Goal: Book appointment/travel/reservation

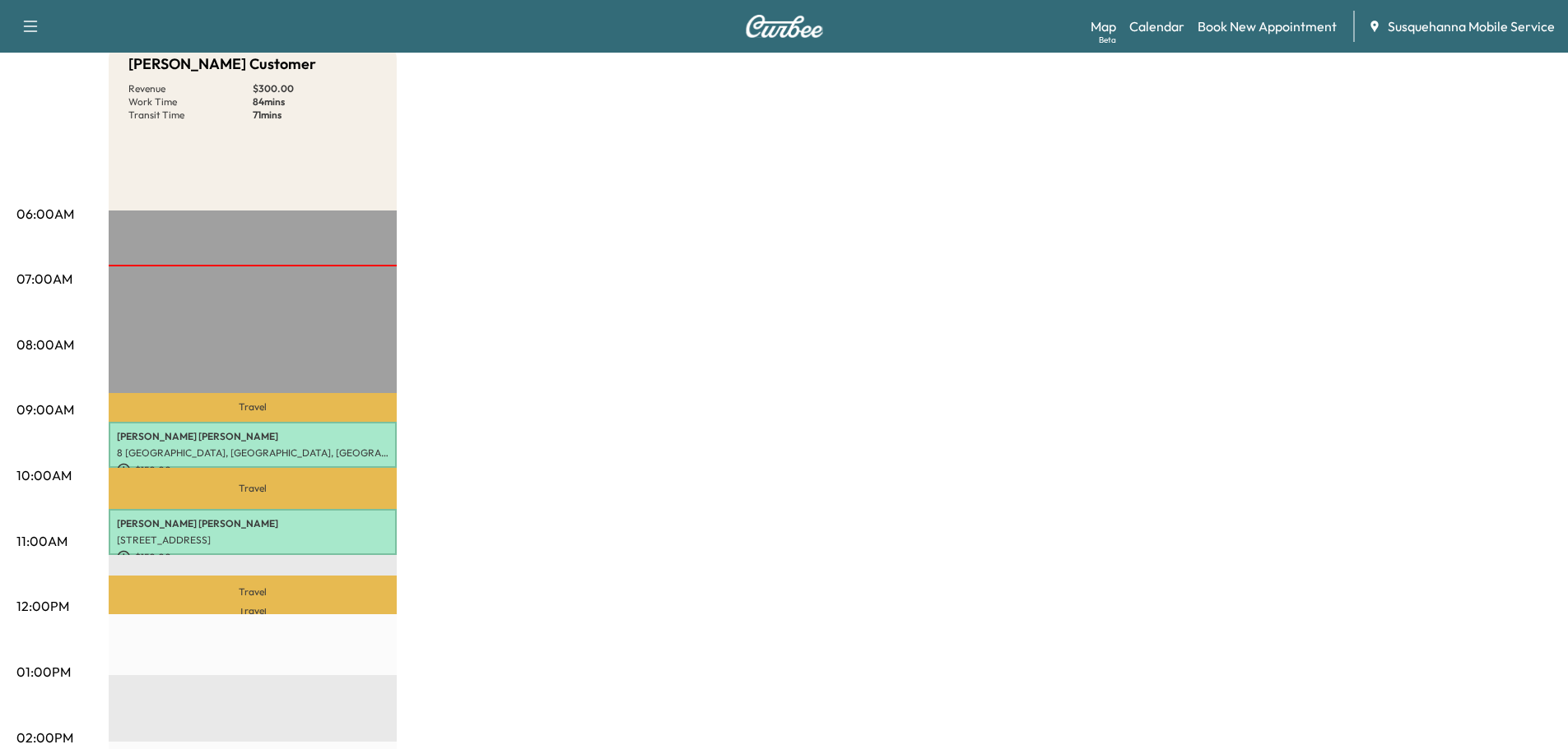
scroll to position [88, 0]
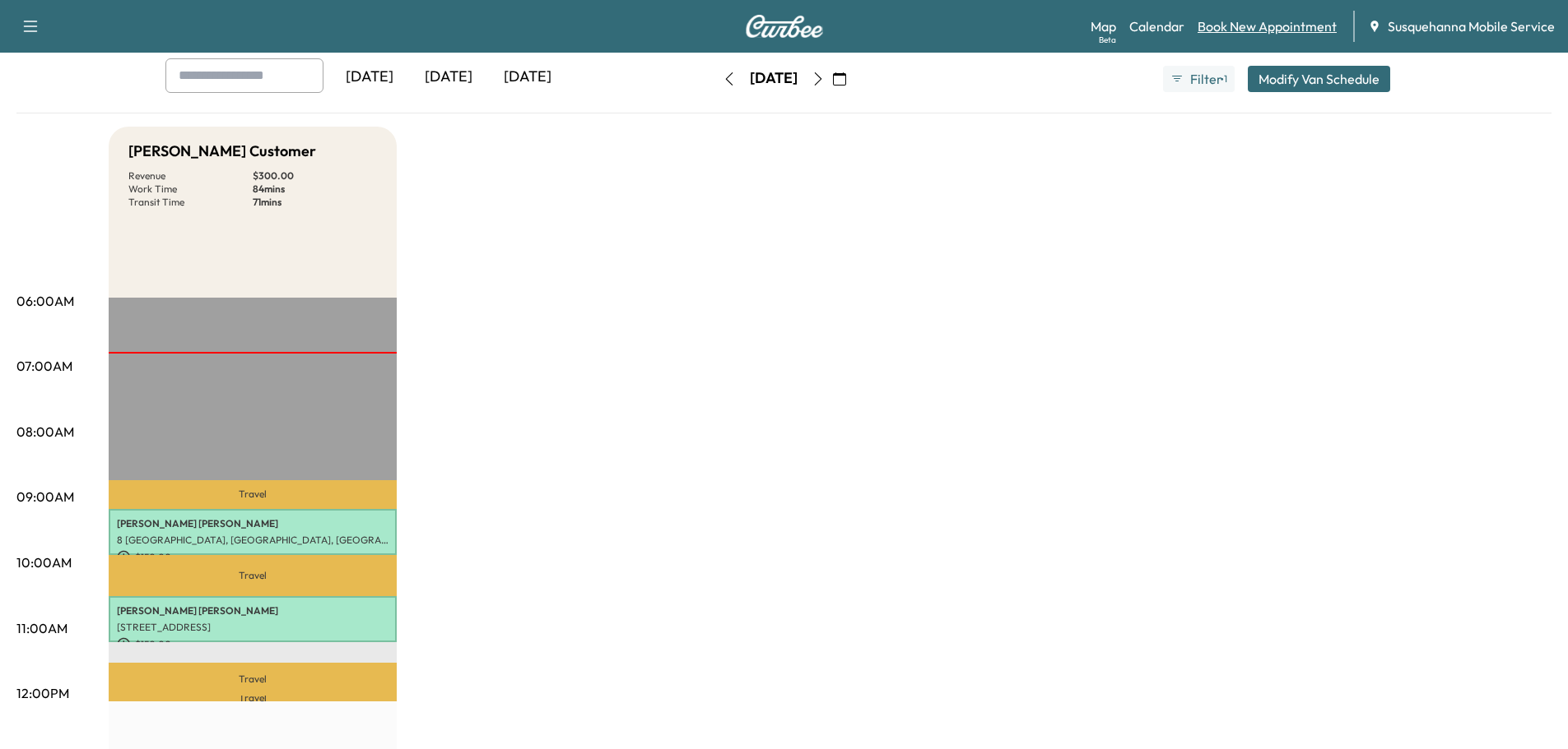
click at [1249, 27] on link "Book New Appointment" at bounding box center [1266, 26] width 139 height 20
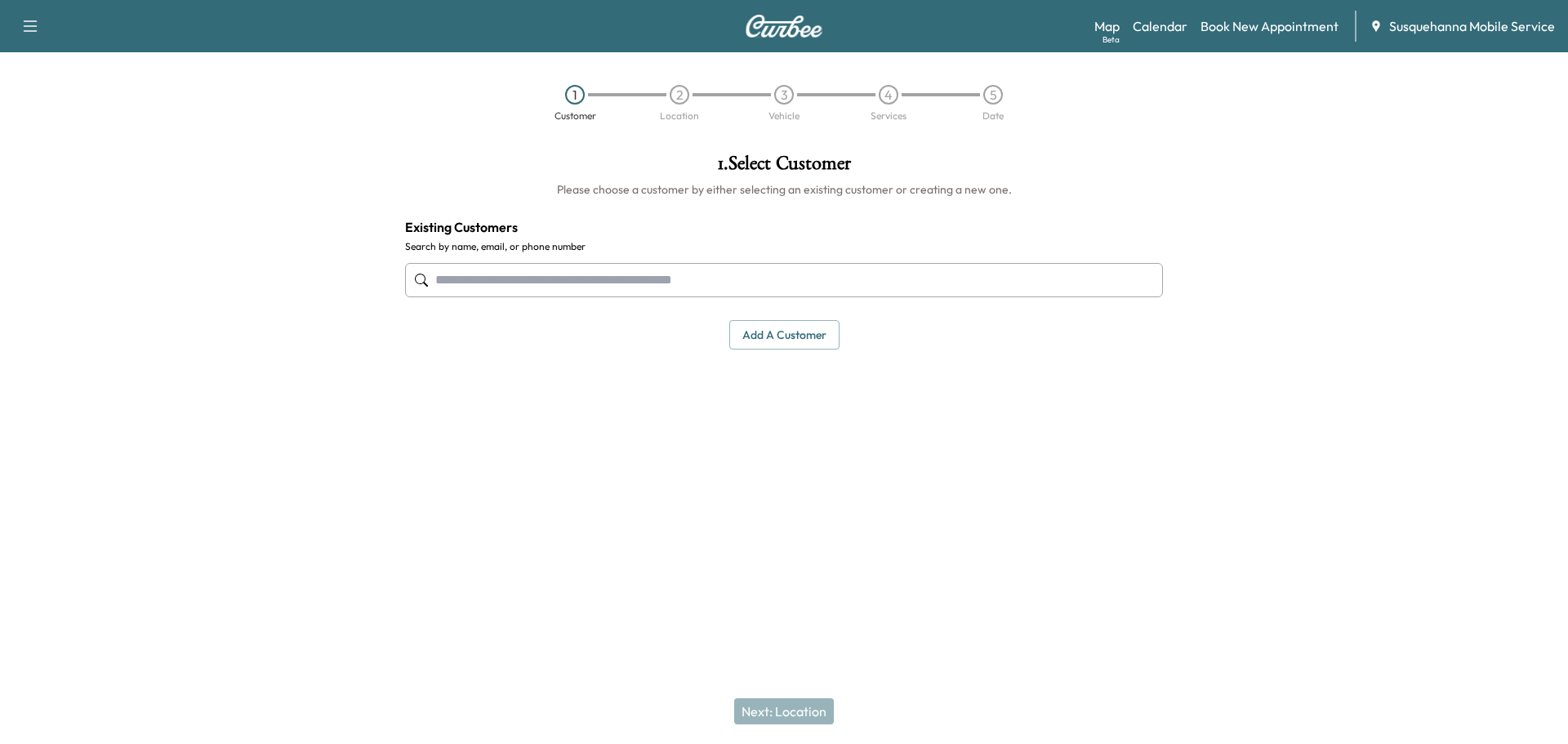
click at [784, 287] on input "text" at bounding box center [784, 280] width 758 height 34
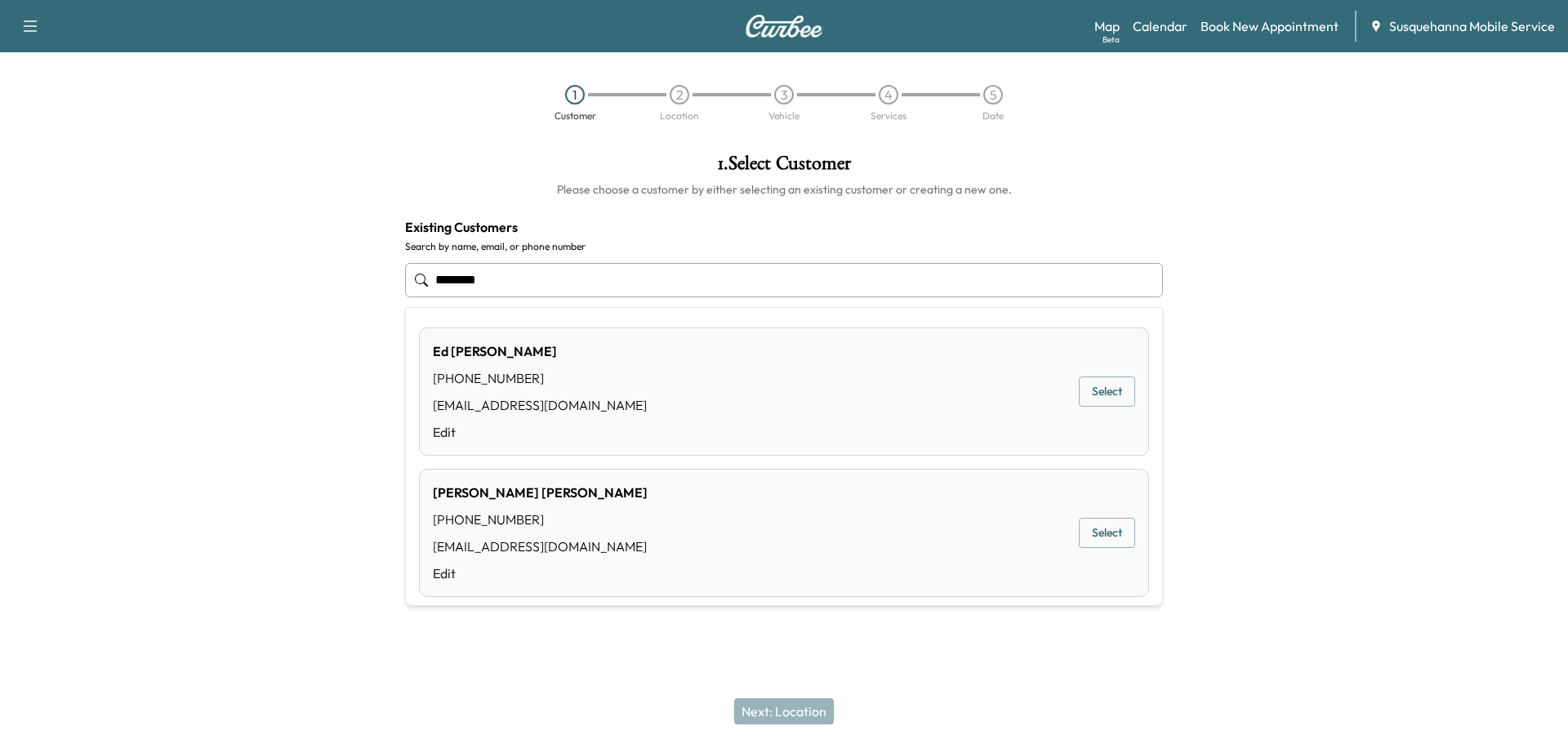
click at [1092, 396] on button "Select" at bounding box center [1107, 391] width 56 height 30
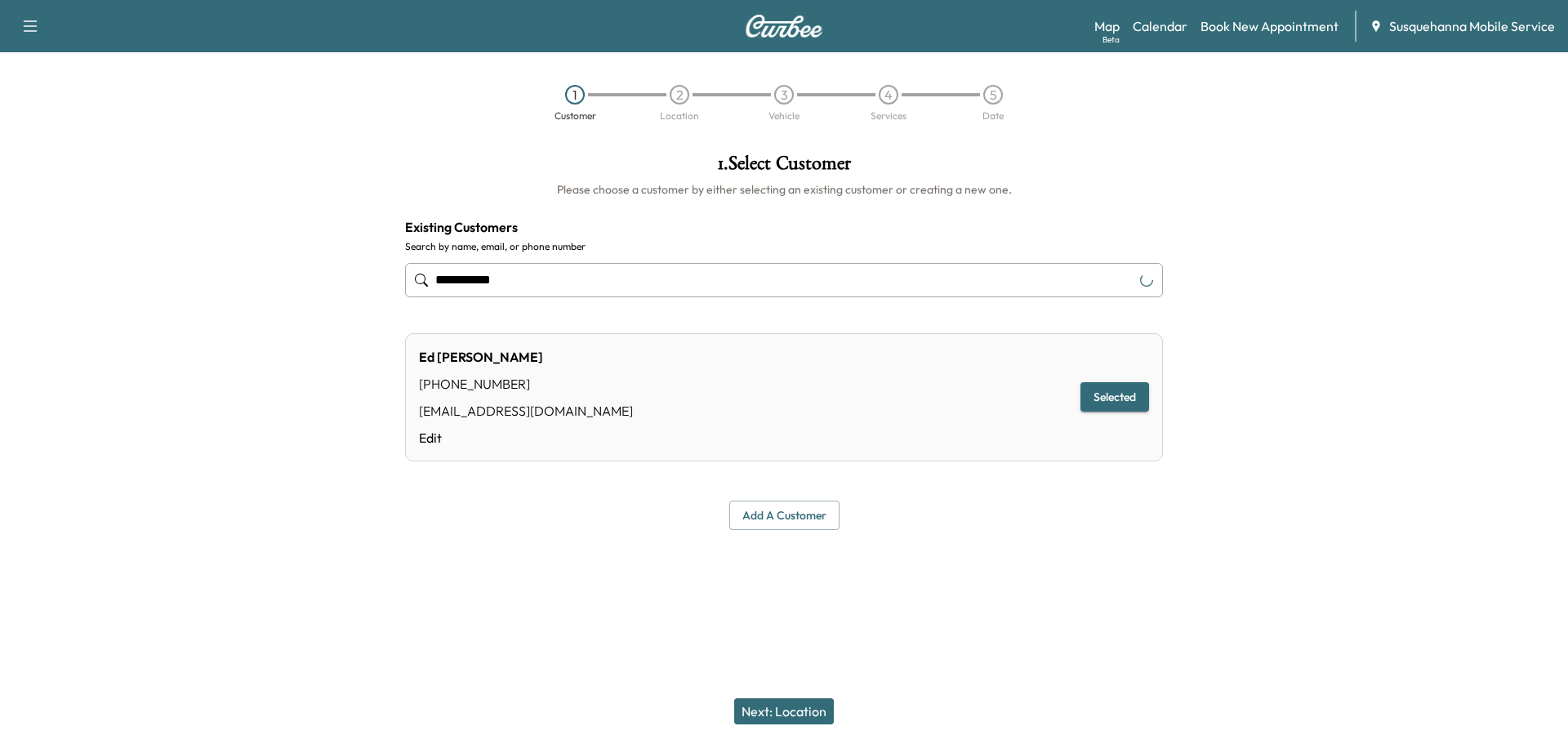
type input "**********"
click at [813, 710] on button "Next: Location" at bounding box center [784, 711] width 100 height 26
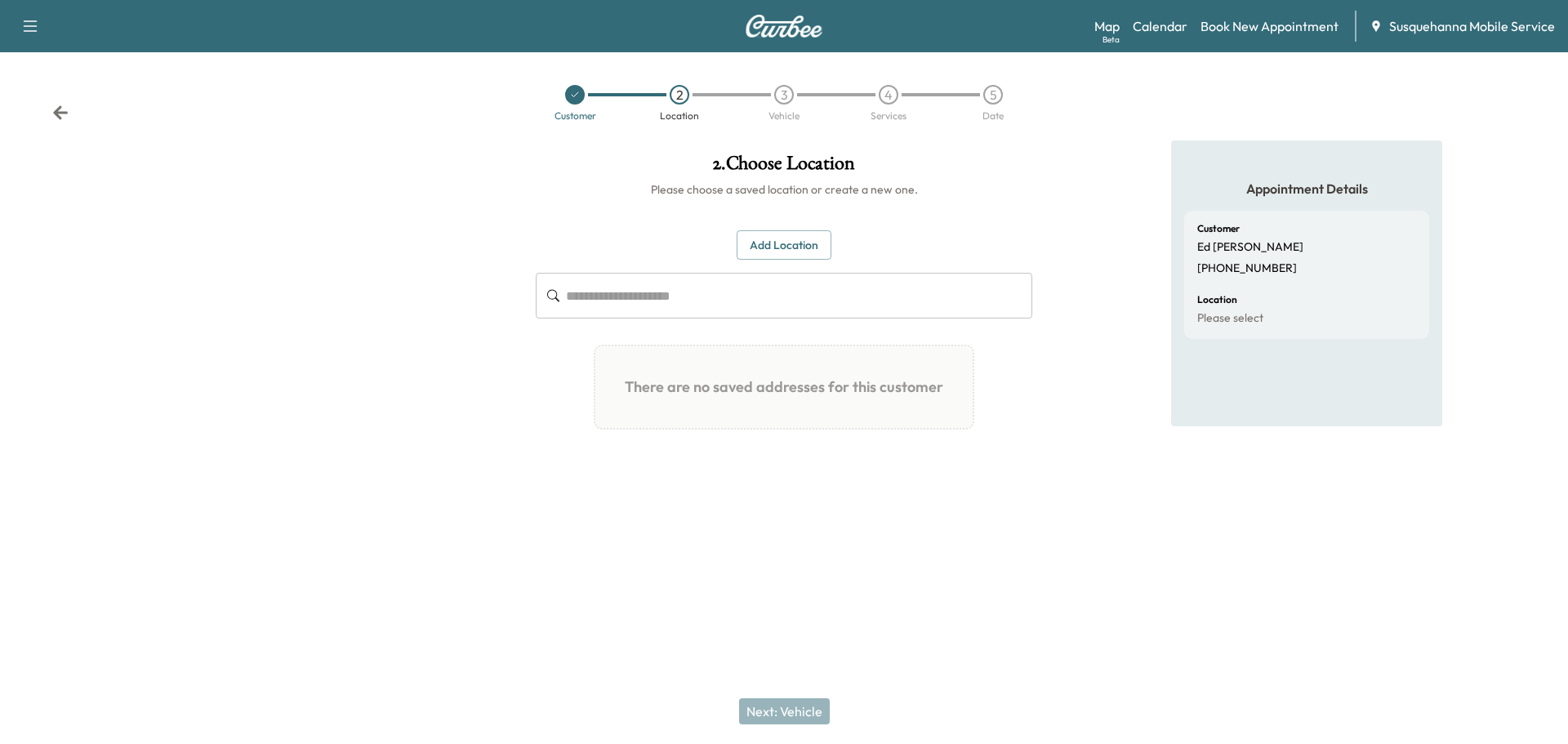
click at [801, 244] on button "Add Location" at bounding box center [784, 245] width 94 height 30
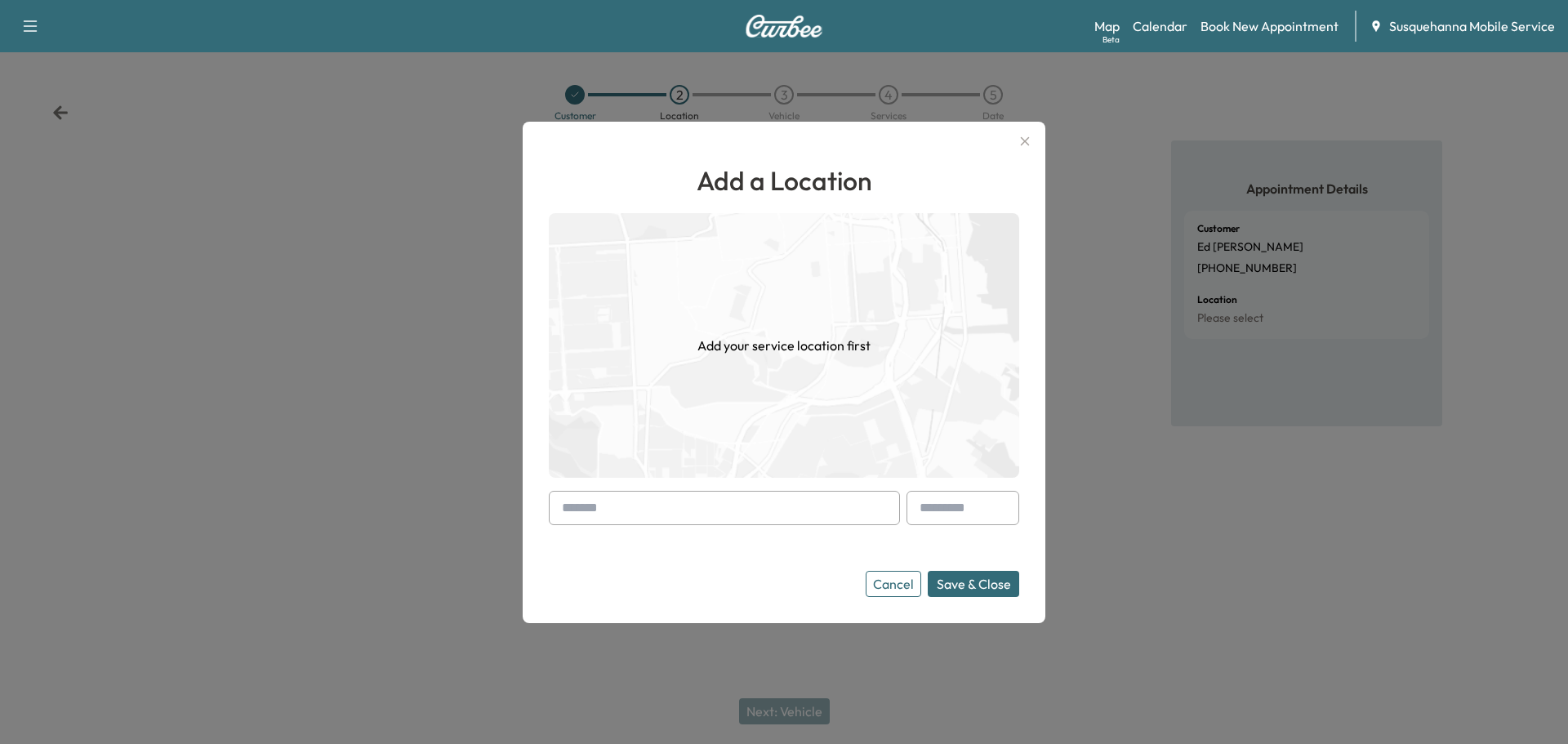
click at [732, 499] on input "text" at bounding box center [724, 508] width 351 height 34
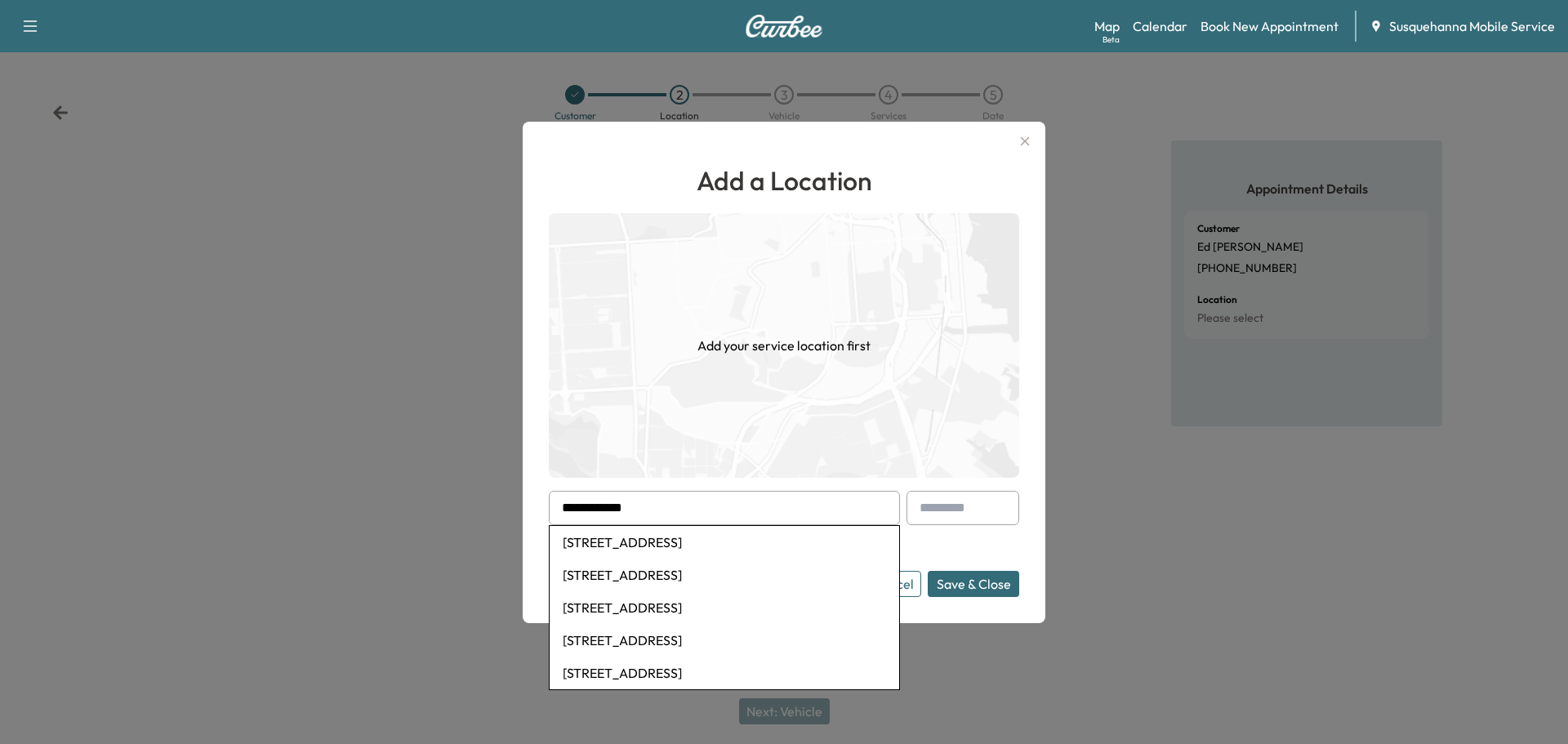
click at [732, 538] on li "[STREET_ADDRESS]" at bounding box center [724, 543] width 349 height 33
type input "**********"
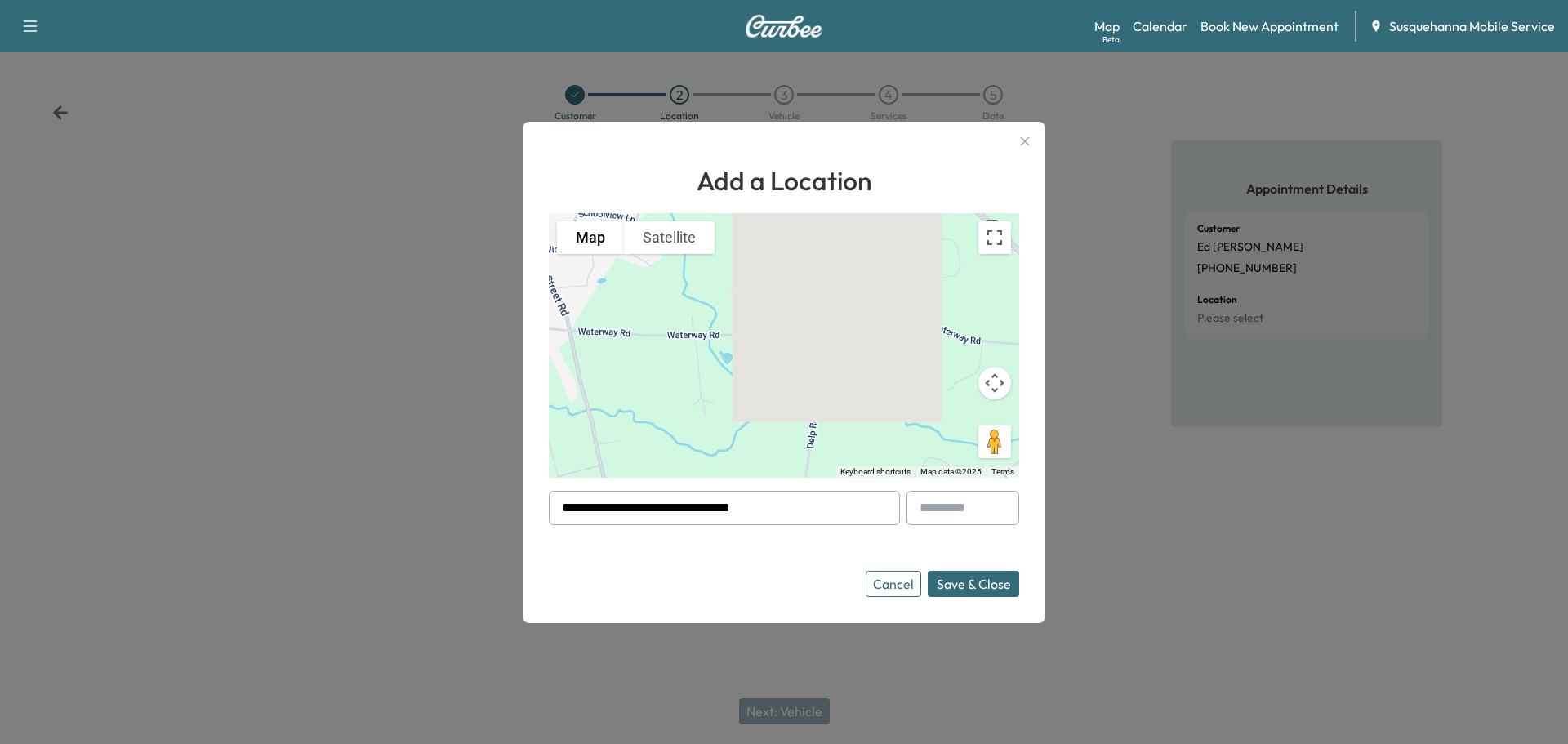
click at [949, 596] on button "Save & Close" at bounding box center [973, 583] width 92 height 26
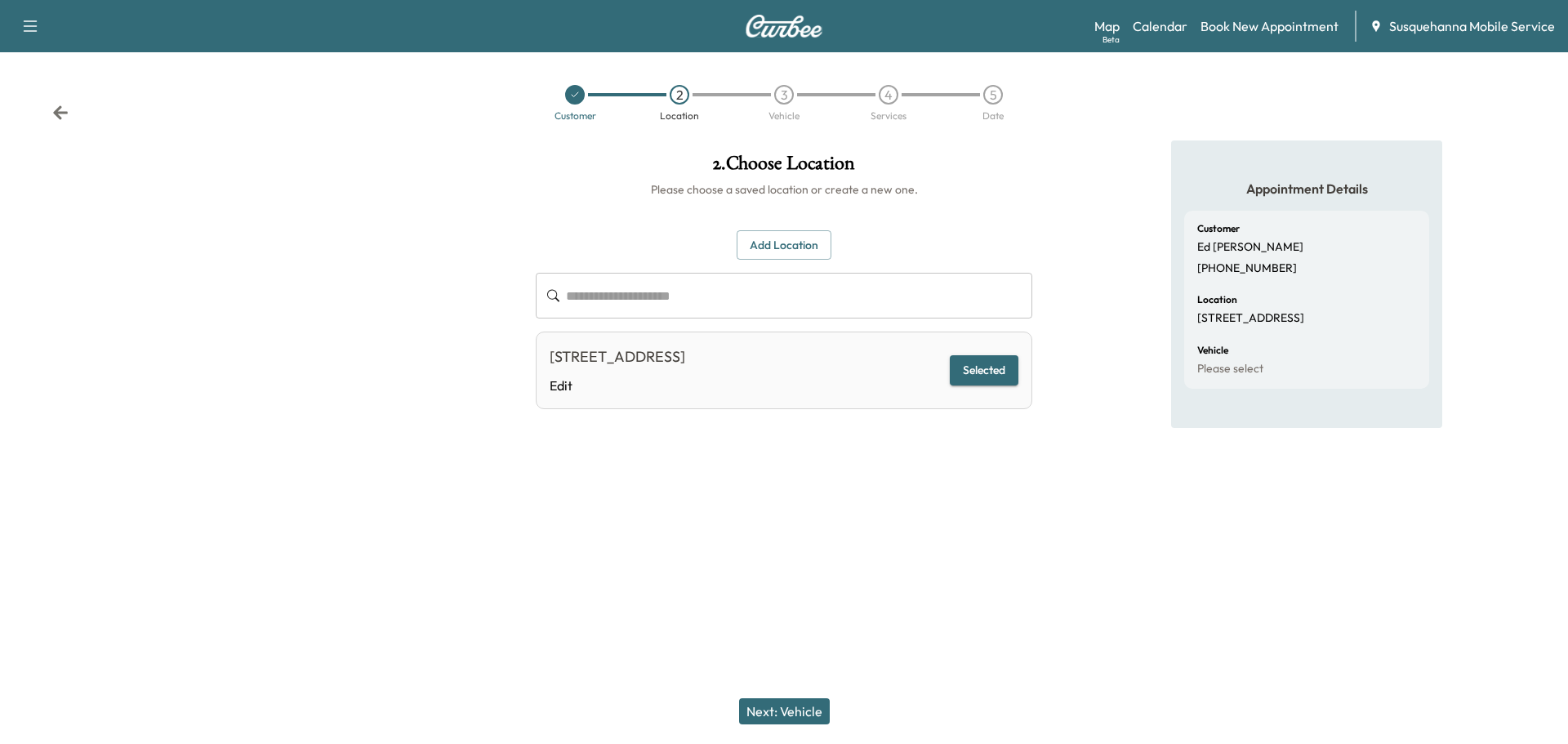
click at [805, 712] on button "Next: Vehicle" at bounding box center [784, 711] width 91 height 26
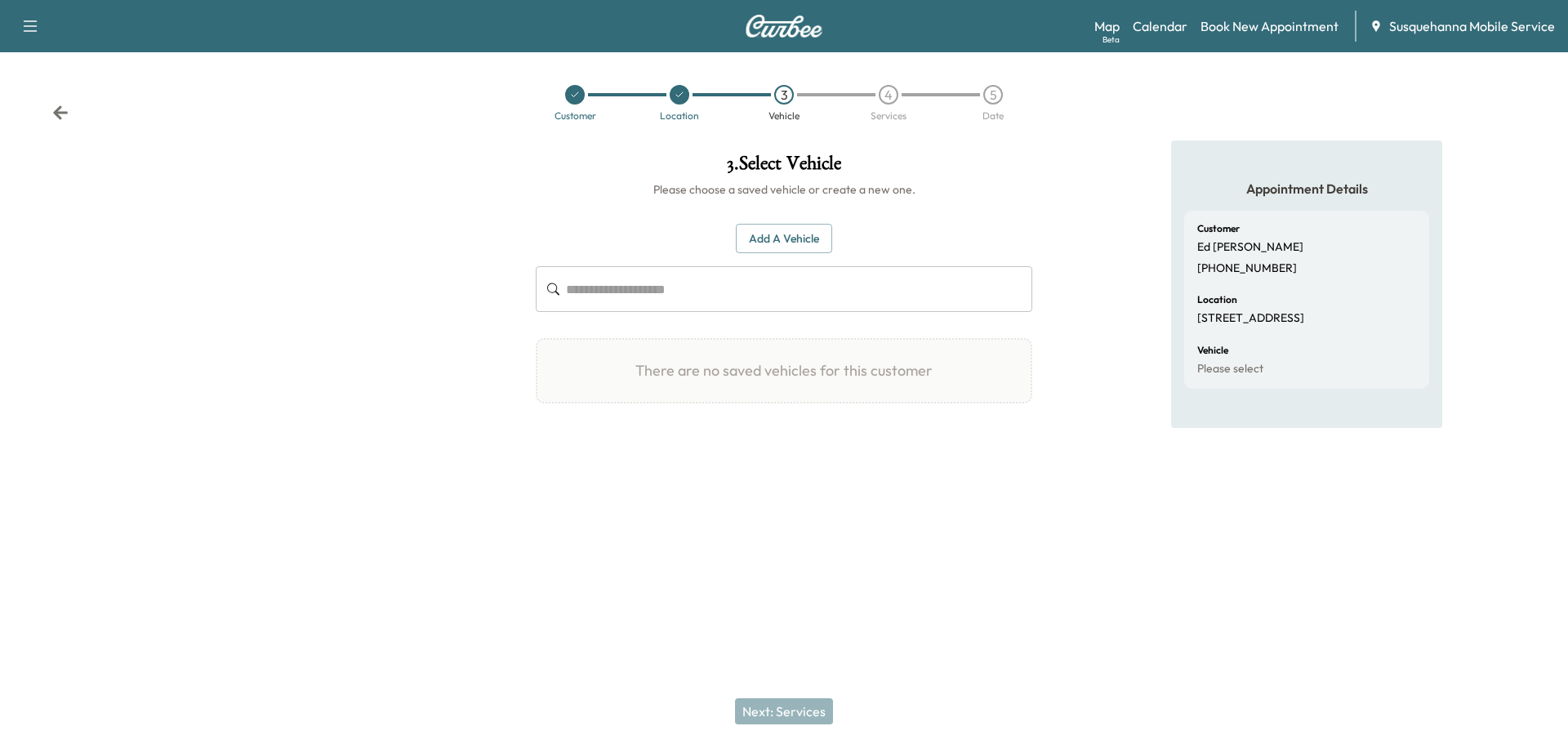
click at [798, 238] on button "Add a Vehicle" at bounding box center [784, 239] width 96 height 30
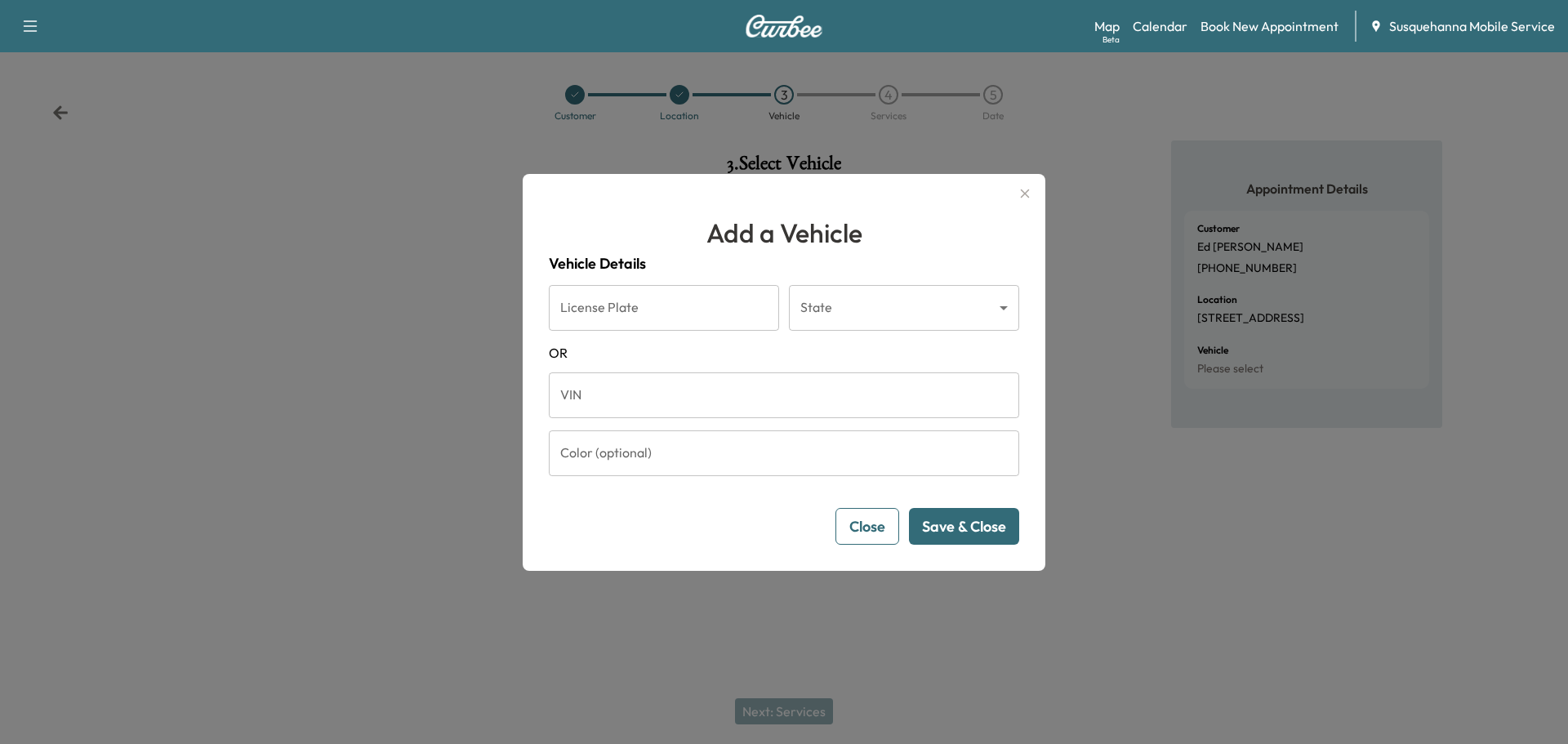
click at [713, 399] on input "VIN" at bounding box center [784, 396] width 471 height 45
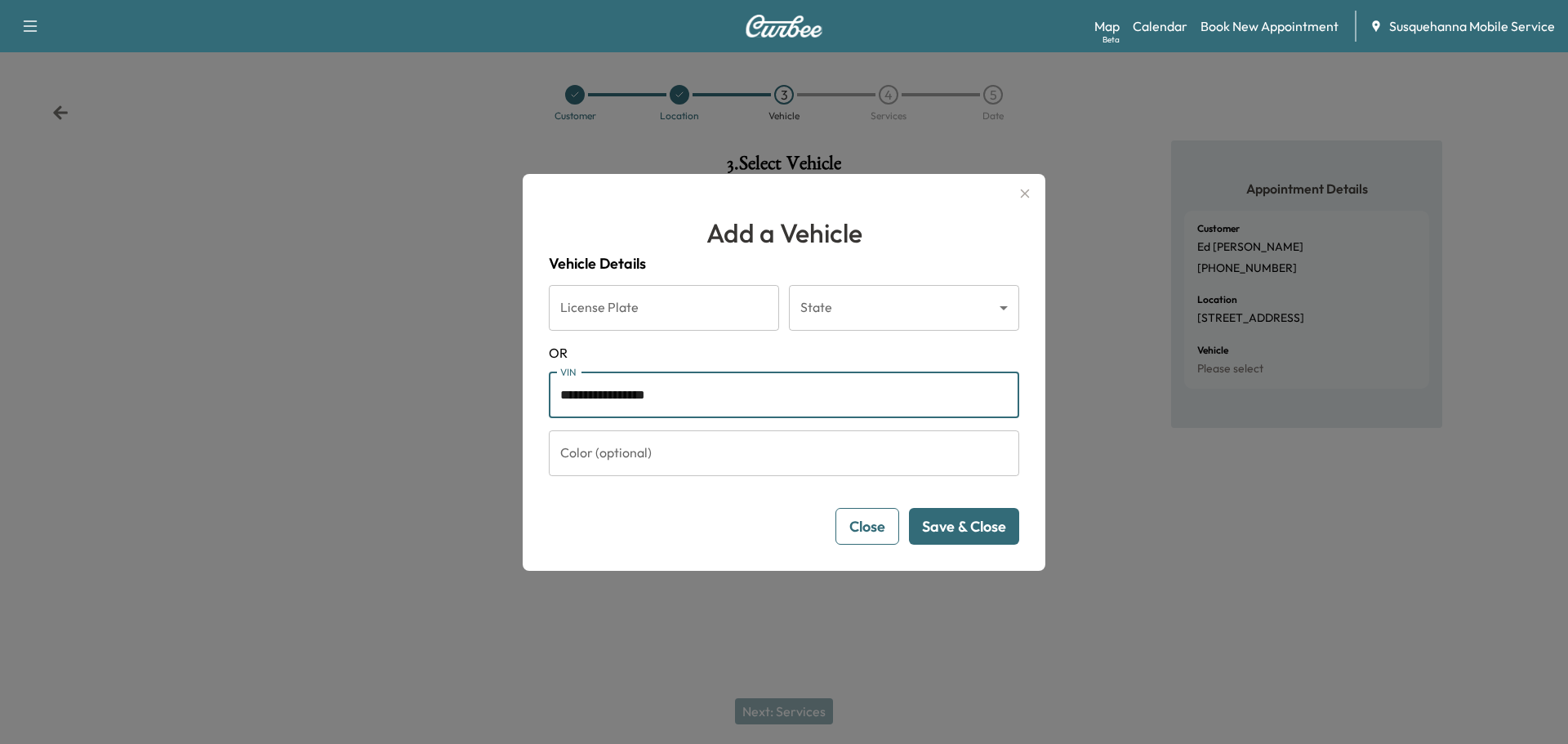
type input "**********"
click at [950, 523] on button "Save & Close" at bounding box center [964, 526] width 111 height 37
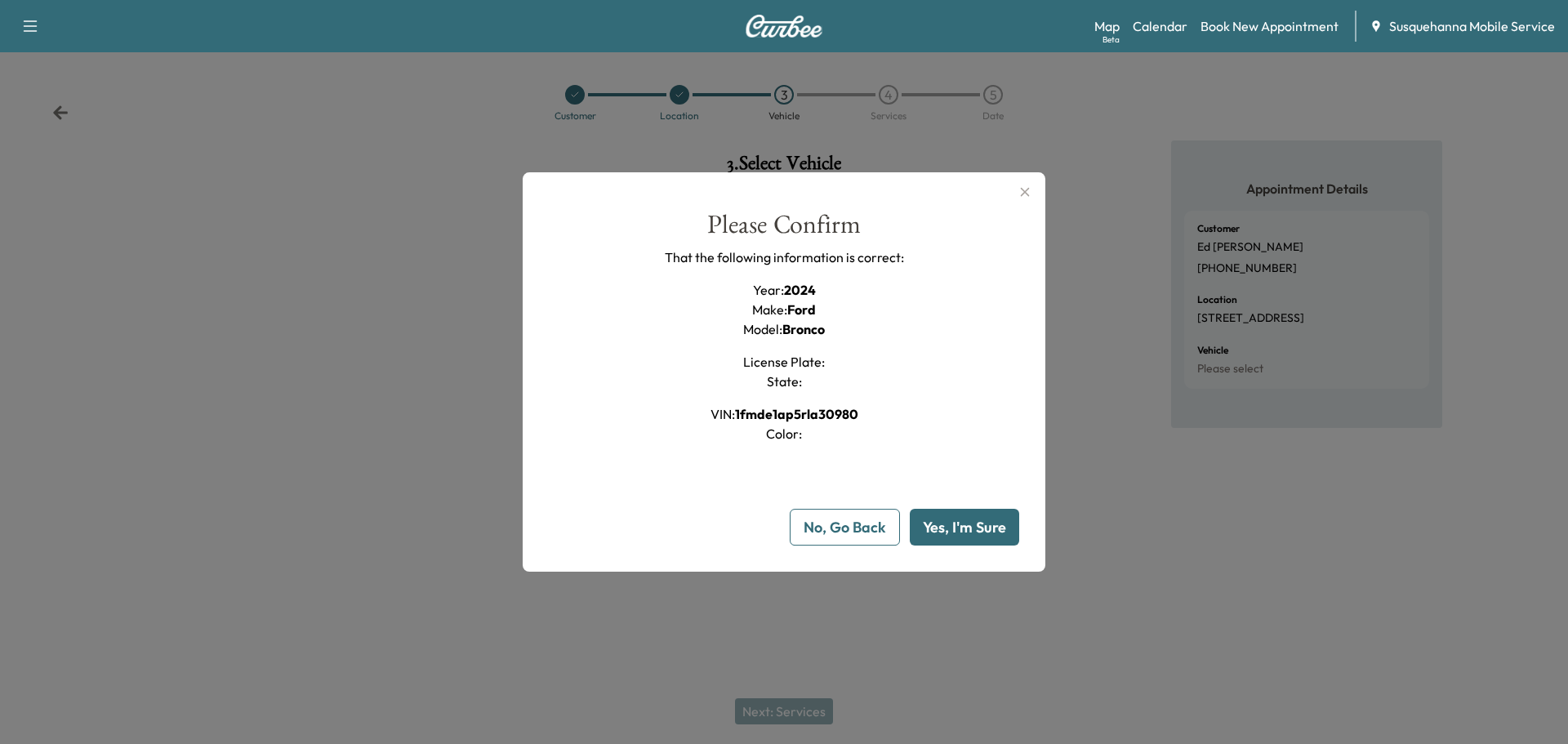
click at [950, 523] on button "Yes, I'm Sure" at bounding box center [964, 527] width 110 height 37
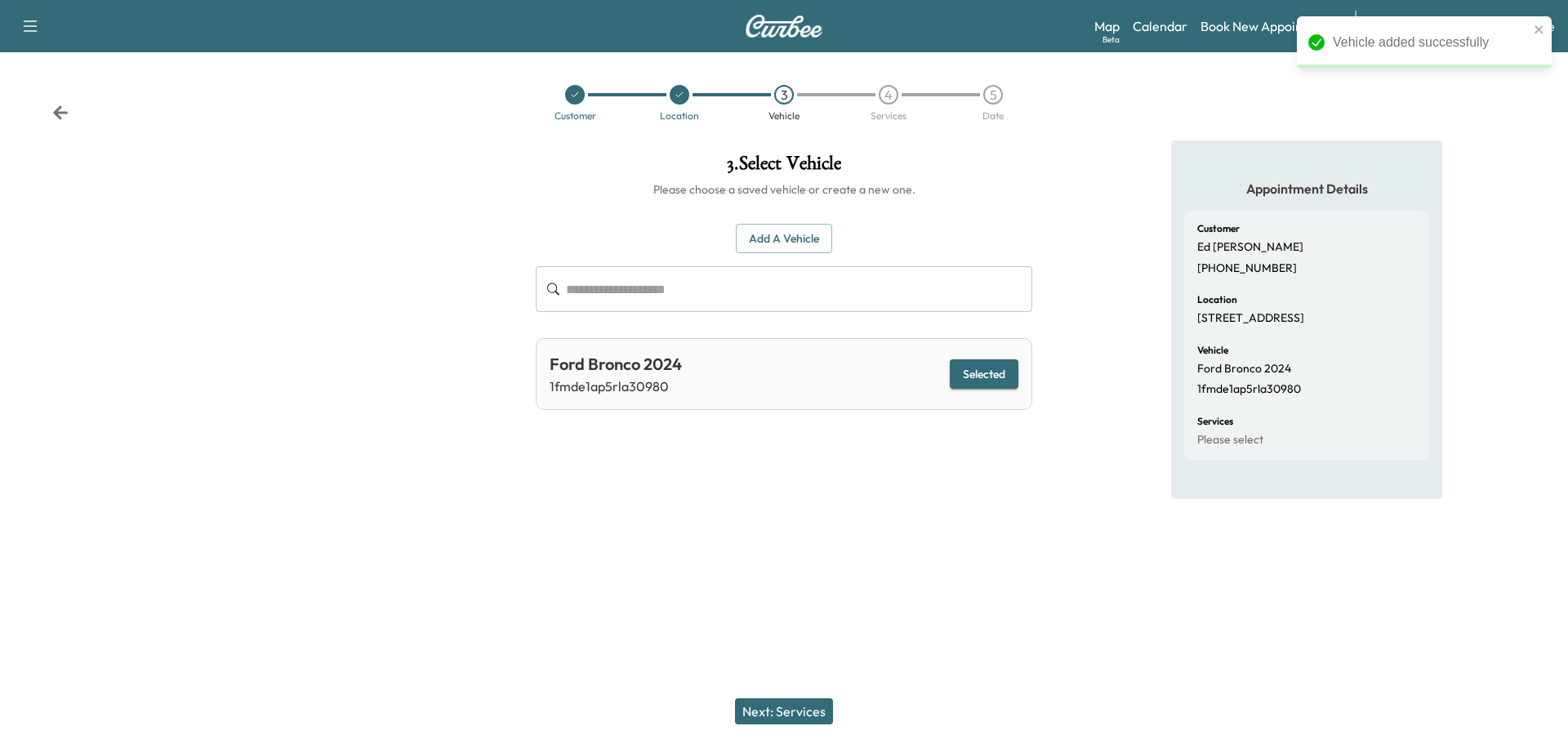
click at [820, 706] on button "Next: Services" at bounding box center [784, 711] width 98 height 26
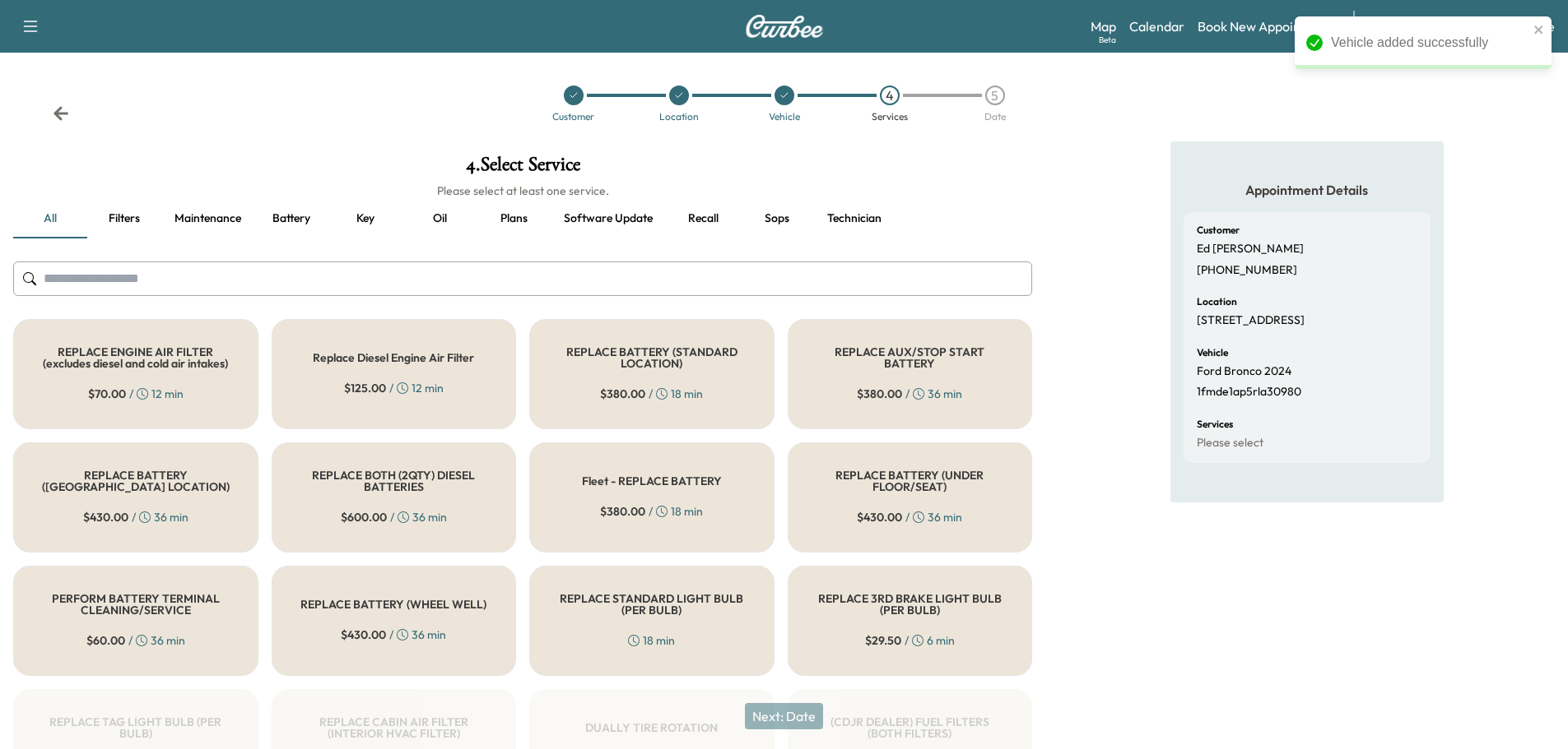
click at [637, 289] on input "text" at bounding box center [522, 279] width 1019 height 35
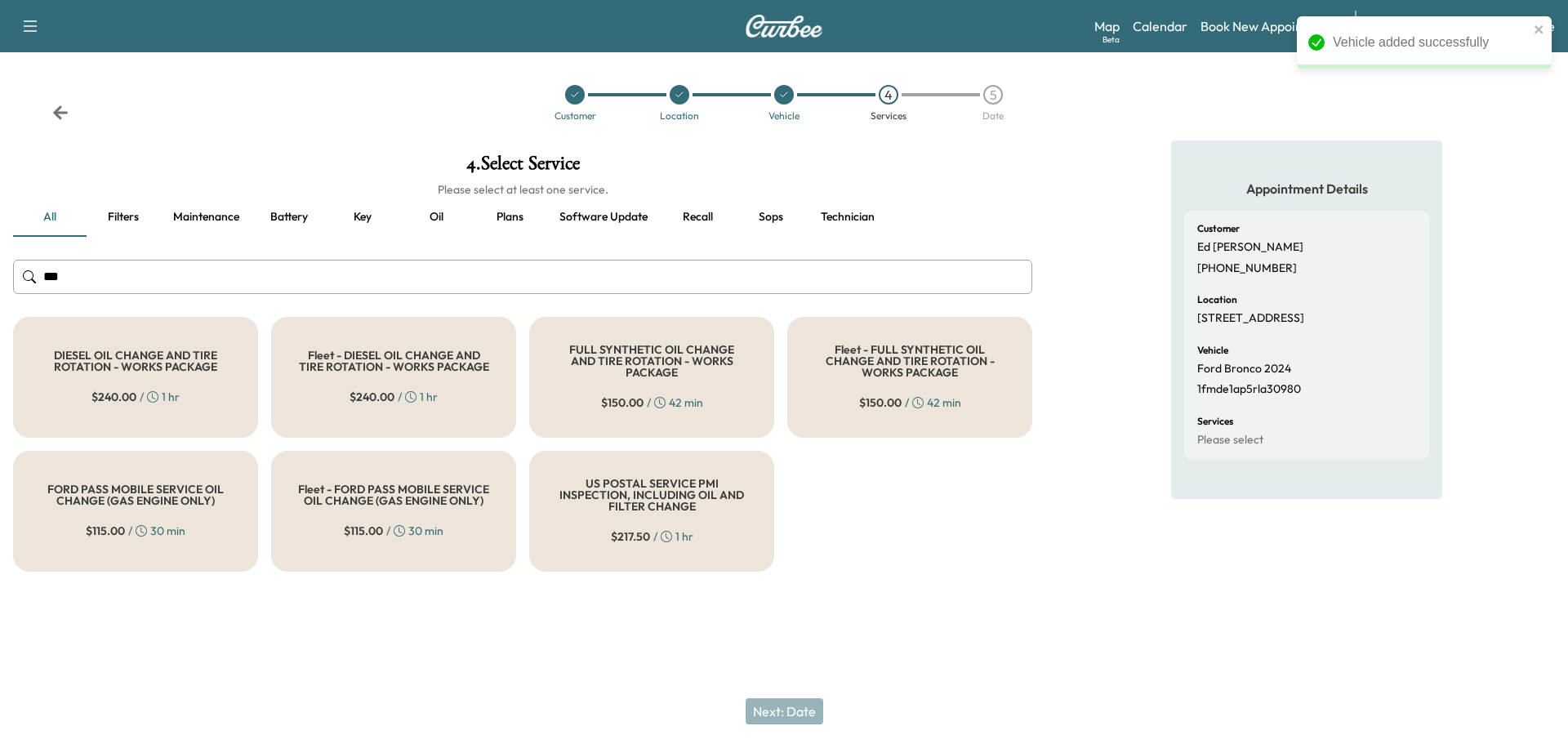
type input "***"
click at [637, 352] on h5 "FULL SYNTHETIC OIL CHANGE AND TIRE ROTATION - WORKS PACKAGE" at bounding box center [651, 361] width 191 height 34
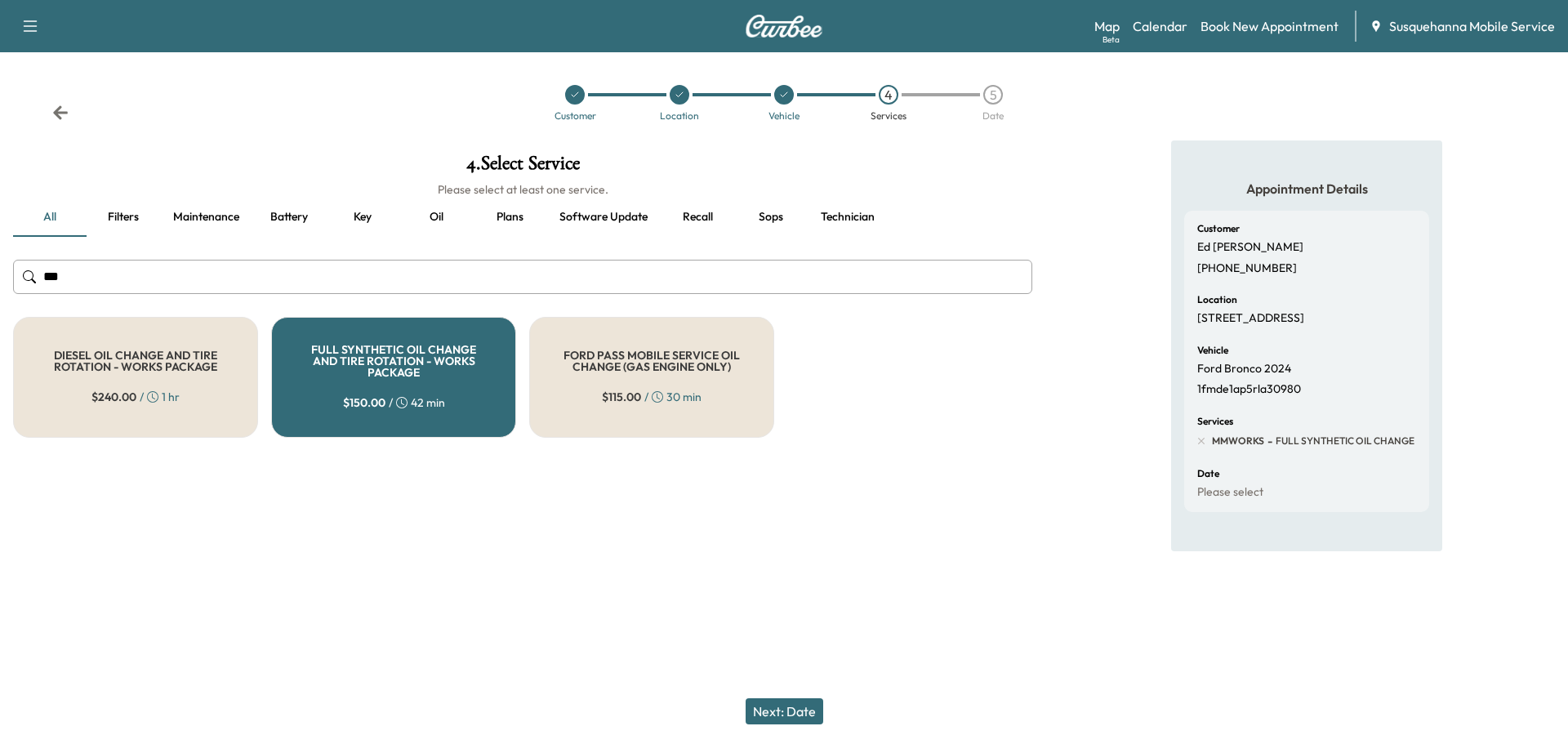
click at [813, 715] on button "Next: Date" at bounding box center [784, 711] width 78 height 26
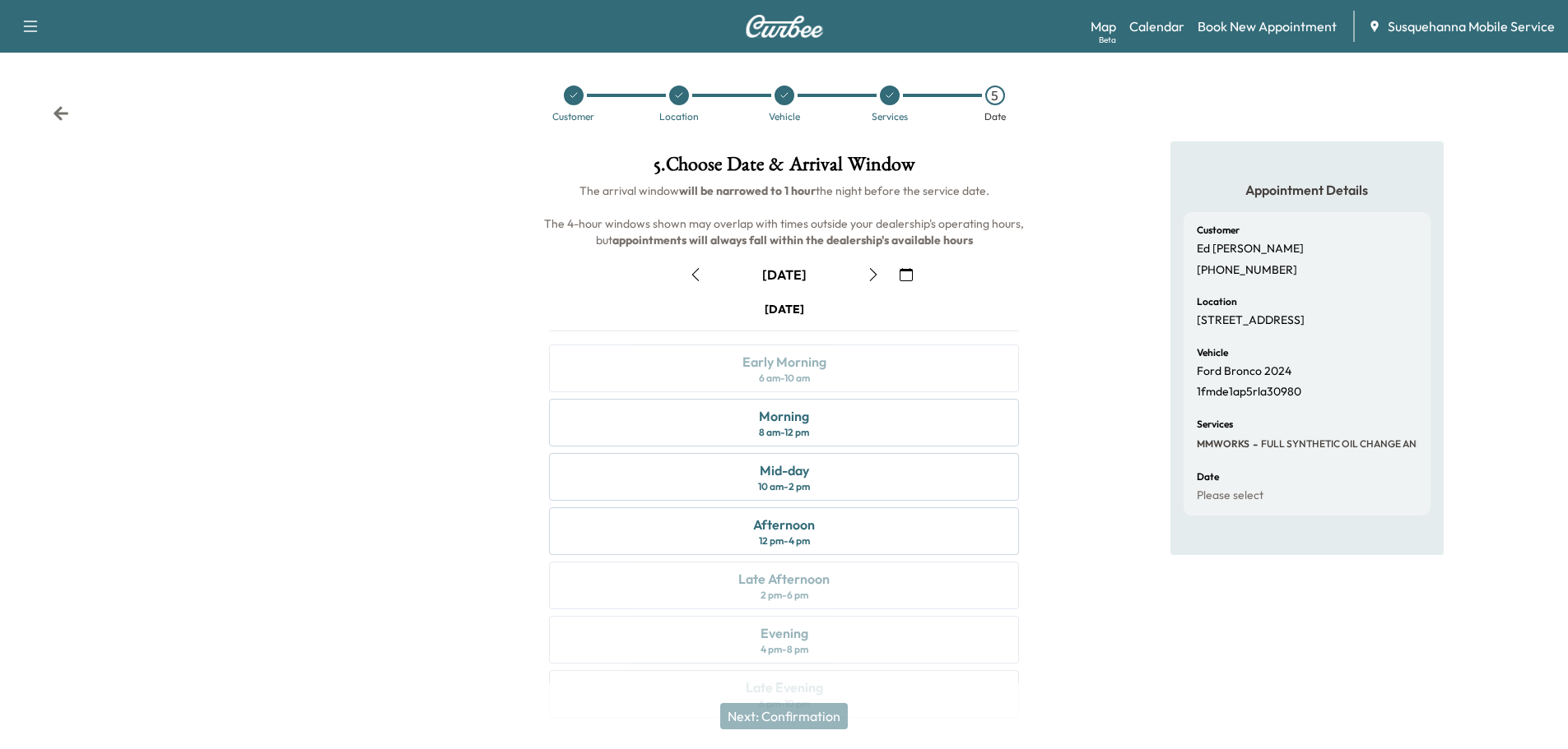
click at [903, 278] on icon "button" at bounding box center [906, 275] width 13 height 13
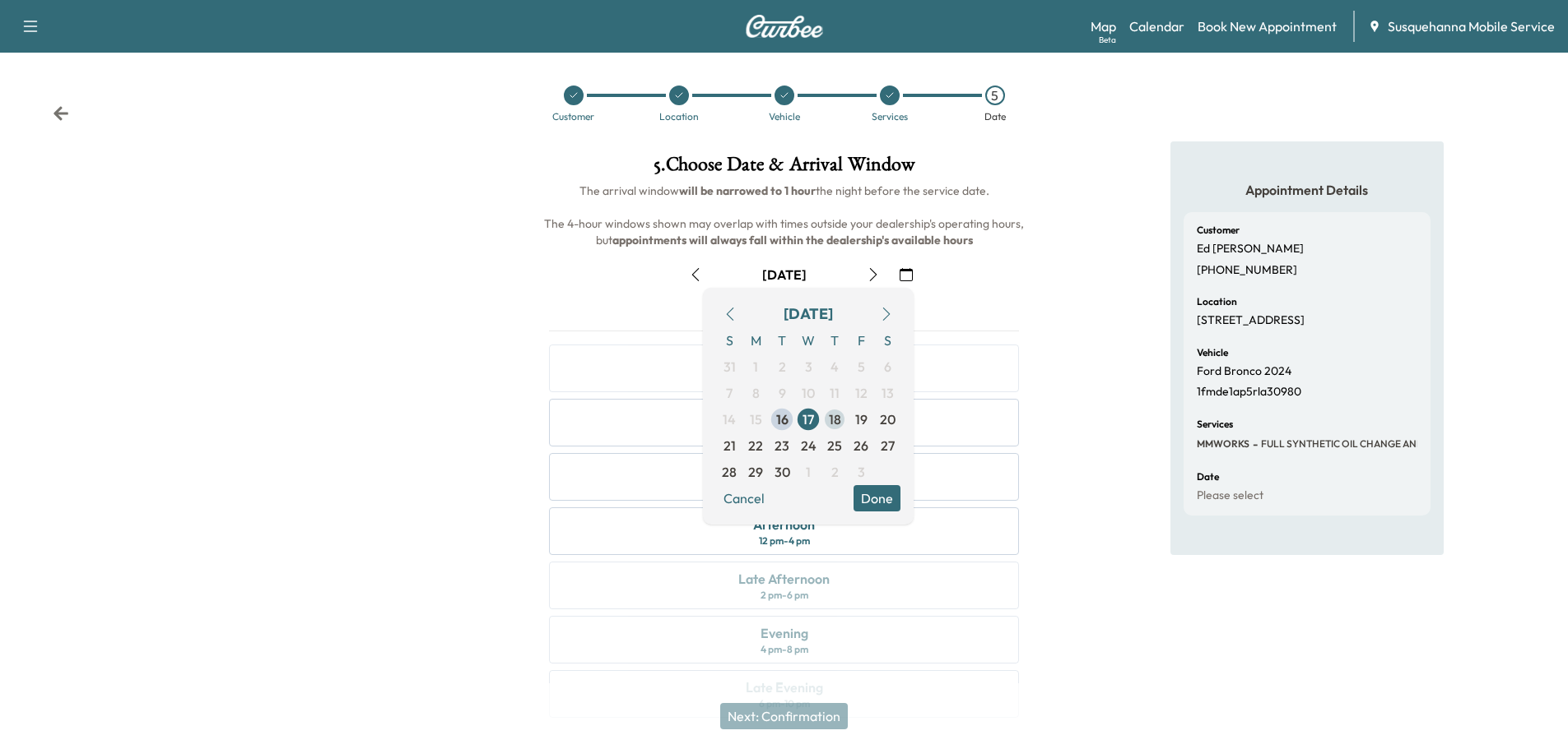
click at [836, 422] on span "18" at bounding box center [835, 419] width 13 height 20
click at [895, 505] on button "Done" at bounding box center [876, 498] width 47 height 26
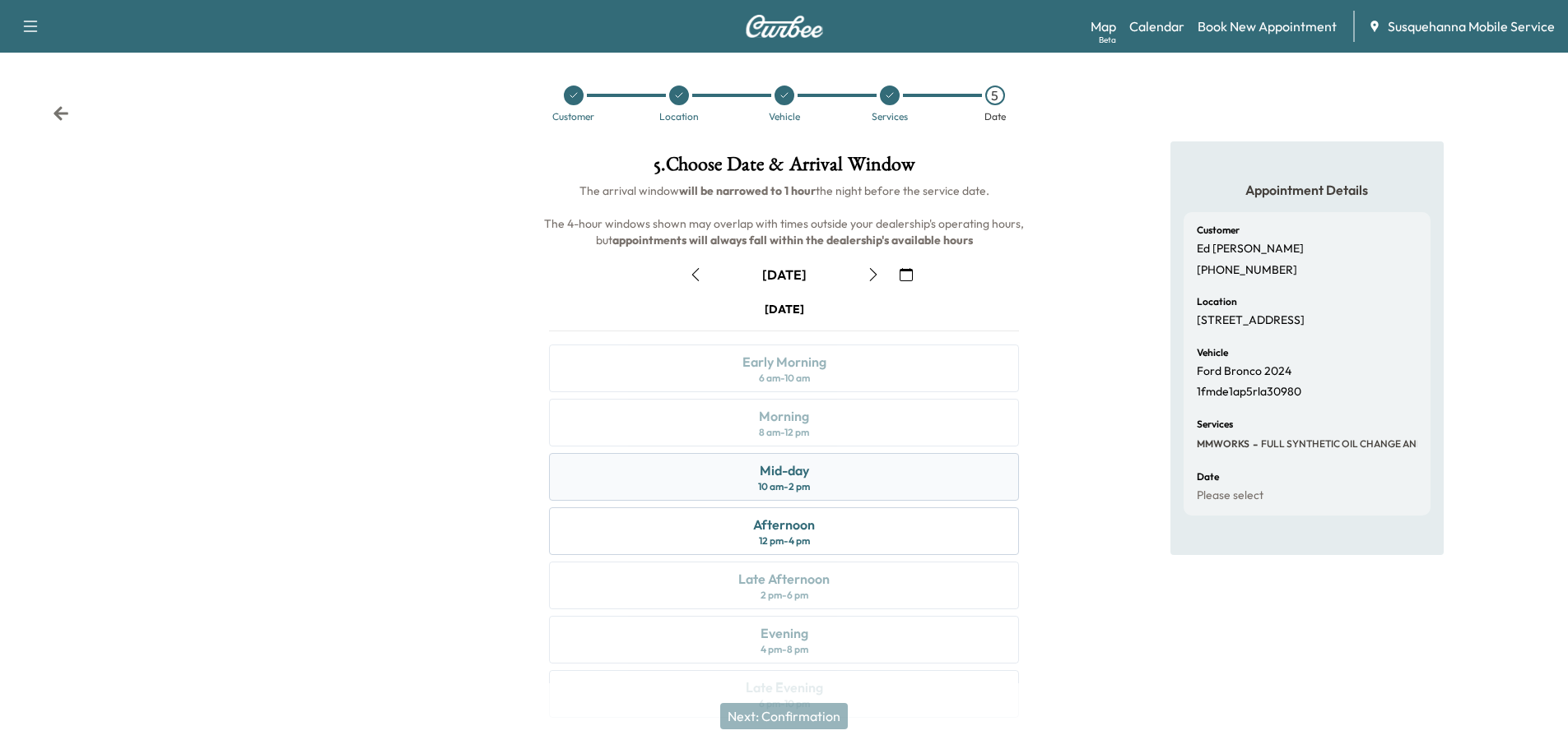
click at [909, 485] on div "Mid-day 10 am - 2 pm" at bounding box center [784, 477] width 470 height 47
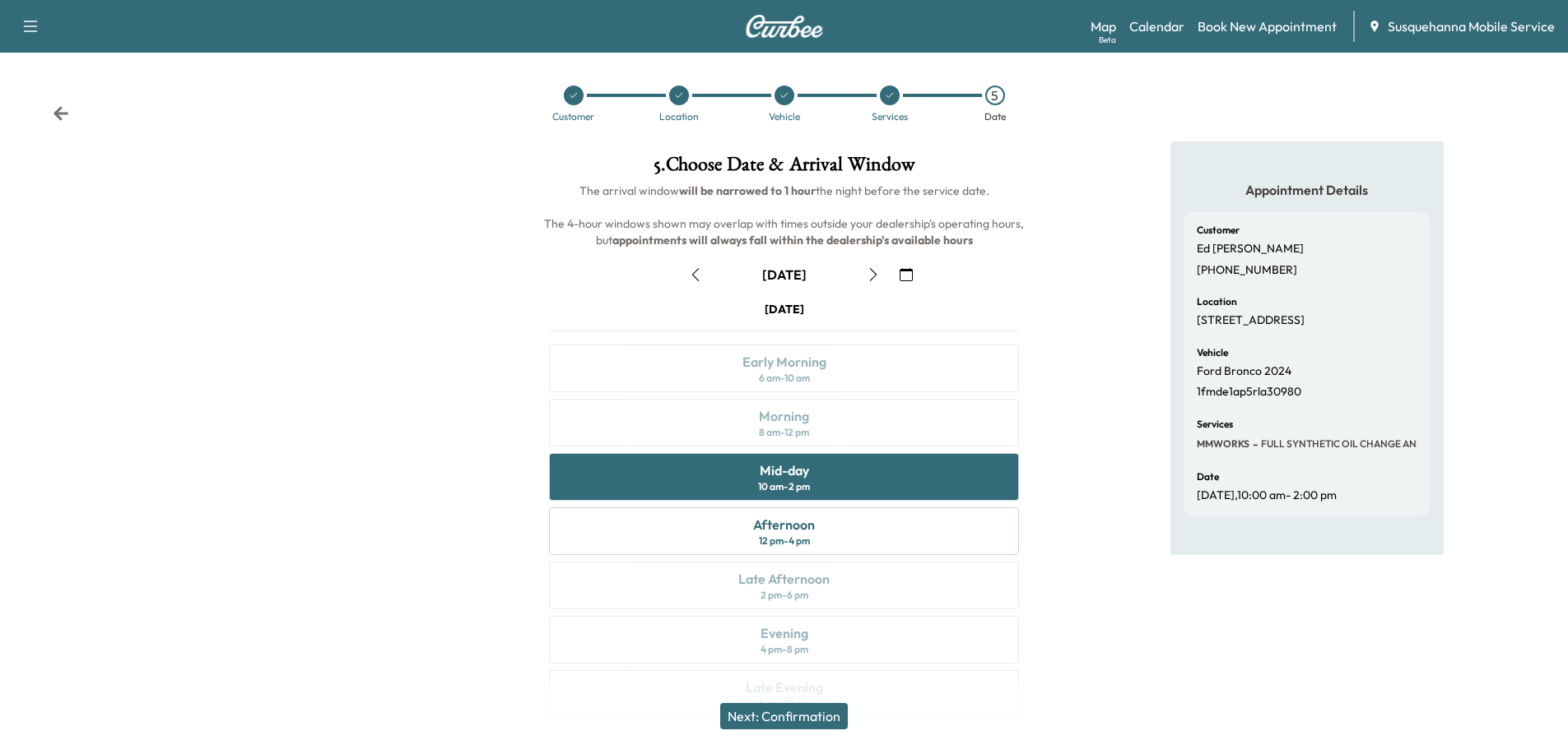
click at [801, 718] on button "Next: Confirmation" at bounding box center [784, 716] width 128 height 26
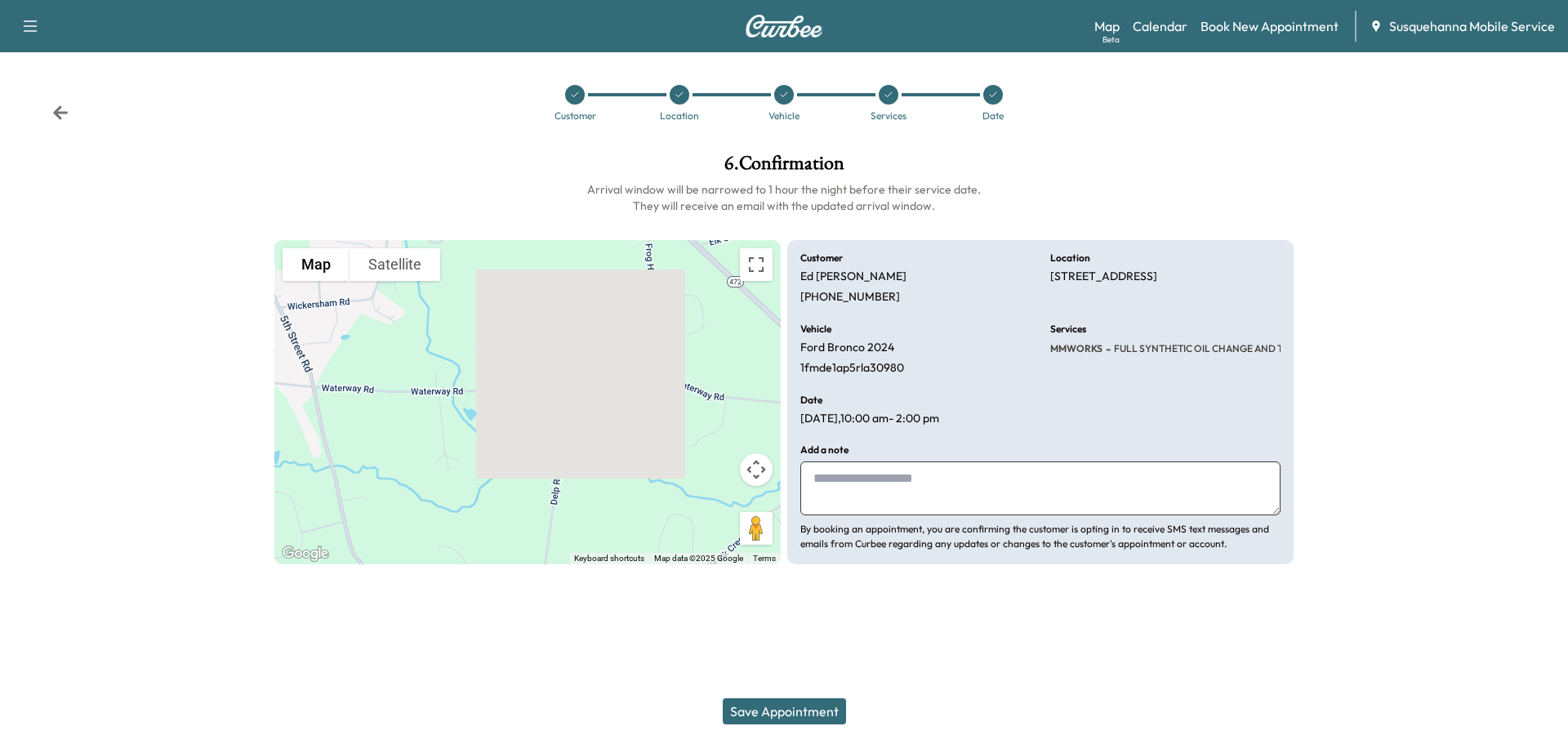
click at [891, 487] on textarea at bounding box center [1041, 488] width 481 height 54
type textarea "**********"
click at [819, 703] on button "Save Appointment" at bounding box center [784, 711] width 123 height 26
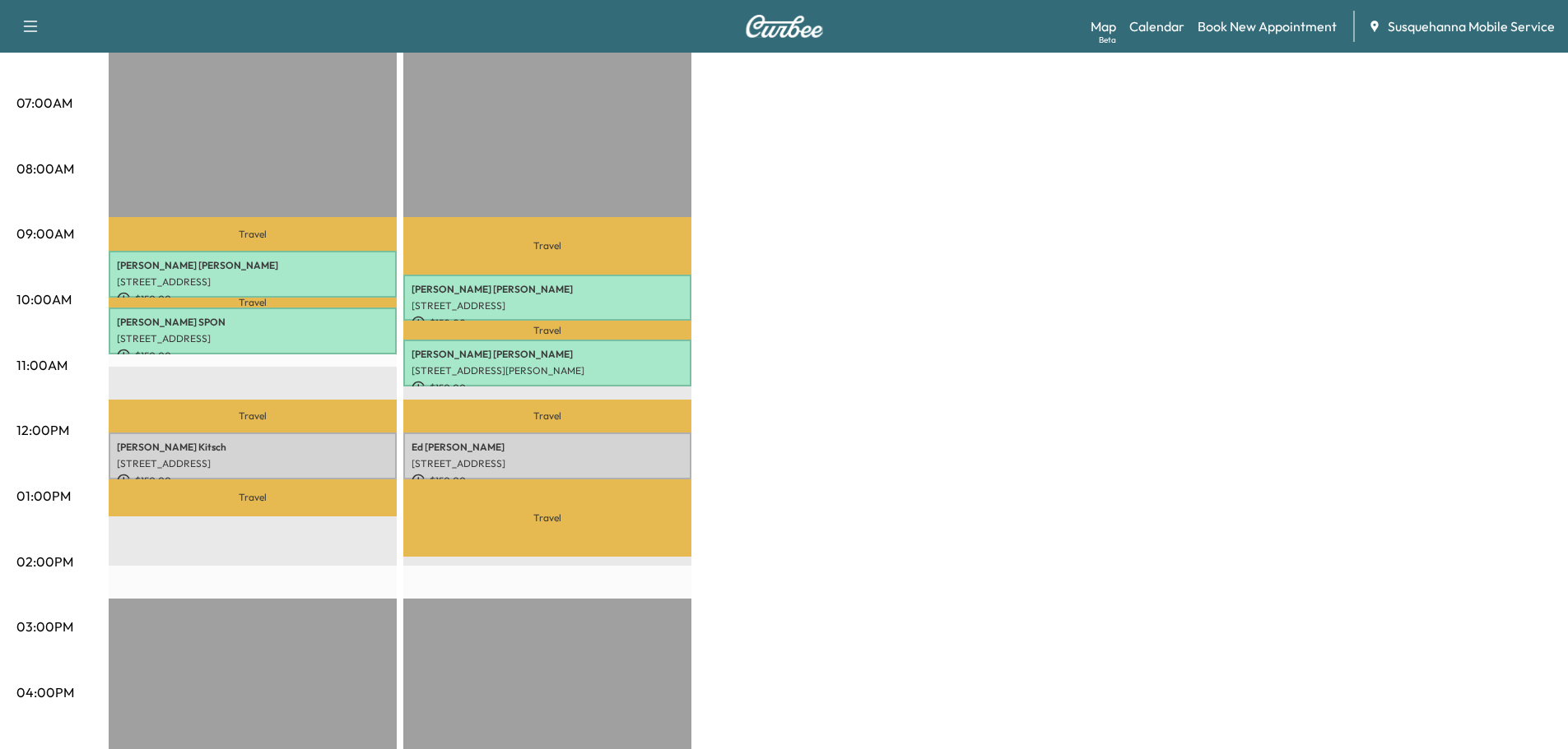
scroll to position [88, 0]
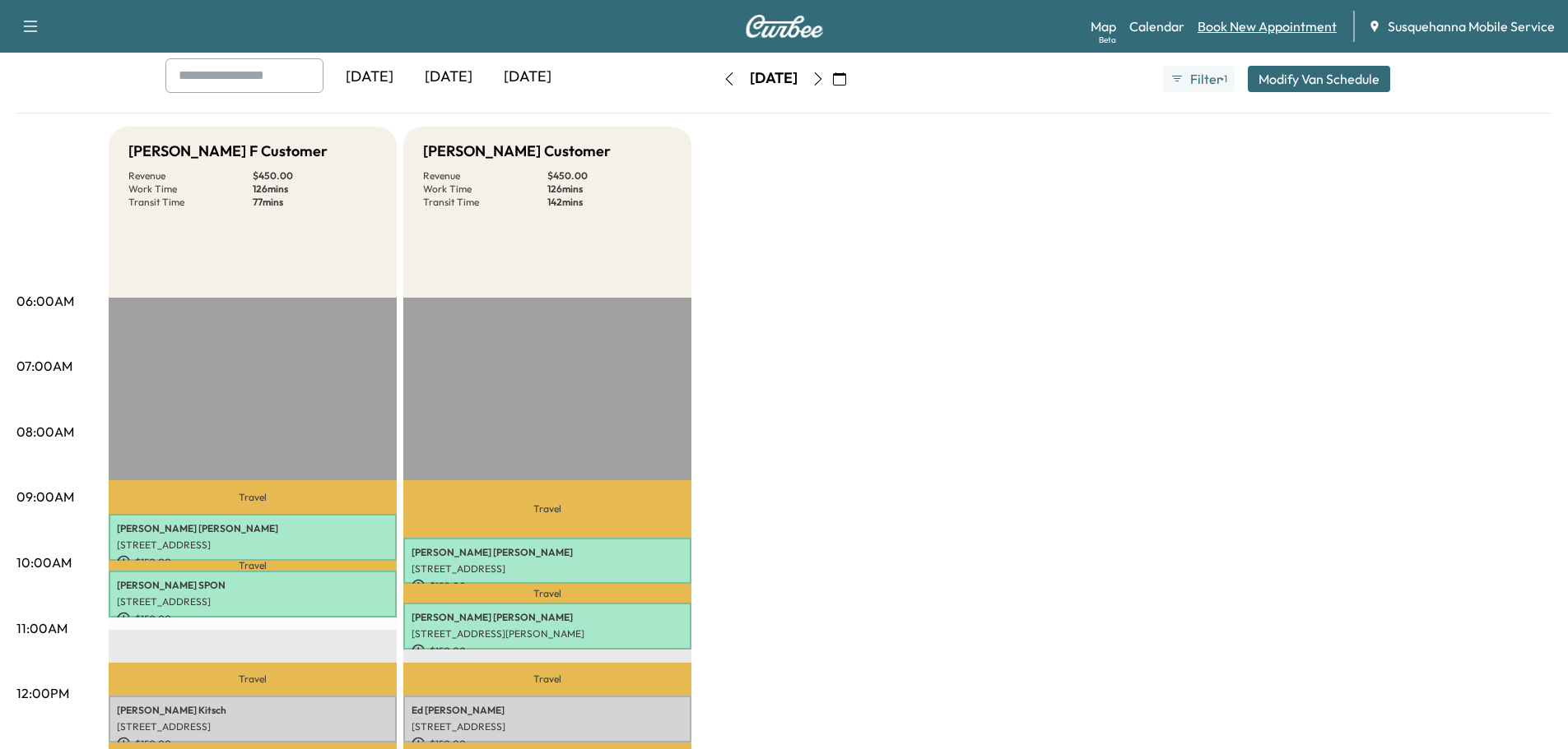
click at [1251, 24] on link "Book New Appointment" at bounding box center [1266, 26] width 139 height 20
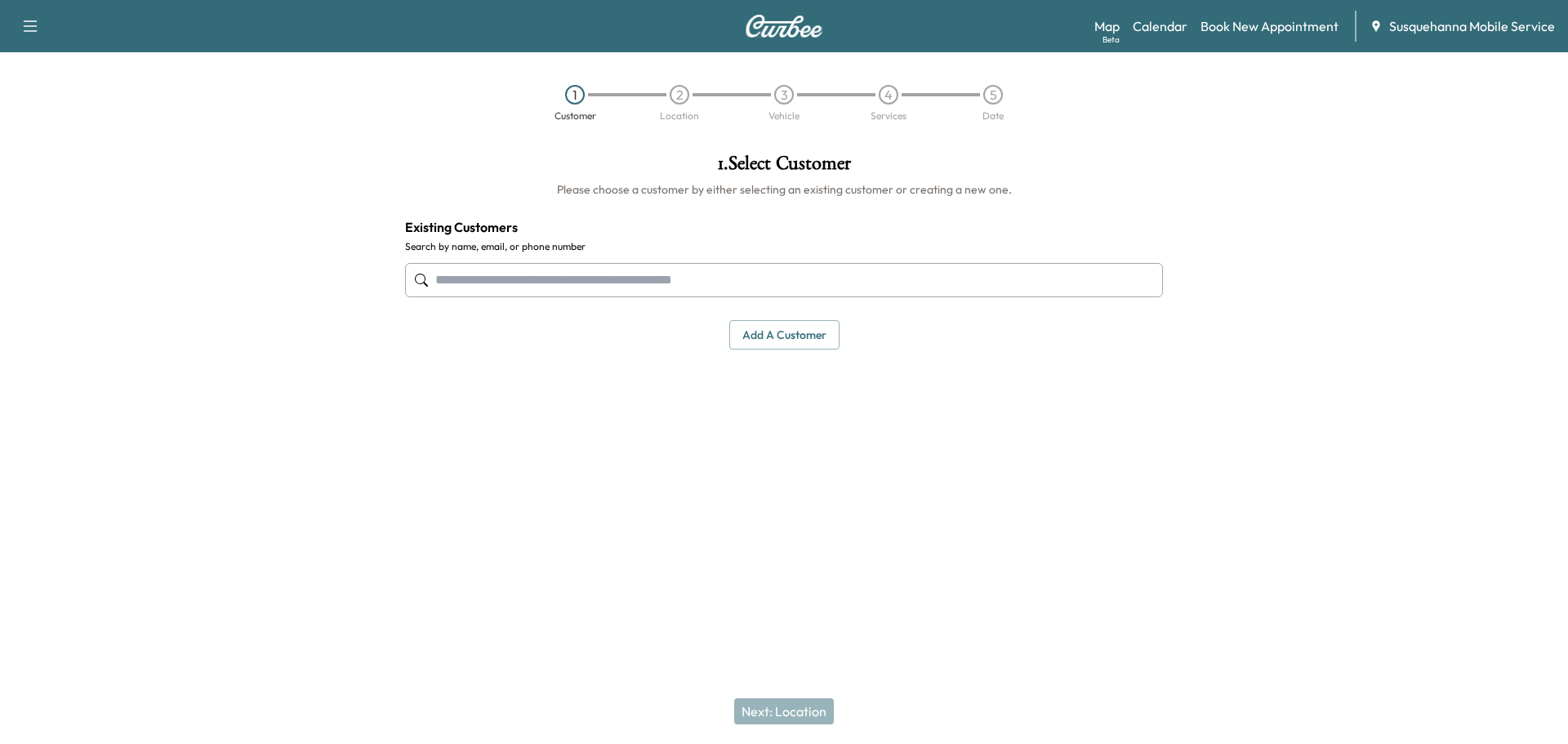
click at [775, 293] on input "text" at bounding box center [784, 280] width 758 height 34
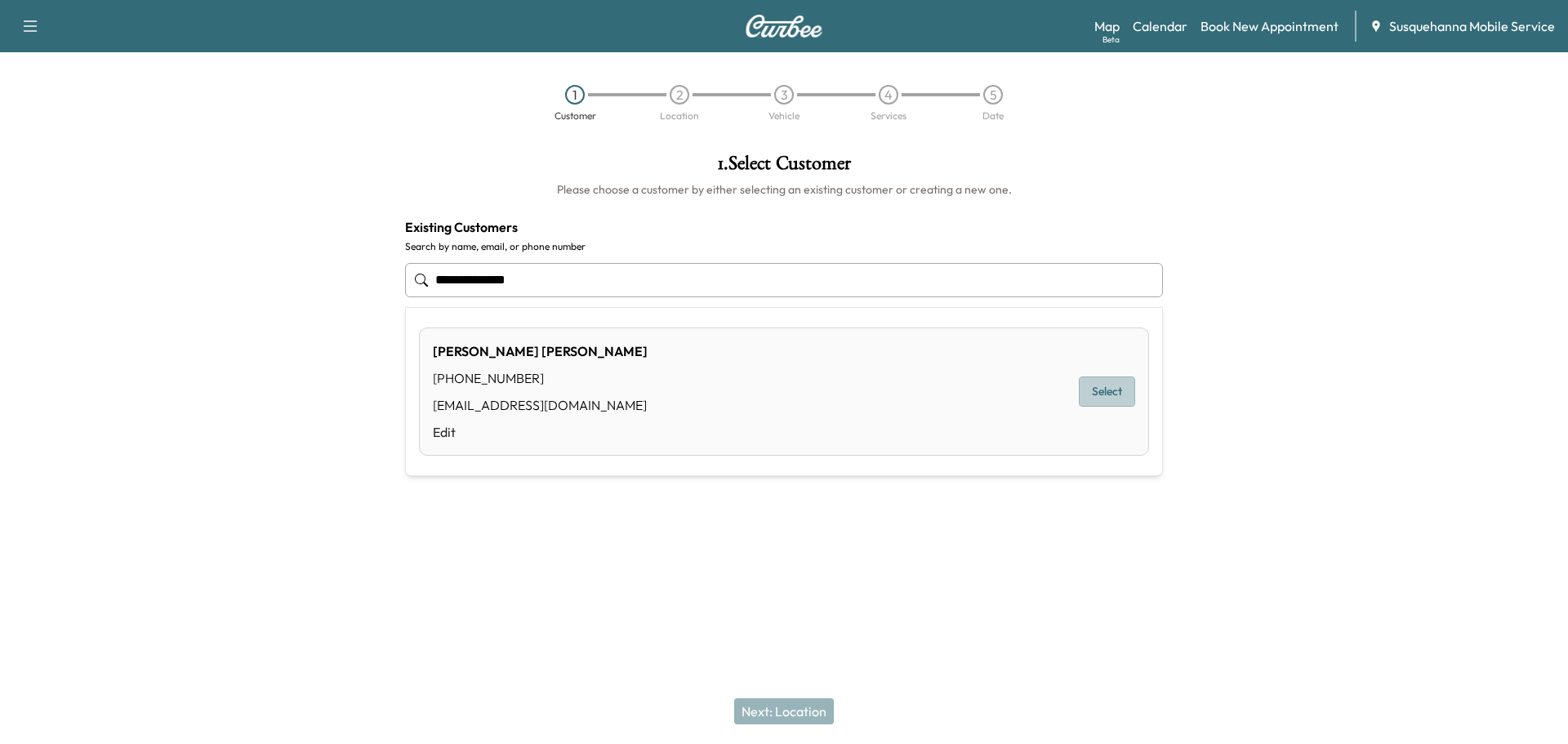
click at [1103, 398] on button "Select" at bounding box center [1107, 391] width 56 height 30
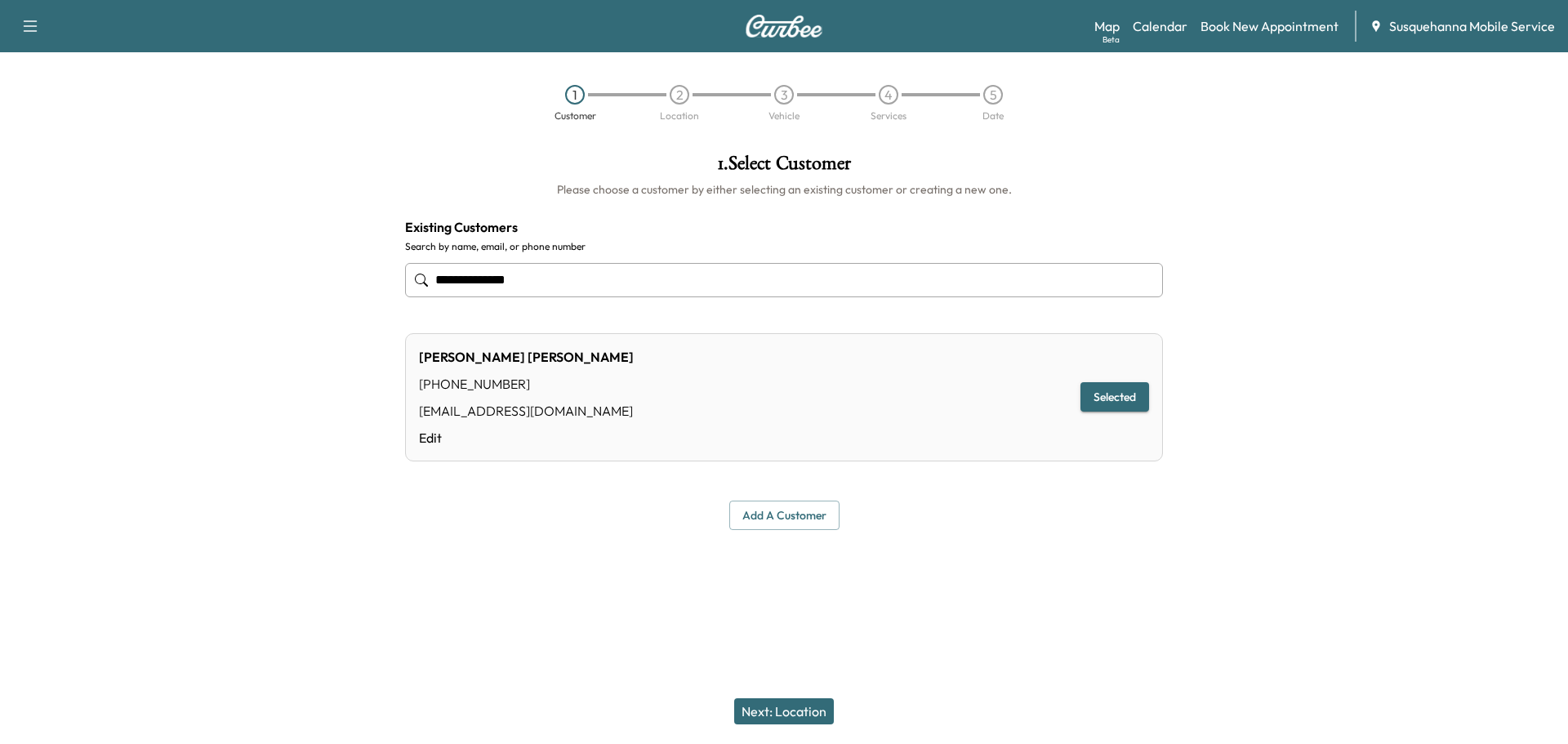
type input "**********"
click at [790, 713] on button "Next: Location" at bounding box center [784, 711] width 100 height 26
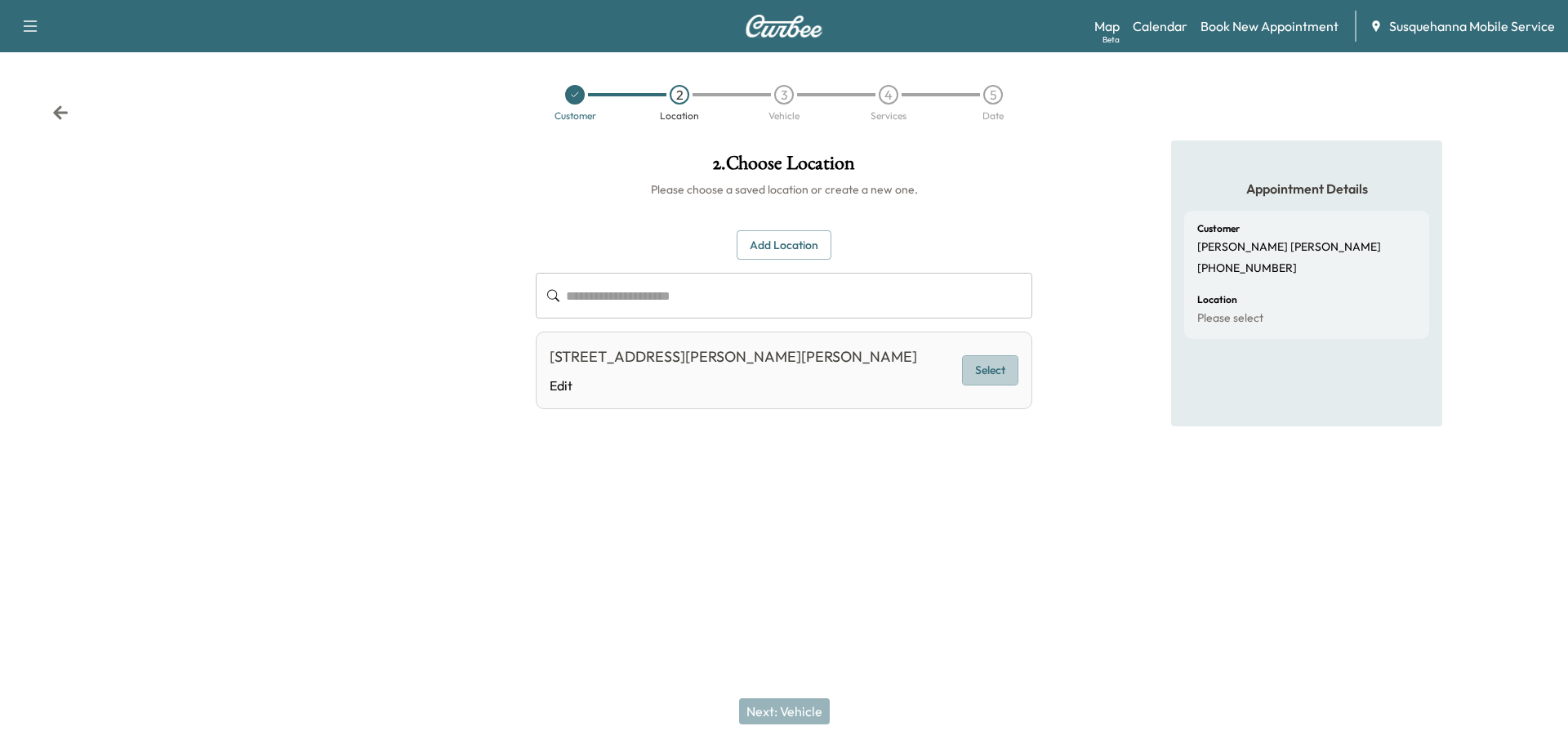
click at [1014, 382] on button "Select" at bounding box center [990, 370] width 56 height 30
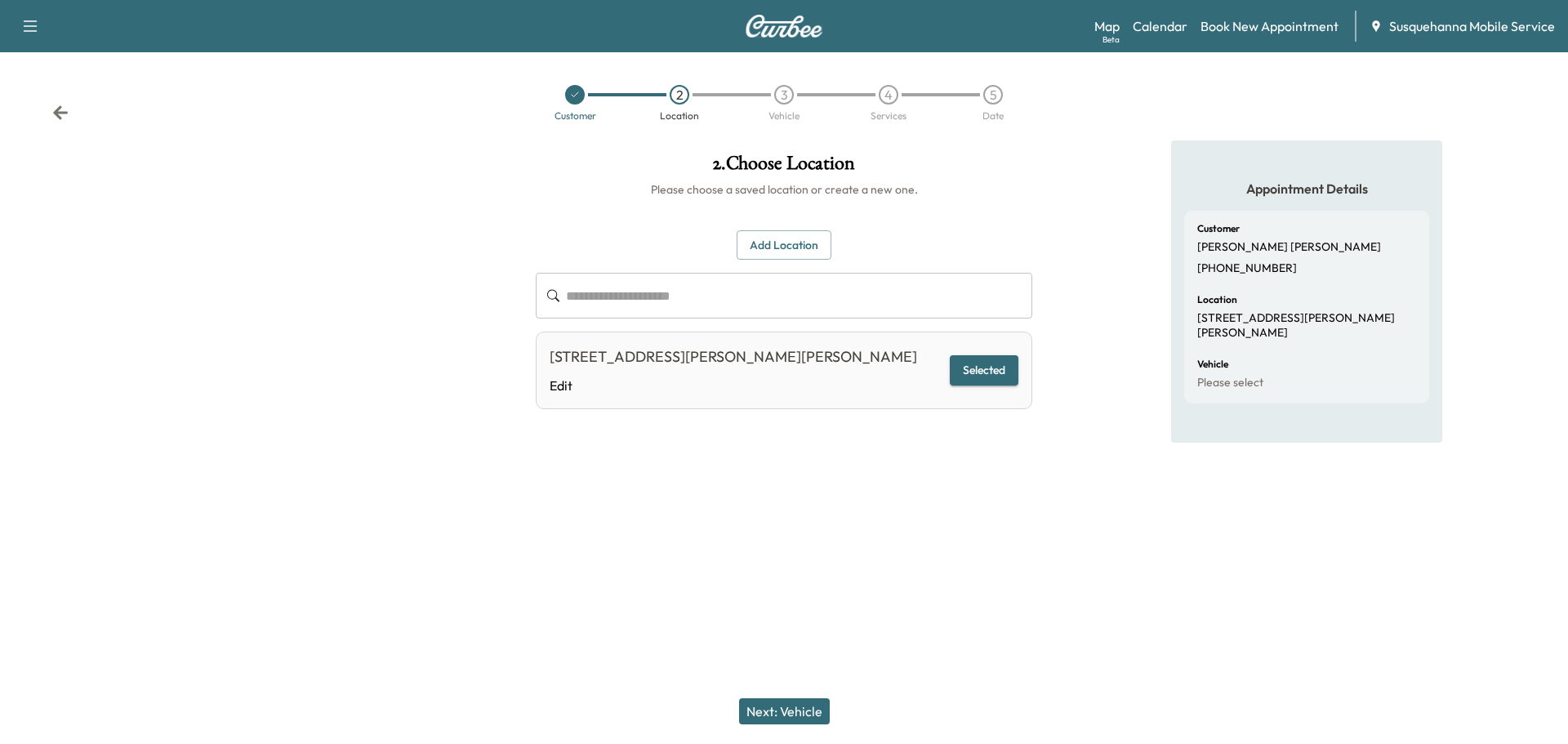
click at [793, 711] on button "Next: Vehicle" at bounding box center [784, 711] width 91 height 26
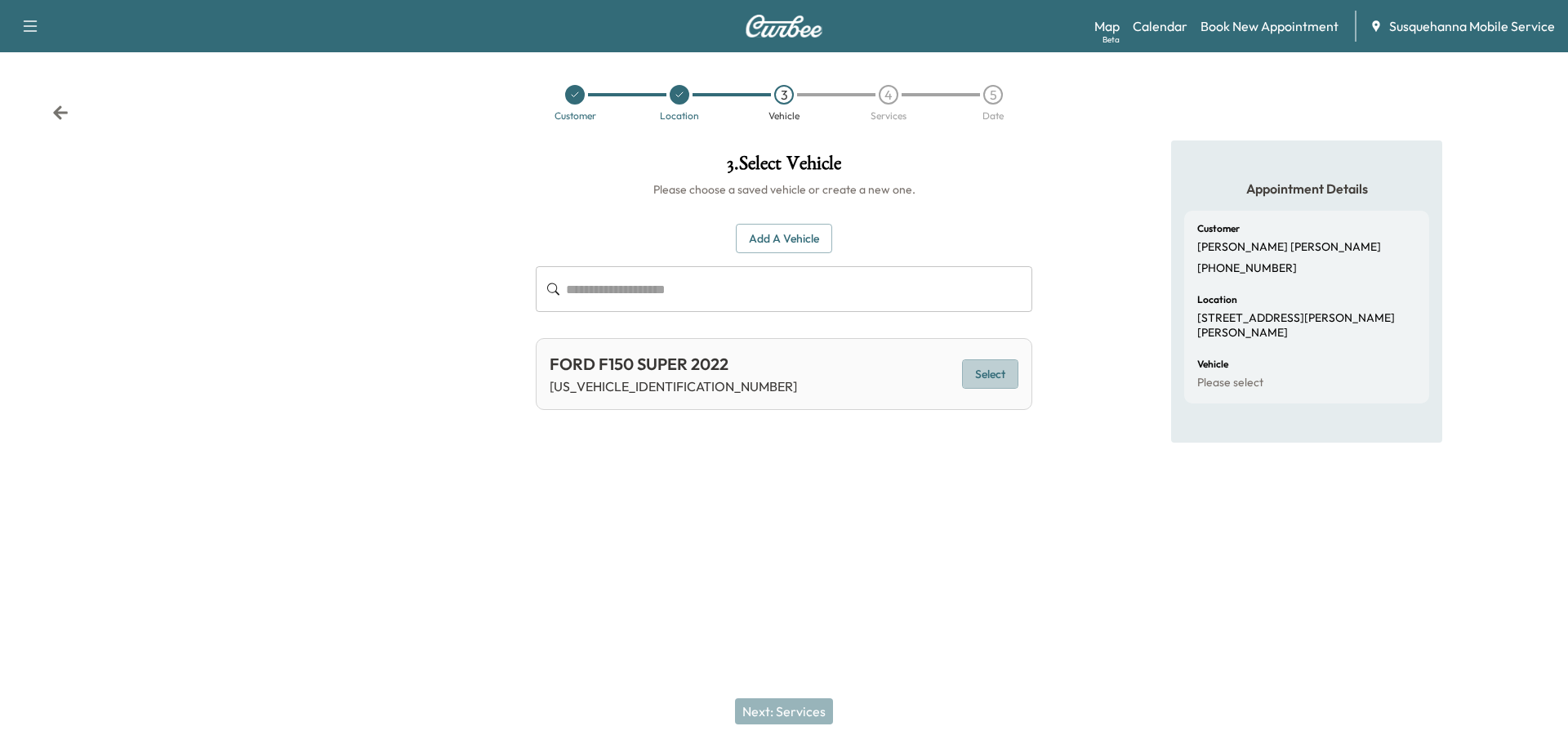
click at [973, 366] on button "Select" at bounding box center [990, 374] width 56 height 30
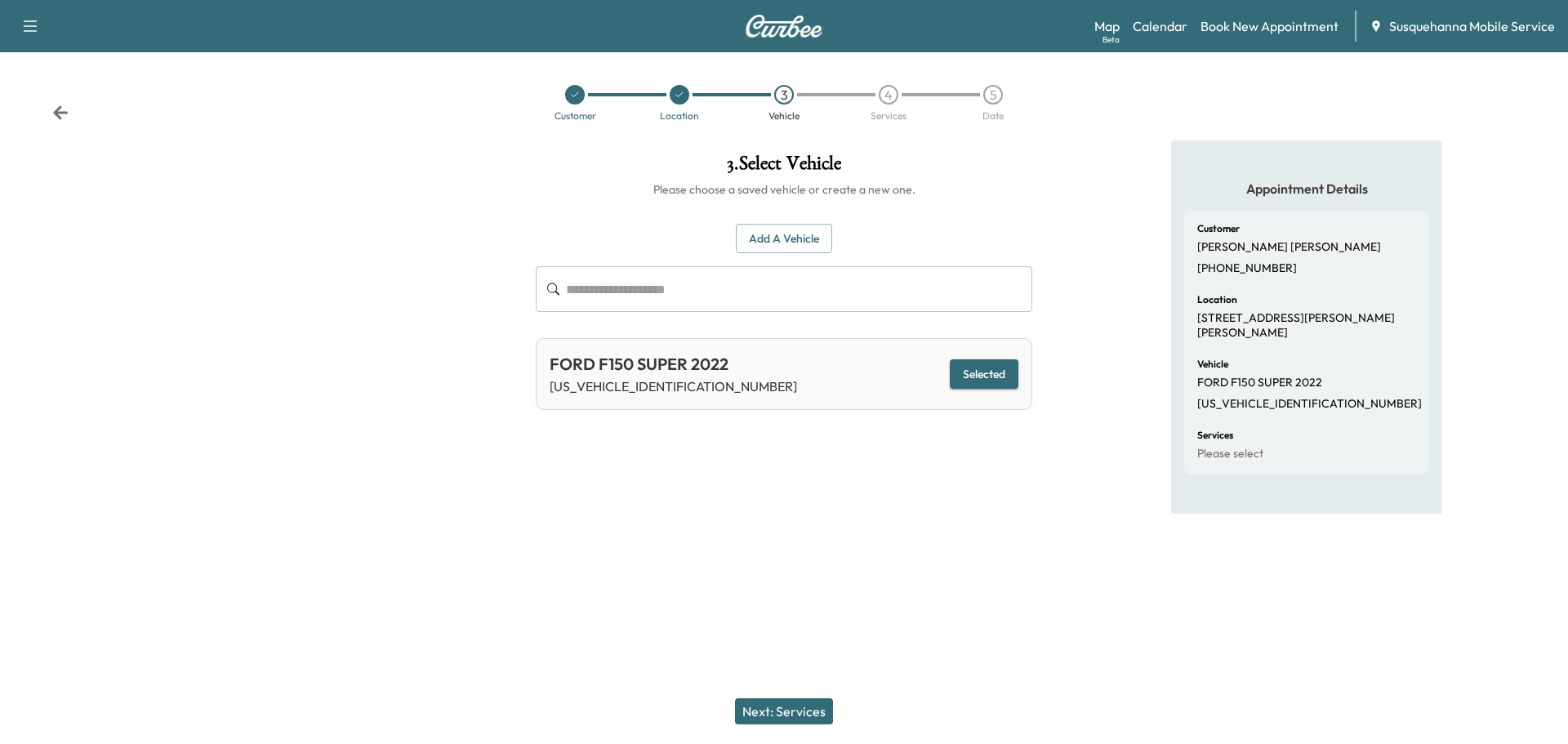
click at [803, 714] on button "Next: Services" at bounding box center [784, 711] width 98 height 26
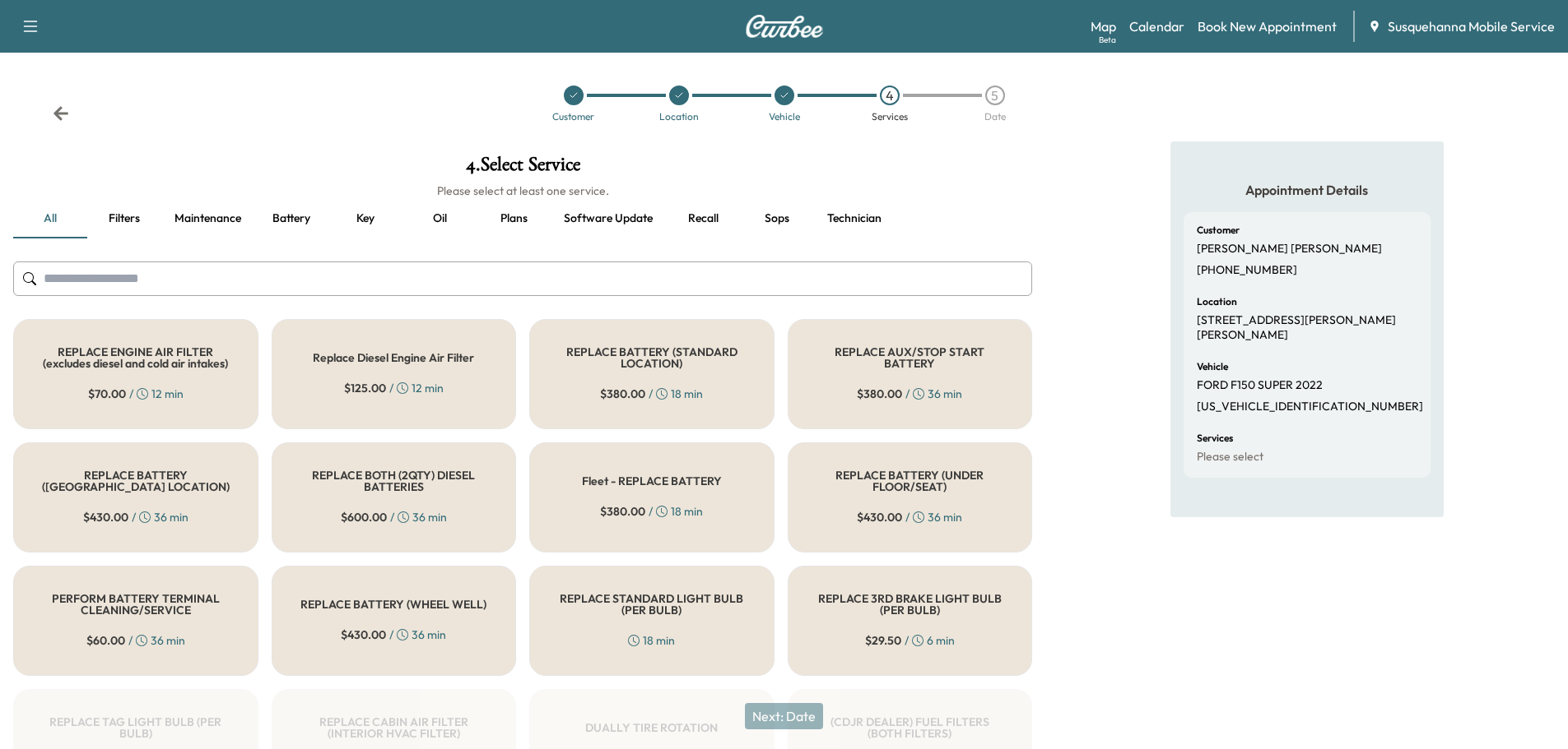
click at [774, 283] on input "text" at bounding box center [522, 279] width 1019 height 35
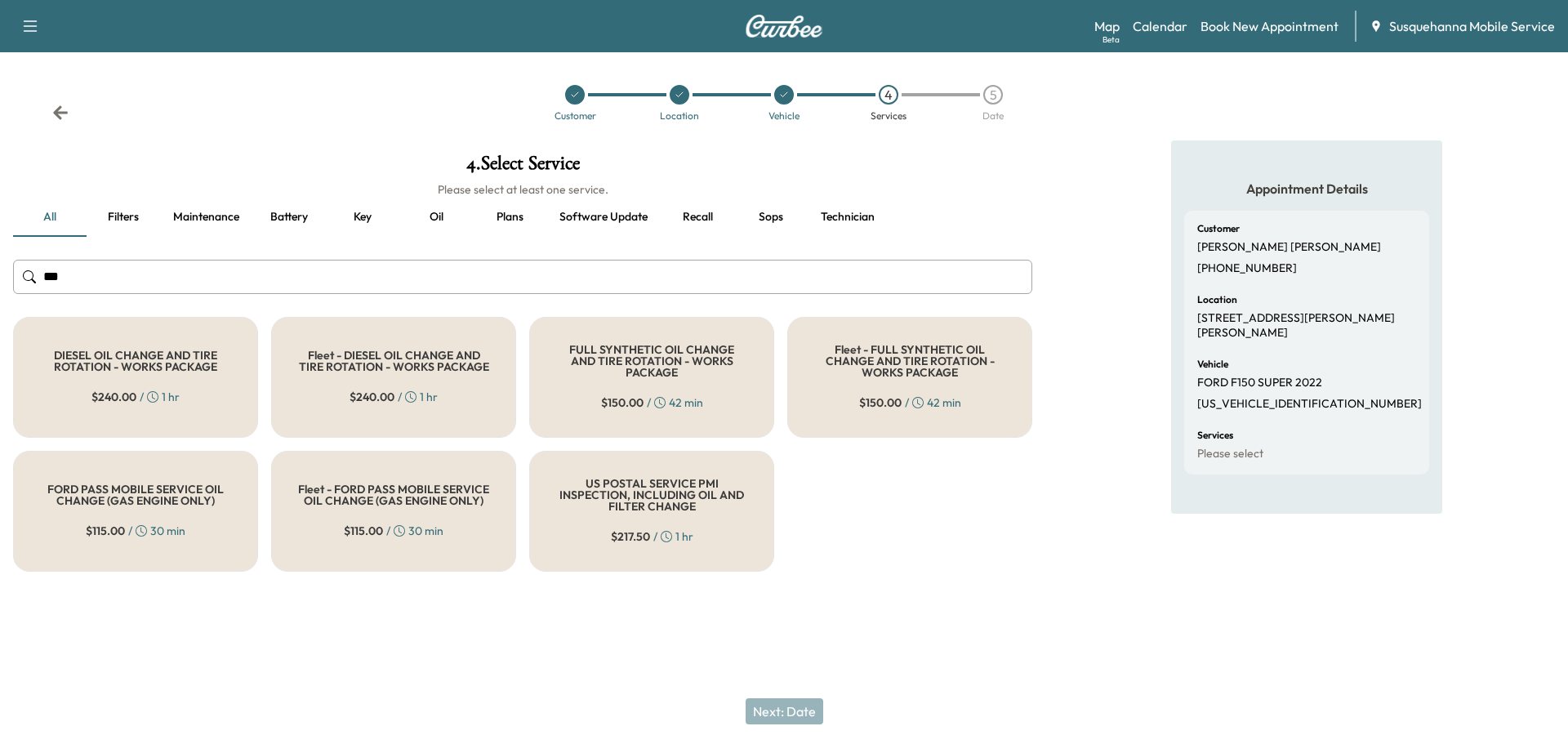
type input "***"
click at [669, 346] on div "FULL SYNTHETIC OIL CHANGE AND TIRE ROTATION - WORKS PACKAGE $ 150.00 / 42 min" at bounding box center [652, 377] width 245 height 121
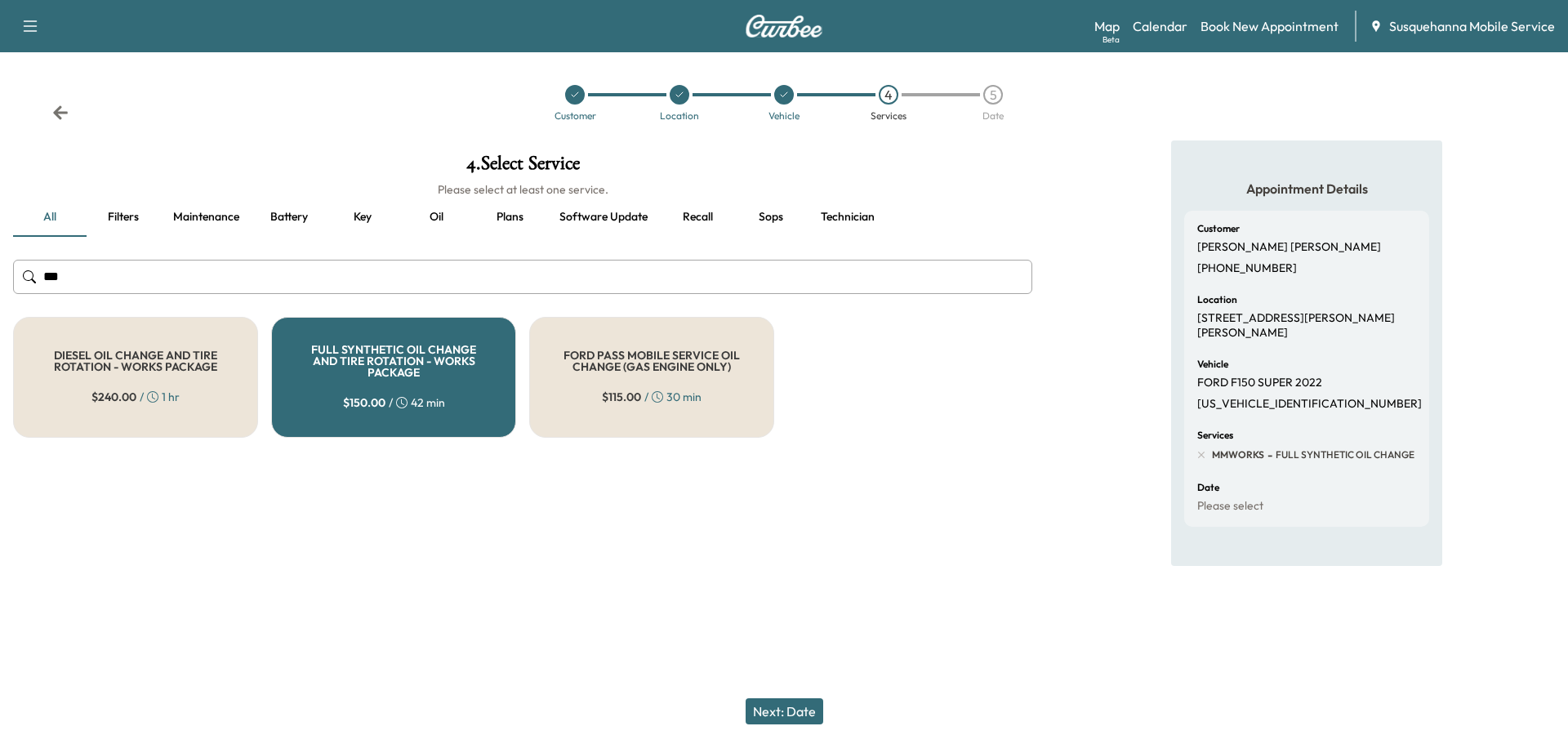
click at [797, 704] on button "Next: Date" at bounding box center [784, 711] width 78 height 26
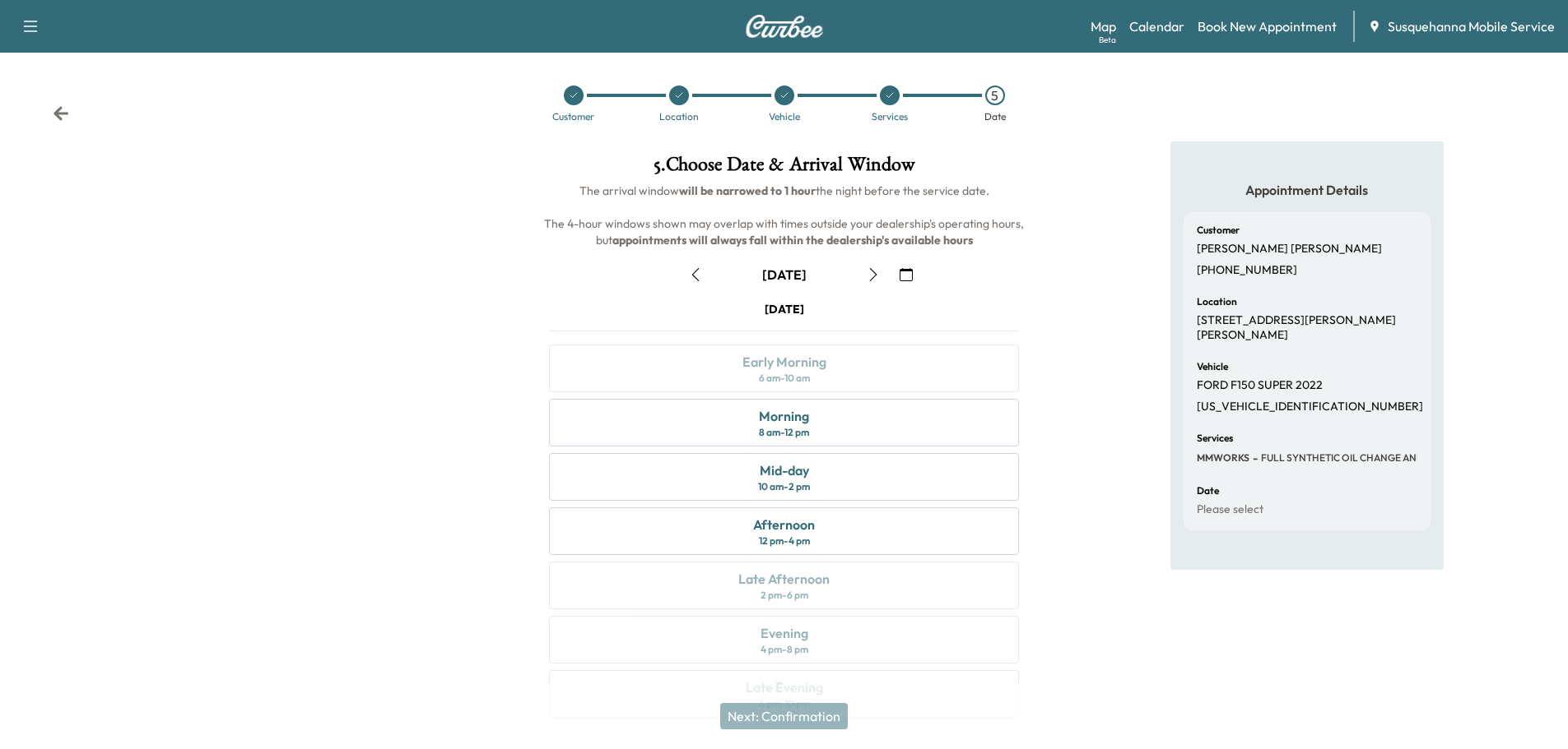
click at [907, 272] on icon "button" at bounding box center [906, 275] width 13 height 13
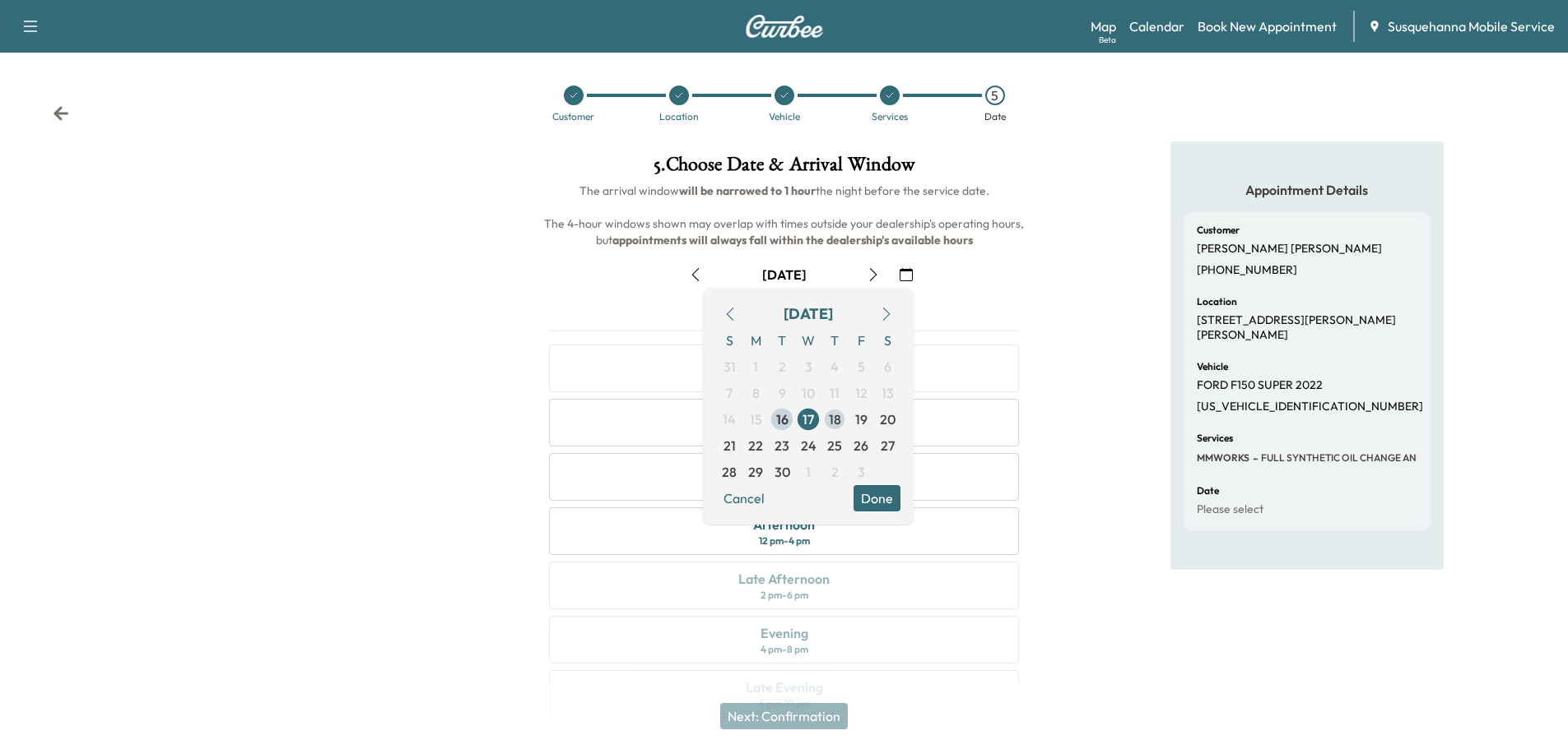
click at [832, 420] on span "18" at bounding box center [835, 419] width 13 height 20
click at [873, 491] on button "Done" at bounding box center [876, 498] width 47 height 26
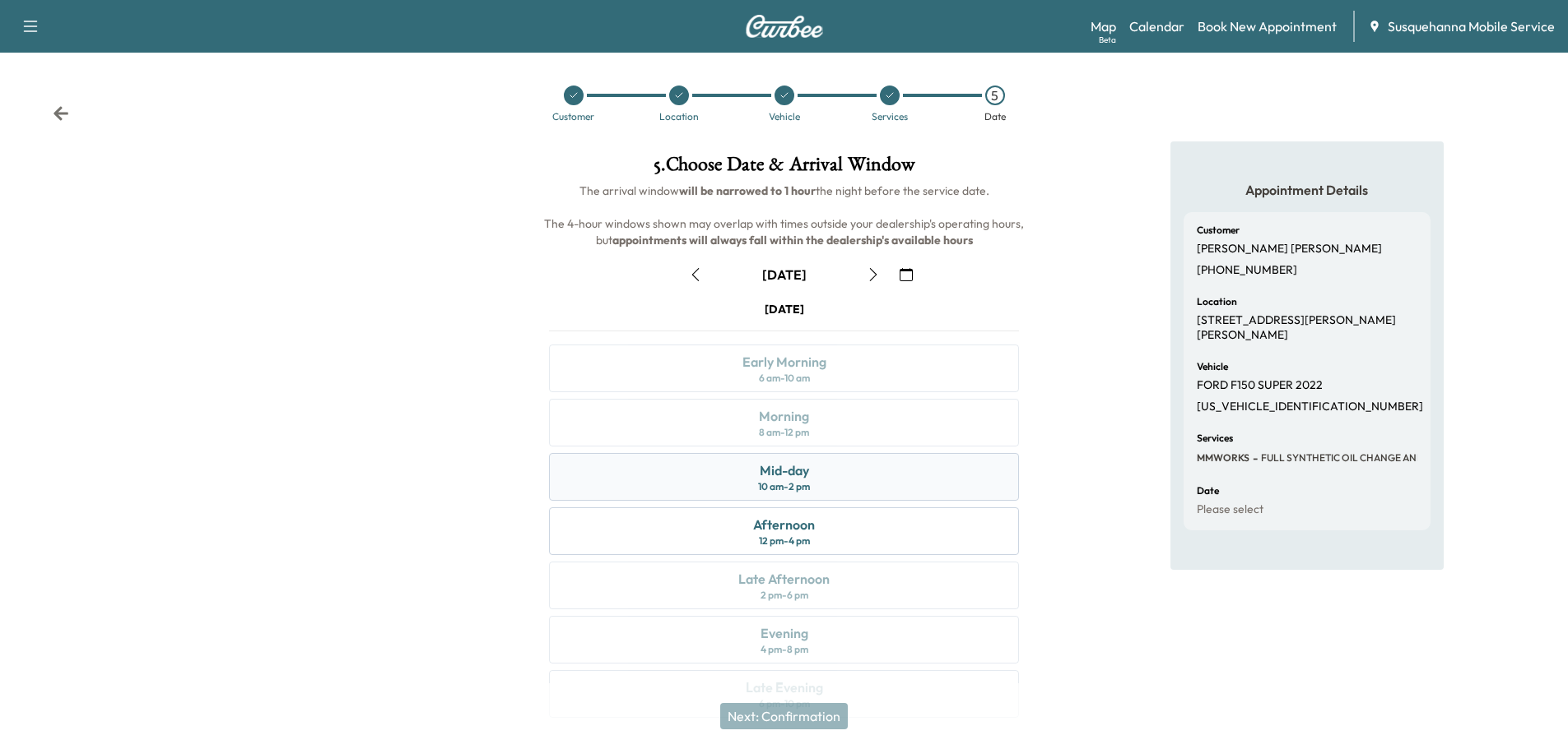
click at [860, 464] on div "Mid-day 10 am - 2 pm" at bounding box center [784, 477] width 470 height 47
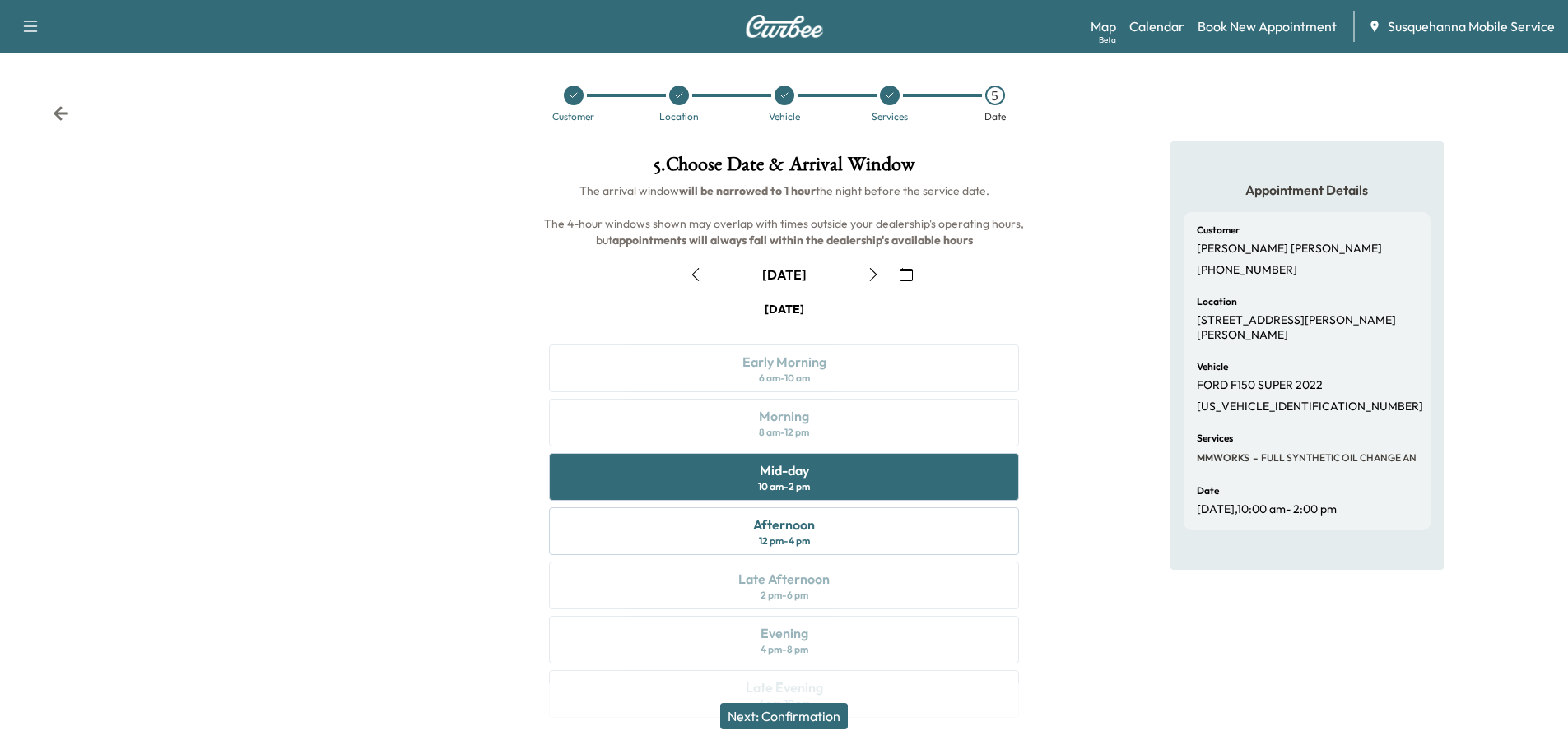
click at [812, 719] on button "Next: Confirmation" at bounding box center [784, 716] width 128 height 26
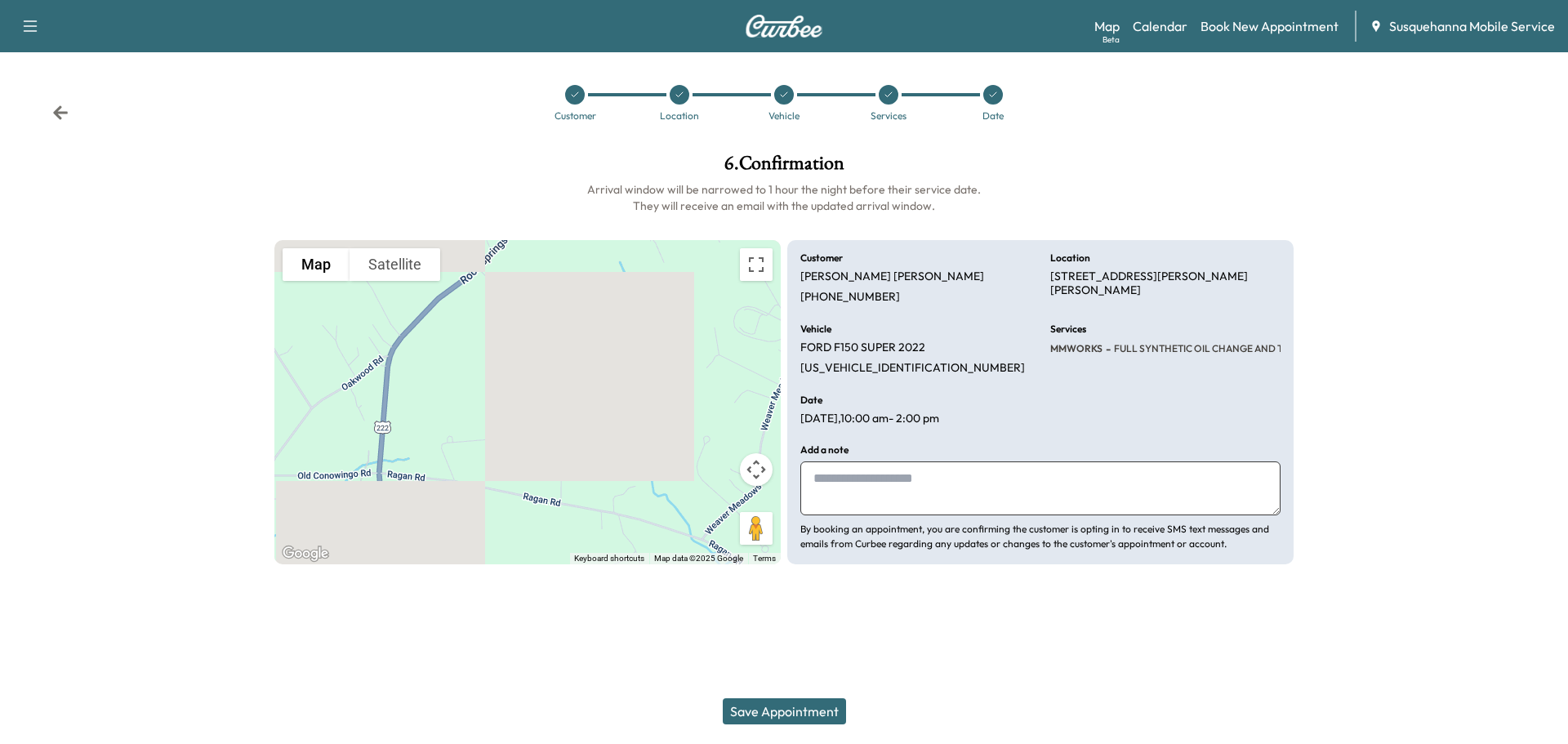
click at [913, 492] on textarea at bounding box center [1041, 488] width 481 height 54
type textarea "**********"
click at [805, 711] on button "Save Appointment" at bounding box center [784, 711] width 123 height 26
click at [1167, 26] on link "Calendar" at bounding box center [1160, 26] width 54 height 20
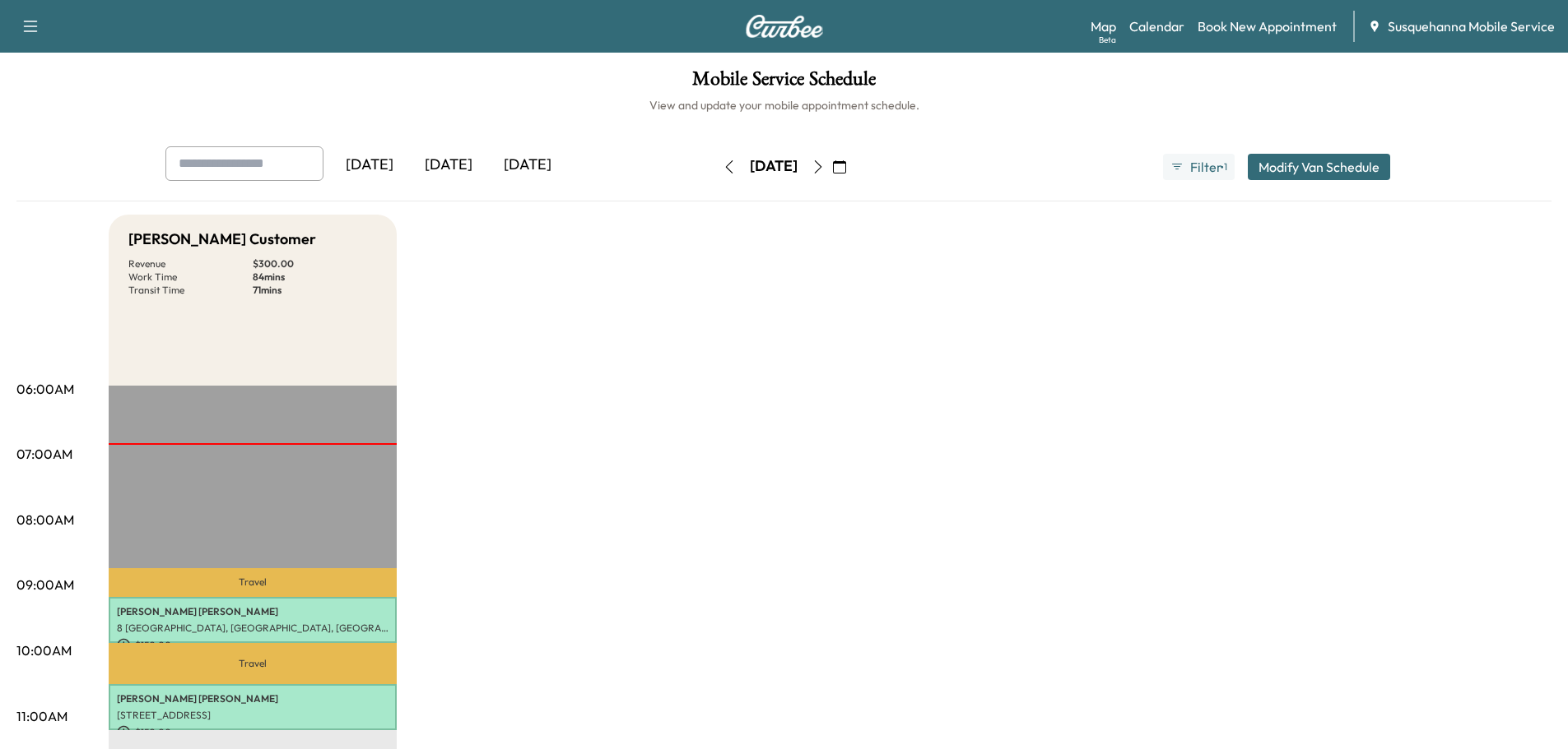
click at [824, 168] on icon "button" at bounding box center [818, 167] width 13 height 13
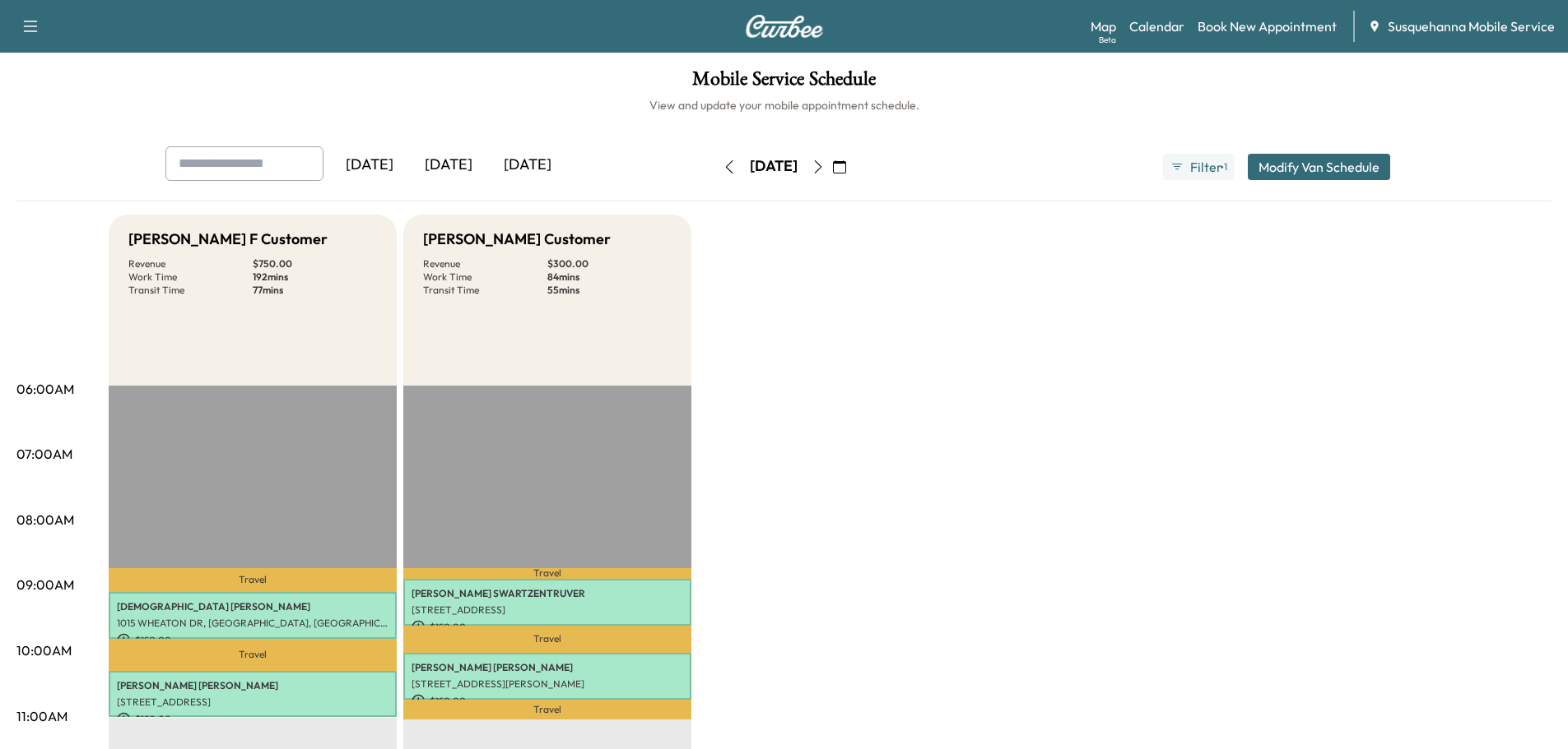
click at [824, 168] on icon "button" at bounding box center [818, 167] width 13 height 13
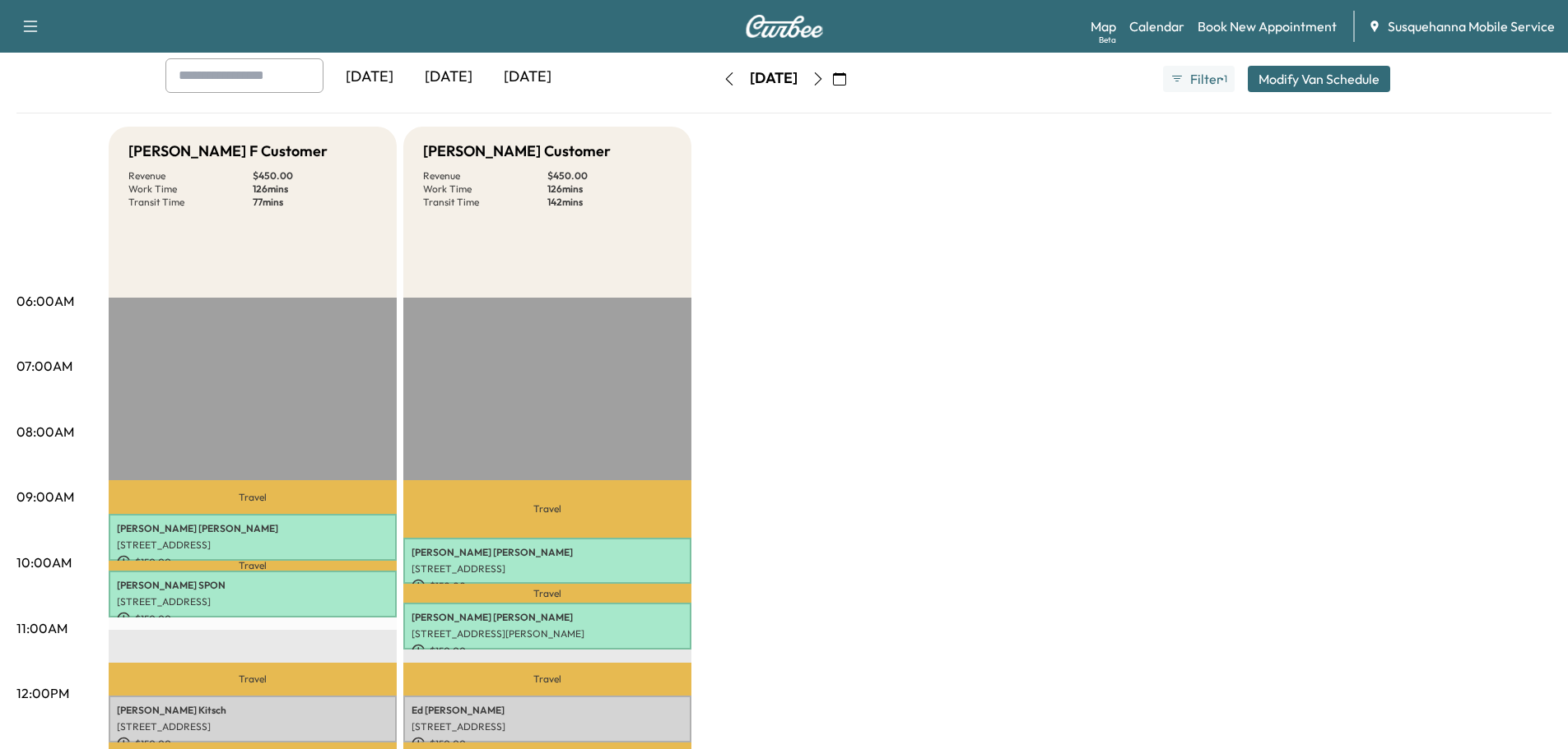
scroll to position [438, 0]
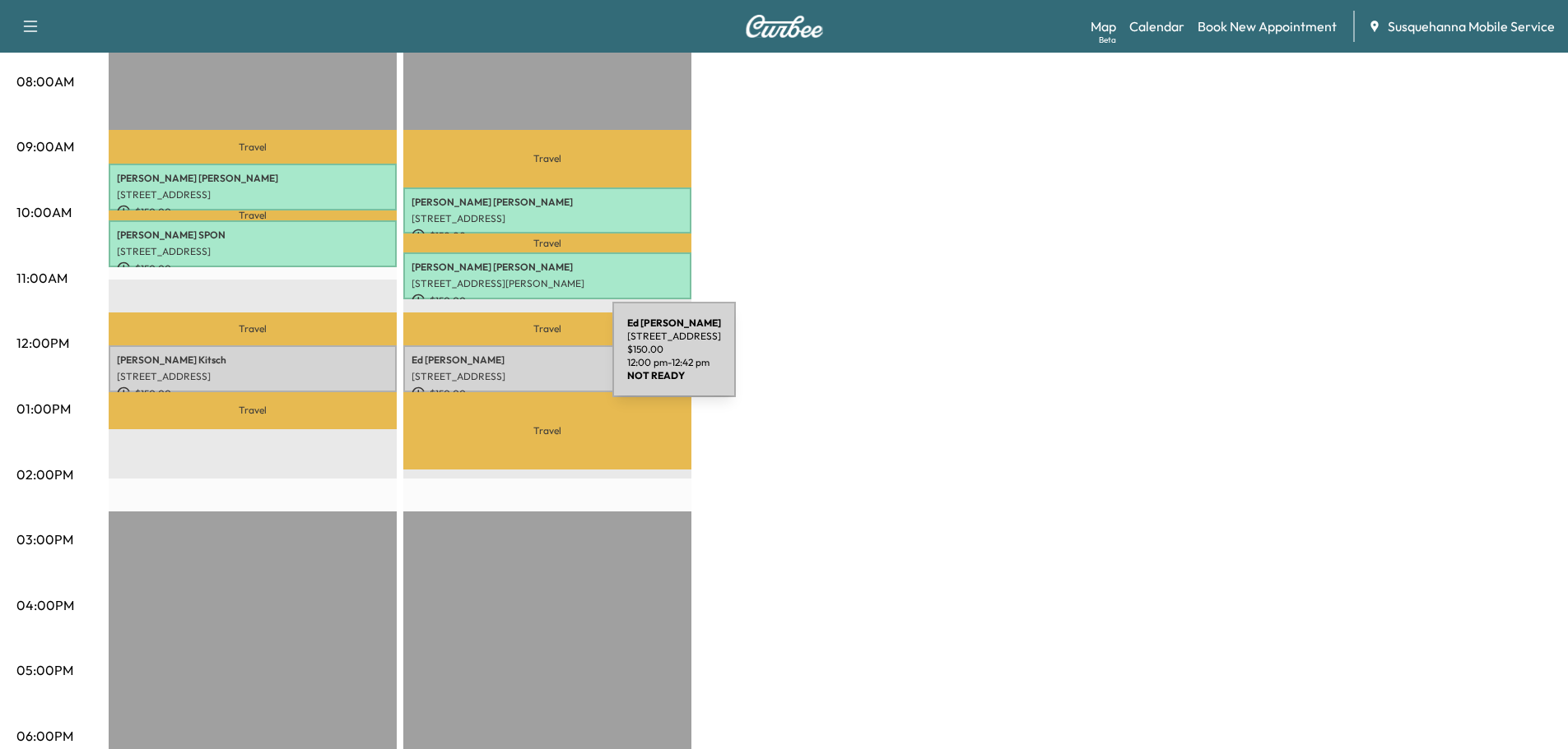
click at [489, 360] on p "[PERSON_NAME]" at bounding box center [546, 360] width 271 height 13
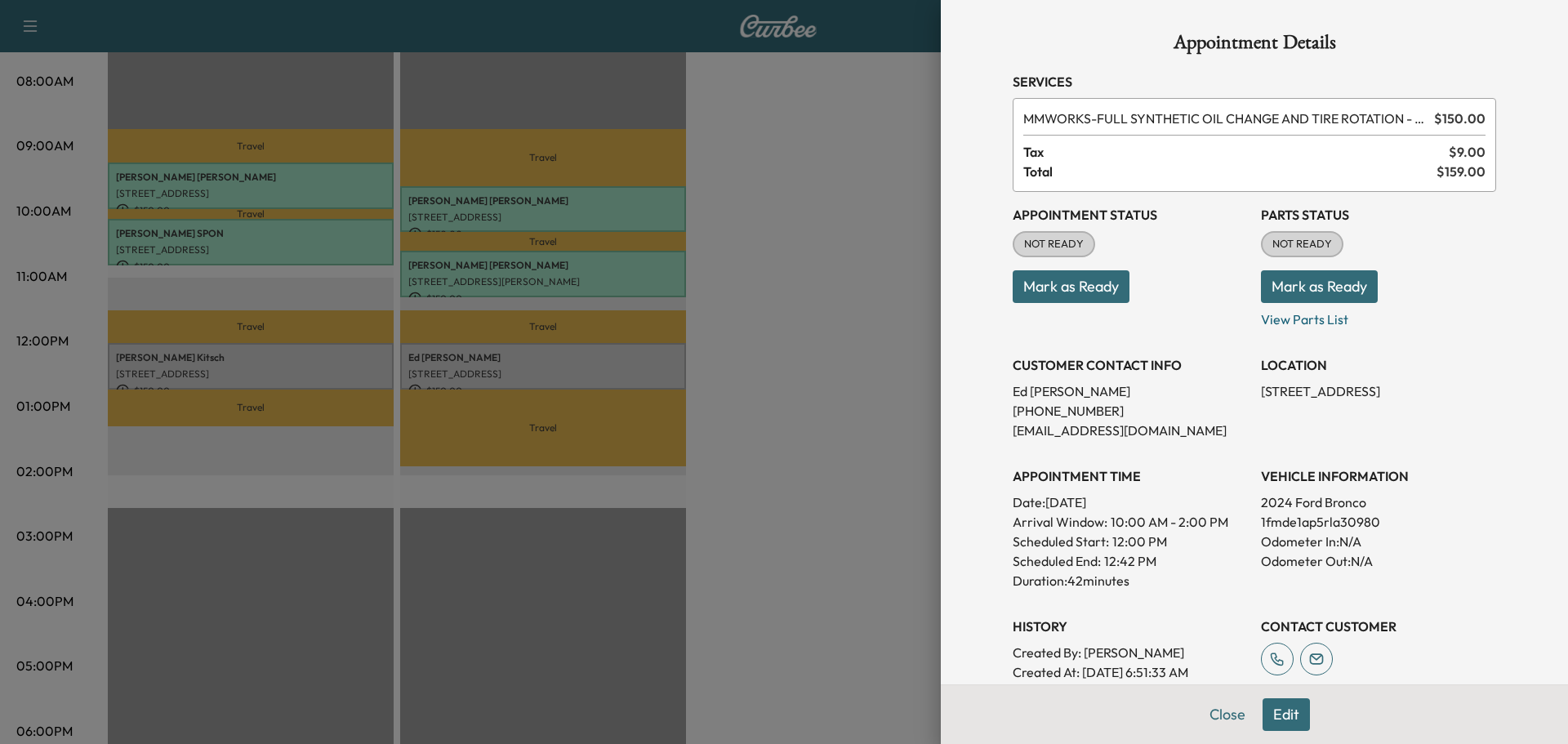
click at [1311, 288] on button "Mark as Ready" at bounding box center [1319, 287] width 117 height 33
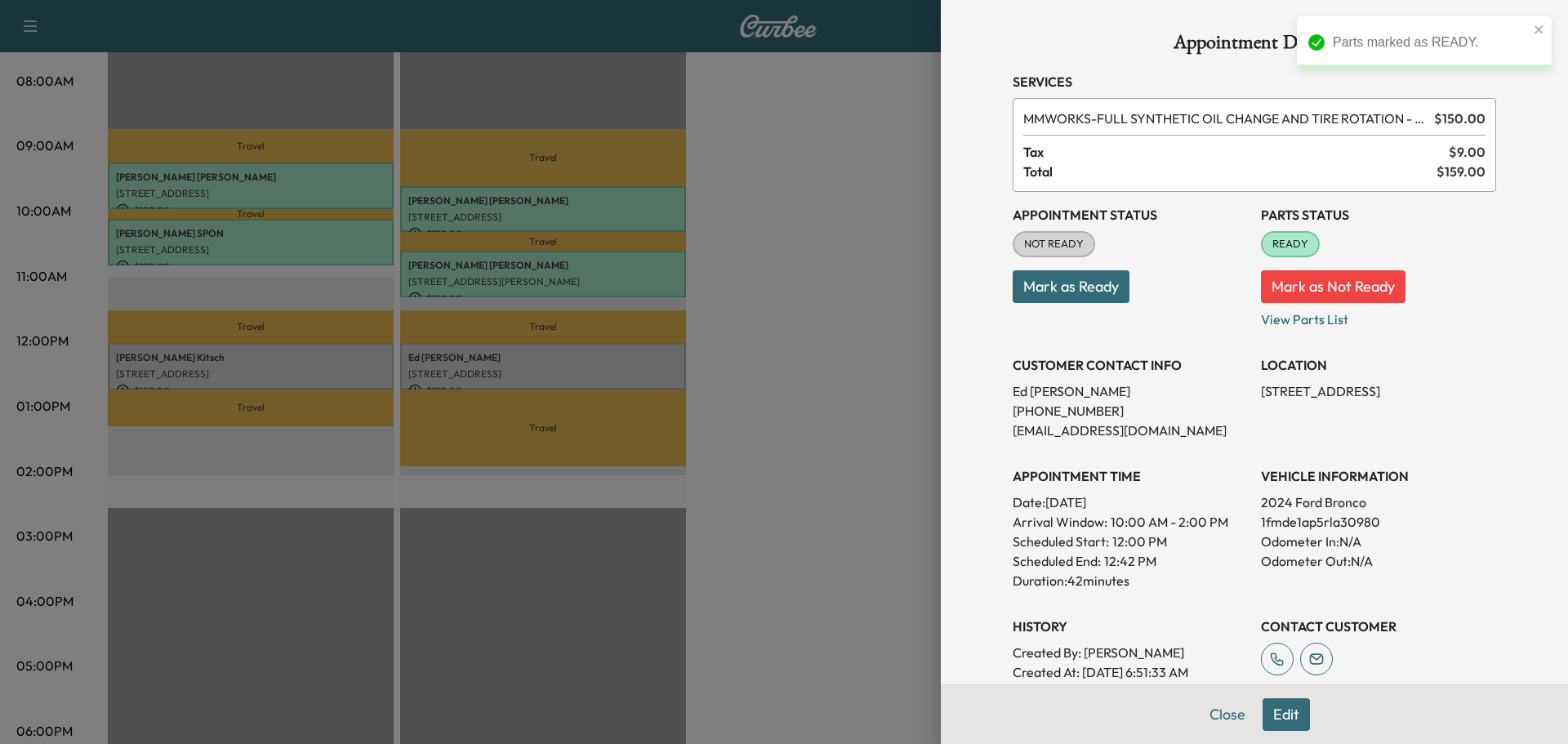
click at [1032, 289] on button "Mark as Ready" at bounding box center [1071, 287] width 117 height 33
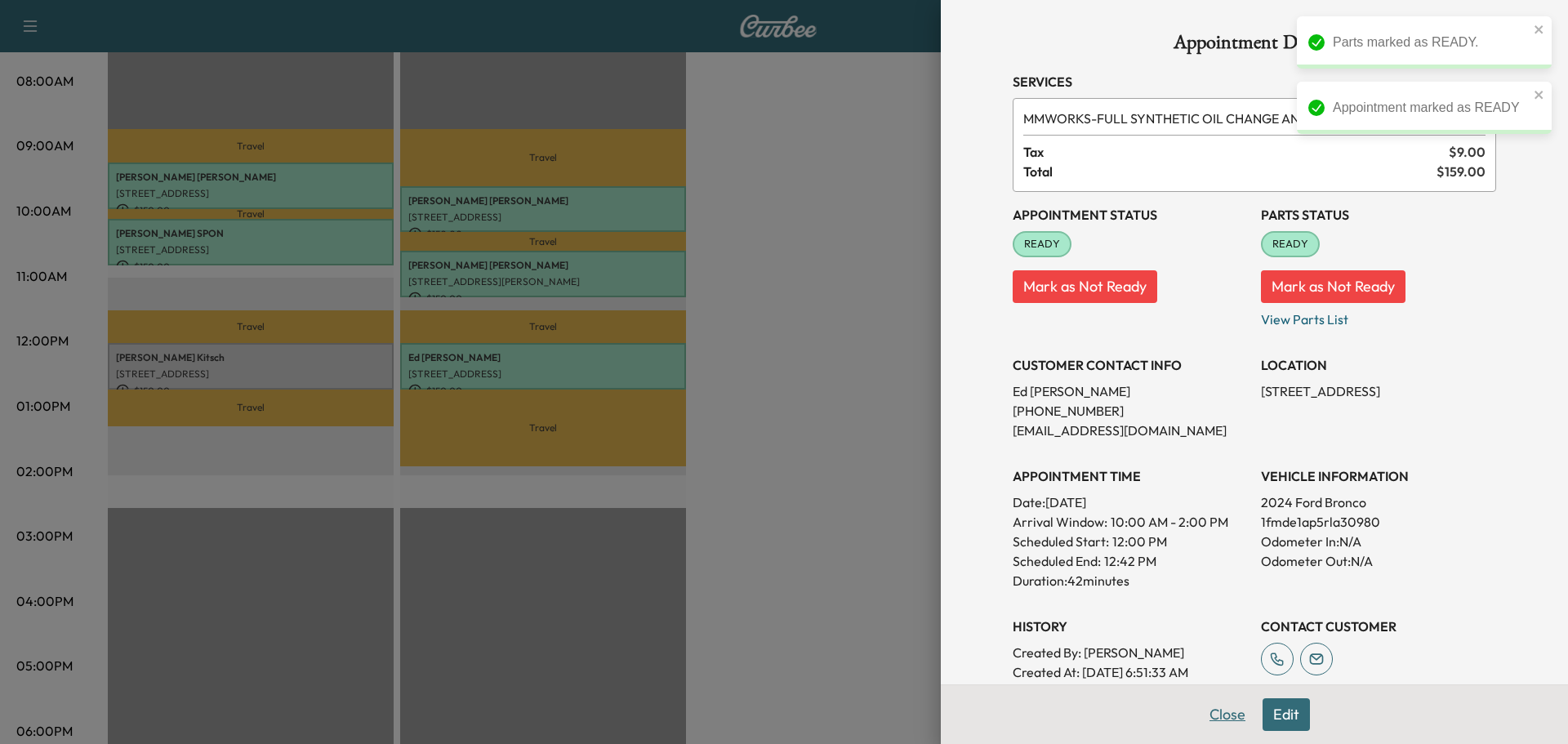
click at [1209, 710] on button "Close" at bounding box center [1227, 715] width 57 height 33
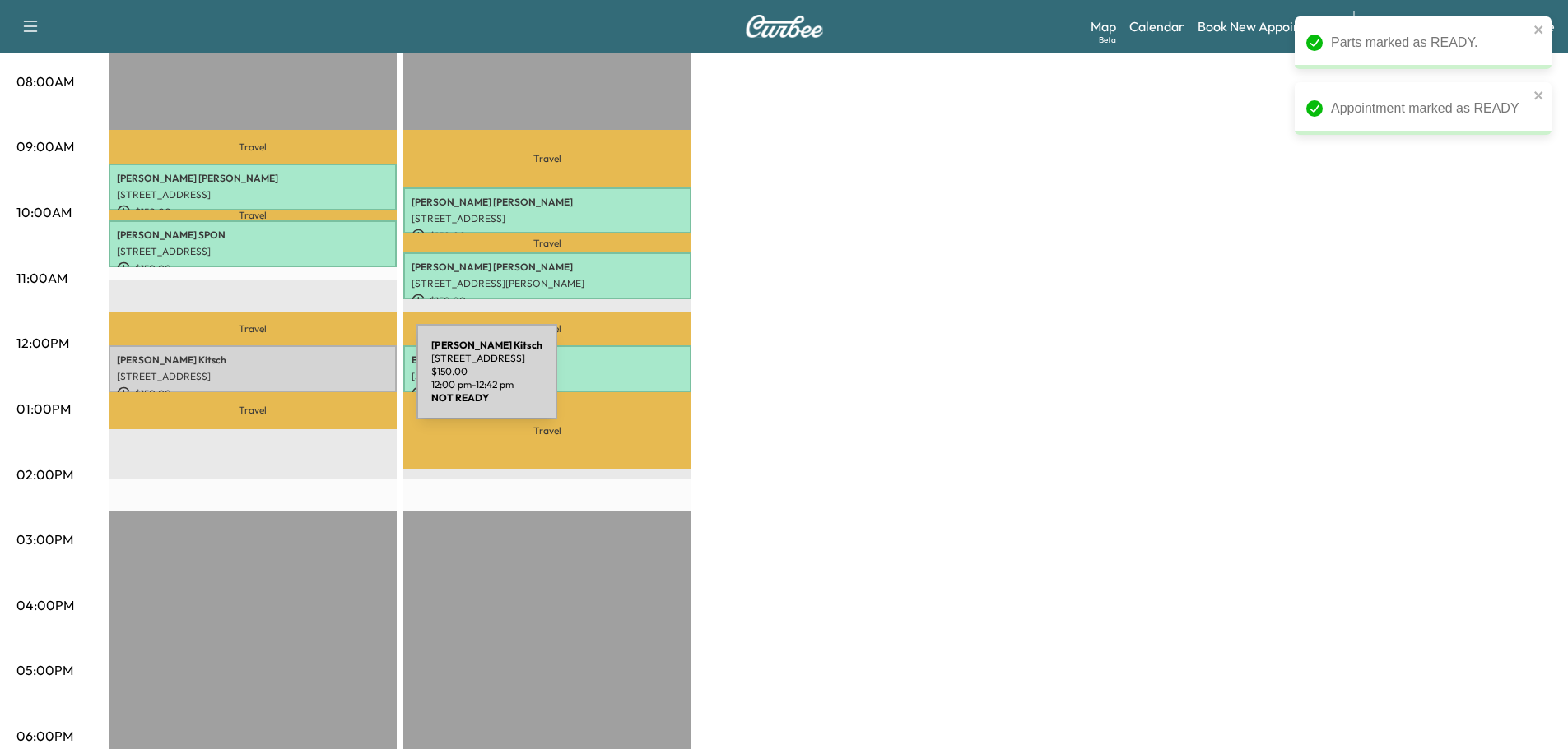
click at [293, 386] on p "$ 150.00" at bounding box center [252, 394] width 271 height 15
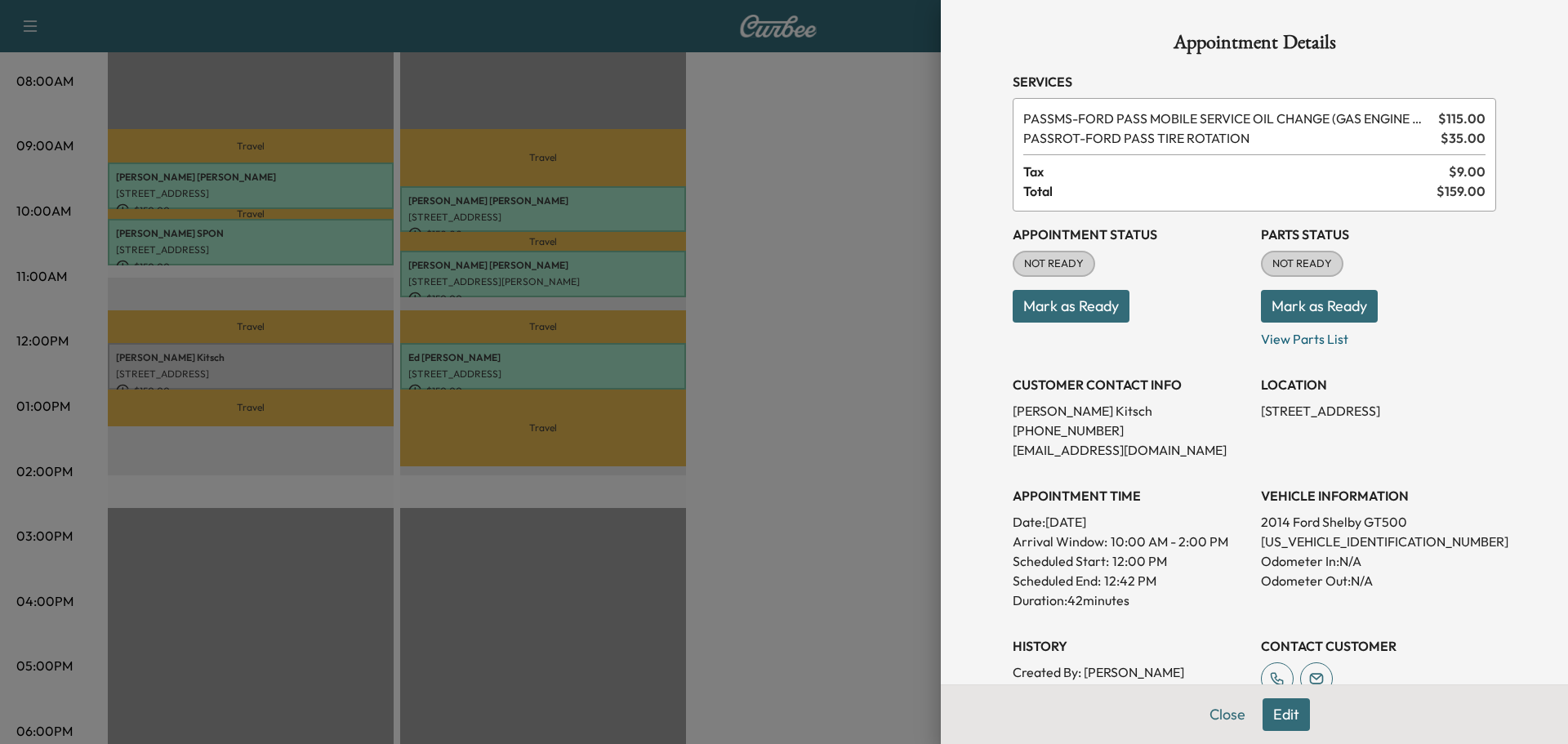
click at [1336, 543] on p "[US_VEHICLE_IDENTIFICATION_NUMBER]" at bounding box center [1378, 542] width 235 height 20
copy p "[US_VEHICLE_IDENTIFICATION_NUMBER]"
click at [1217, 710] on button "Close" at bounding box center [1227, 715] width 57 height 33
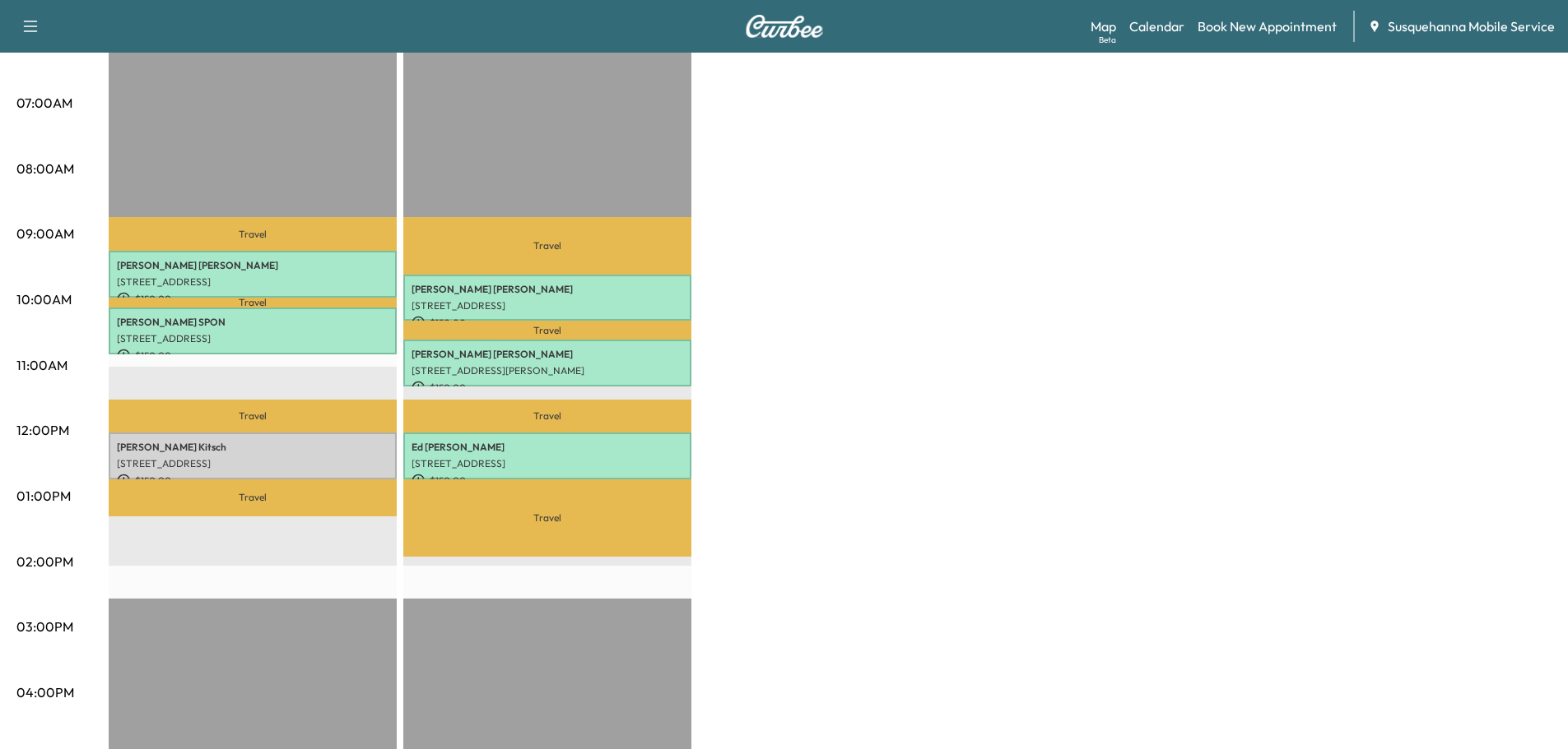
scroll to position [0, 0]
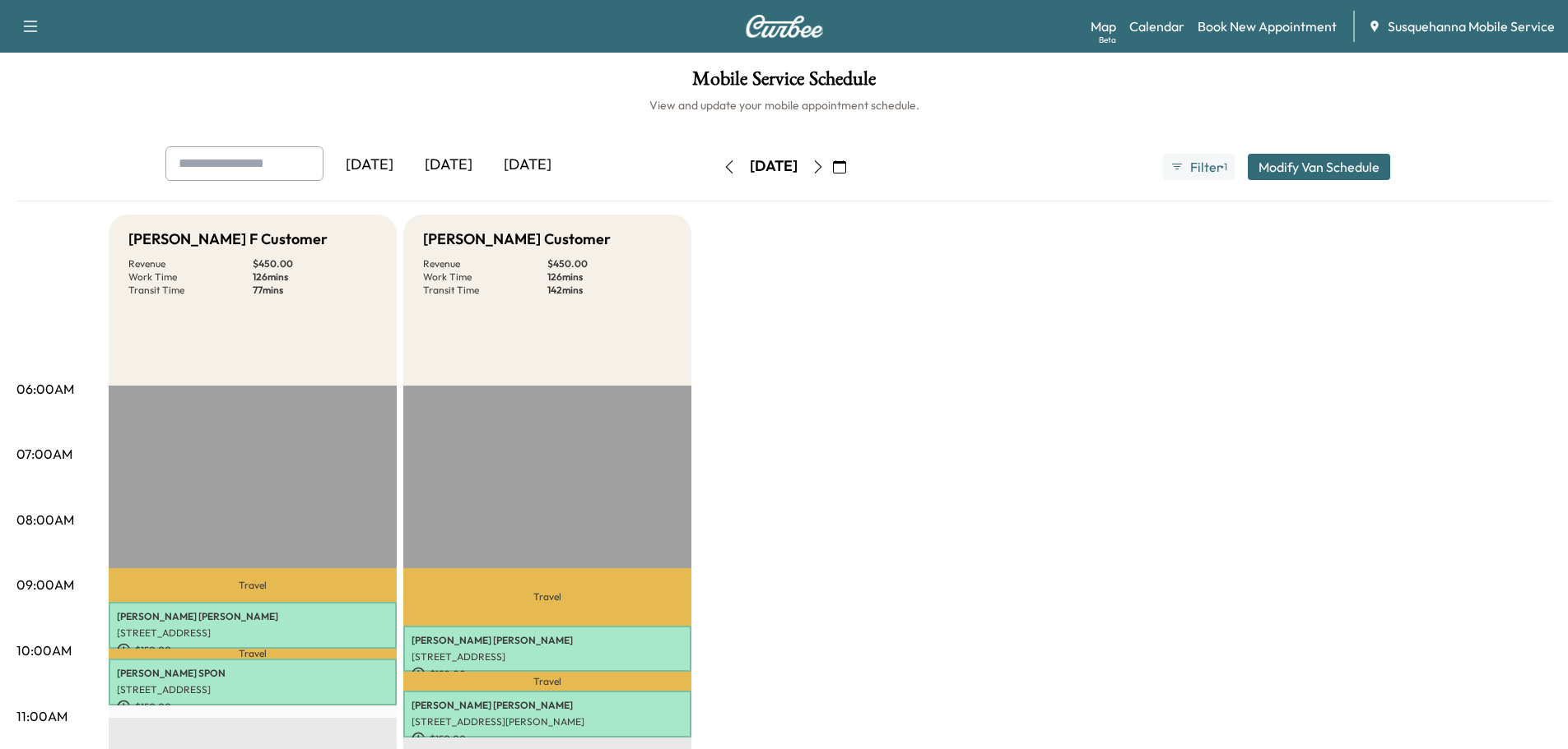
click at [824, 167] on icon "button" at bounding box center [818, 167] width 13 height 13
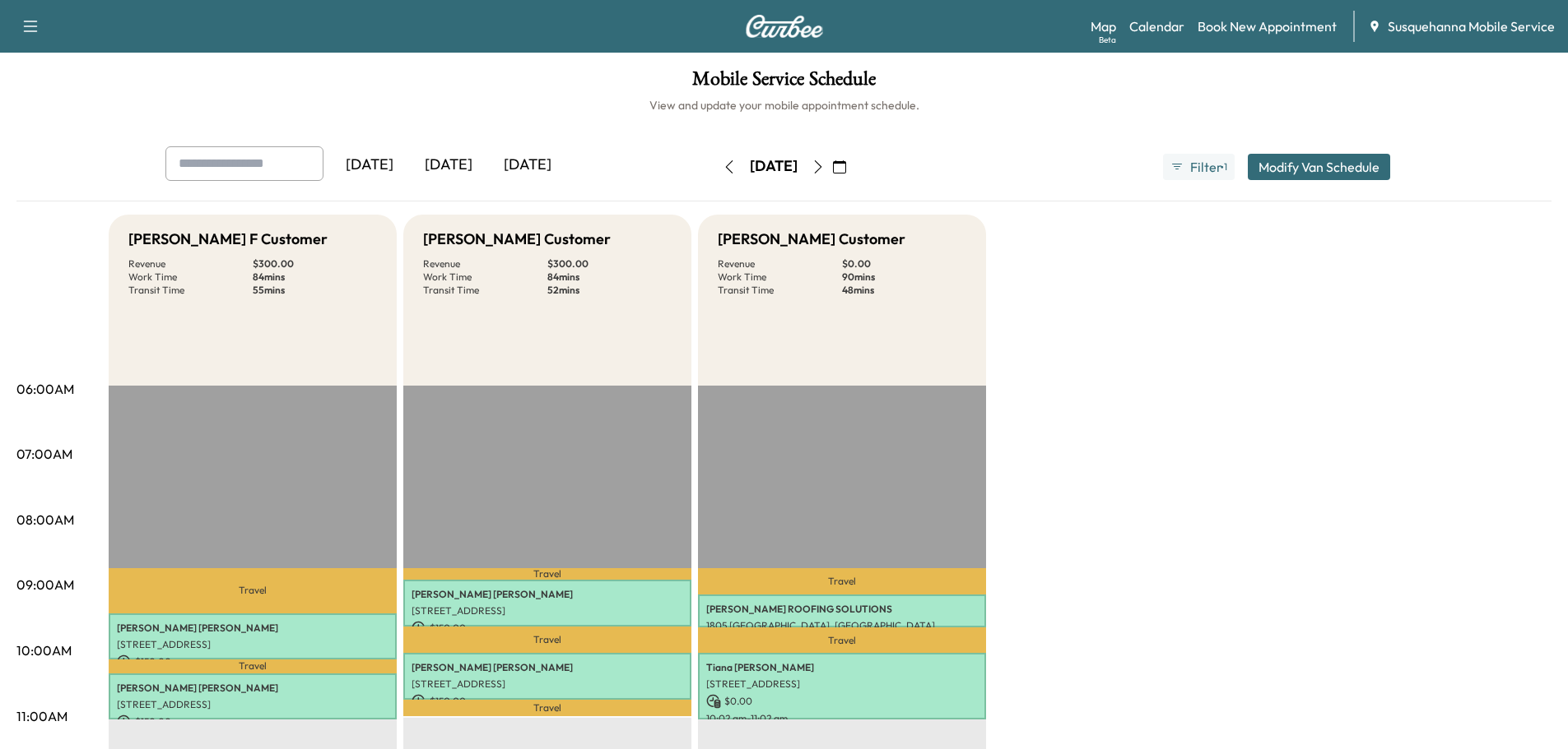
click at [715, 174] on button "button" at bounding box center [729, 166] width 28 height 26
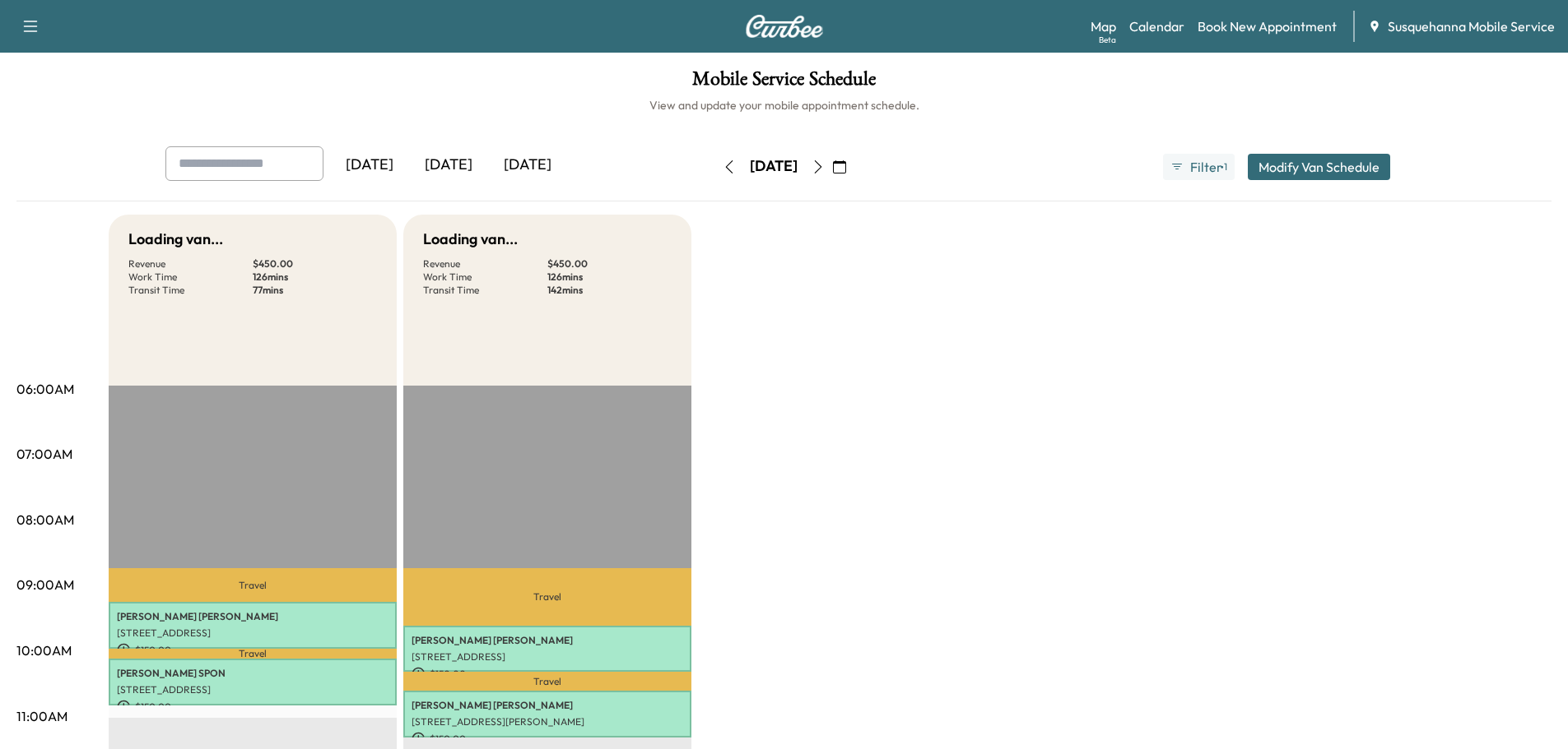
click at [715, 174] on div "[DATE]" at bounding box center [774, 166] width 117 height 26
click at [723, 170] on icon "button" at bounding box center [729, 167] width 13 height 13
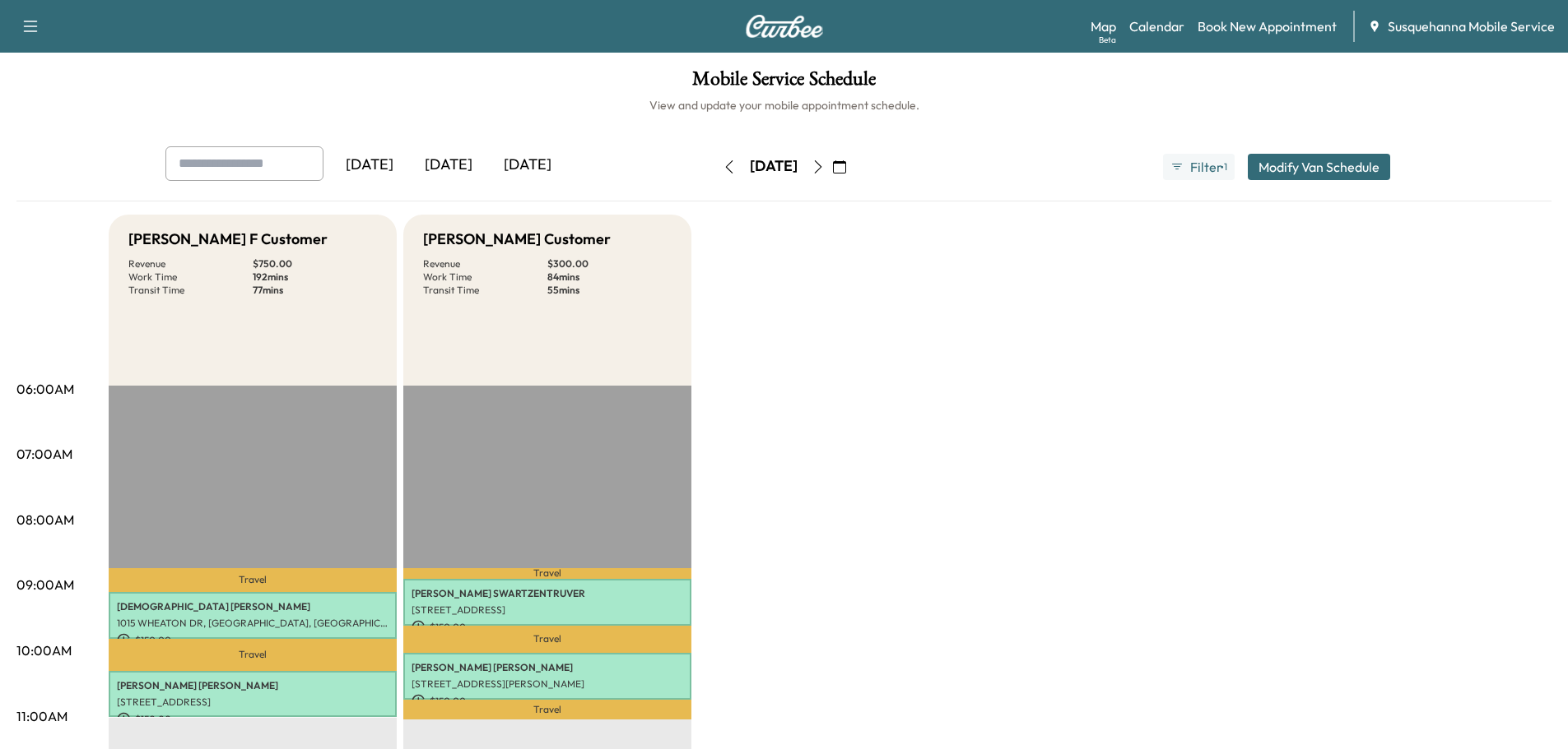
click at [723, 171] on icon "button" at bounding box center [729, 167] width 13 height 13
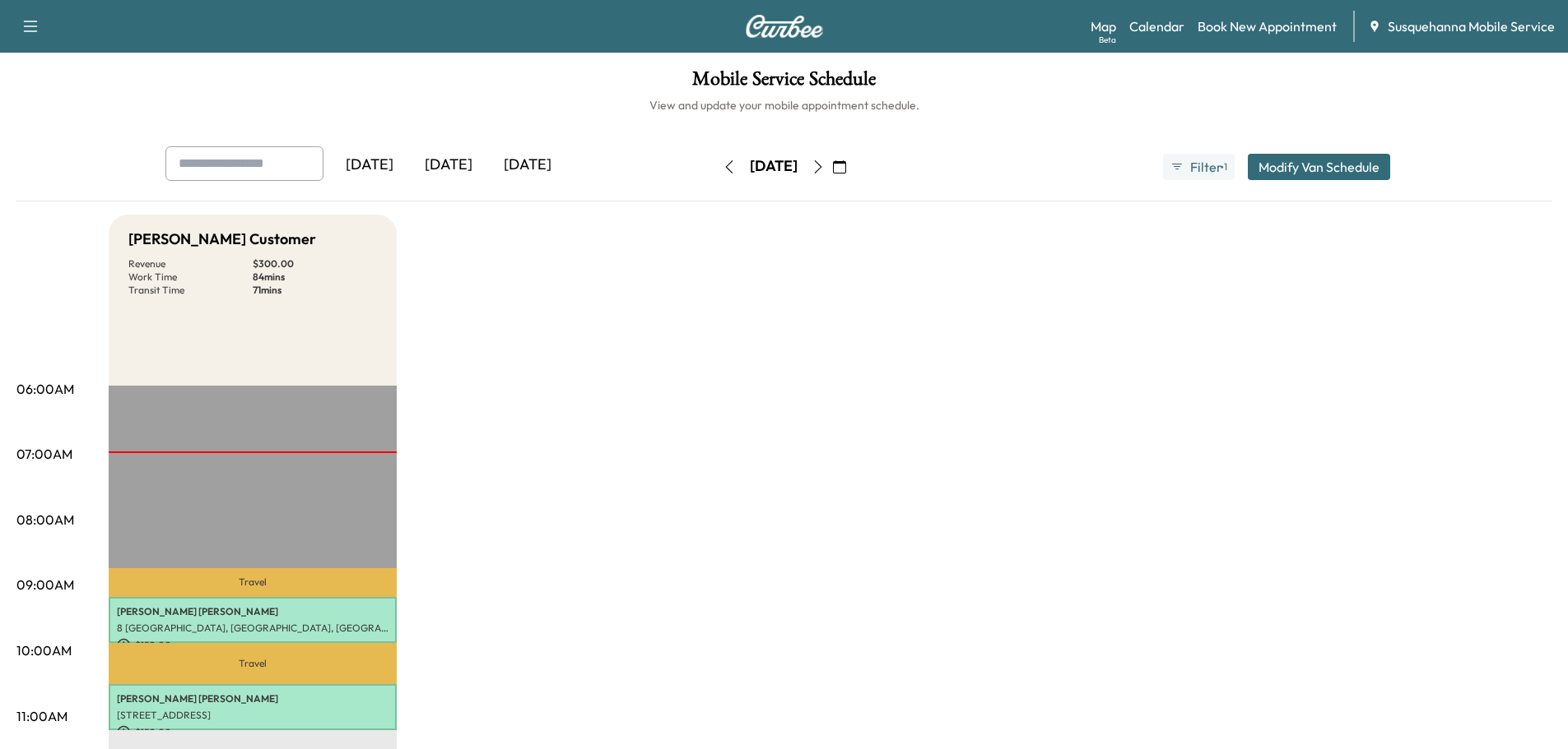
click at [824, 168] on icon "button" at bounding box center [818, 167] width 13 height 13
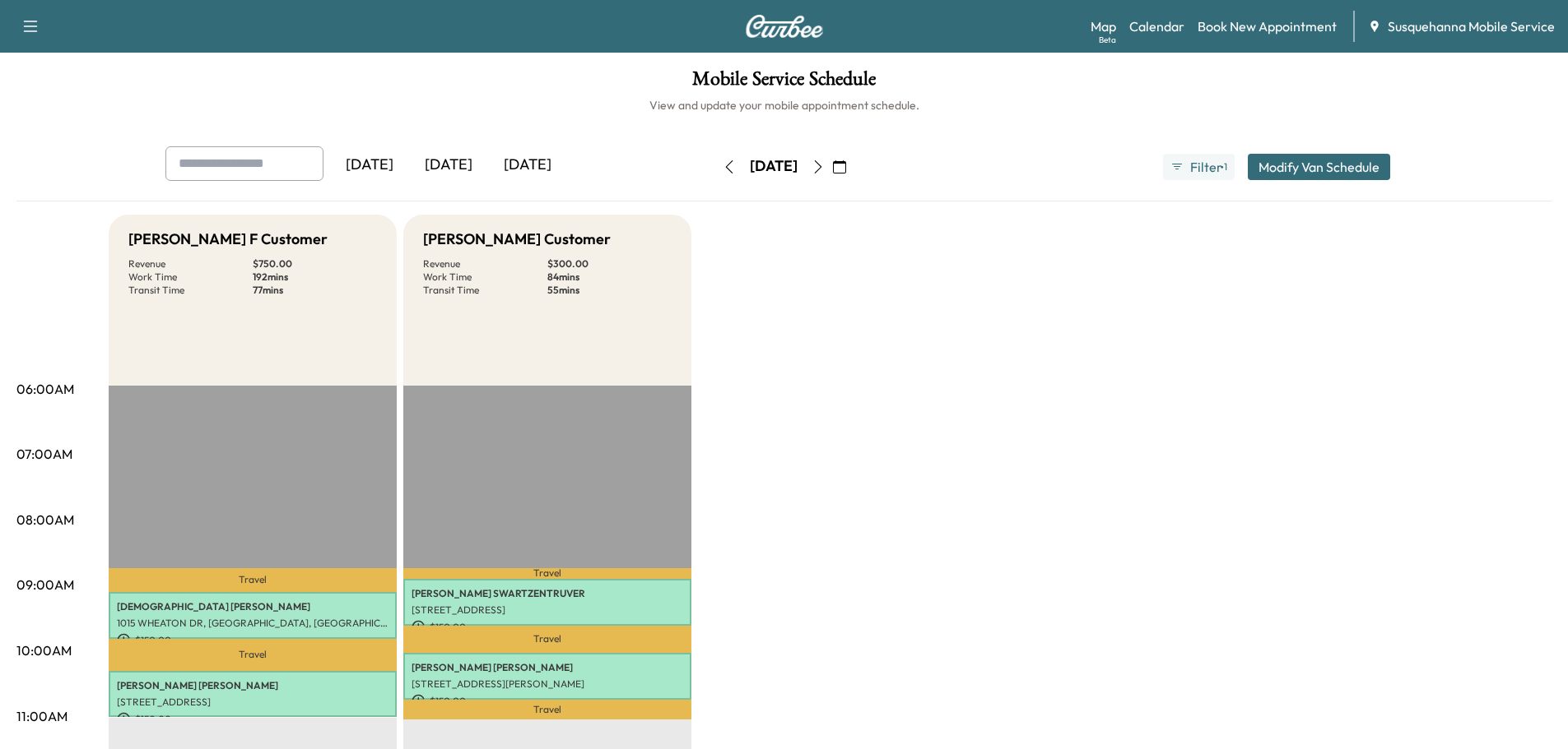
click at [824, 172] on icon "button" at bounding box center [818, 167] width 13 height 13
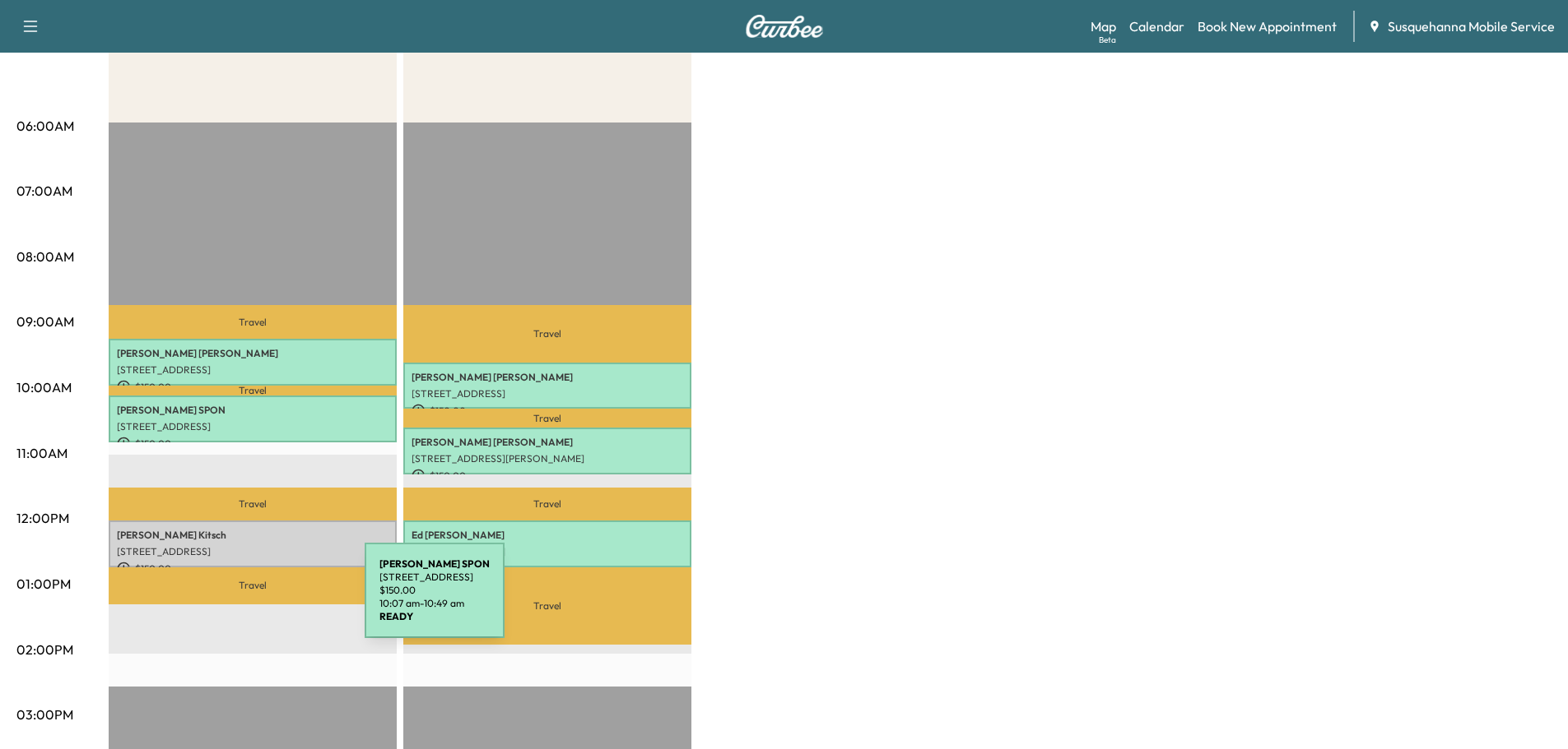
scroll to position [352, 0]
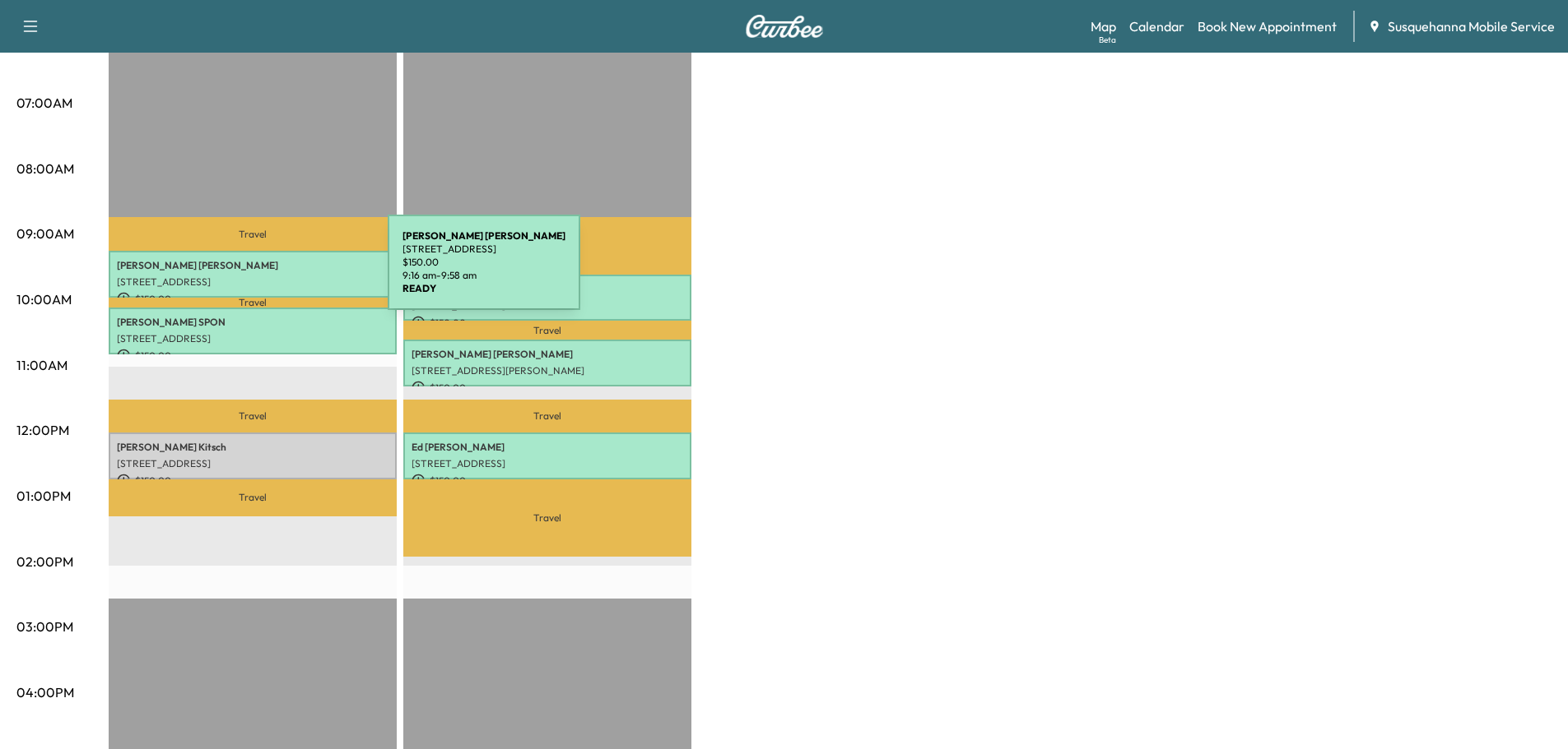
click at [264, 272] on div "[PERSON_NAME] [STREET_ADDRESS][PERSON_NAME] $ 150.00 9:16 am - 9:58 am" at bounding box center [252, 274] width 288 height 47
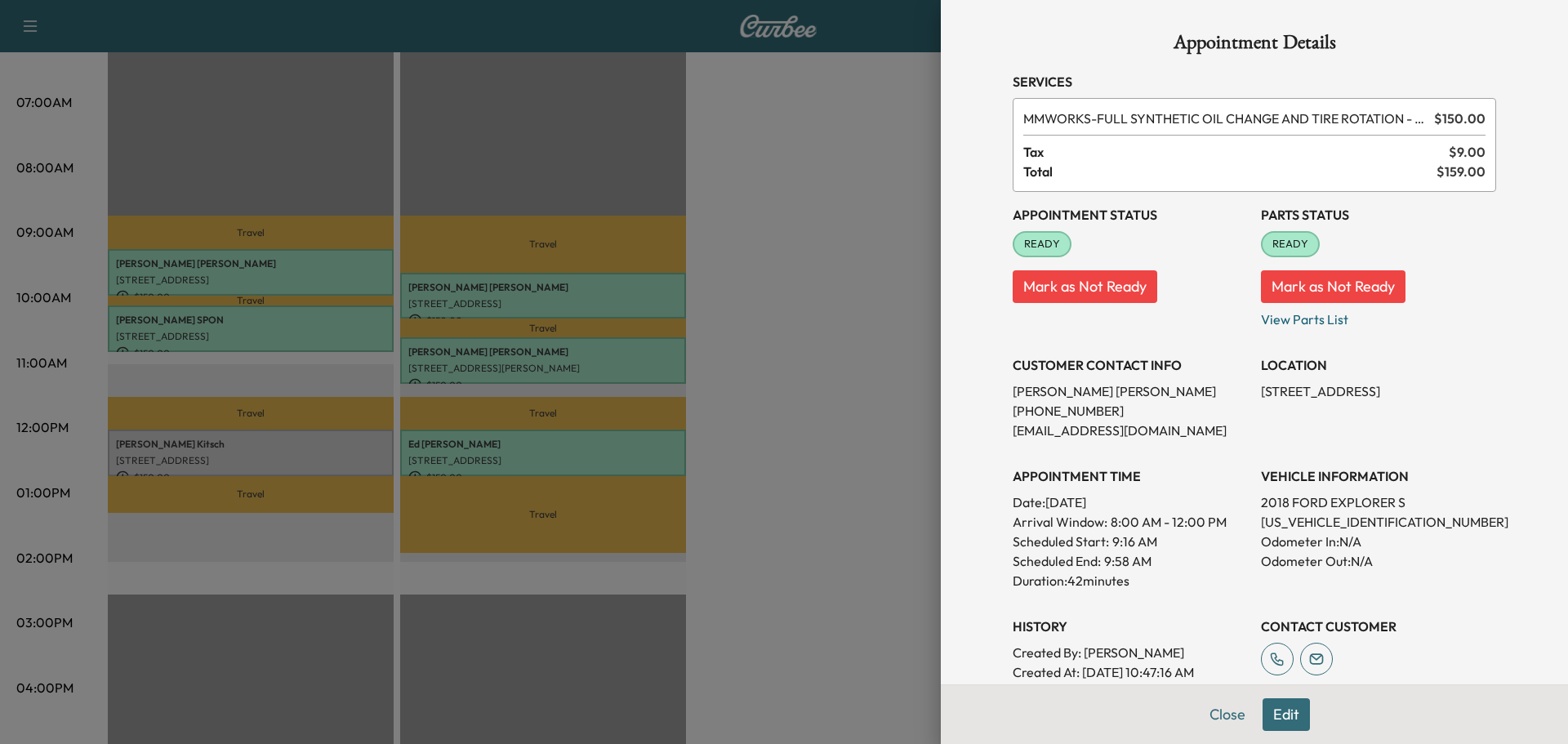
click at [252, 334] on div at bounding box center [784, 372] width 1568 height 744
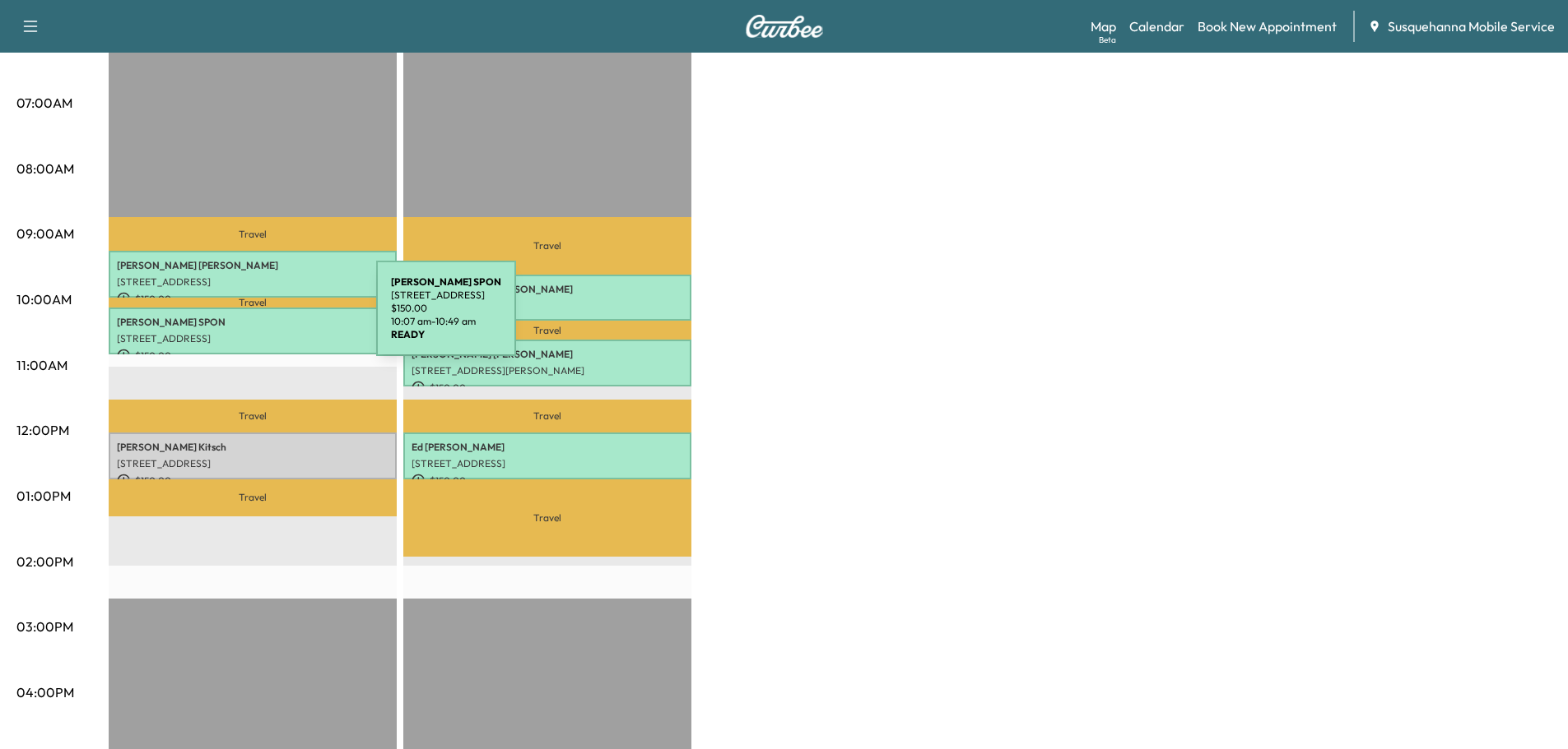
click at [253, 324] on p "[PERSON_NAME]" at bounding box center [252, 322] width 271 height 13
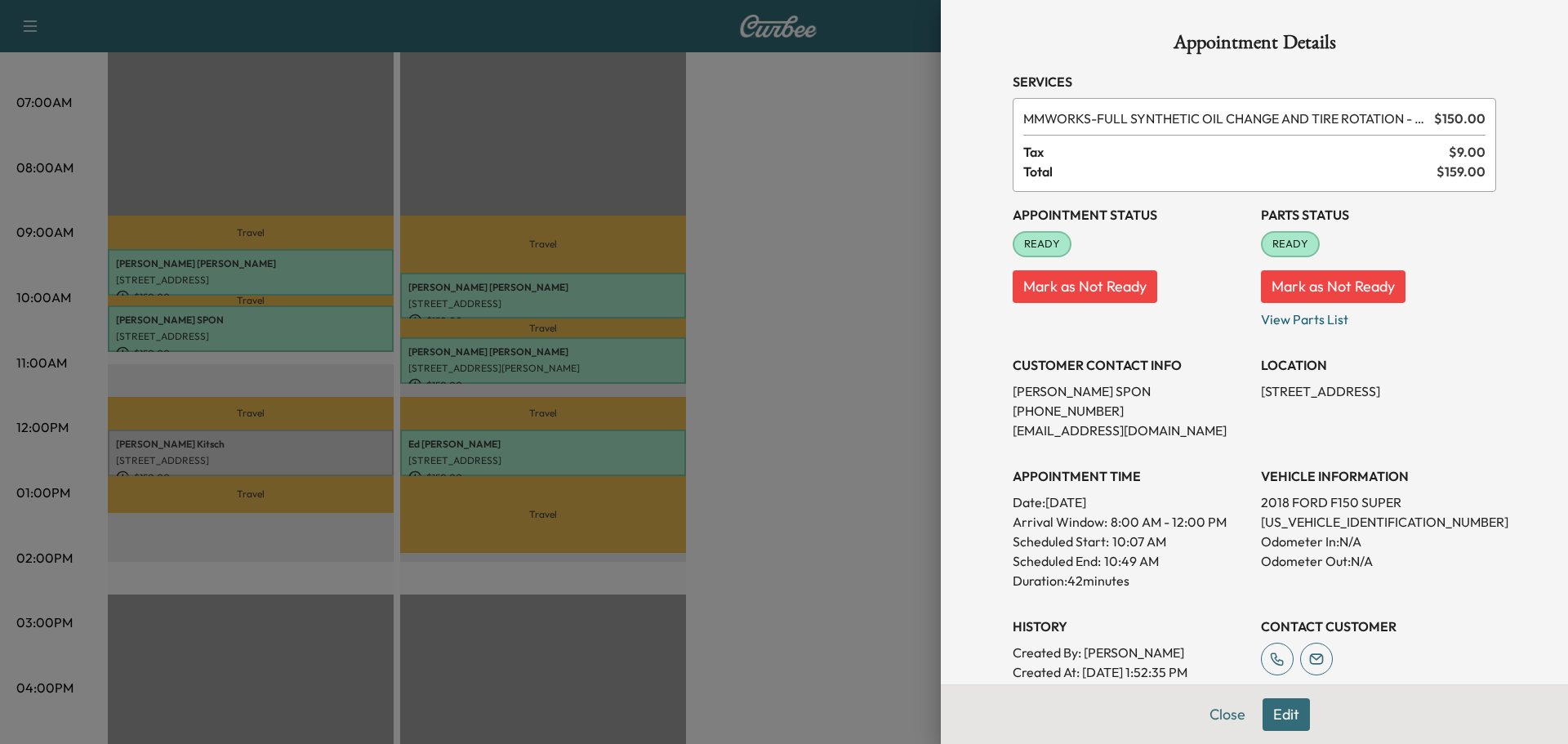
click at [225, 442] on div at bounding box center [784, 372] width 1568 height 744
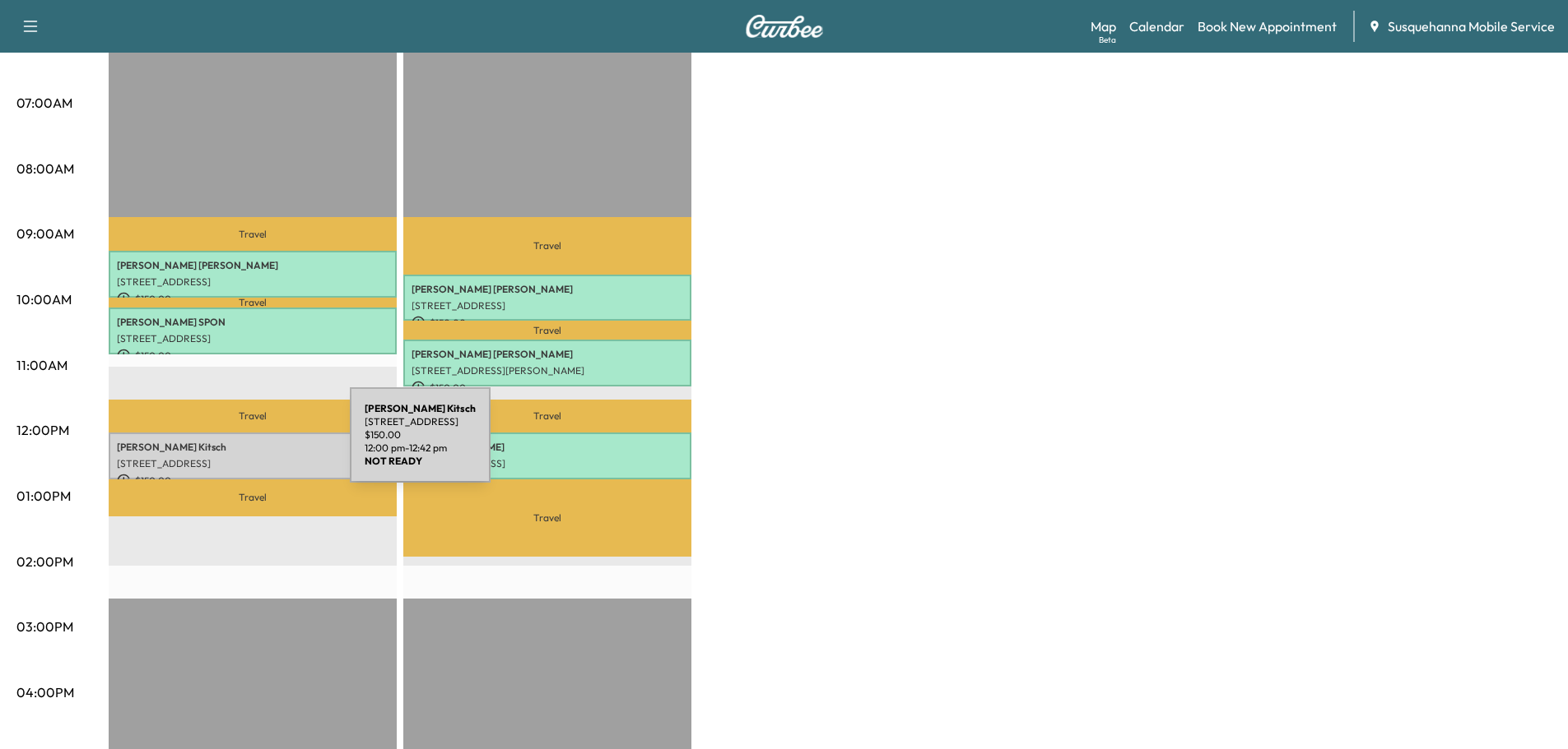
click at [227, 445] on p "[PERSON_NAME]" at bounding box center [252, 448] width 271 height 13
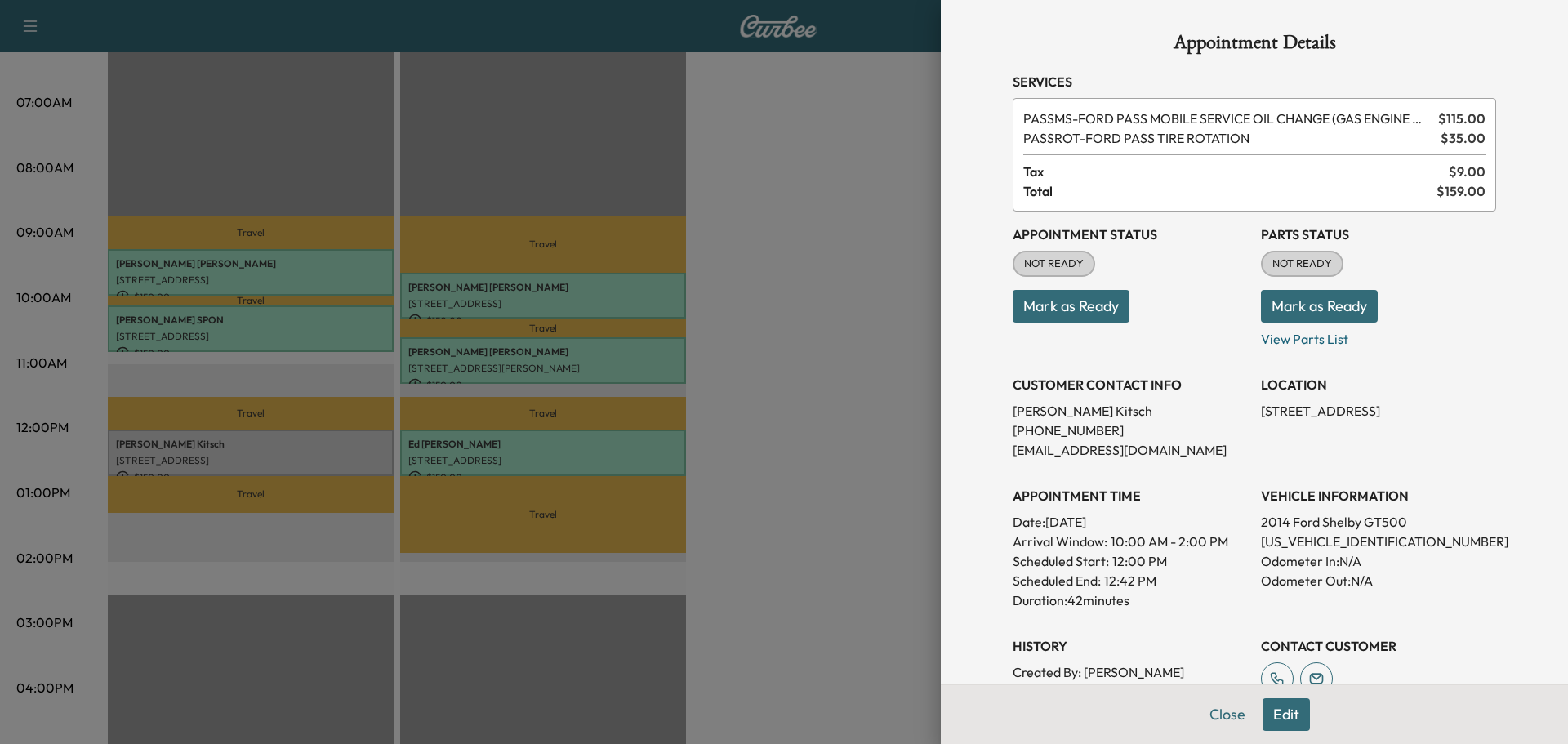
click at [1203, 713] on button "Close" at bounding box center [1227, 715] width 57 height 33
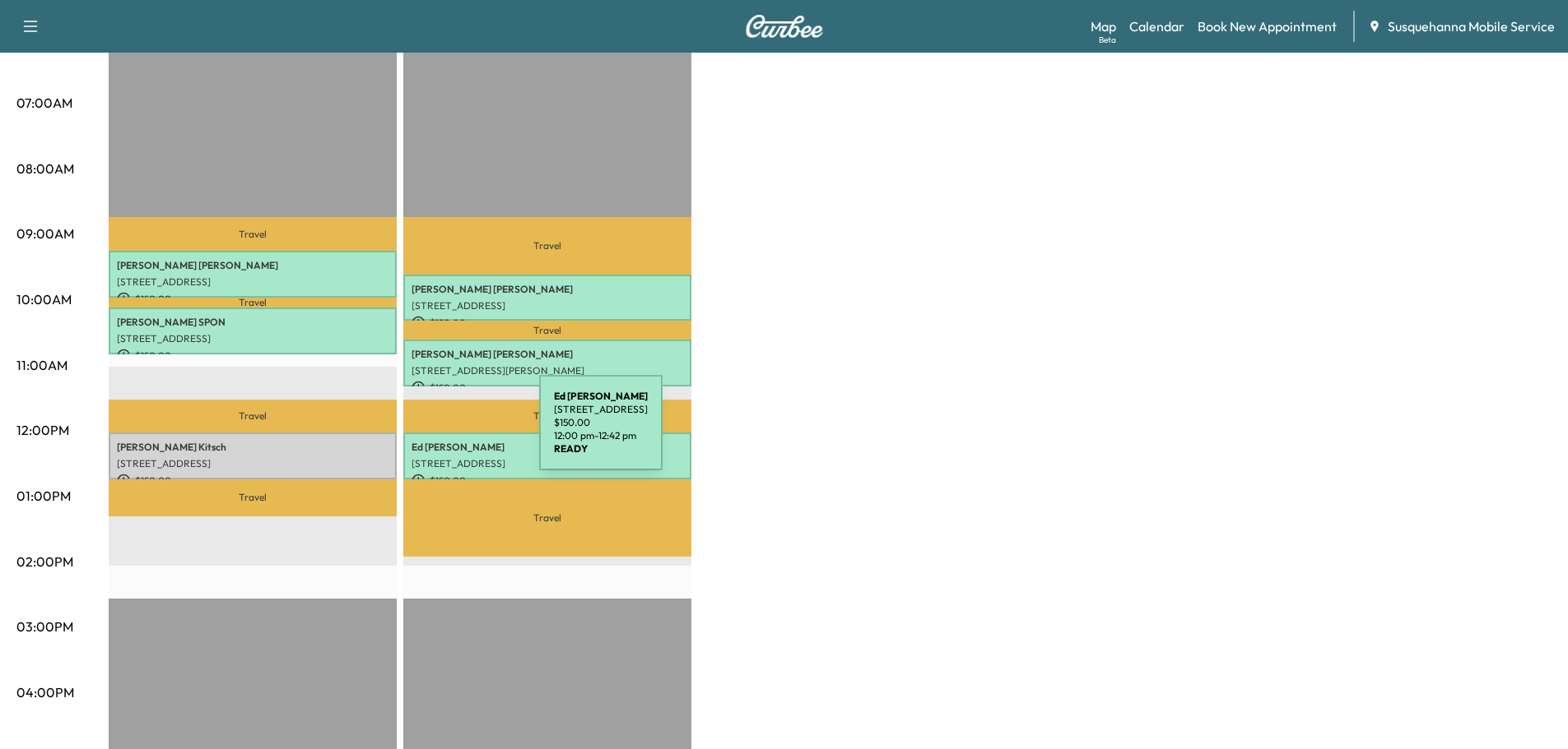
scroll to position [0, 0]
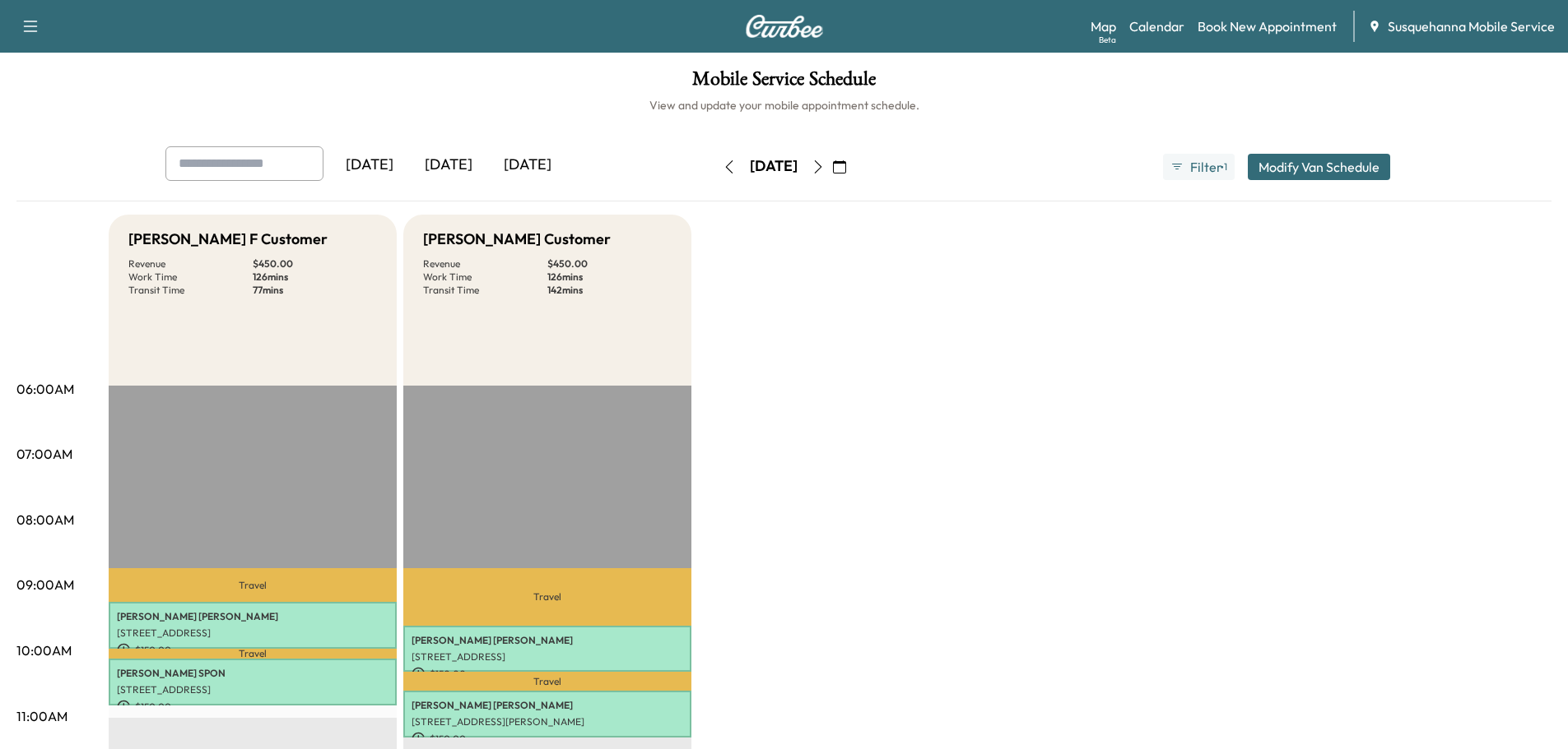
click at [723, 170] on icon "button" at bounding box center [729, 167] width 13 height 13
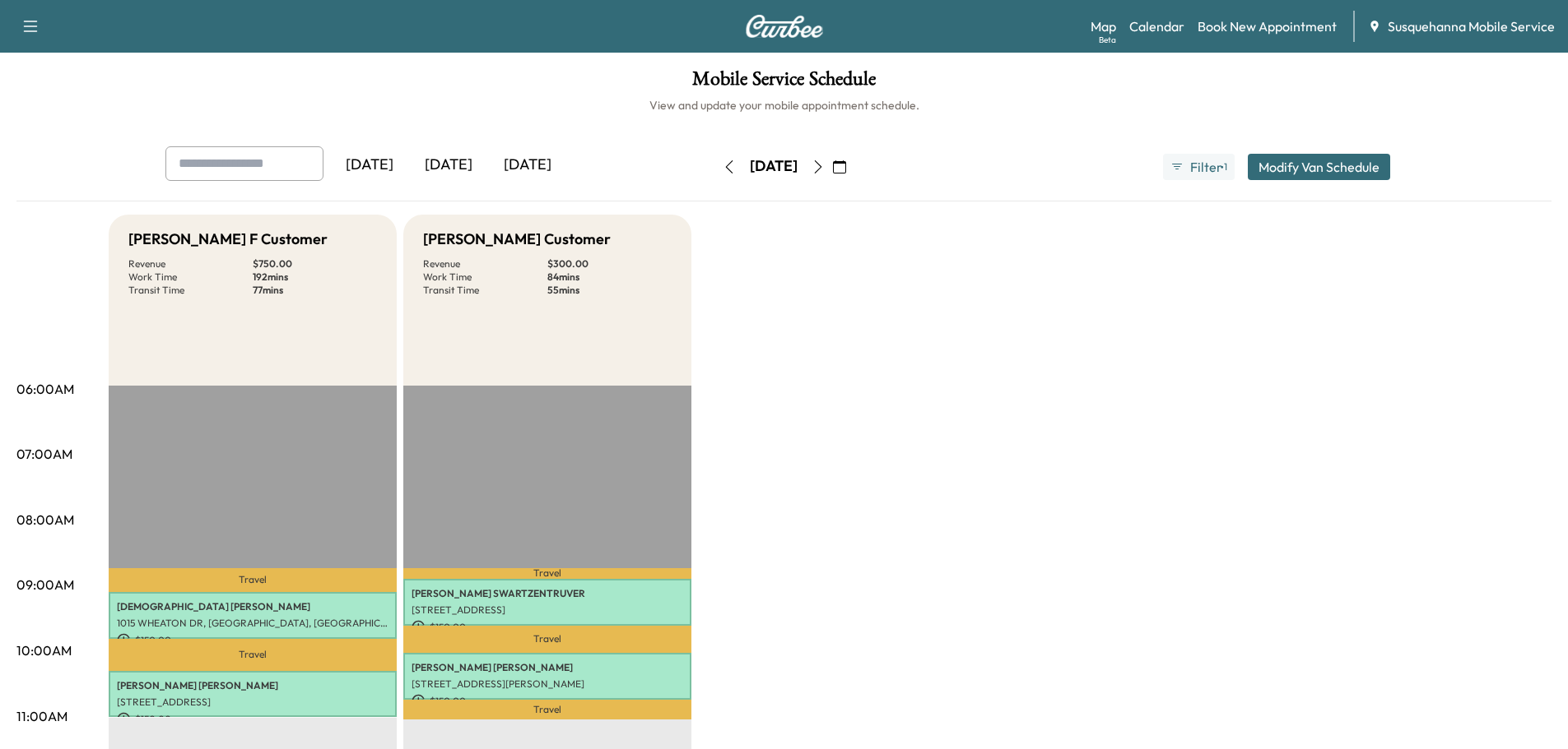
click at [715, 164] on button "button" at bounding box center [729, 166] width 28 height 26
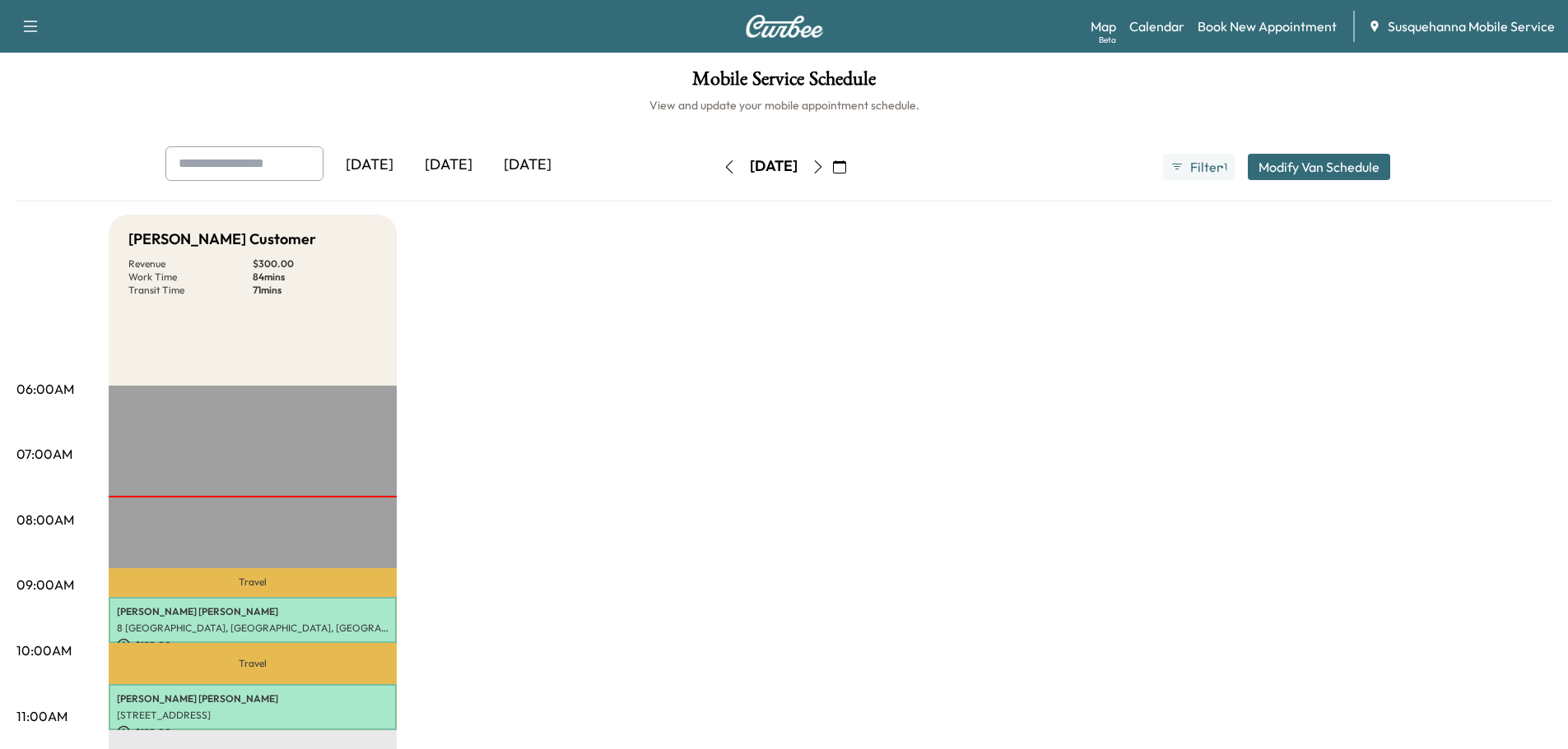
scroll to position [88, 0]
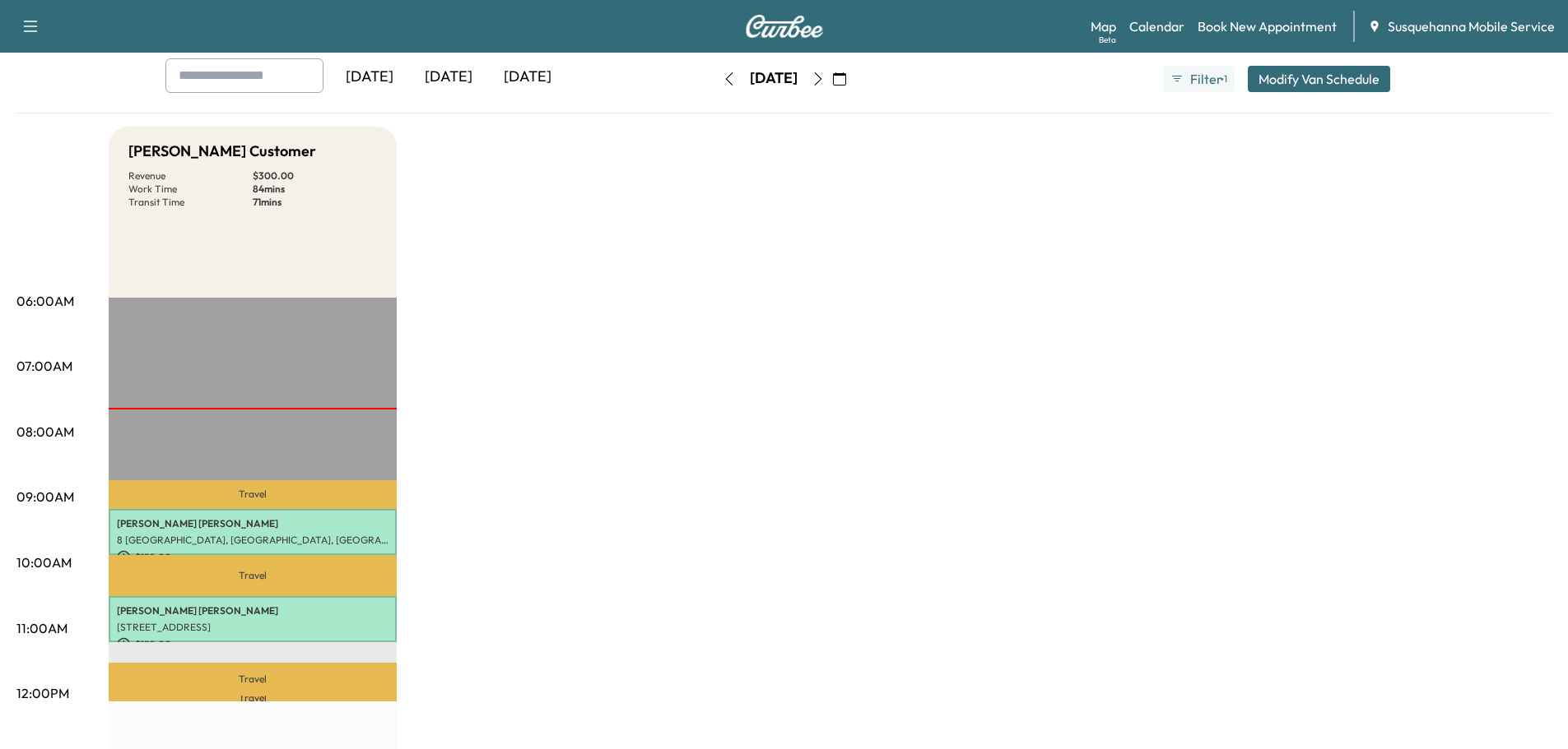
click at [821, 74] on icon "button" at bounding box center [818, 79] width 7 height 13
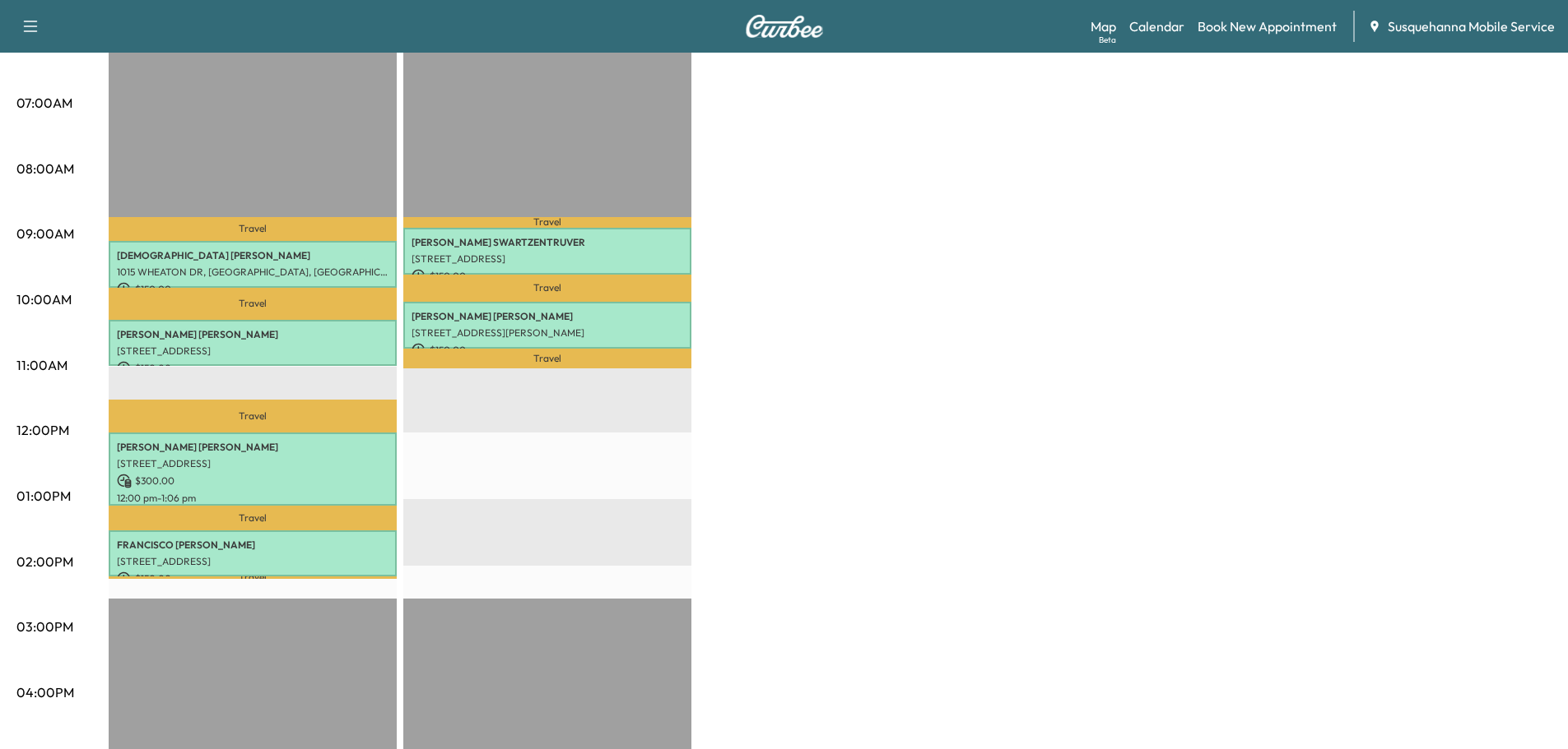
scroll to position [88, 0]
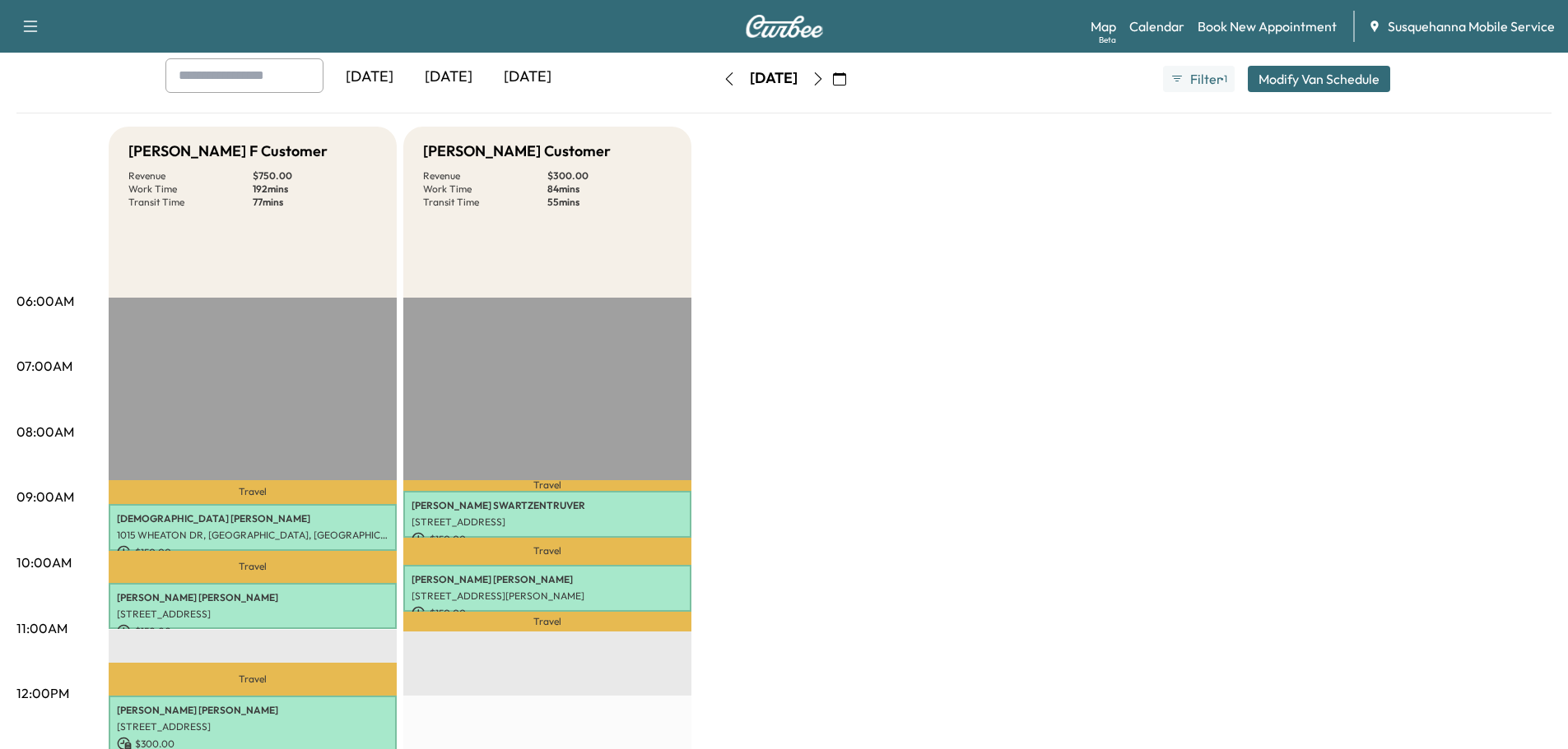
click at [832, 81] on button "button" at bounding box center [818, 79] width 28 height 26
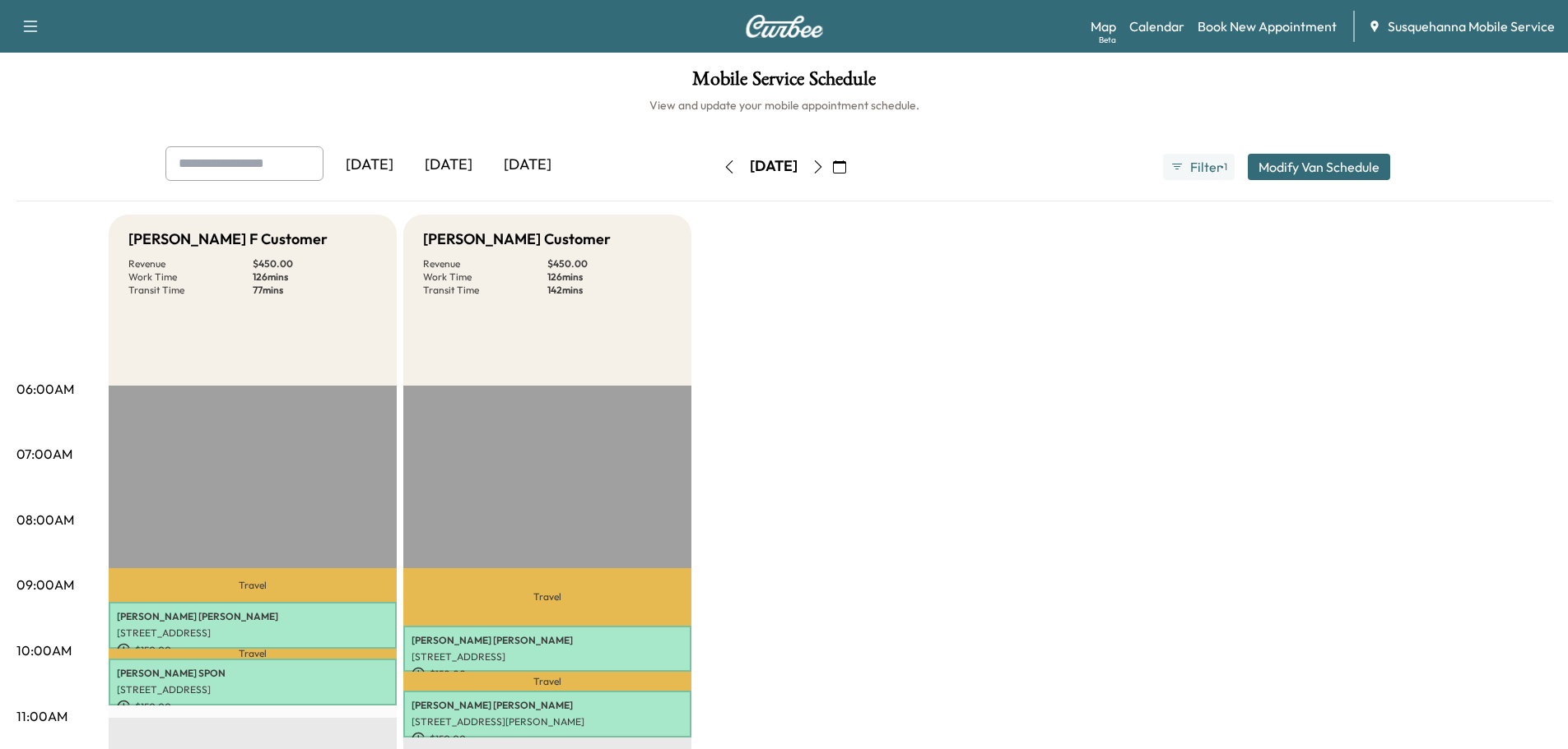
click at [715, 165] on button "button" at bounding box center [729, 166] width 28 height 26
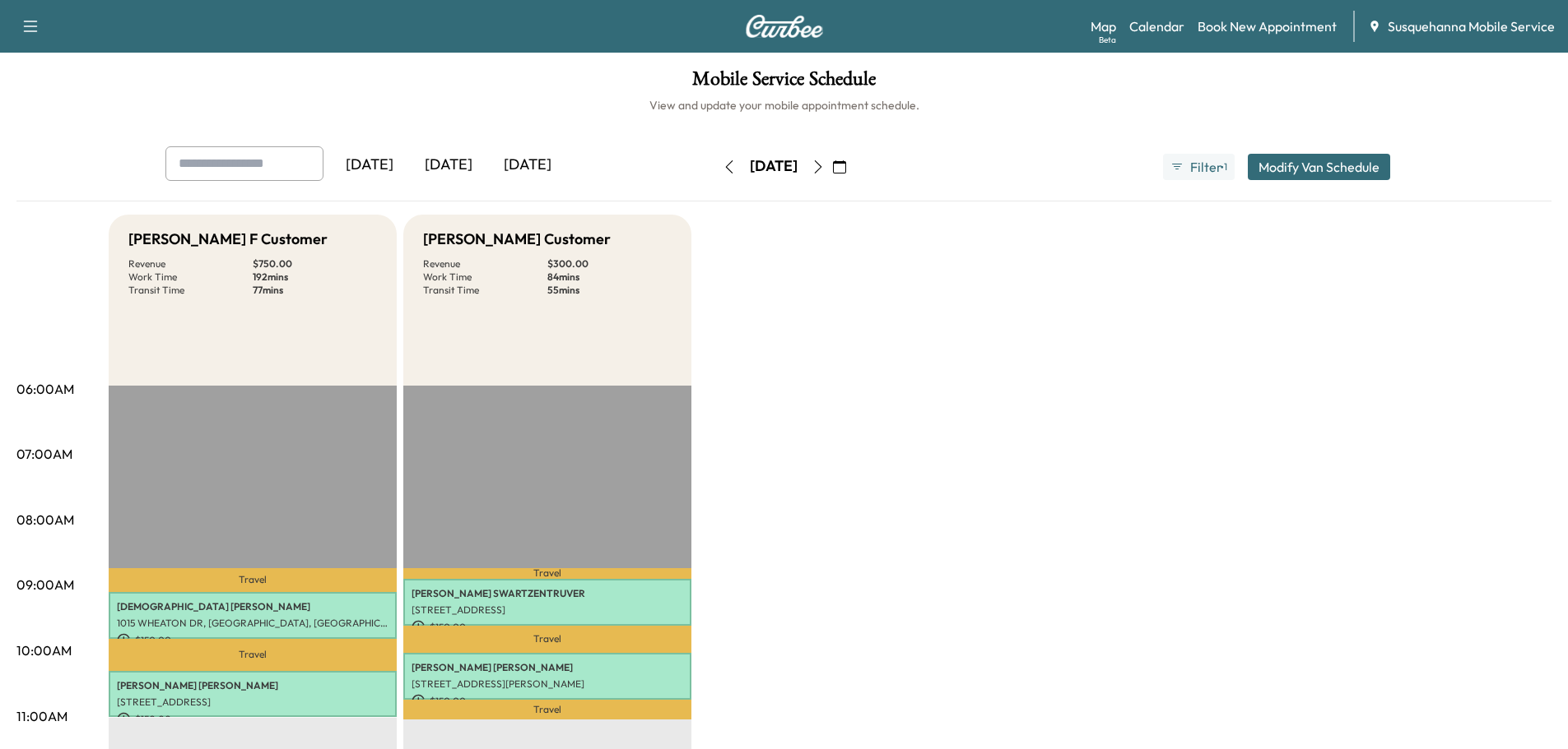
click at [824, 171] on icon "button" at bounding box center [818, 167] width 13 height 13
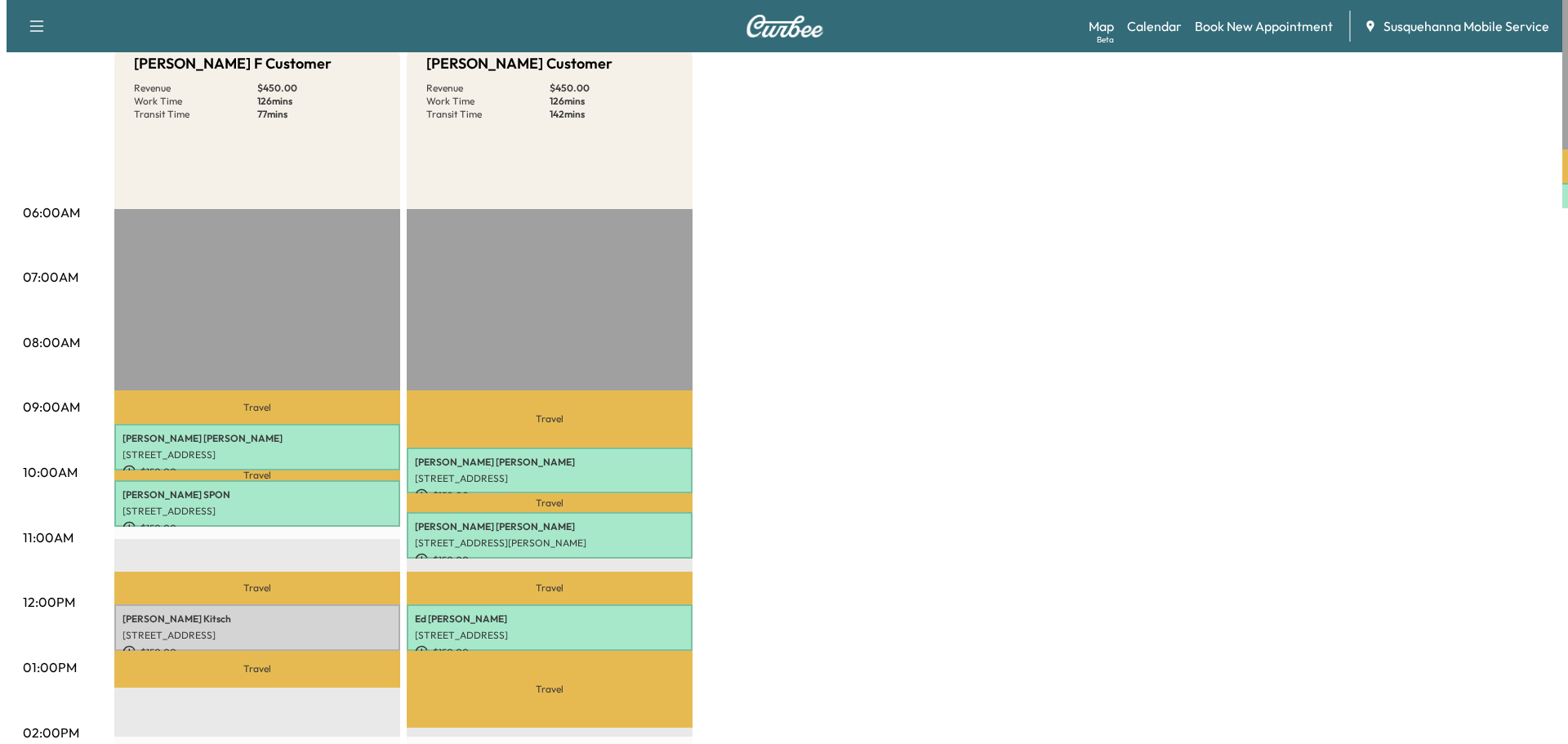
scroll to position [349, 0]
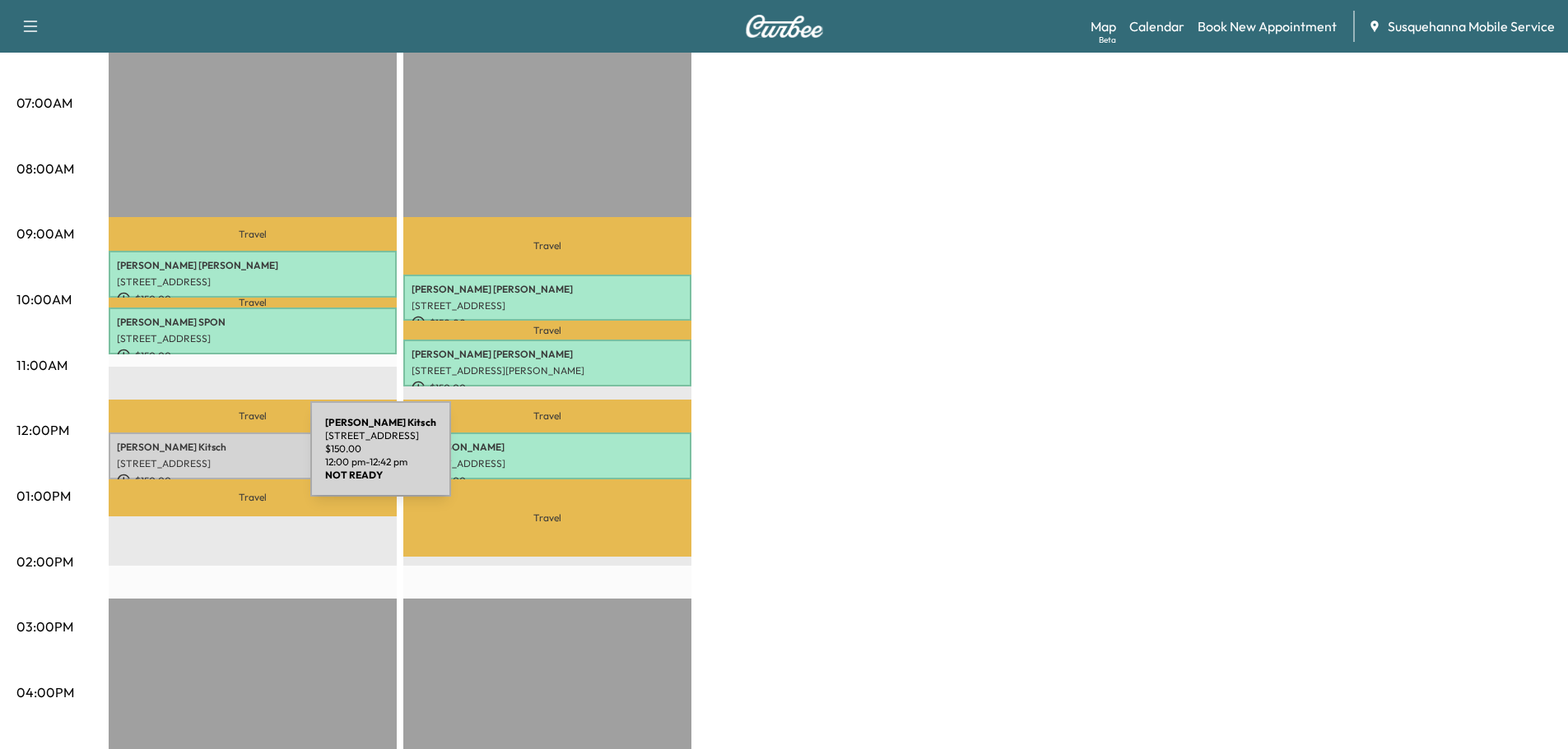
click at [186, 459] on p "[STREET_ADDRESS]" at bounding box center [252, 464] width 271 height 13
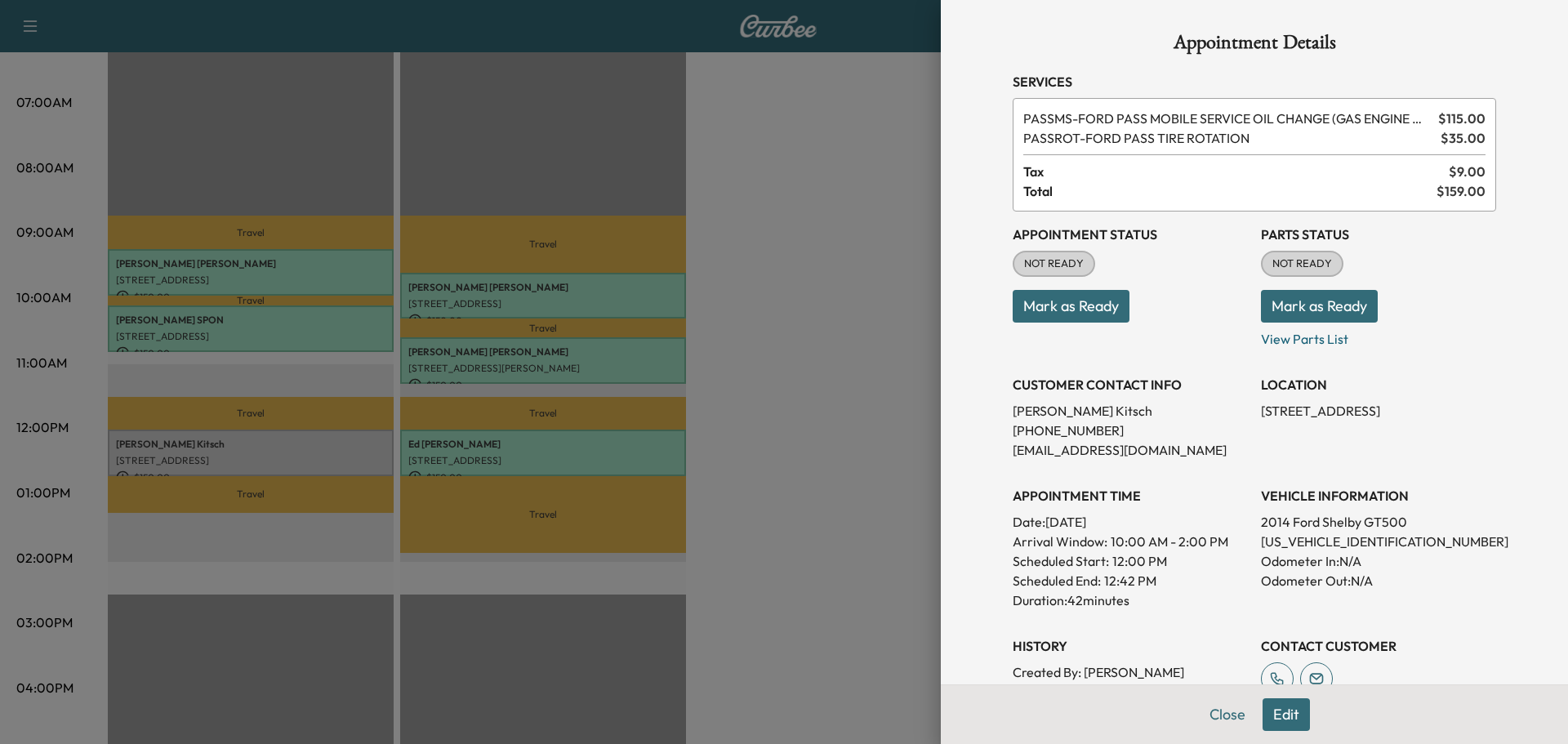
drag, startPoint x: 1296, startPoint y: 541, endPoint x: 1433, endPoint y: 619, distance: 157.6
click at [1433, 619] on div "Appointment Status NOT READY Mark as Ready Parts Status NOT READY Mark as Ready…" at bounding box center [1254, 476] width 483 height 530
click at [1349, 552] on p "Odometer In: N/A" at bounding box center [1378, 562] width 235 height 20
click at [1349, 543] on p "[US_VEHICLE_IDENTIFICATION_NUMBER]" at bounding box center [1378, 542] width 235 height 20
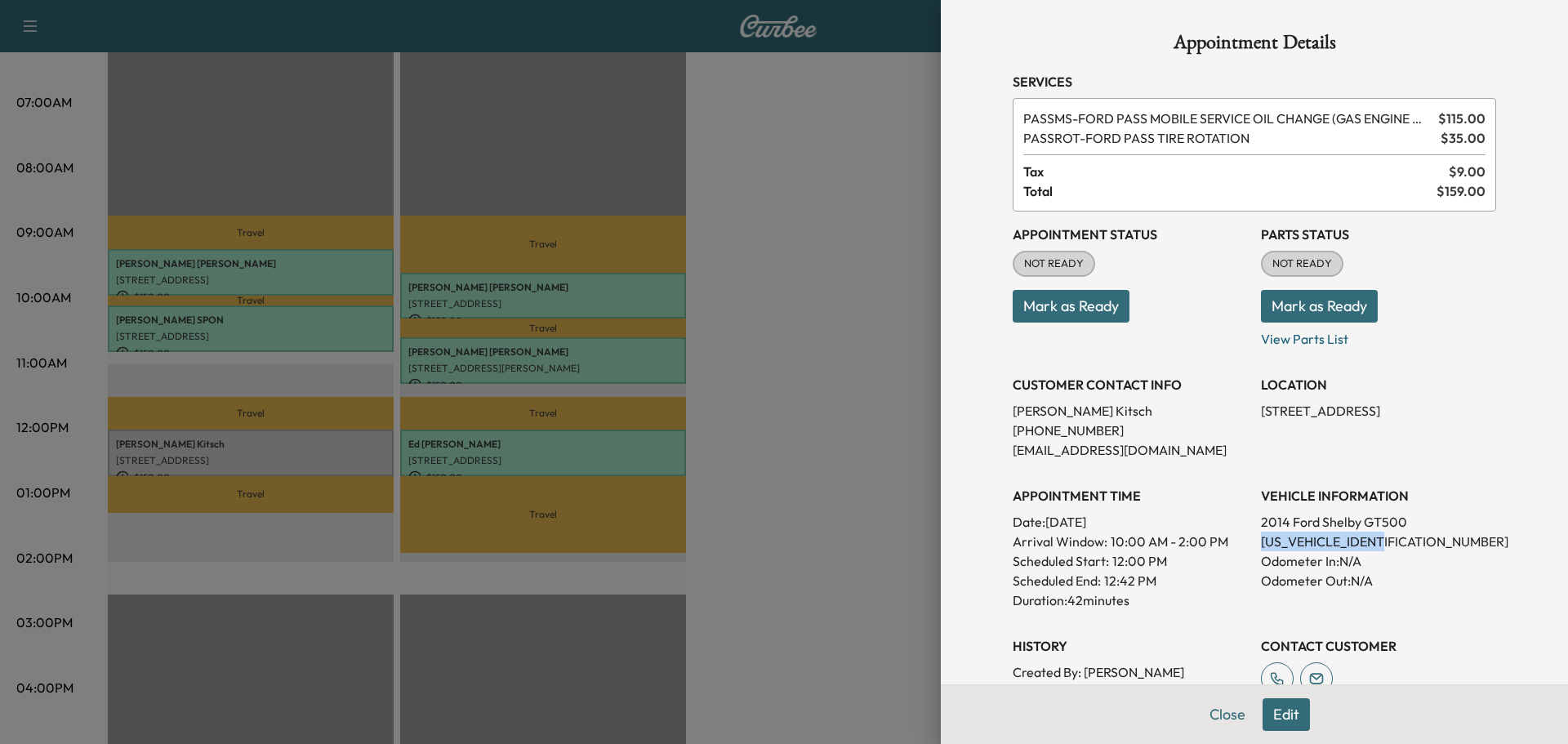
click at [1349, 543] on p "[US_VEHICLE_IDENTIFICATION_NUMBER]" at bounding box center [1378, 542] width 235 height 20
copy p "[US_VEHICLE_IDENTIFICATION_NUMBER]"
click at [1089, 451] on p "[EMAIL_ADDRESS][DOMAIN_NAME]" at bounding box center [1130, 450] width 235 height 20
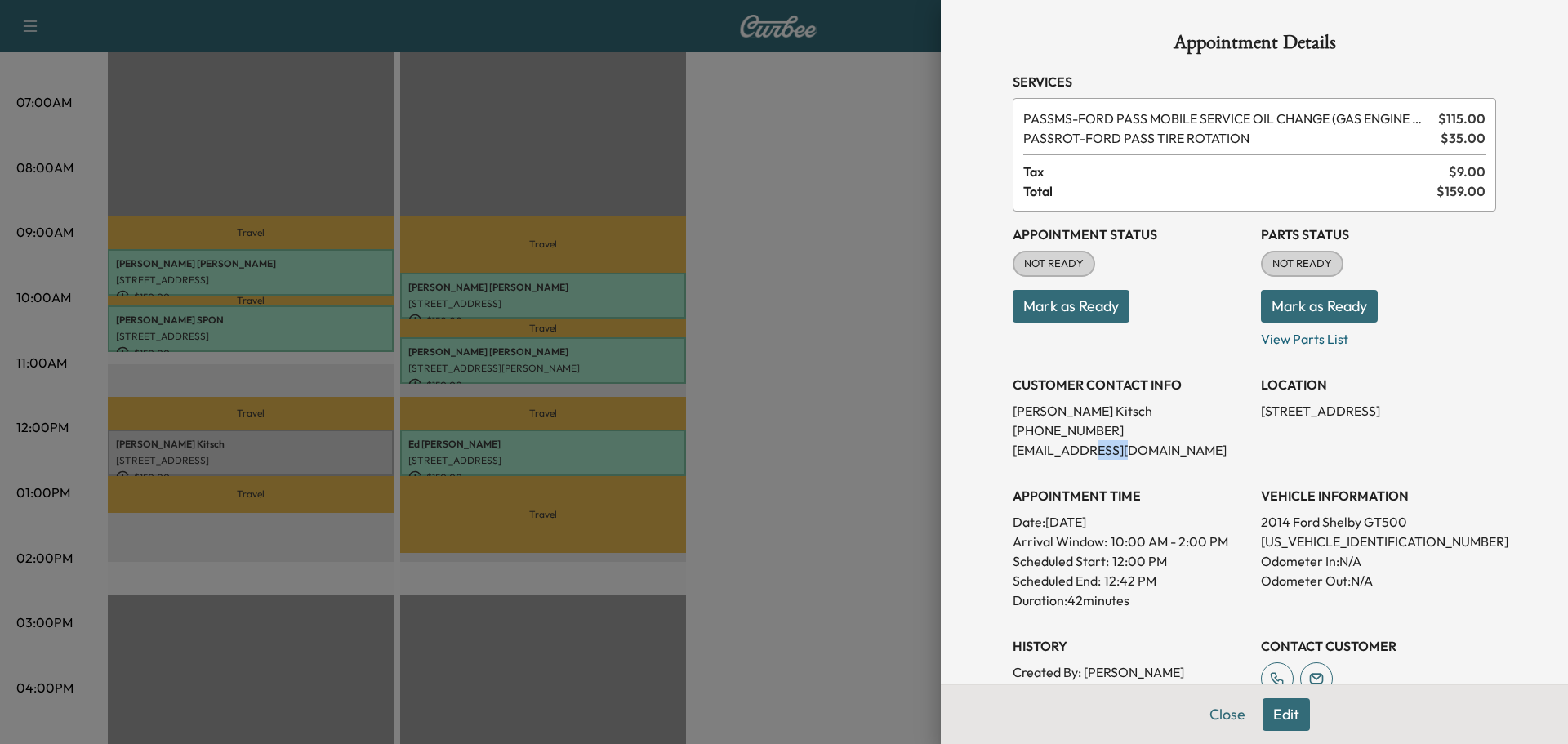
click at [1089, 451] on p "[EMAIL_ADDRESS][DOMAIN_NAME]" at bounding box center [1130, 450] width 235 height 20
click at [1268, 711] on div "Appointment Details Services PASSMS - FORD PASS MOBILE SERVICE OIL CHANGE (GAS …" at bounding box center [1254, 452] width 522 height 905
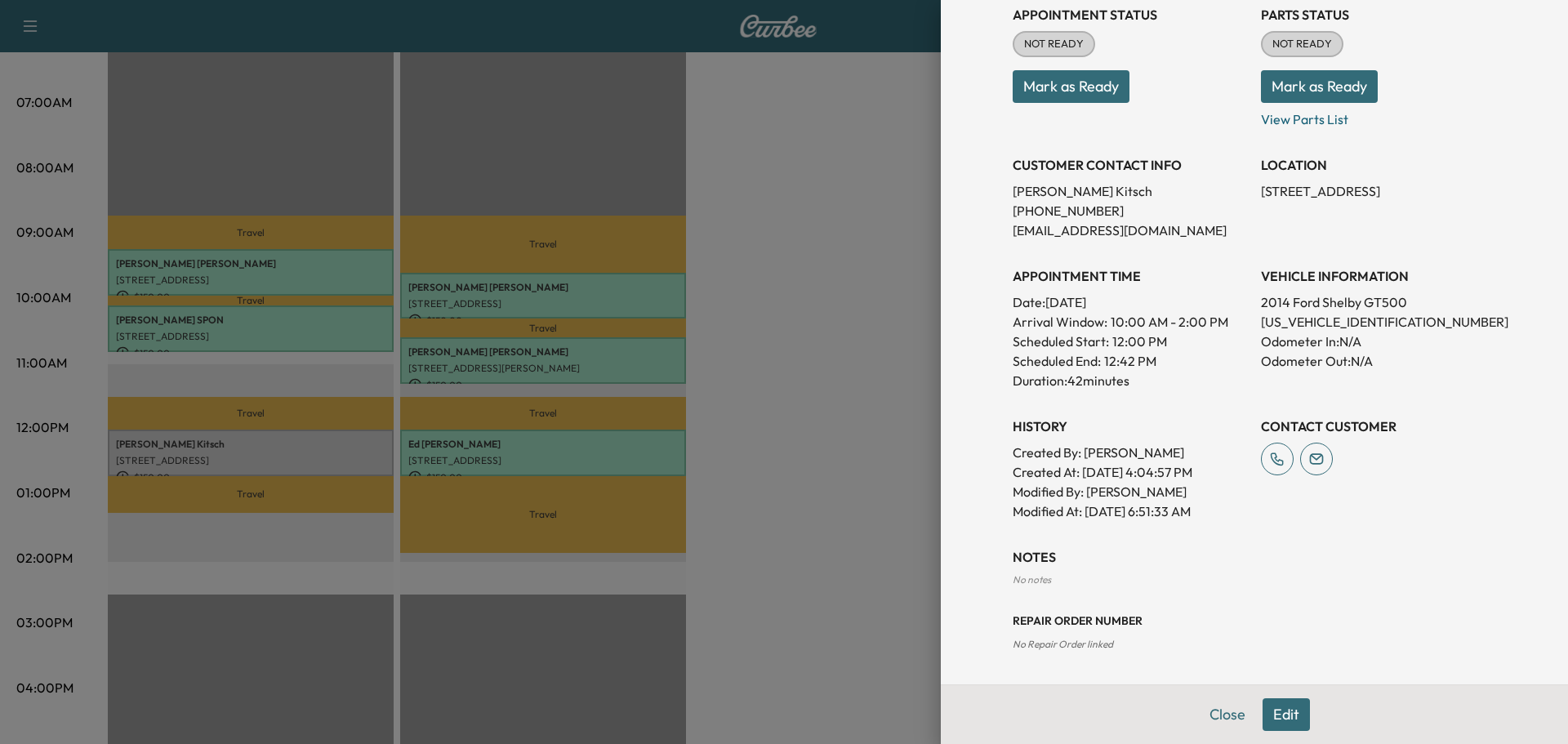
click at [1262, 708] on button "Edit" at bounding box center [1286, 715] width 47 height 33
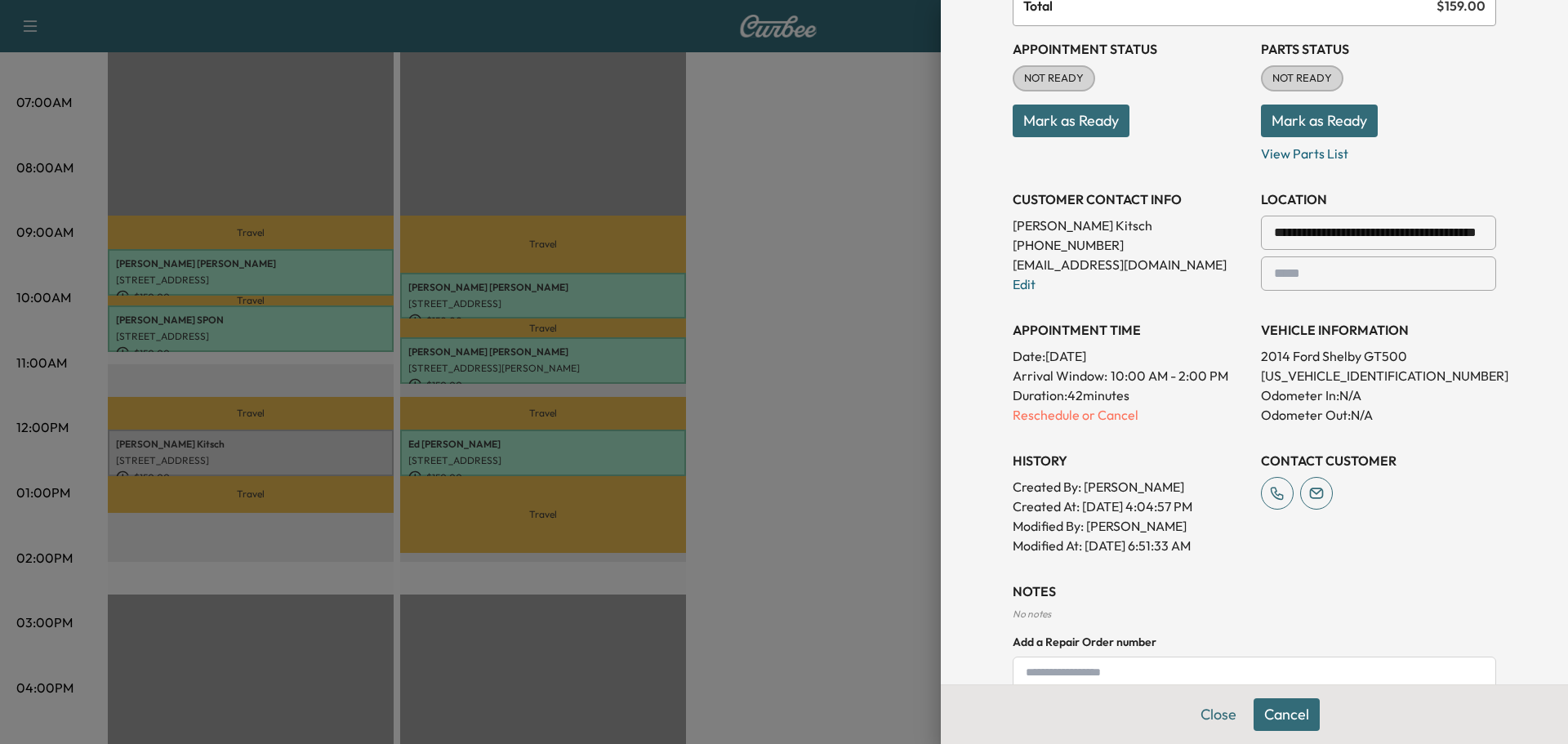
scroll to position [254, 0]
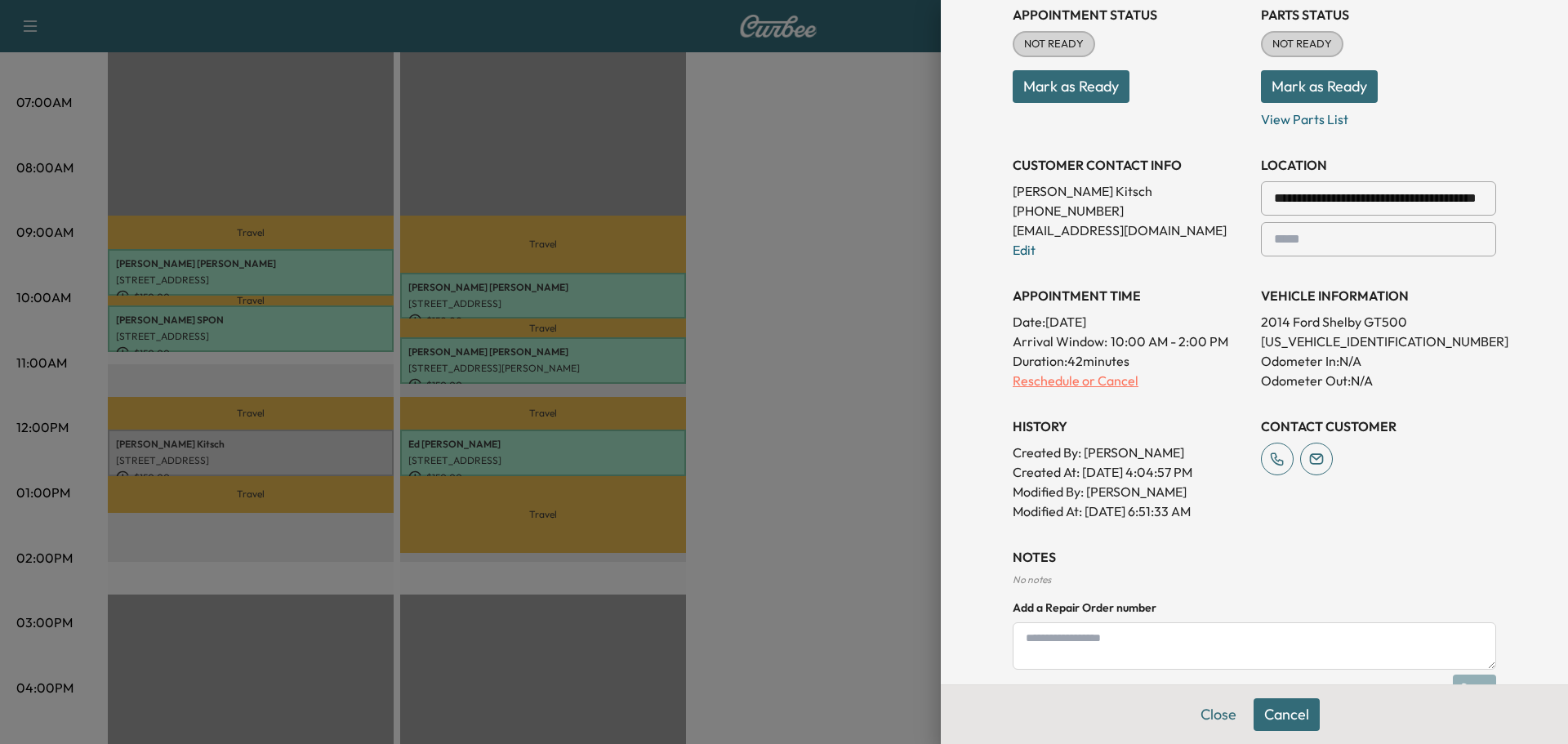
click at [1089, 382] on p "Reschedule or Cancel" at bounding box center [1130, 381] width 235 height 20
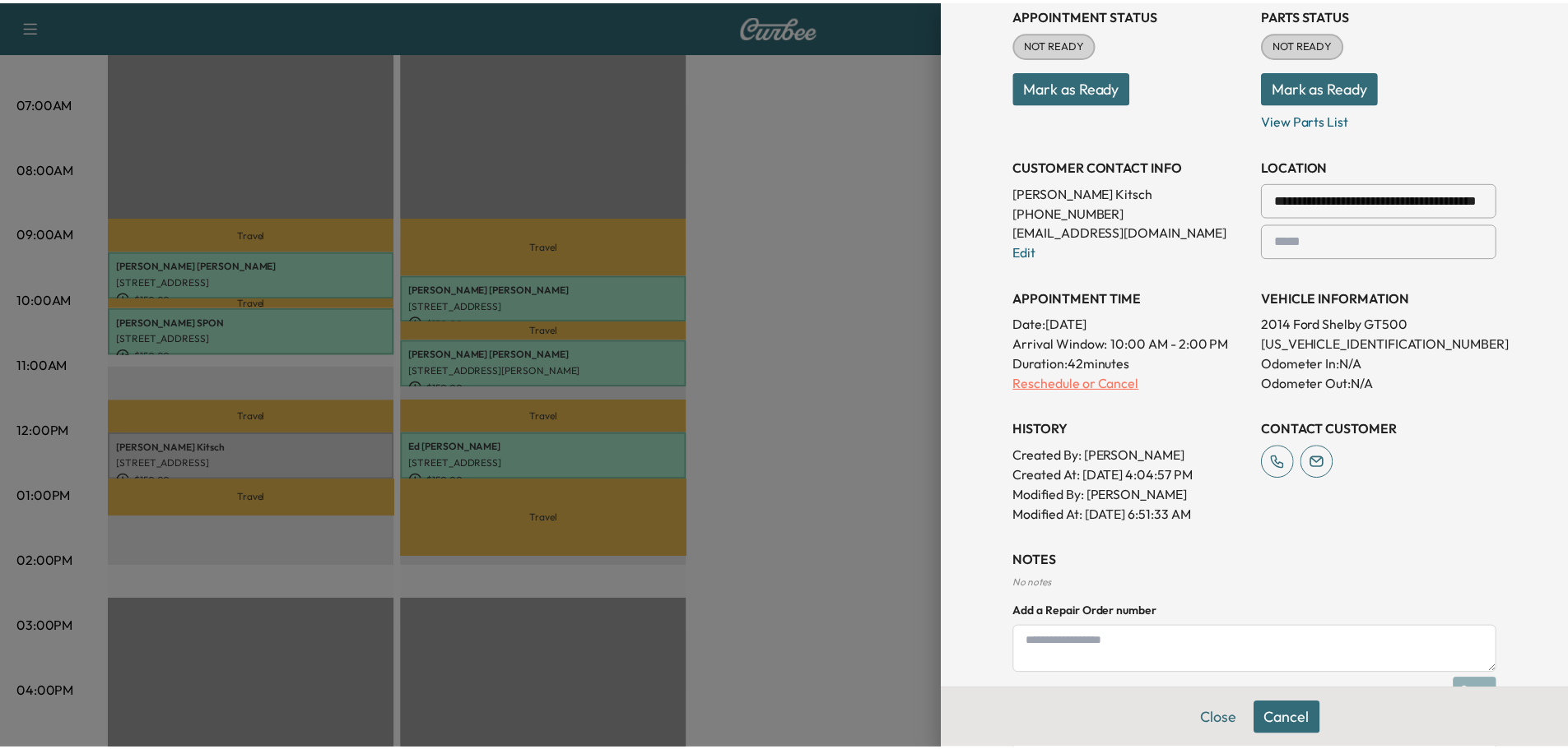
scroll to position [0, 0]
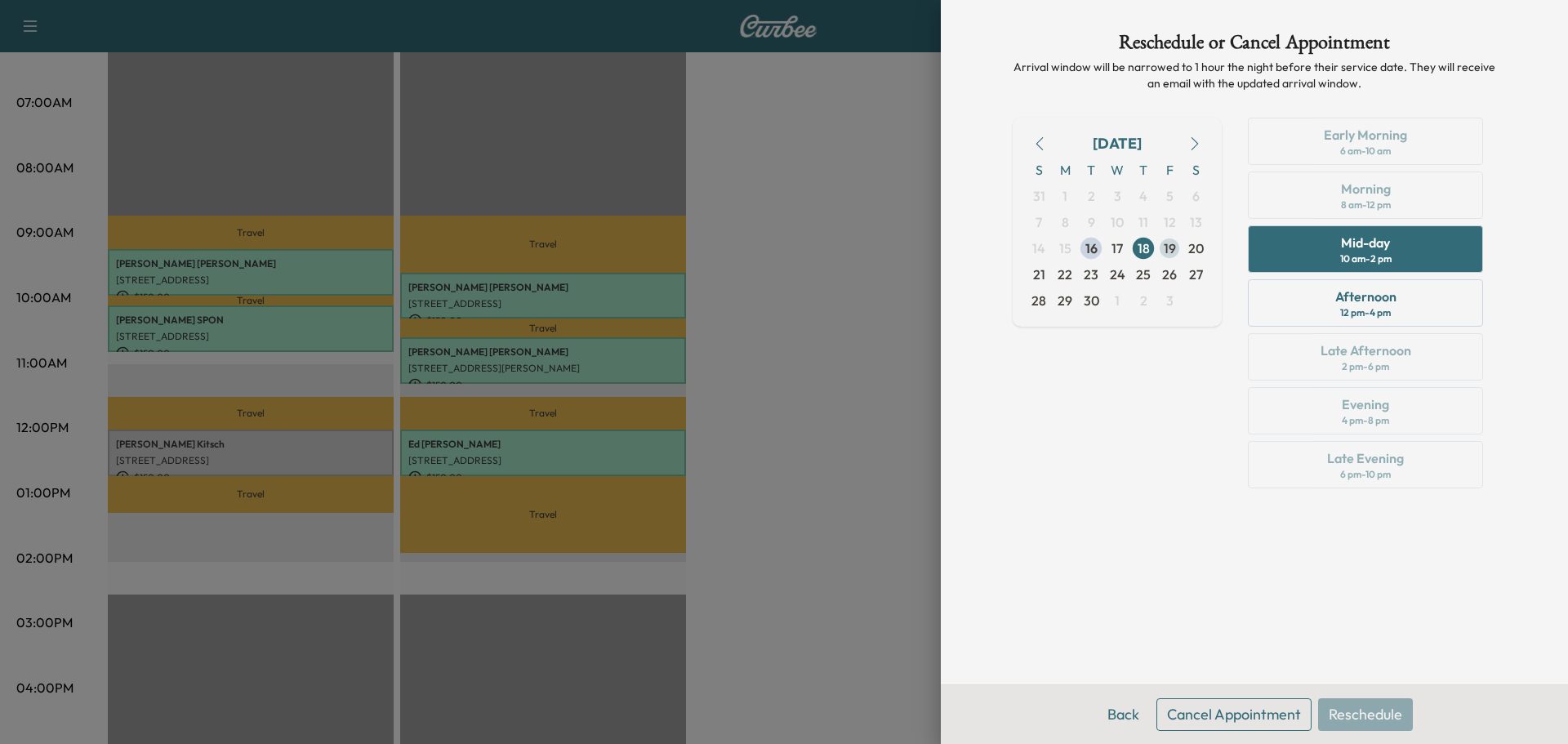
click at [1168, 250] on span "19" at bounding box center [1170, 249] width 13 height 20
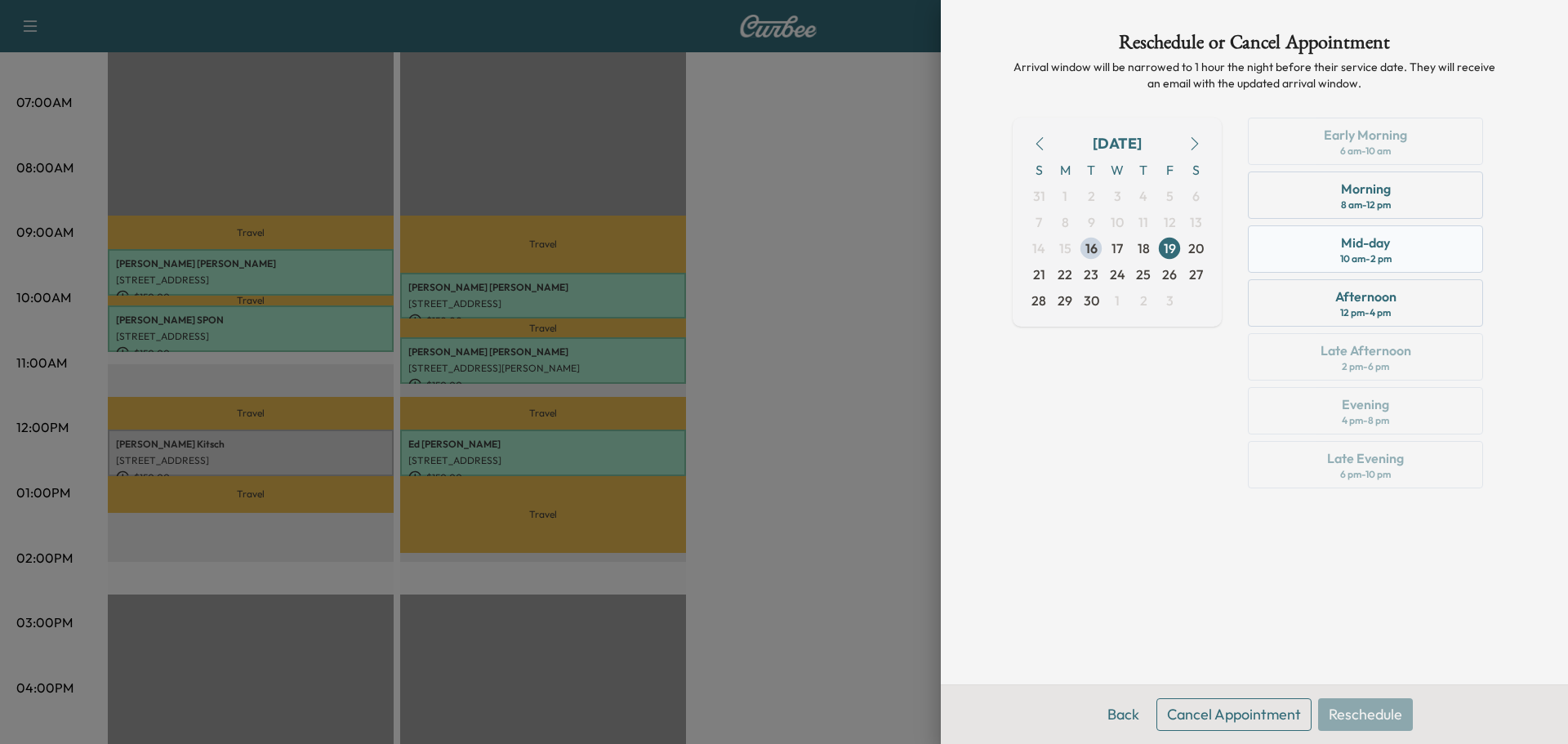
click at [1282, 243] on div "Mid-day 10 am - 2 pm" at bounding box center [1365, 250] width 235 height 47
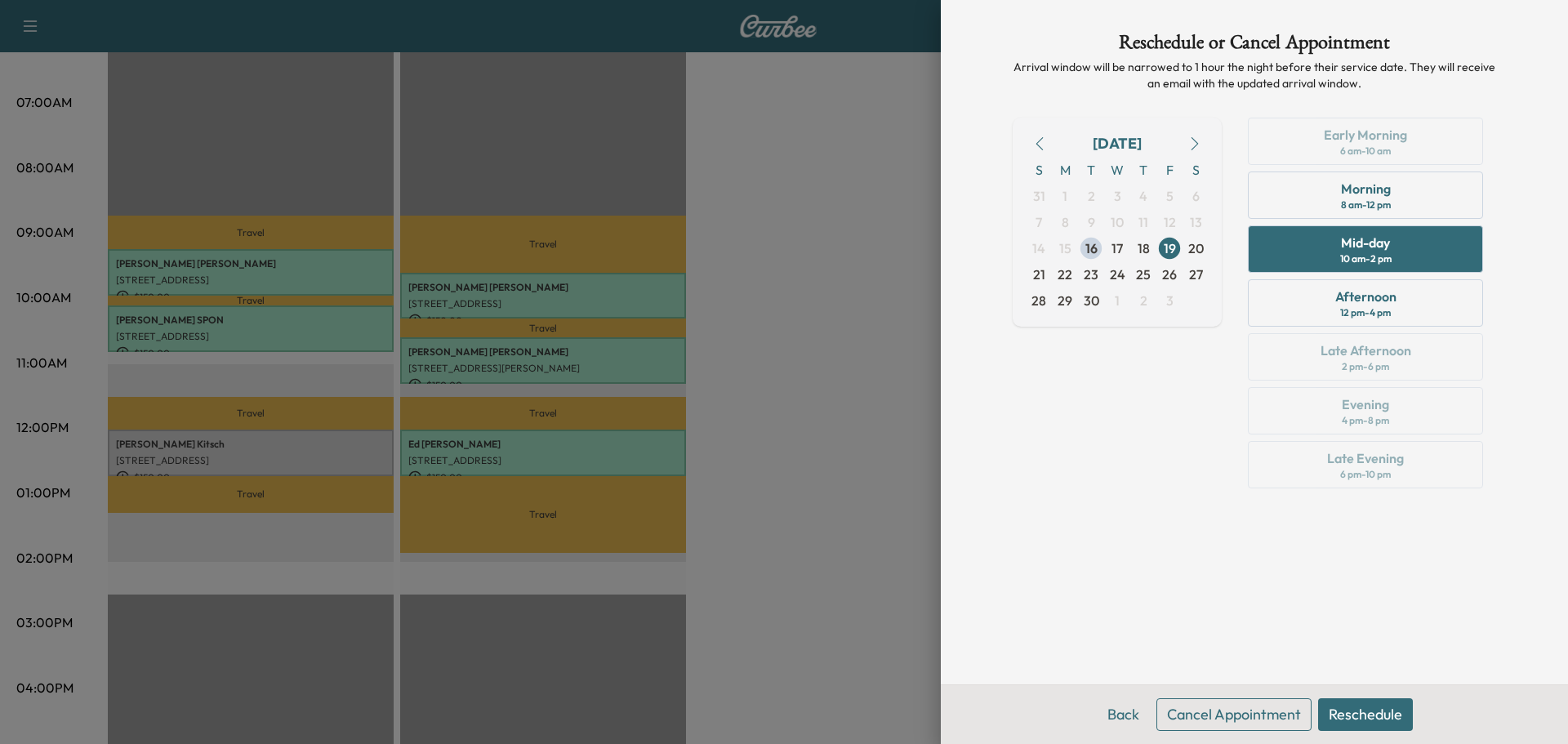
click at [1362, 707] on button "Reschedule" at bounding box center [1366, 715] width 94 height 33
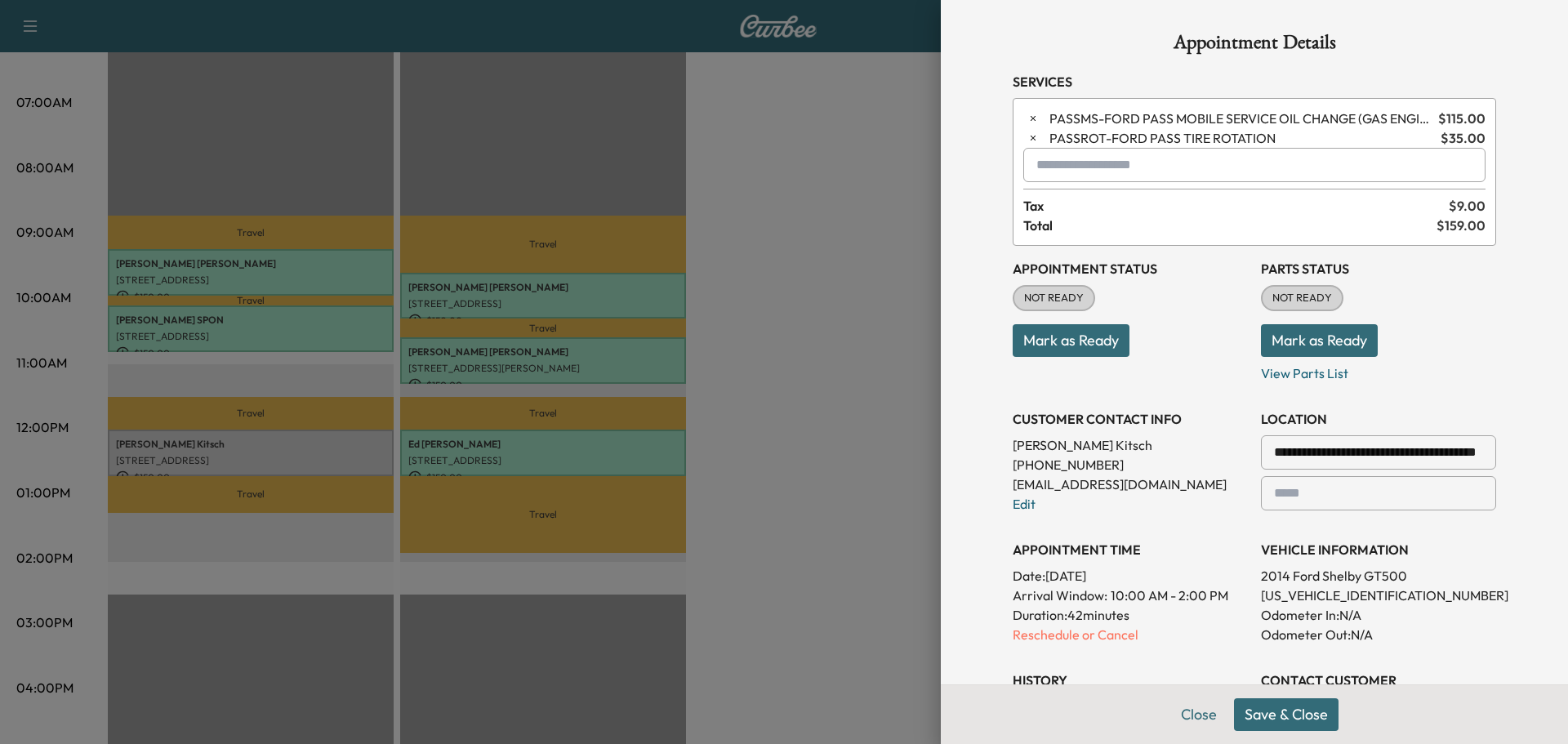
click at [1285, 719] on button "Save & Close" at bounding box center [1286, 715] width 104 height 33
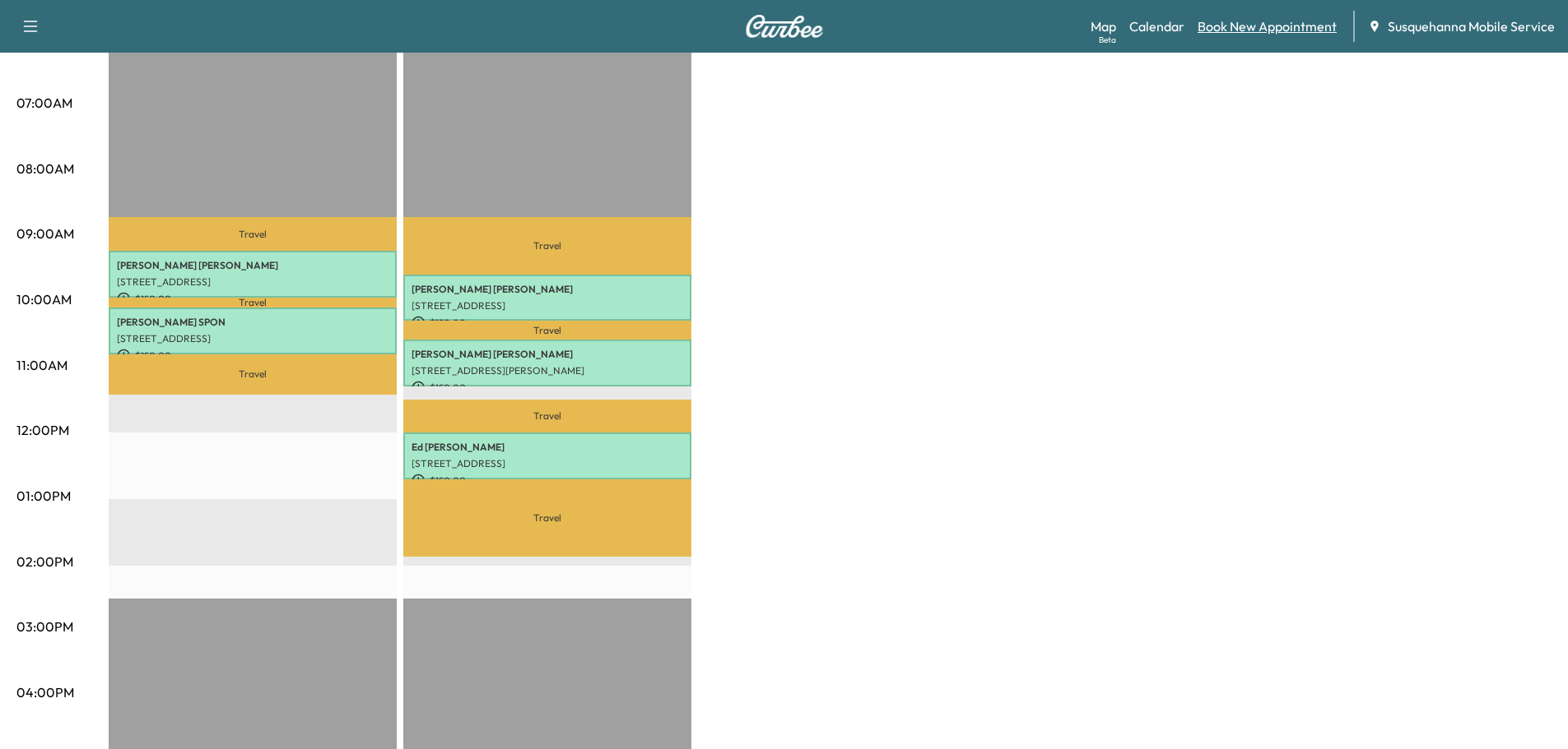
click at [1263, 19] on link "Book New Appointment" at bounding box center [1266, 26] width 139 height 20
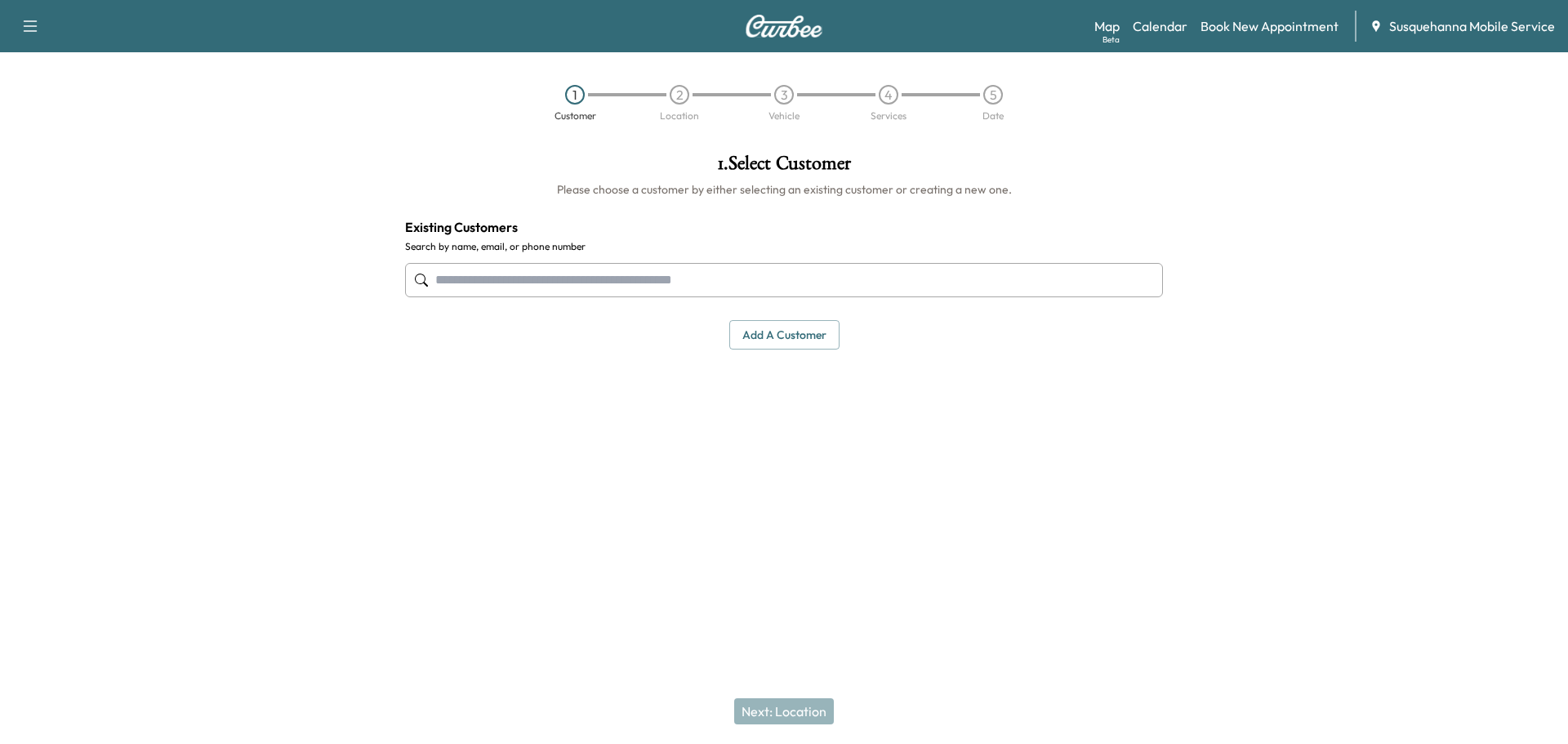
click at [711, 273] on input "text" at bounding box center [784, 280] width 758 height 34
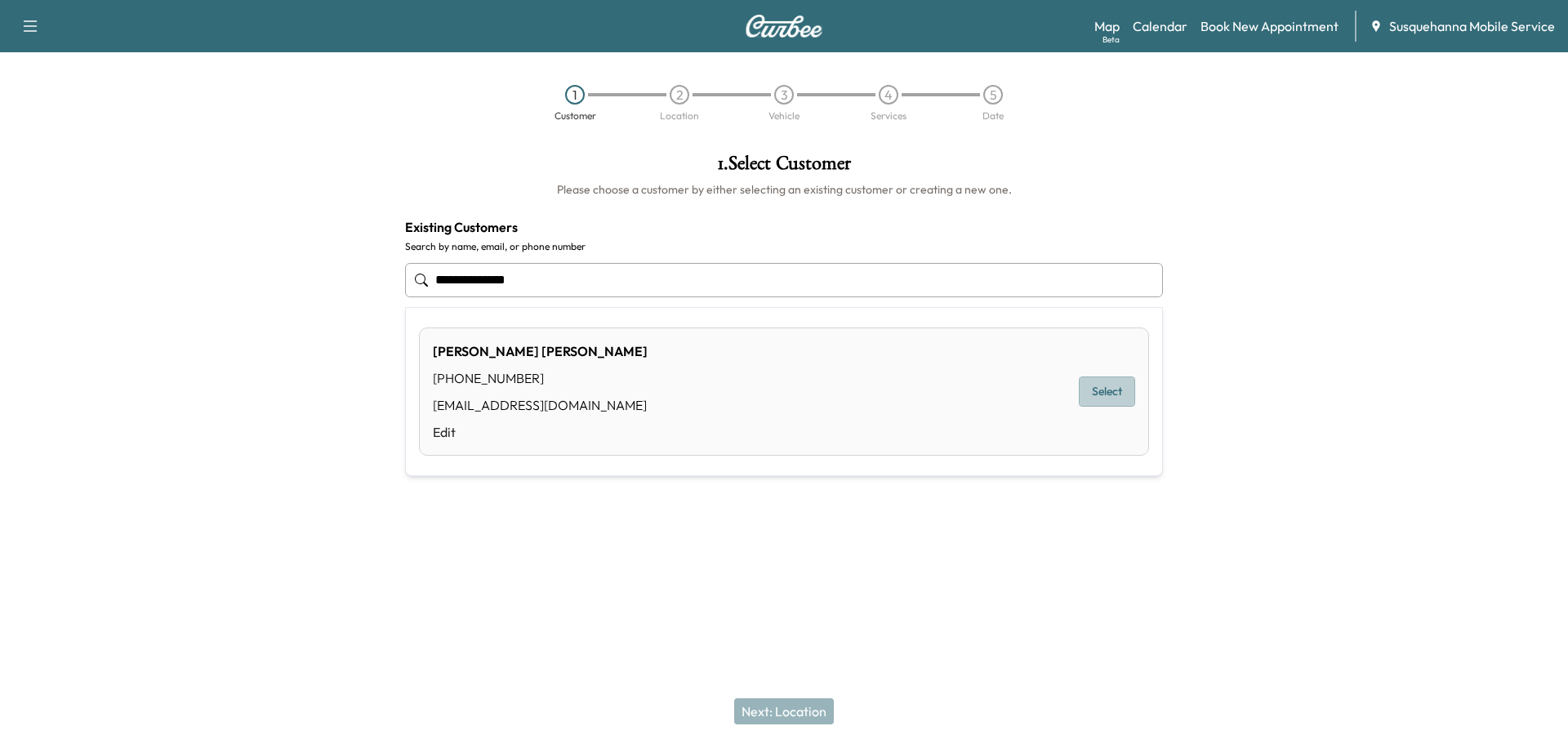
click at [1128, 387] on button "Select" at bounding box center [1107, 391] width 56 height 30
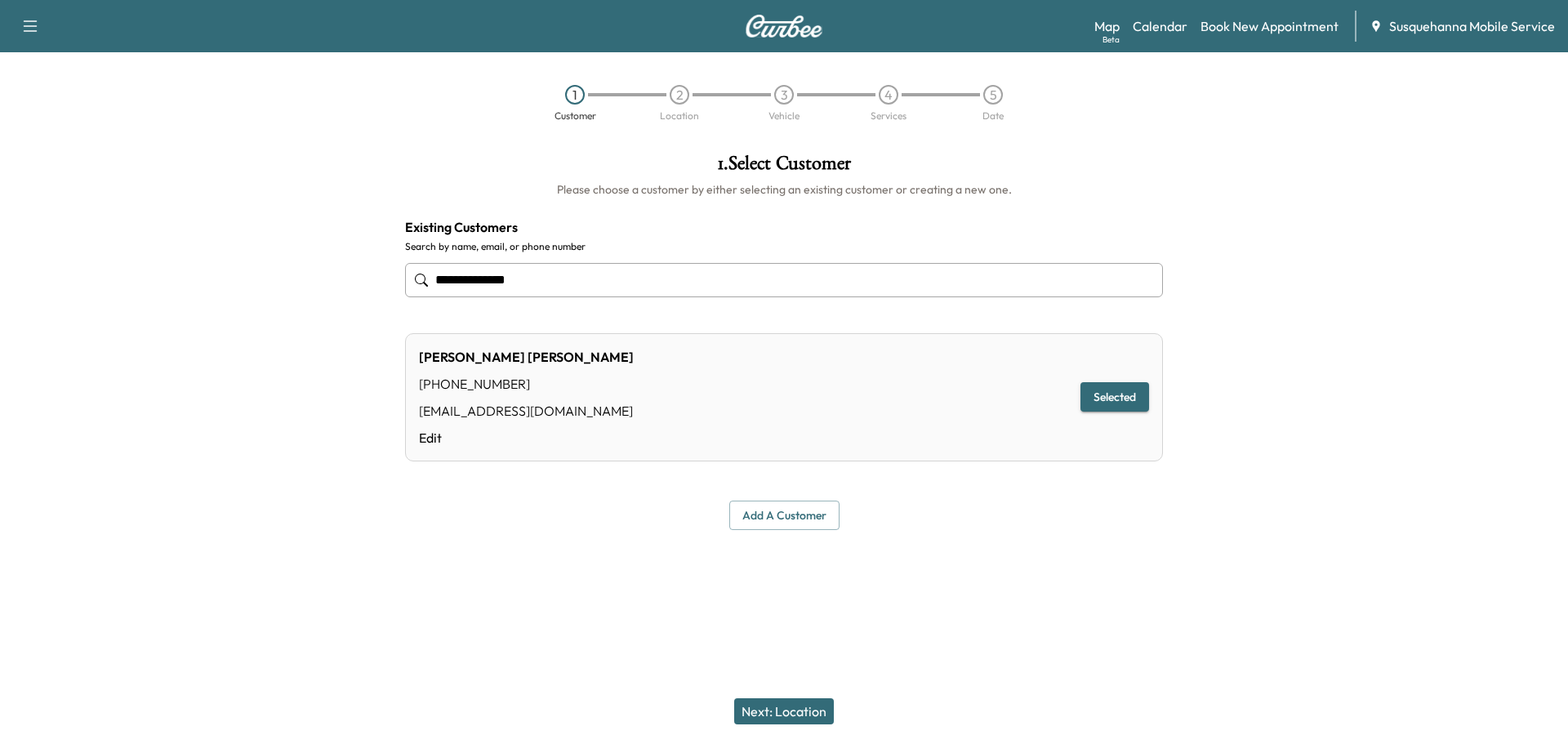
type input "**********"
click at [802, 710] on button "Next: Location" at bounding box center [784, 711] width 100 height 26
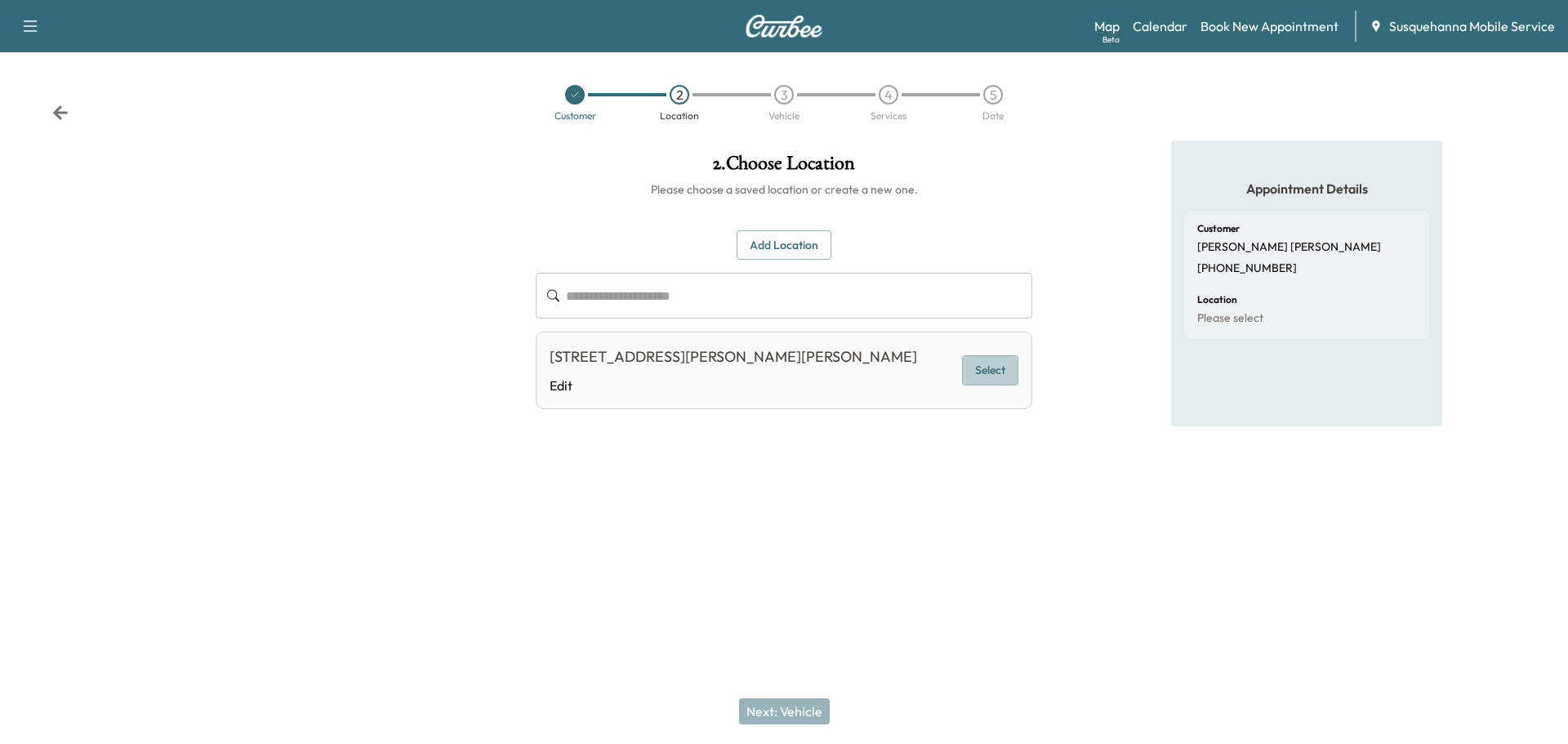
click at [993, 364] on button "Select" at bounding box center [990, 370] width 56 height 30
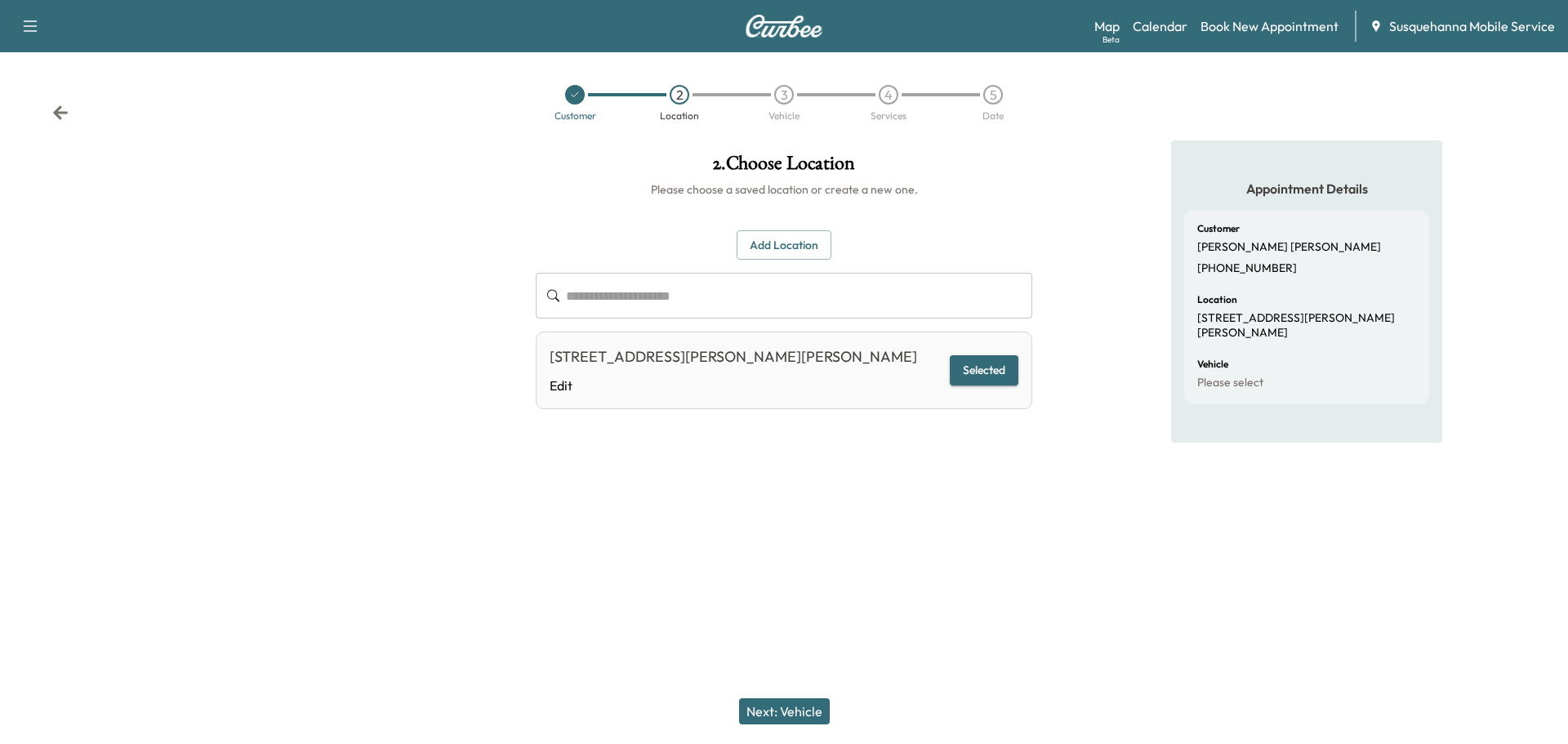
click at [775, 706] on button "Next: Vehicle" at bounding box center [784, 711] width 91 height 26
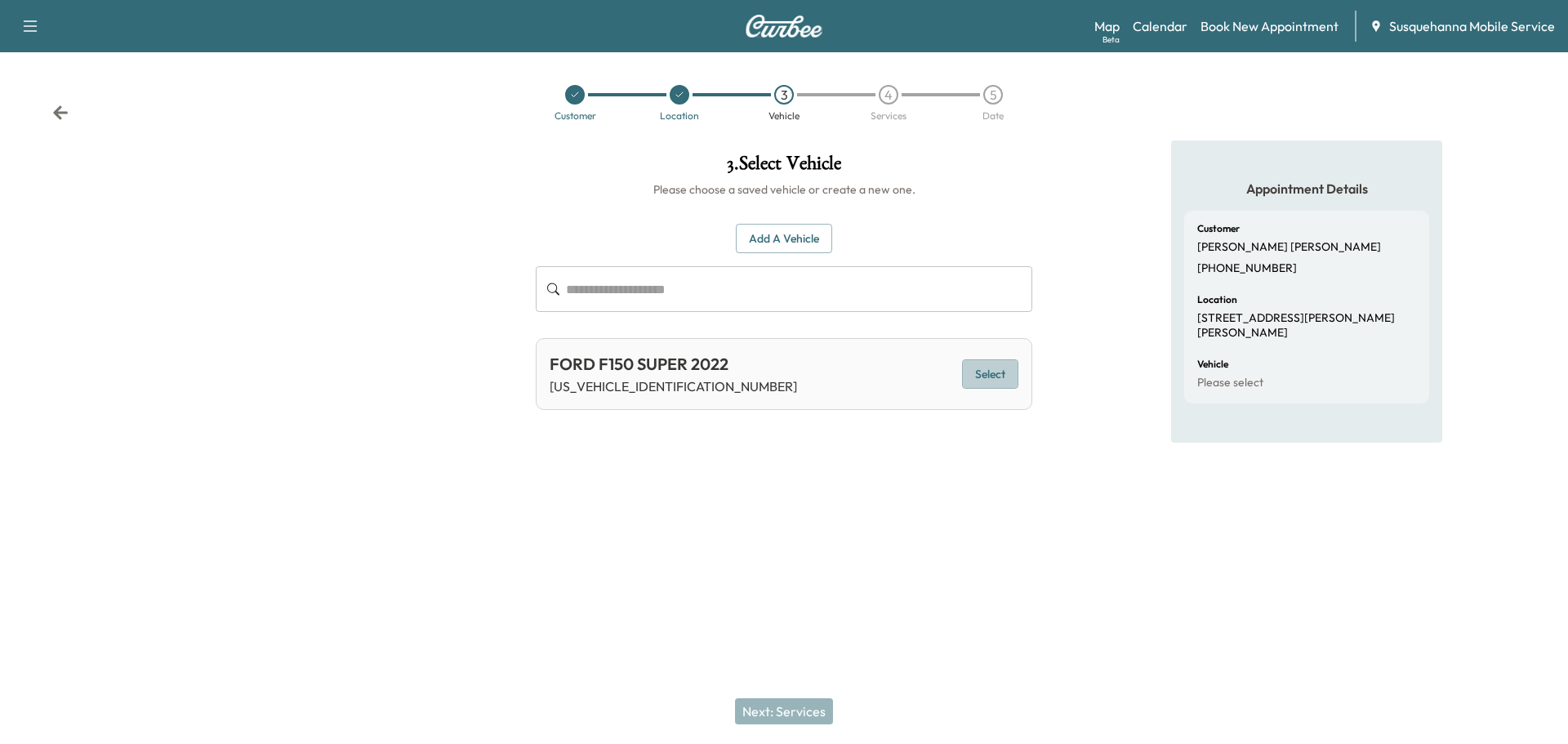
click at [990, 382] on button "Select" at bounding box center [990, 374] width 56 height 30
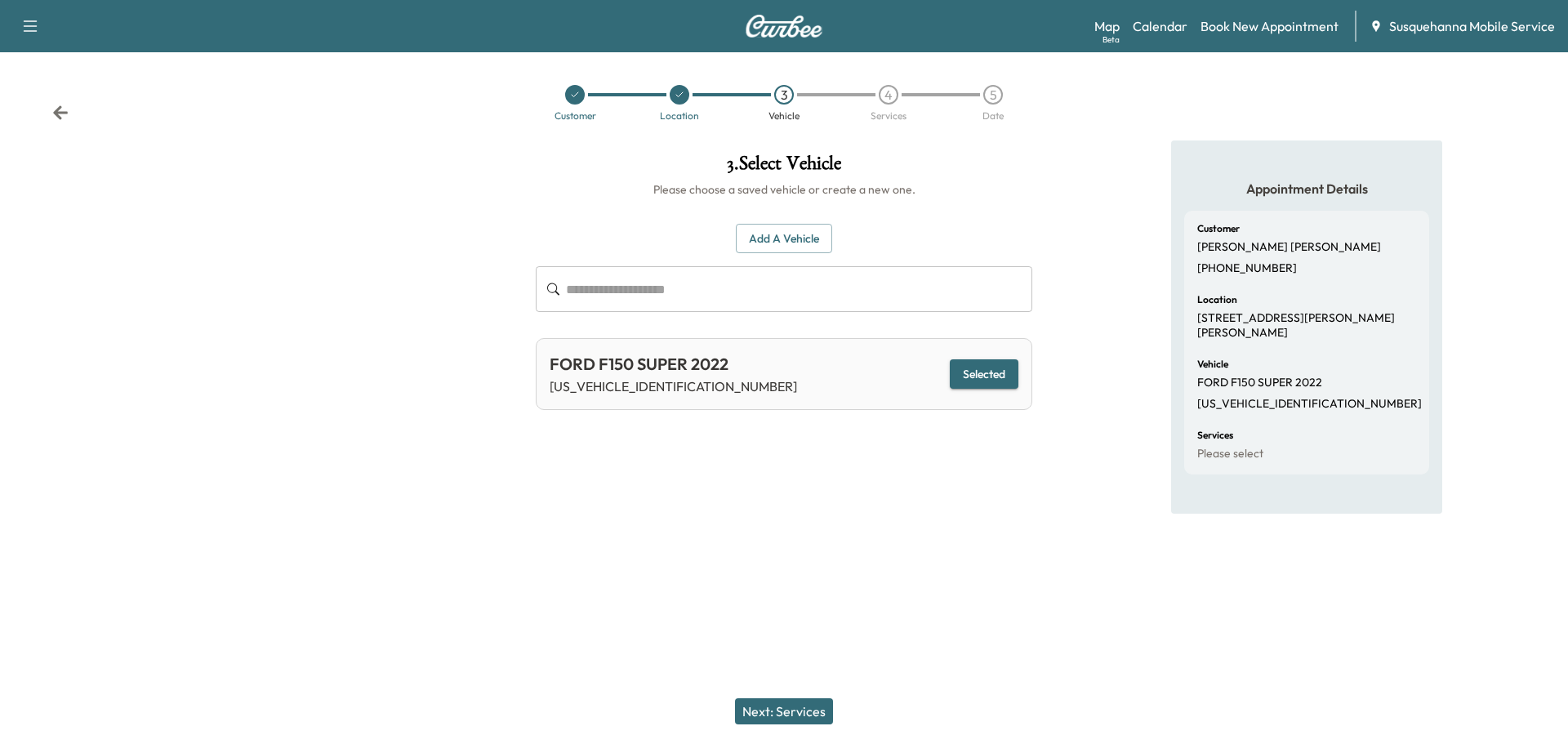
click at [781, 705] on button "Next: Services" at bounding box center [784, 711] width 98 height 26
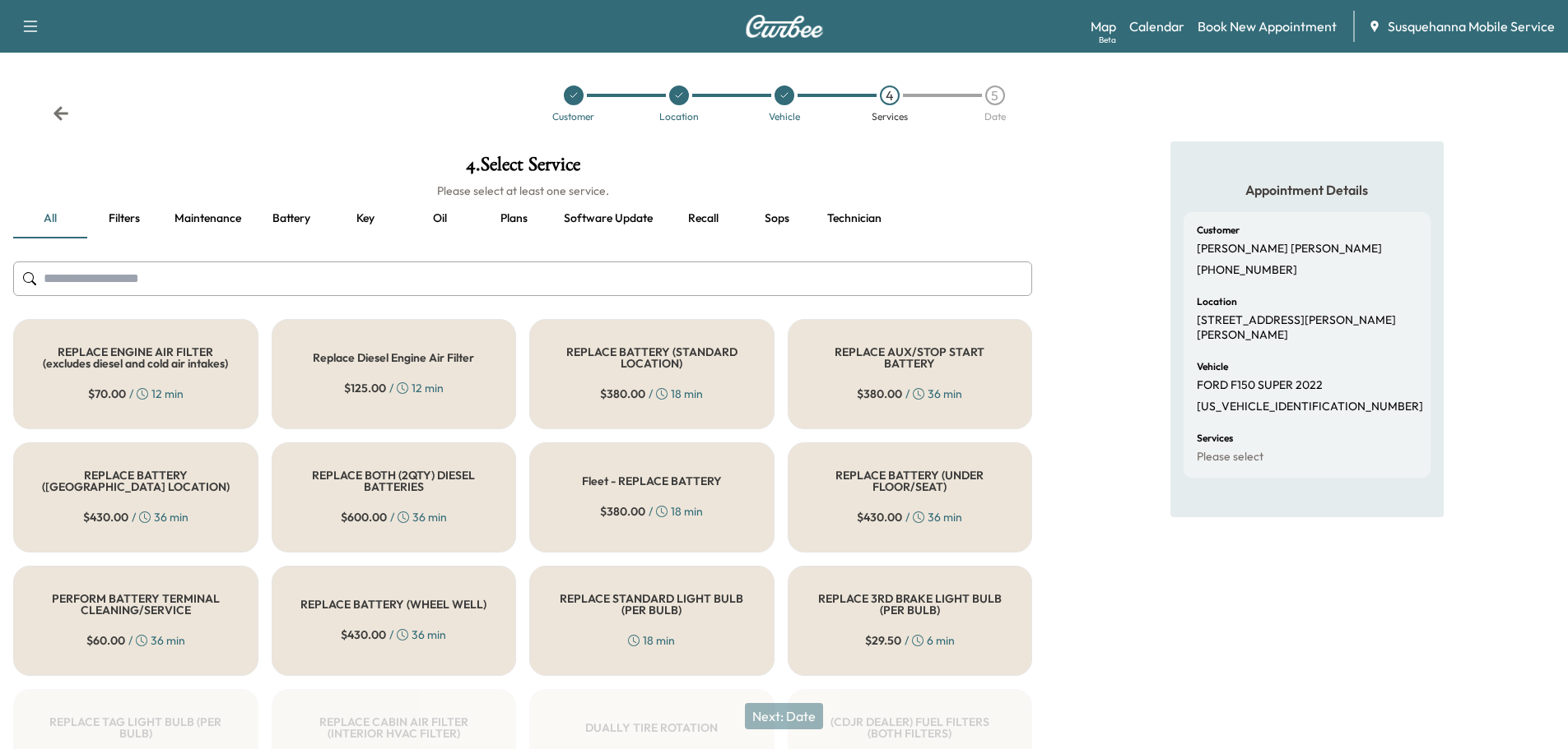
click at [736, 265] on input "text" at bounding box center [522, 279] width 1019 height 35
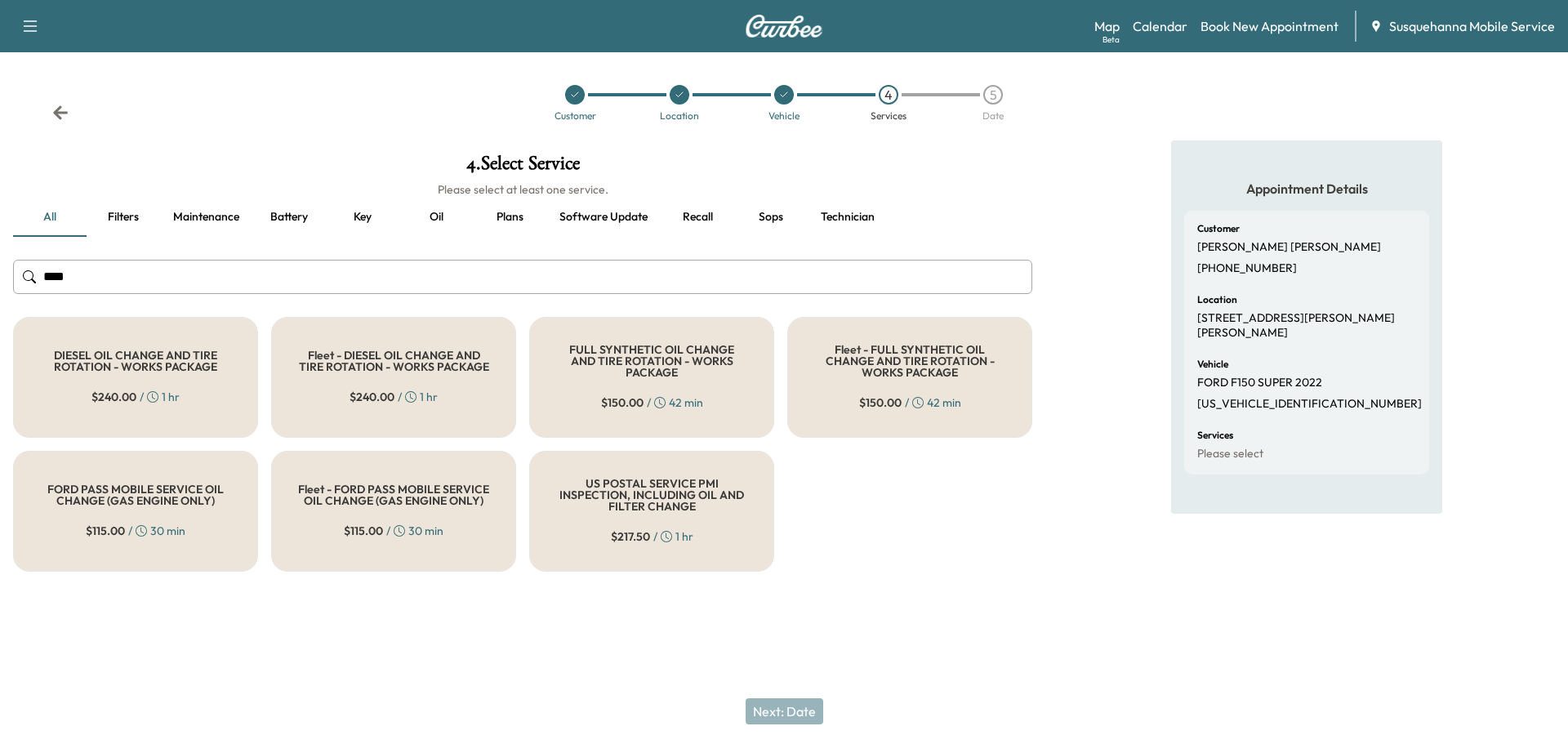
type input "***"
click at [613, 353] on h5 "FULL SYNTHETIC OIL CHANGE AND TIRE ROTATION - WORKS PACKAGE" at bounding box center [651, 361] width 191 height 34
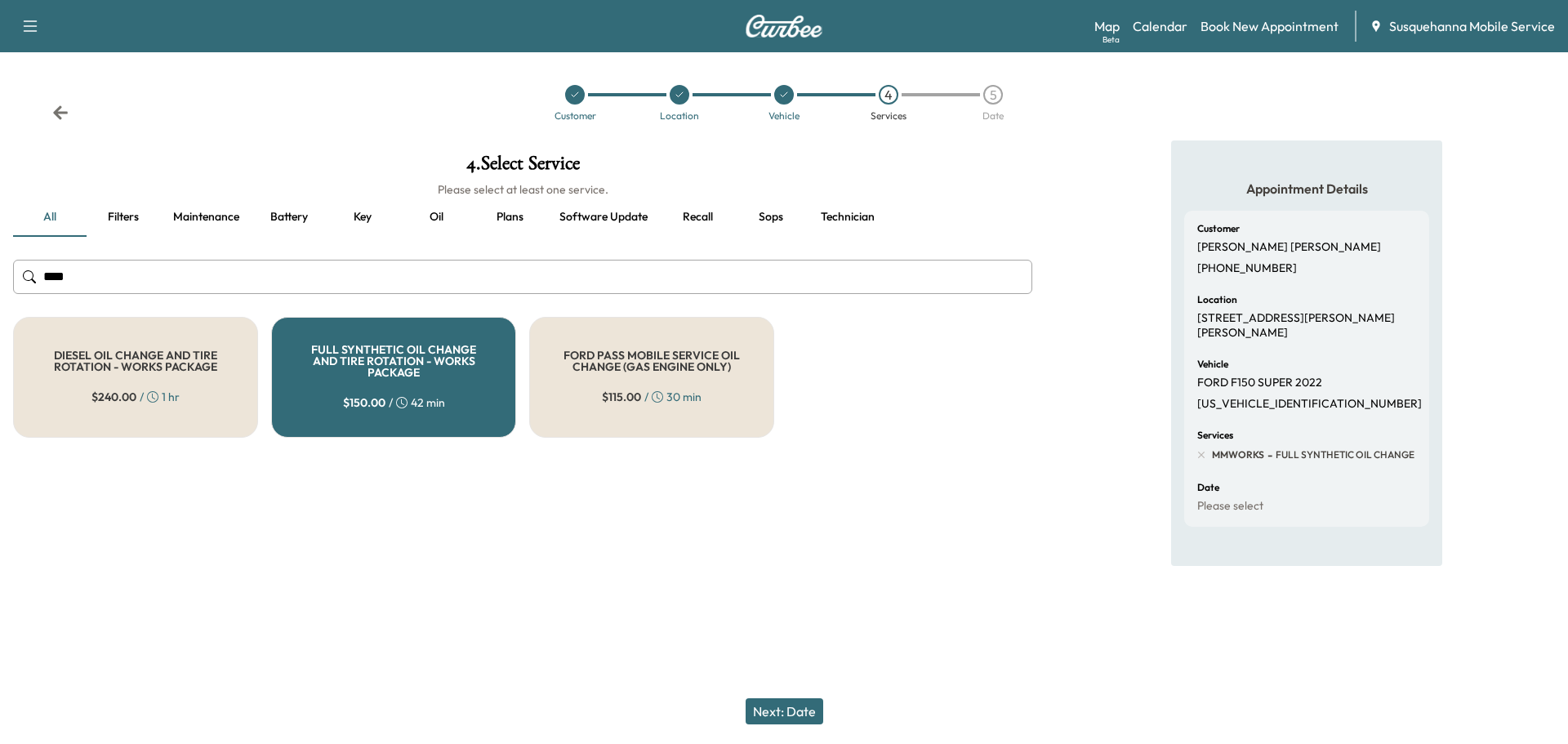
click at [797, 698] on div "Next: Date" at bounding box center [784, 711] width 1568 height 65
click at [797, 709] on button "Next: Date" at bounding box center [784, 711] width 78 height 26
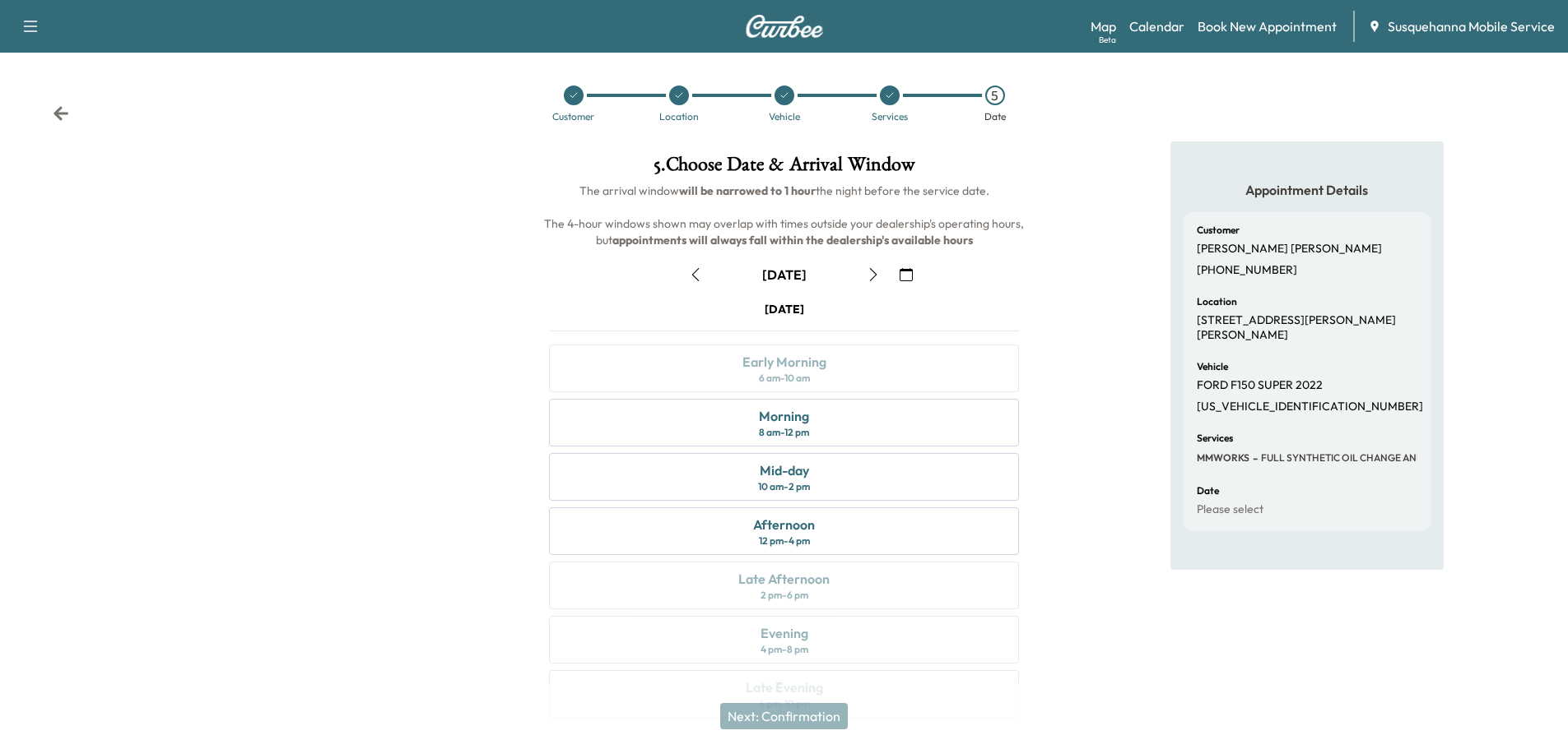
click at [872, 273] on icon "button" at bounding box center [873, 275] width 13 height 13
click at [866, 479] on div "Mid-day 10 am - 2 pm" at bounding box center [784, 477] width 470 height 47
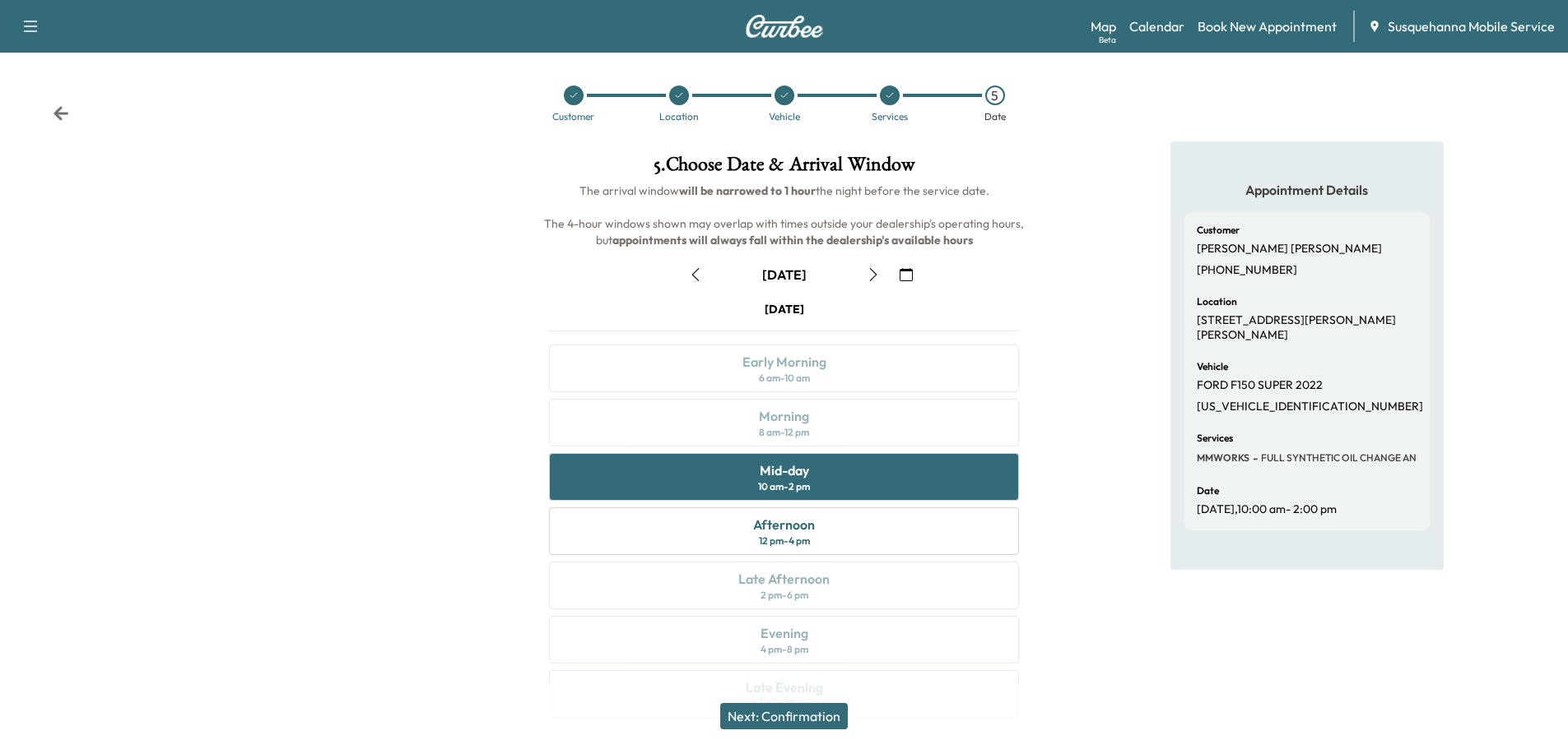
click at [828, 714] on button "Next: Confirmation" at bounding box center [784, 716] width 128 height 26
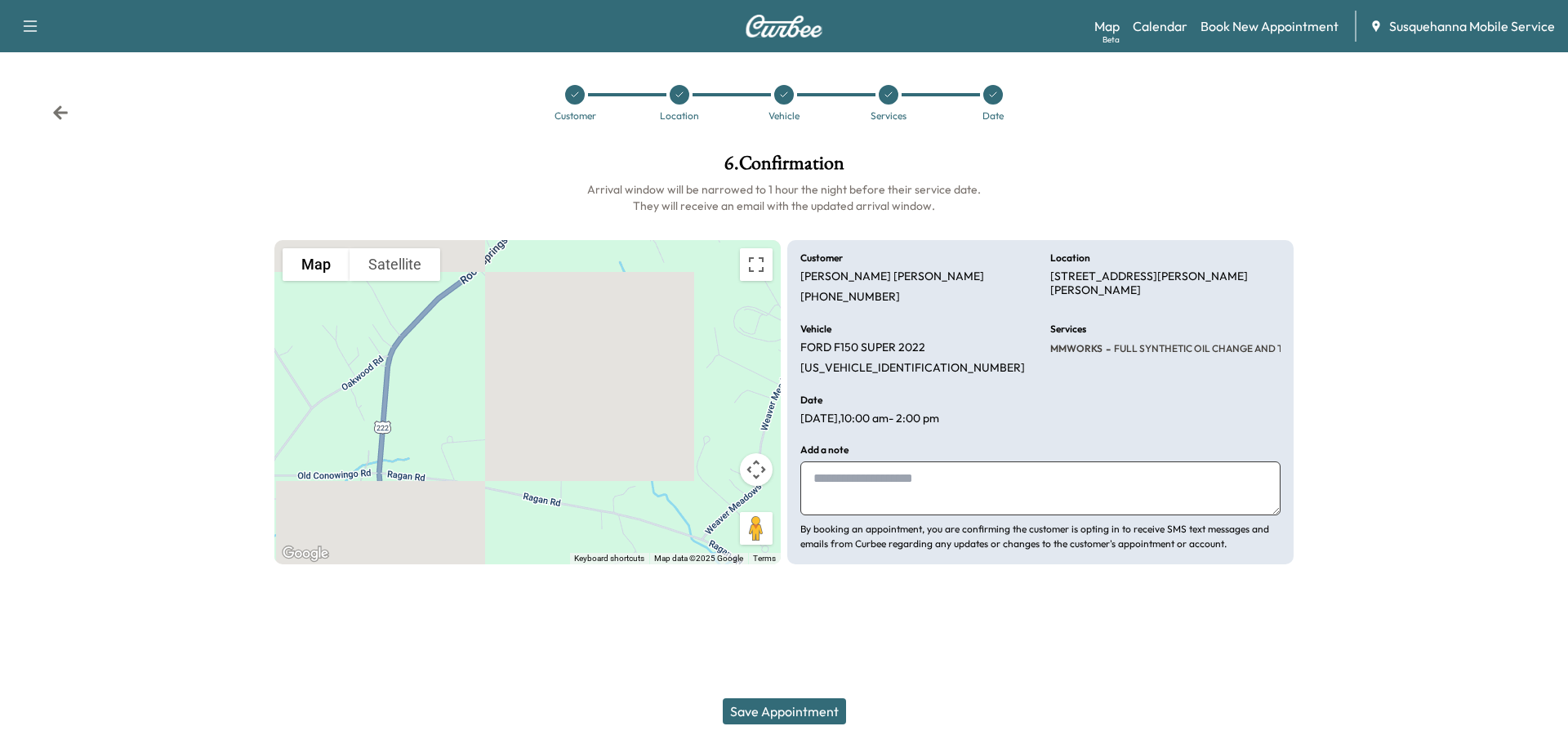
drag, startPoint x: 997, startPoint y: 489, endPoint x: 998, endPoint y: 477, distance: 12.0
click at [998, 481] on textarea at bounding box center [1041, 488] width 481 height 54
click at [889, 479] on textarea "**********" at bounding box center [1041, 488] width 481 height 54
click at [1155, 479] on textarea "**********" at bounding box center [1041, 488] width 481 height 54
type textarea "**********"
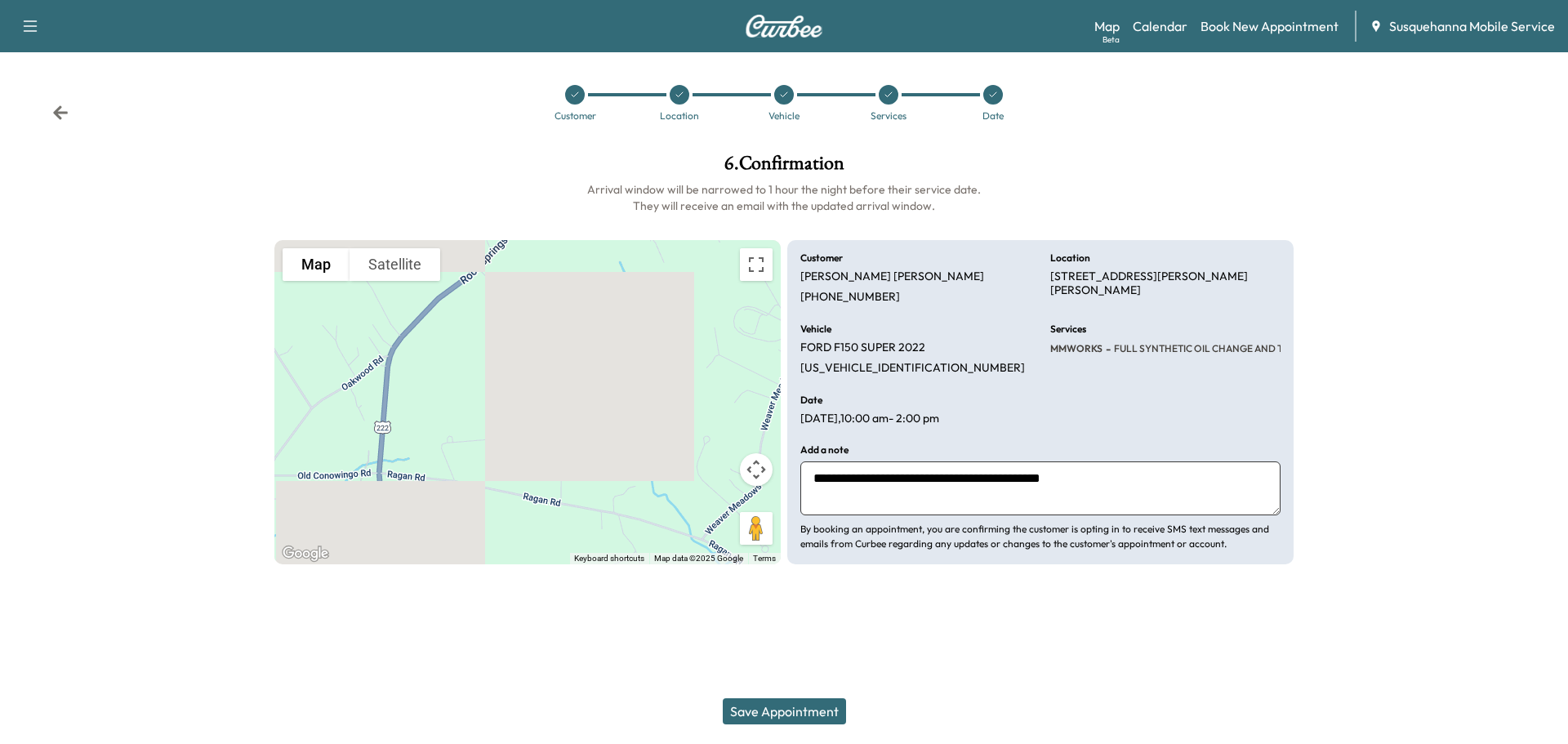
click at [746, 708] on button "Save Appointment" at bounding box center [784, 711] width 123 height 26
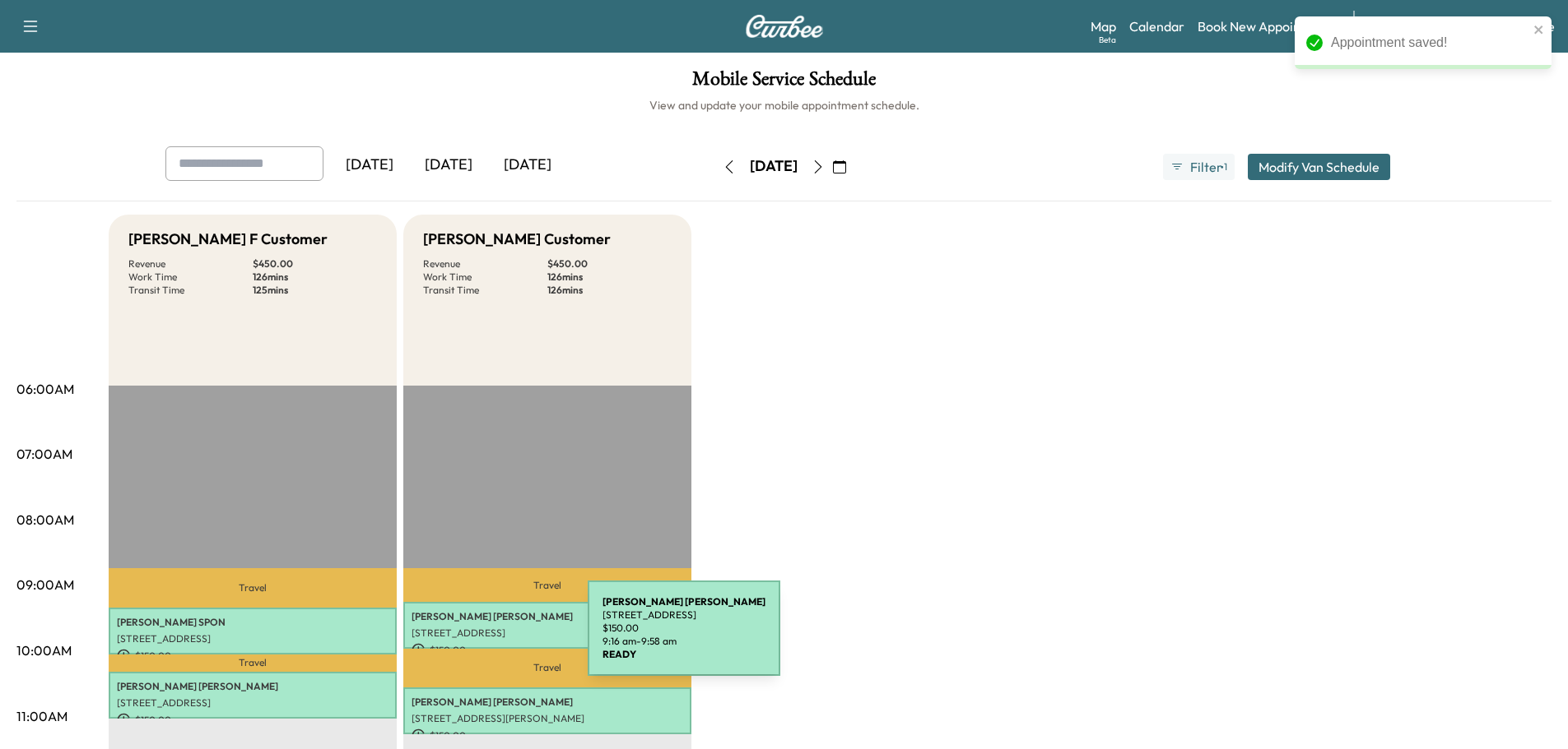
scroll to position [438, 0]
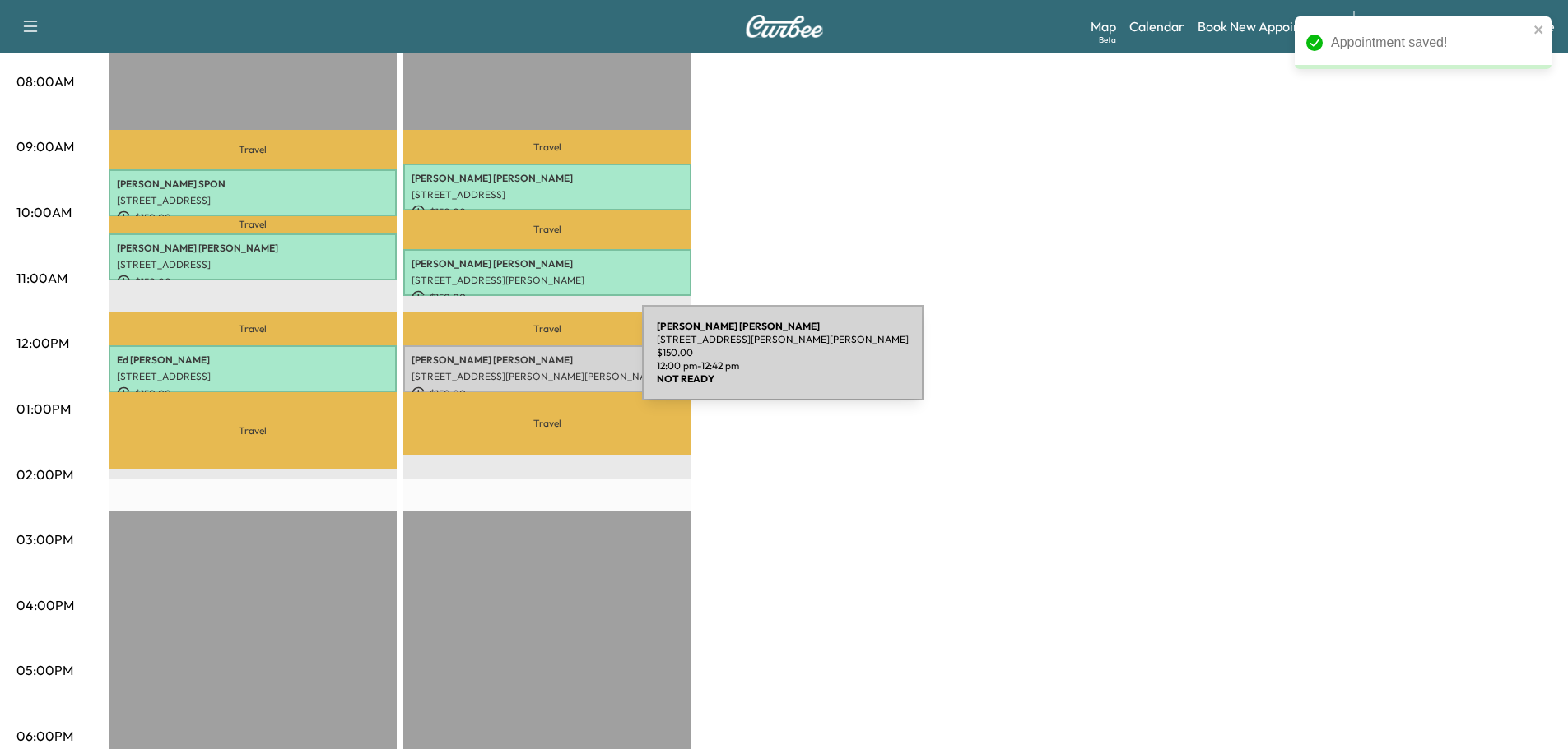
click at [518, 363] on div "[PERSON_NAME] [STREET_ADDRESS][PERSON_NAME][PERSON_NAME] $ 150.00 12:00 pm - 12…" at bounding box center [546, 368] width 288 height 47
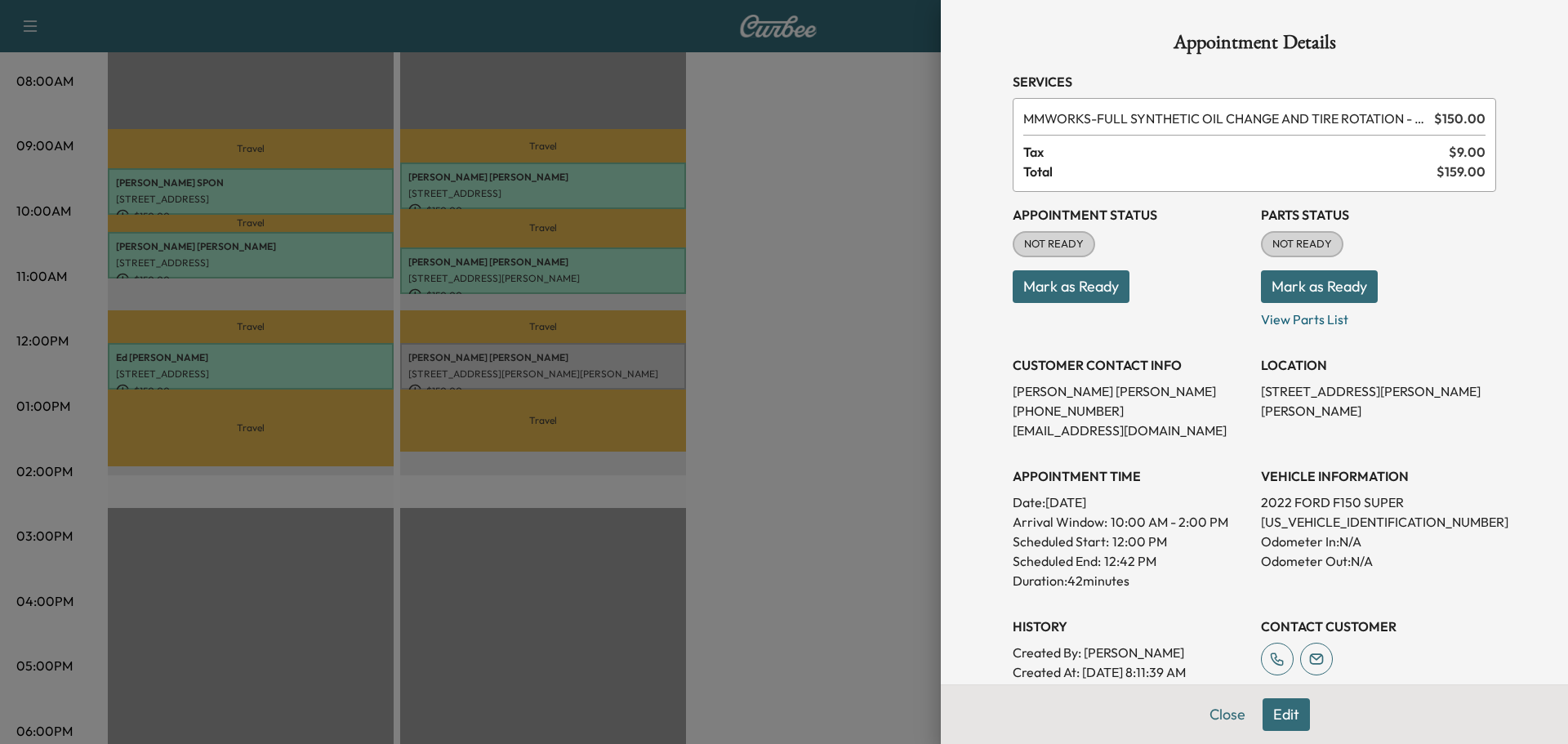
click at [1263, 287] on button "Mark as Ready" at bounding box center [1319, 287] width 117 height 33
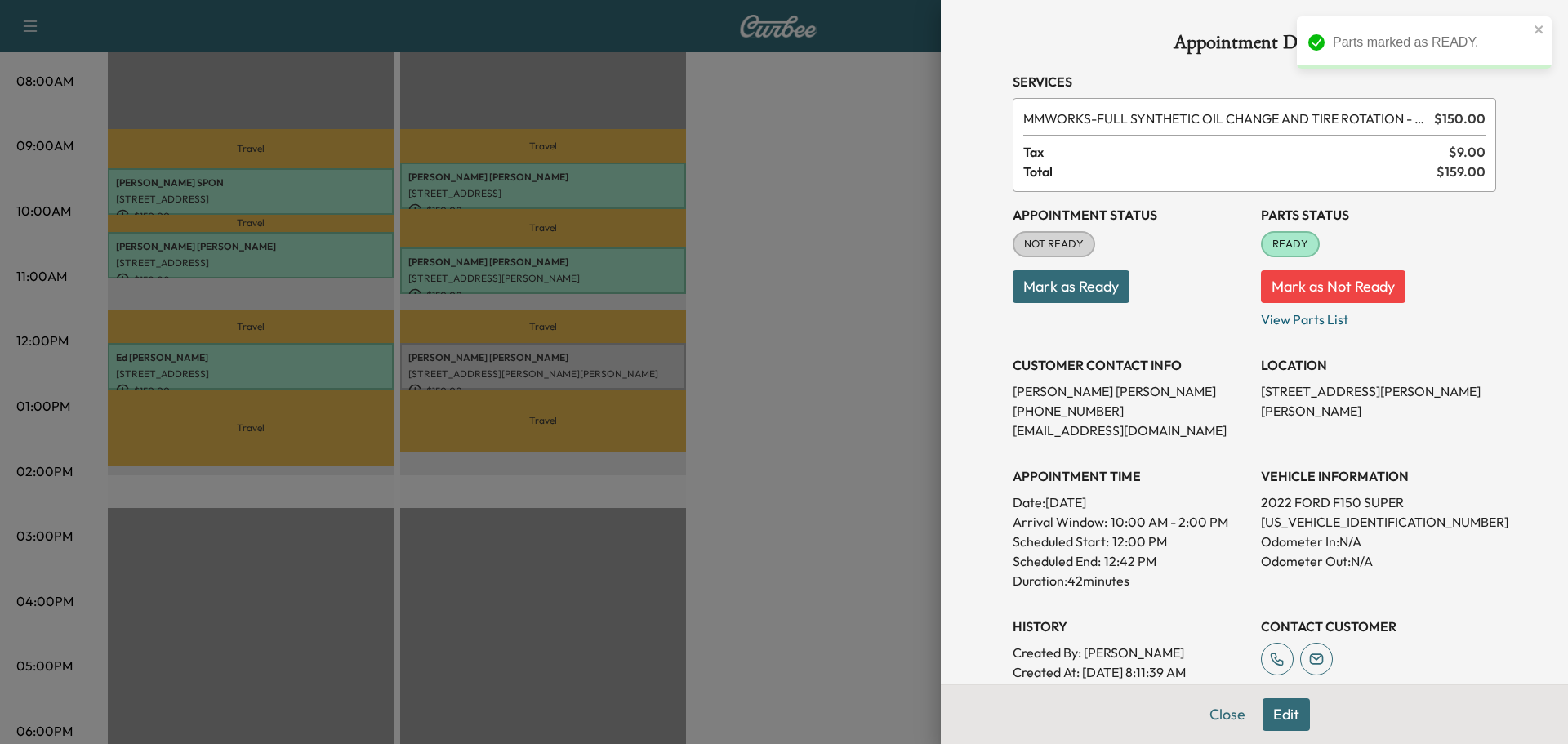
click at [1081, 294] on button "Mark as Ready" at bounding box center [1071, 287] width 117 height 33
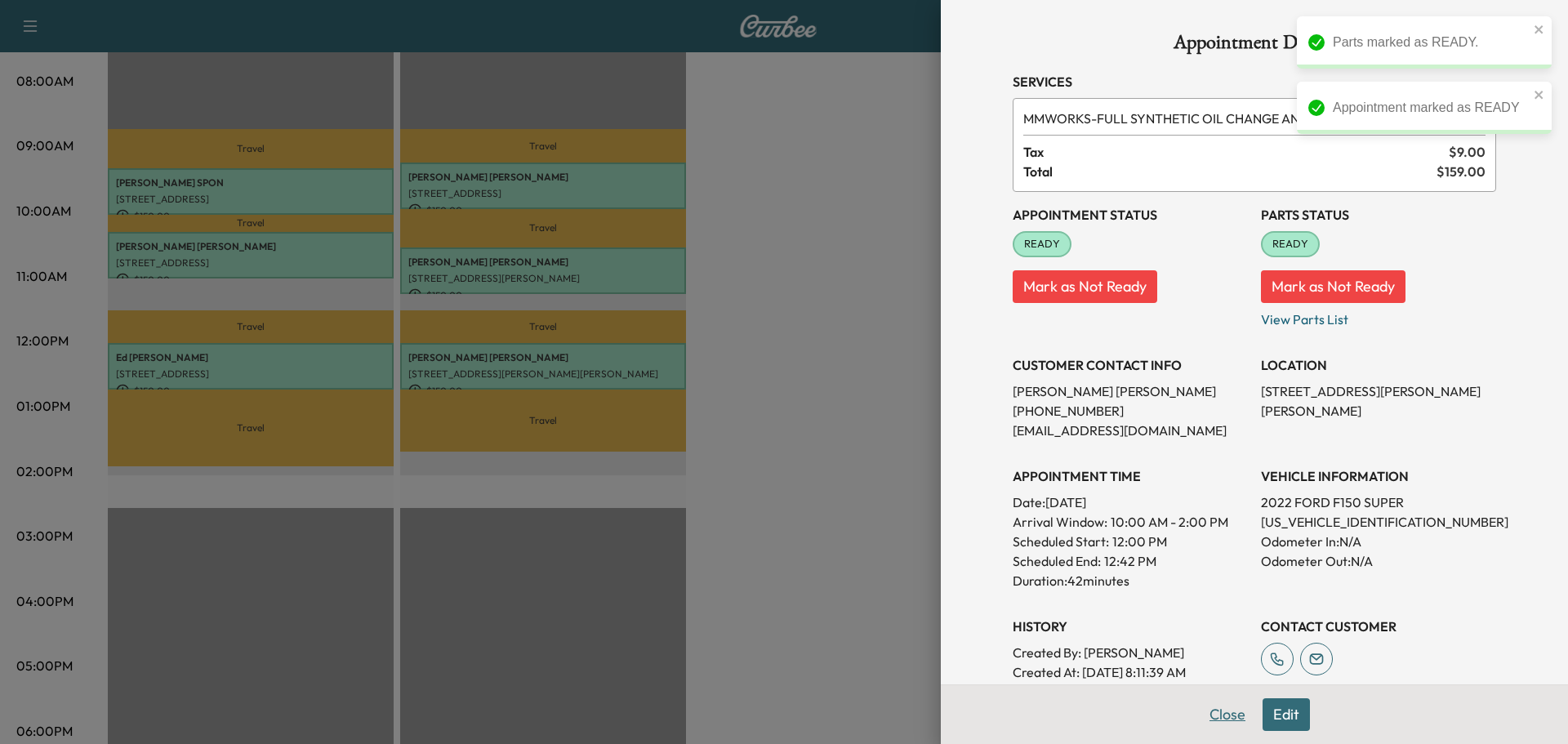
click at [1220, 724] on button "Close" at bounding box center [1227, 715] width 57 height 33
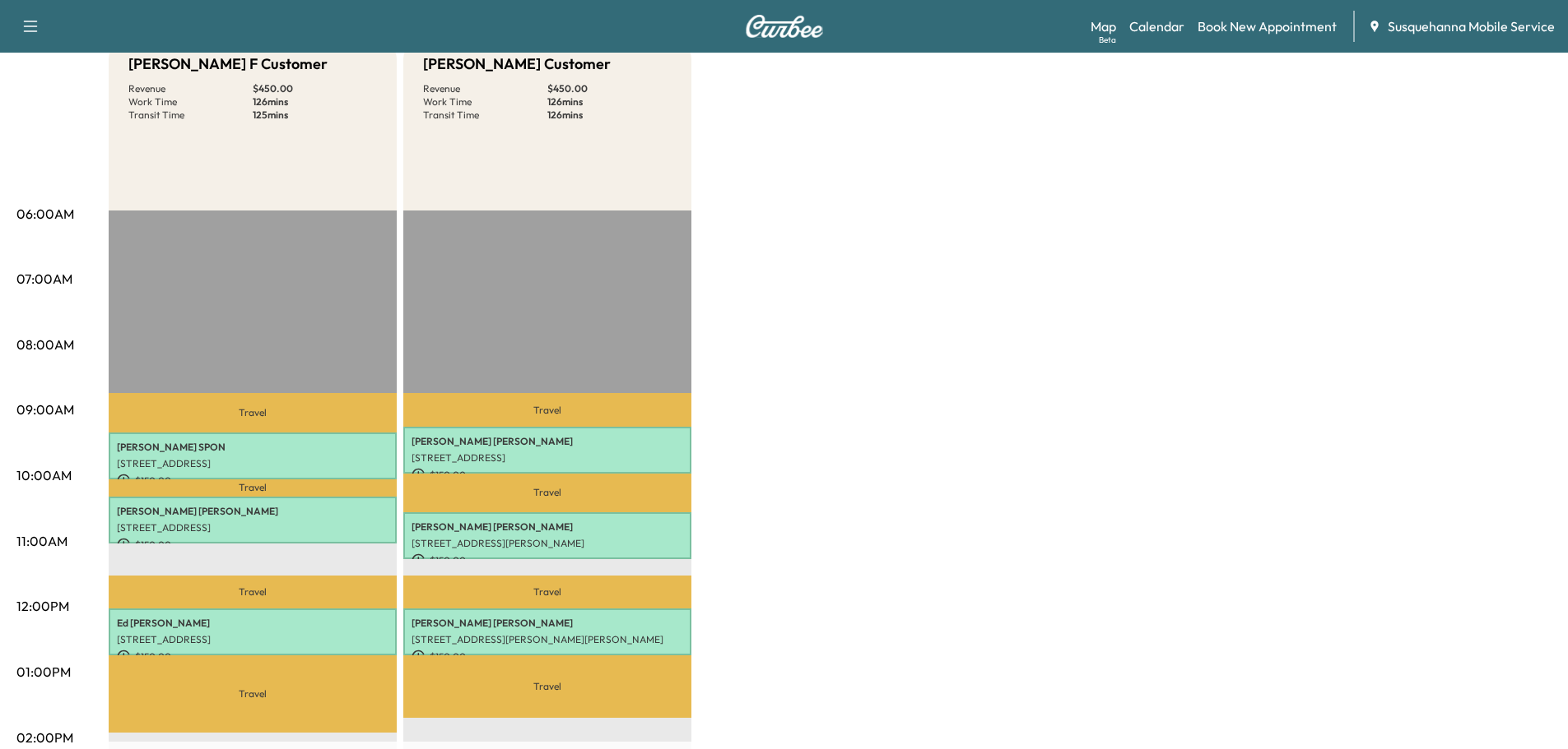
scroll to position [0, 0]
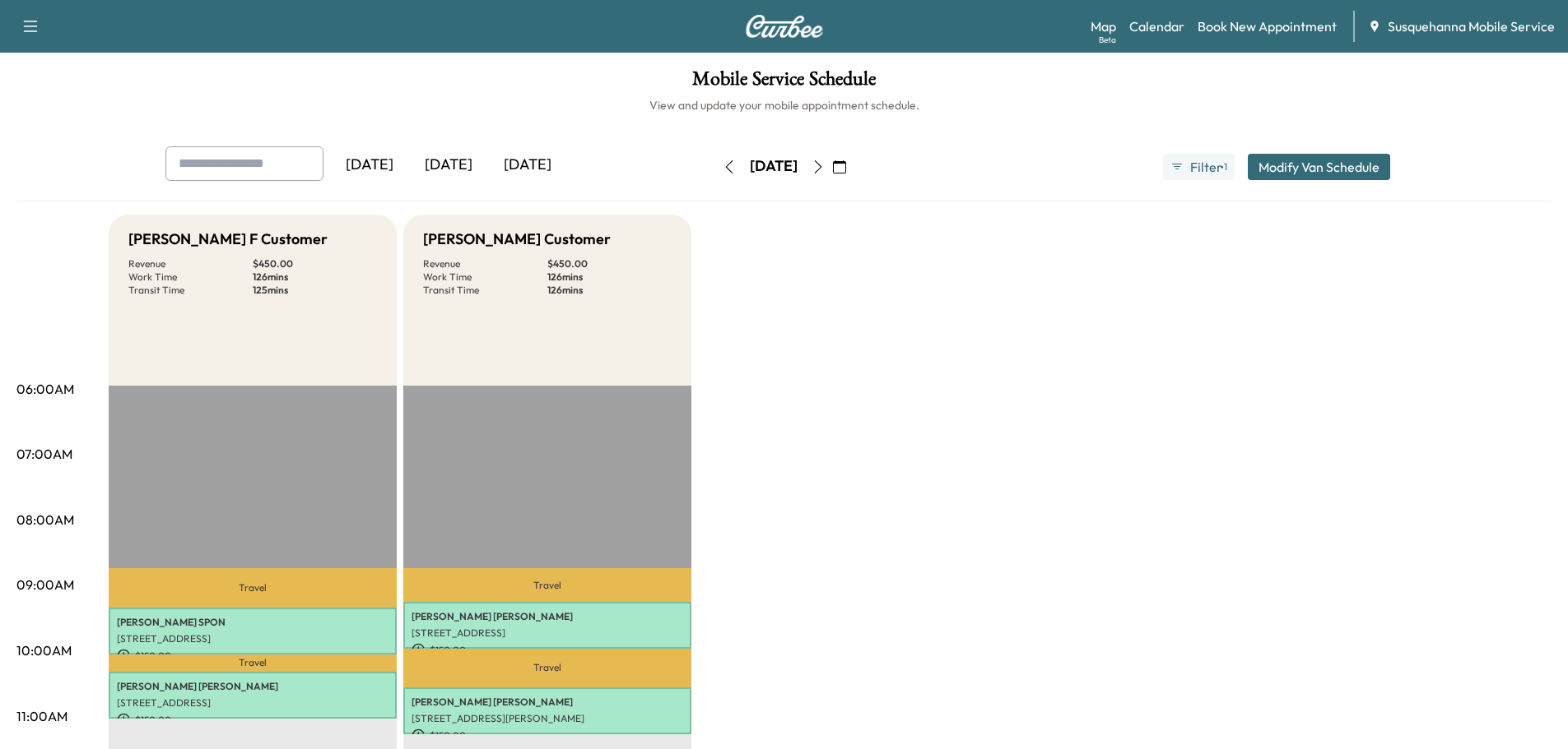
click at [824, 167] on icon "button" at bounding box center [818, 167] width 13 height 13
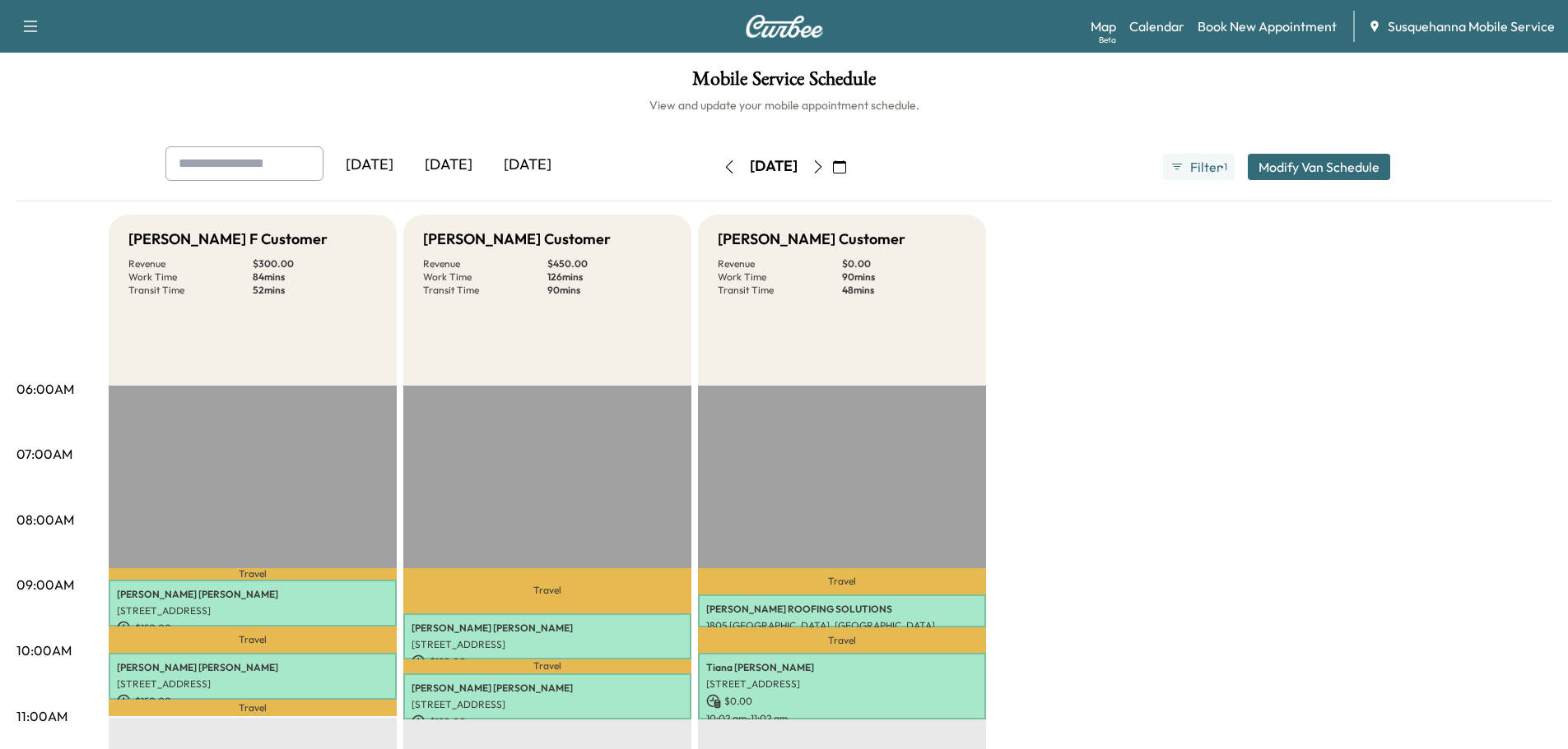
scroll to position [263, 0]
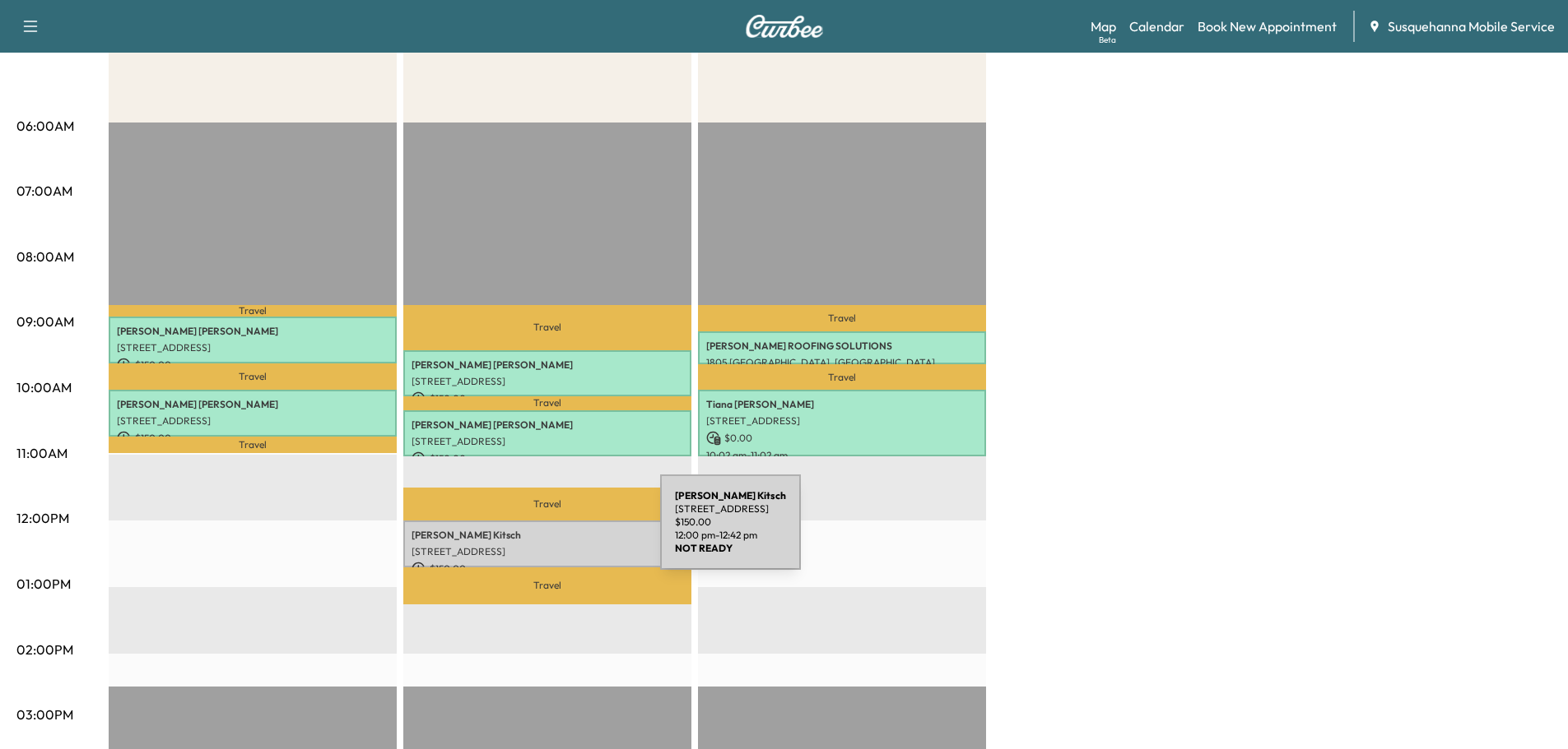
click at [536, 533] on p "[PERSON_NAME]" at bounding box center [546, 535] width 271 height 13
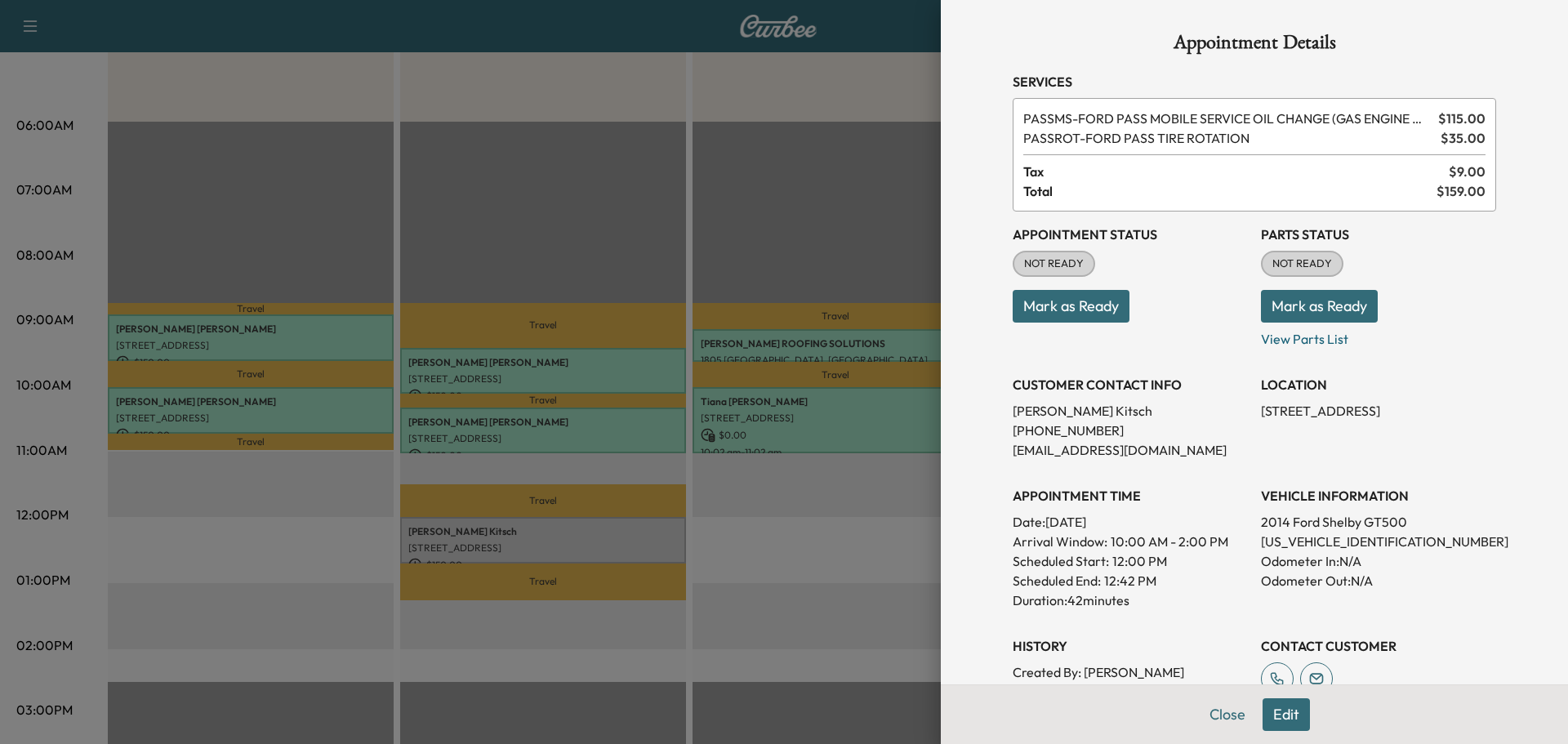
click at [1264, 721] on button "Edit" at bounding box center [1286, 715] width 47 height 33
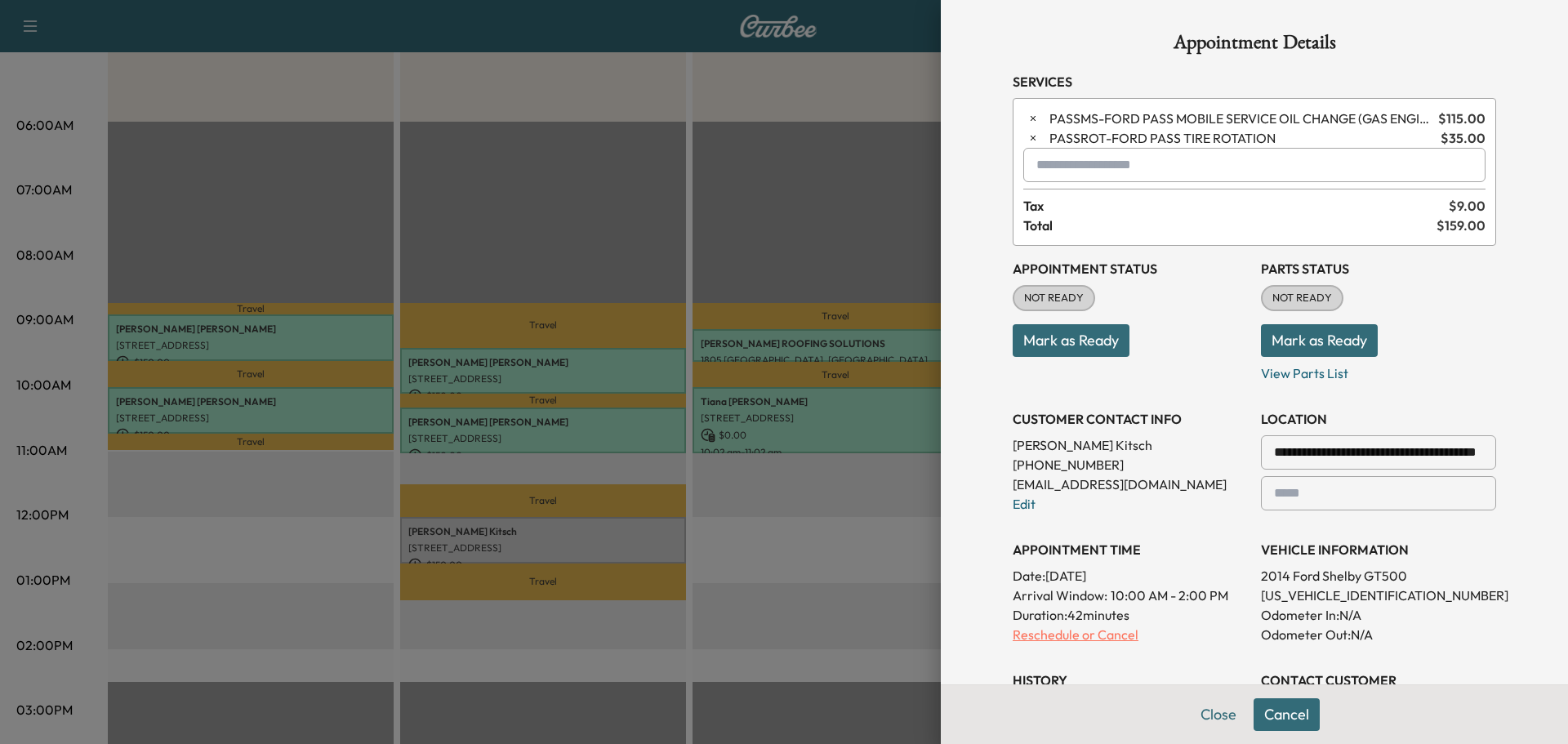
click at [1091, 638] on p "Reschedule or Cancel" at bounding box center [1130, 635] width 235 height 20
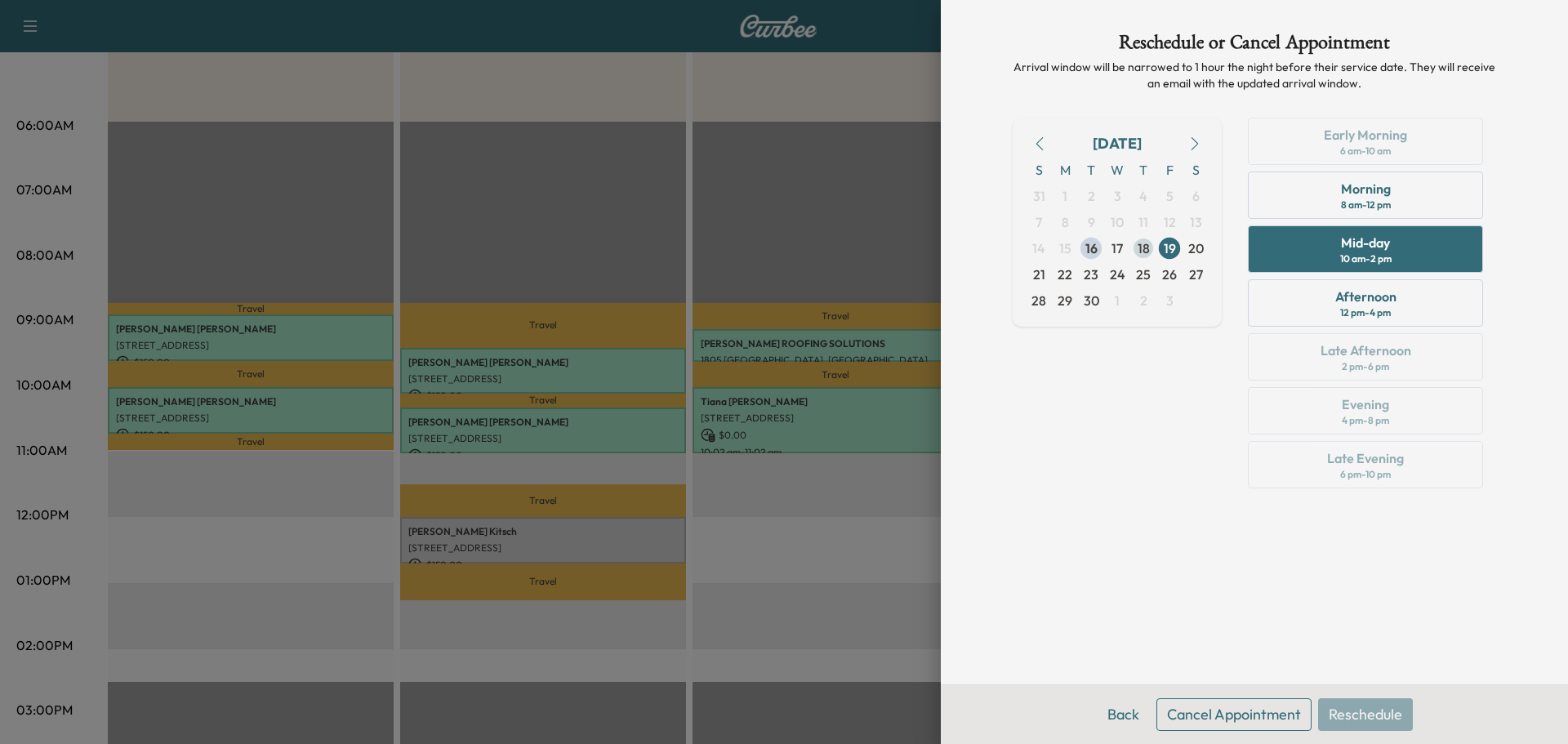
click at [1143, 248] on span "18" at bounding box center [1144, 249] width 13 height 20
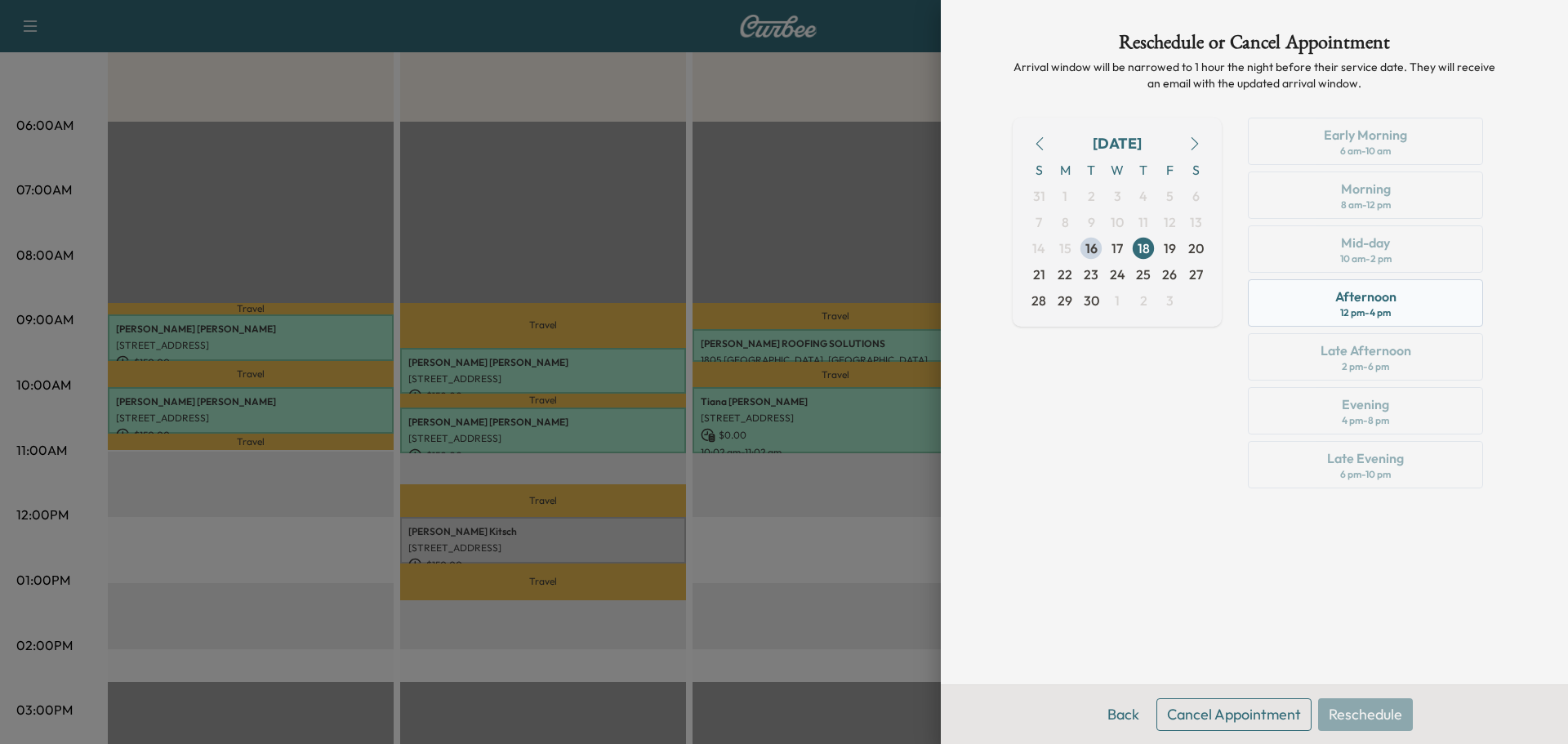
click at [1294, 317] on div "Afternoon 12 pm - 4 pm" at bounding box center [1365, 303] width 235 height 47
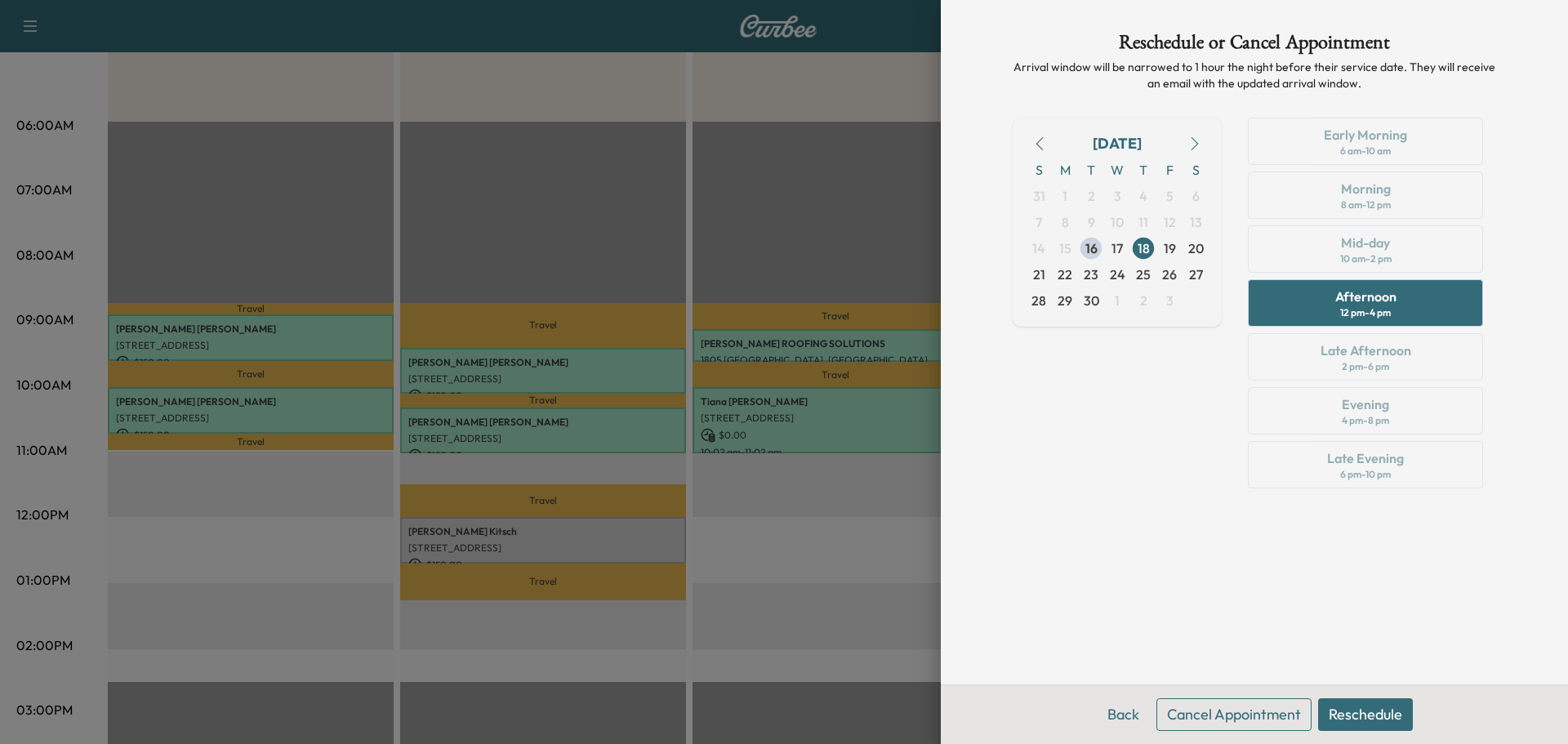
click at [1371, 715] on button "Reschedule" at bounding box center [1366, 715] width 94 height 33
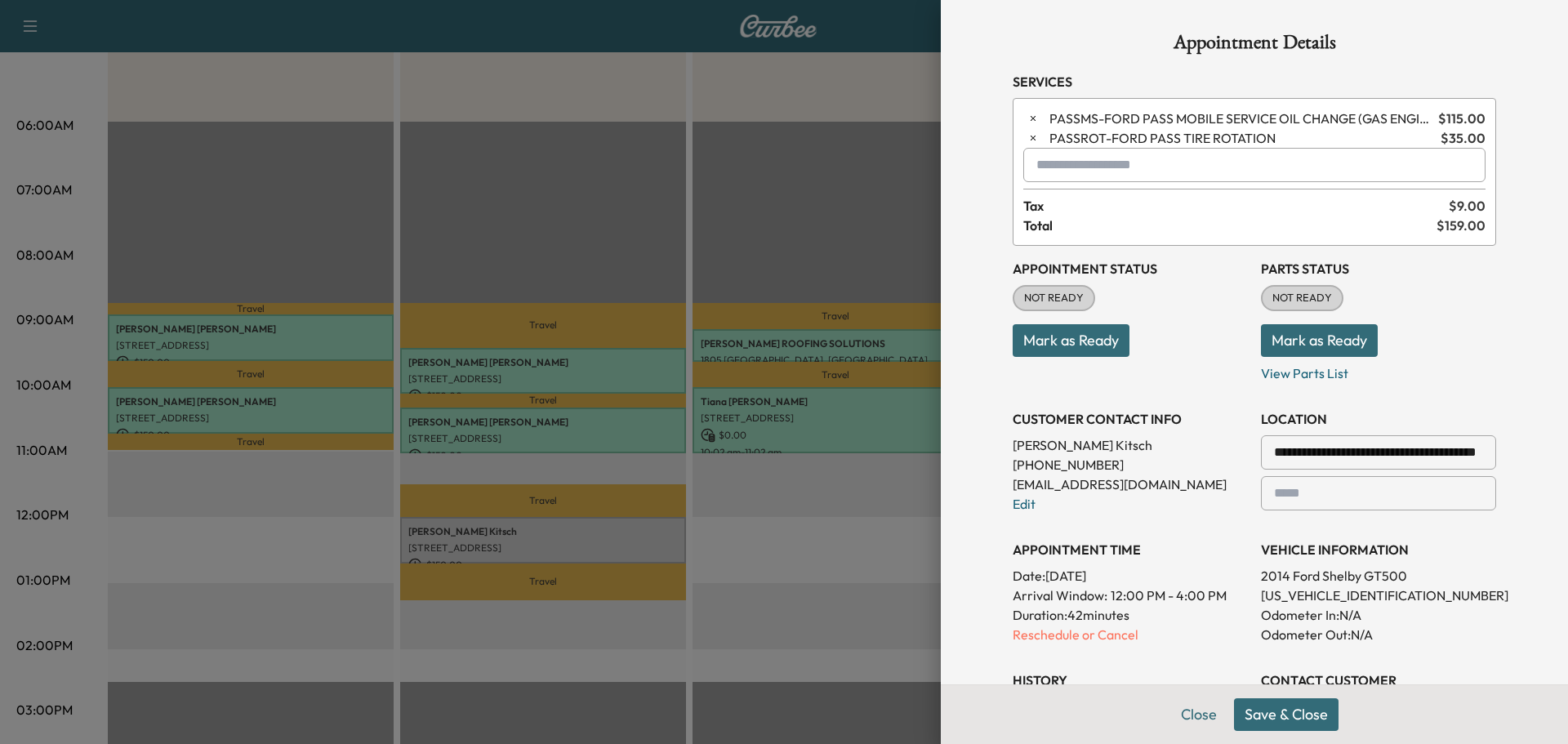
click at [1312, 718] on button "Save & Close" at bounding box center [1286, 715] width 104 height 33
click at [1192, 718] on button "Close" at bounding box center [1218, 715] width 57 height 33
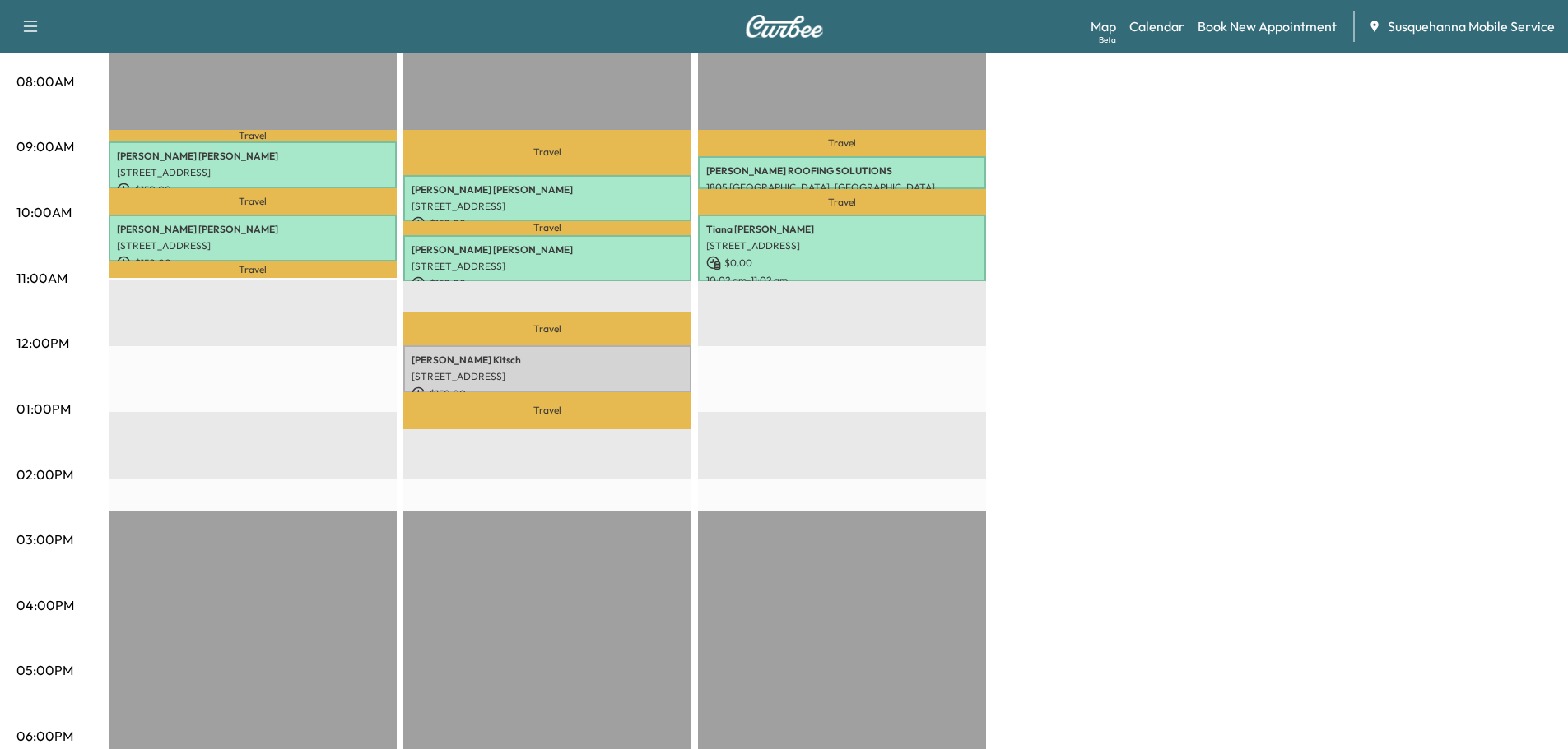
scroll to position [0, 0]
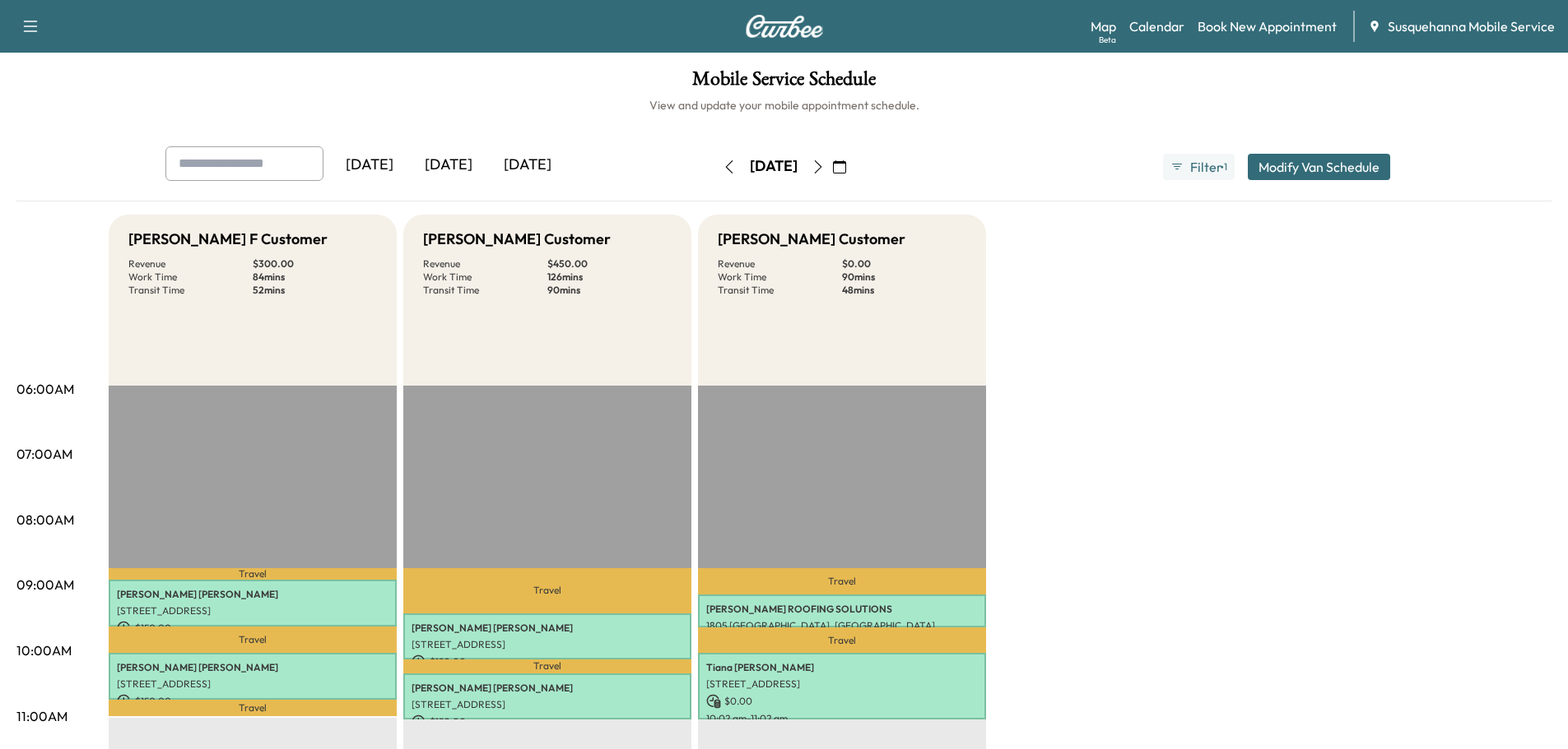
click at [725, 168] on icon "button" at bounding box center [728, 167] width 7 height 13
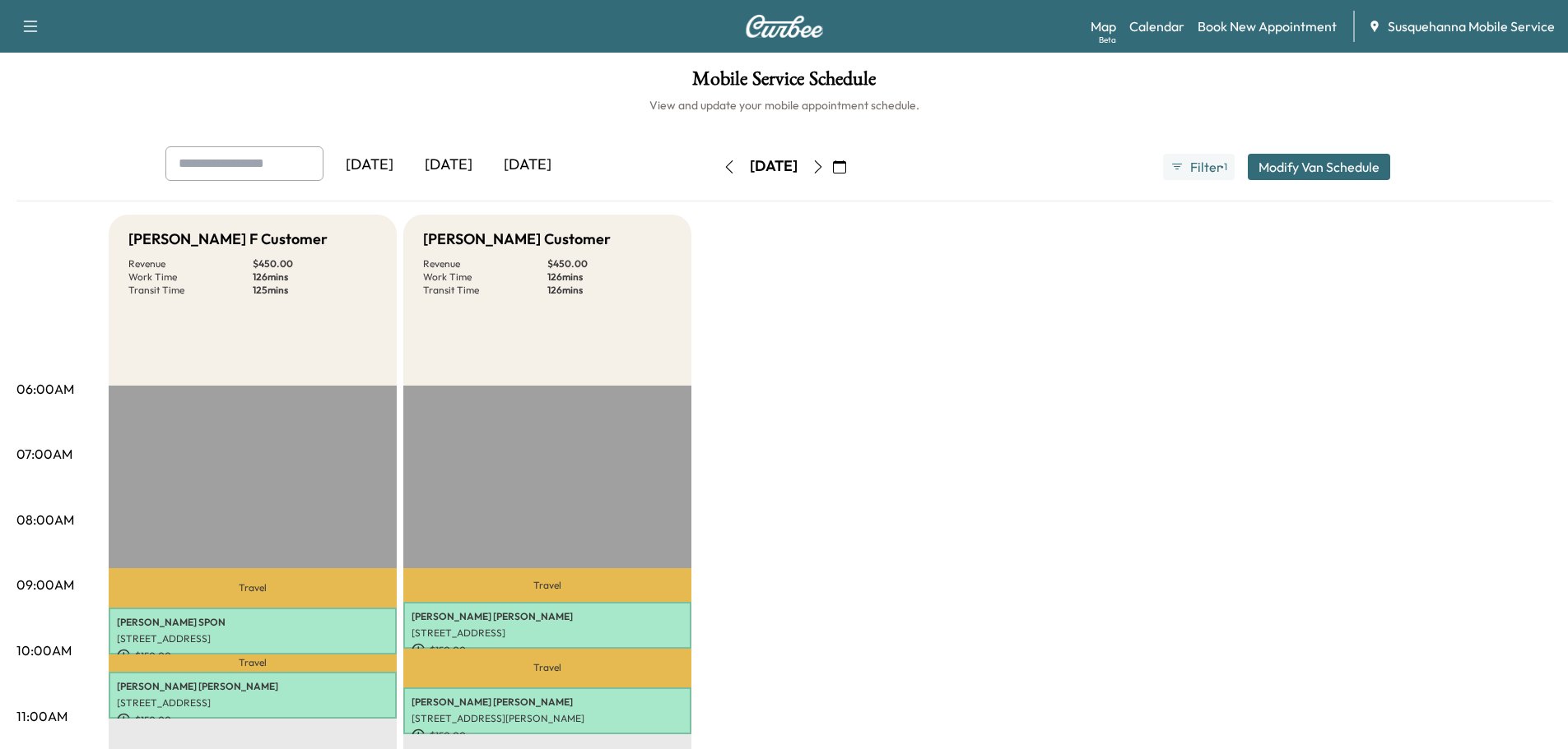
click at [723, 161] on icon "button" at bounding box center [729, 167] width 13 height 13
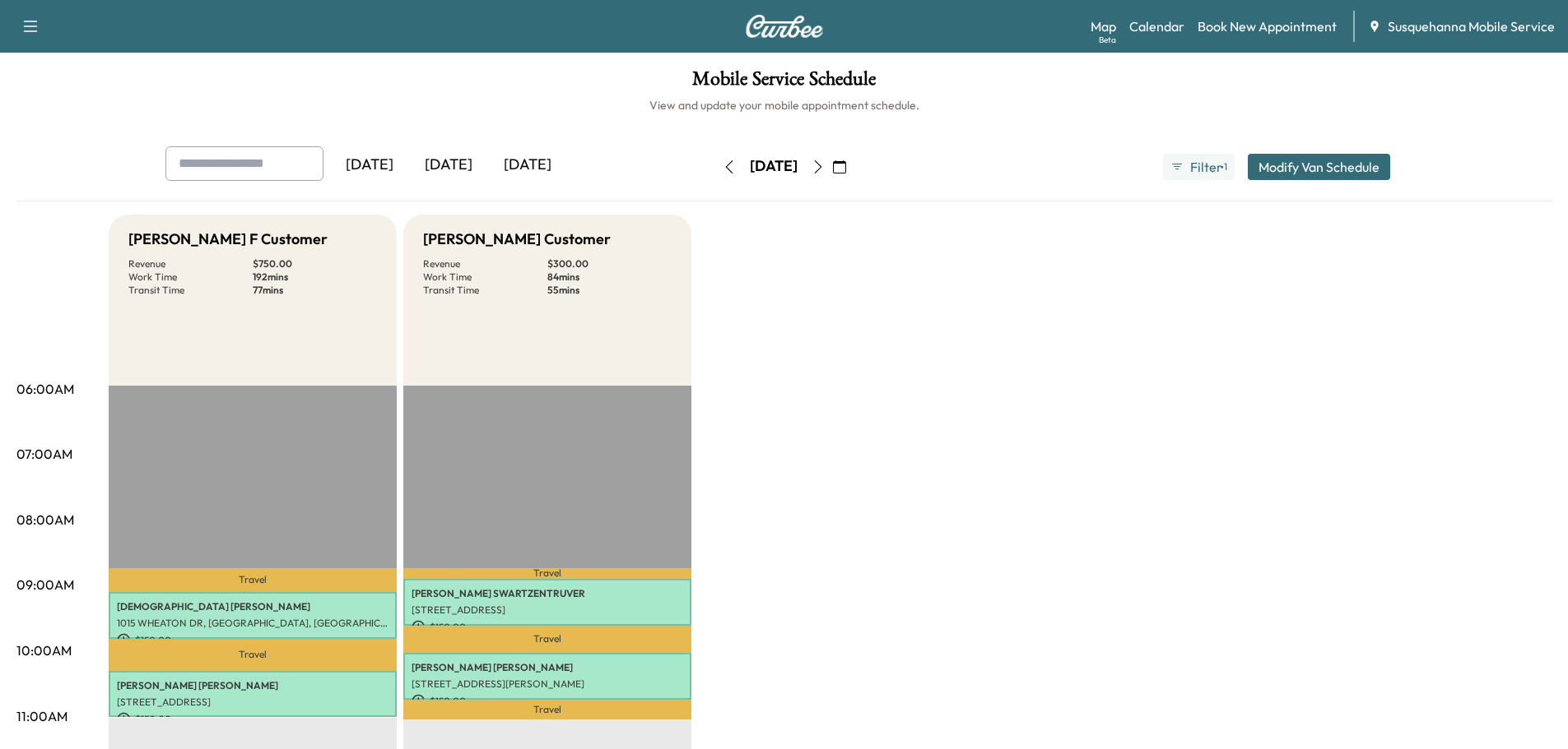
click at [723, 167] on icon "button" at bounding box center [729, 167] width 13 height 13
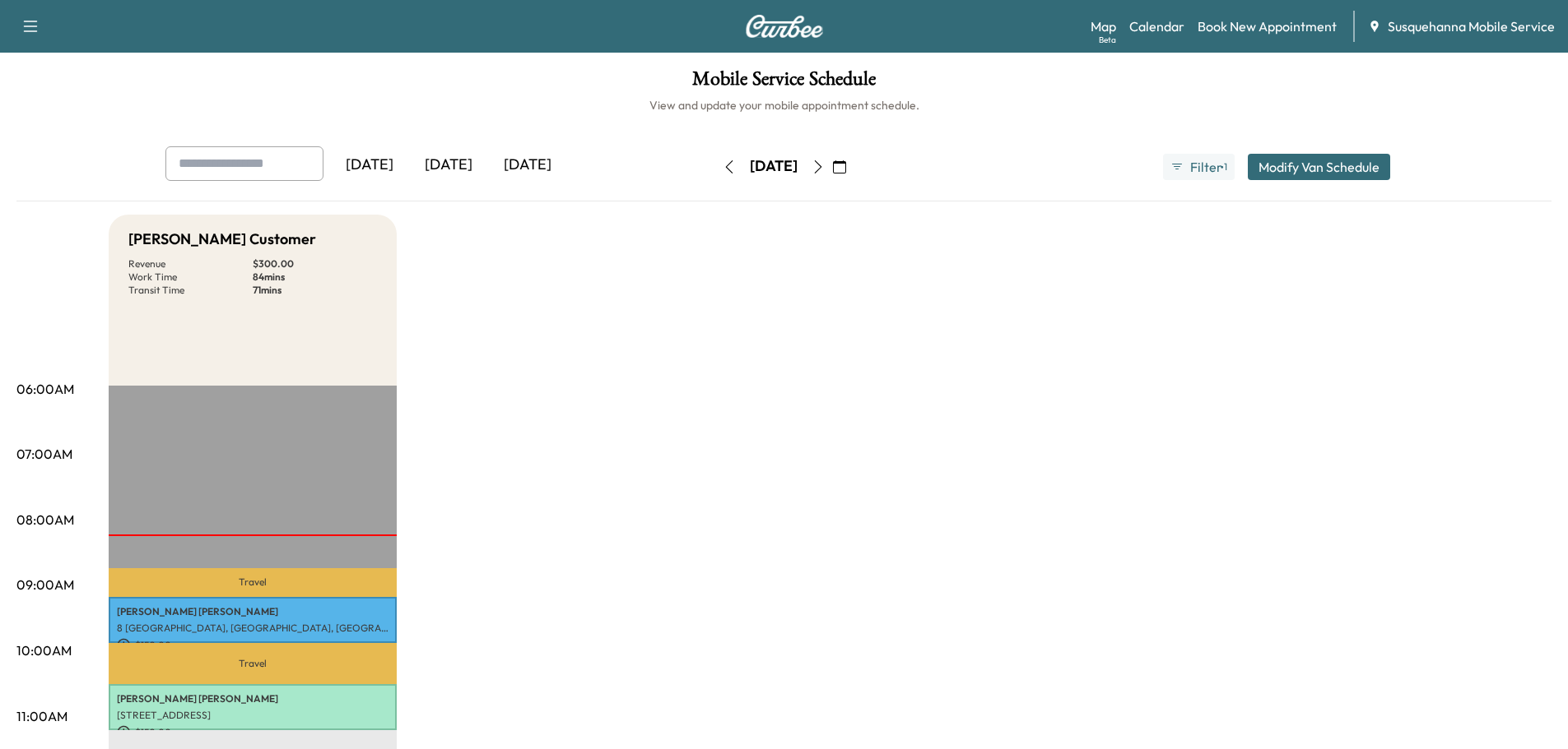
click at [824, 167] on icon "button" at bounding box center [818, 167] width 13 height 13
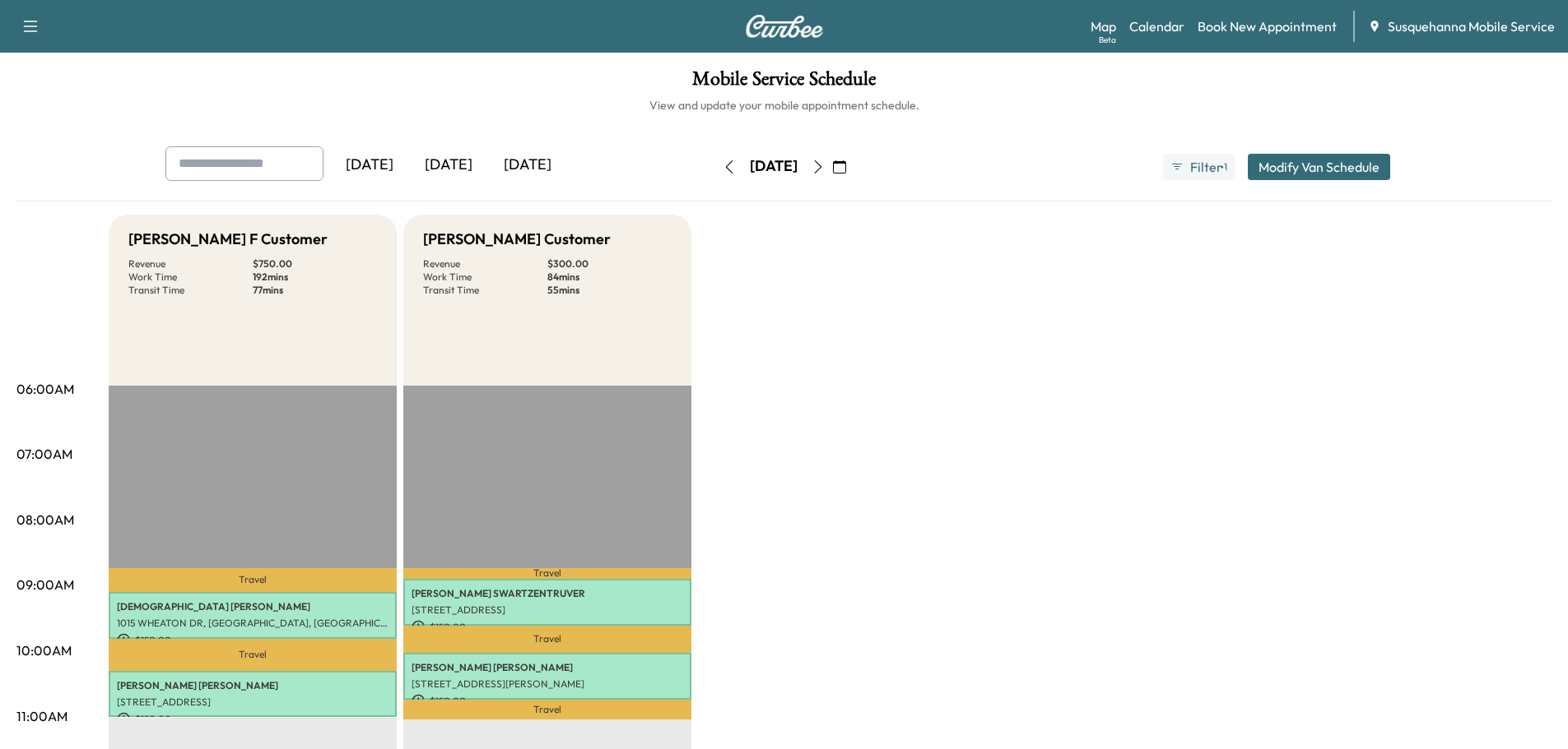
click at [824, 171] on icon "button" at bounding box center [818, 167] width 13 height 13
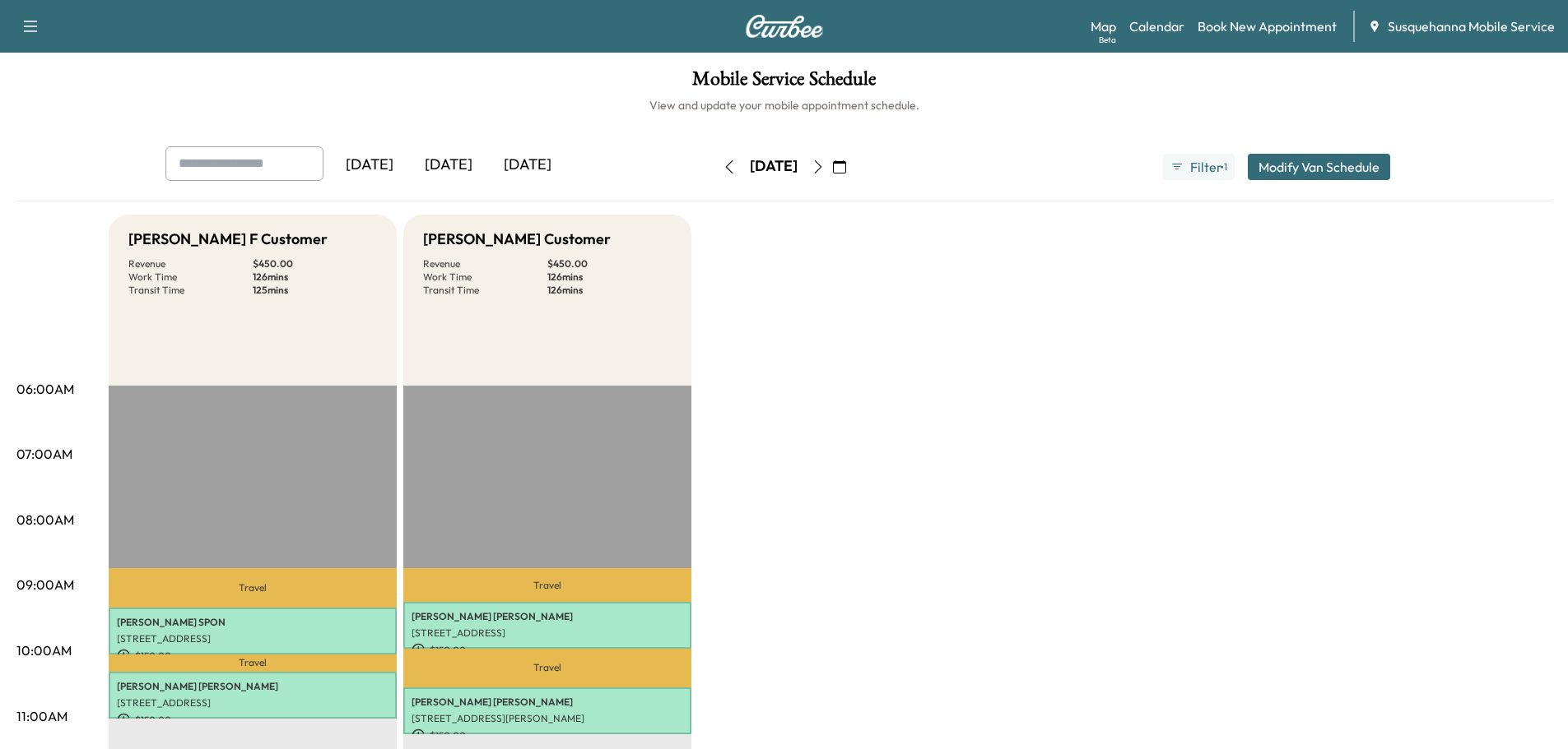
click at [824, 171] on icon "button" at bounding box center [818, 167] width 13 height 13
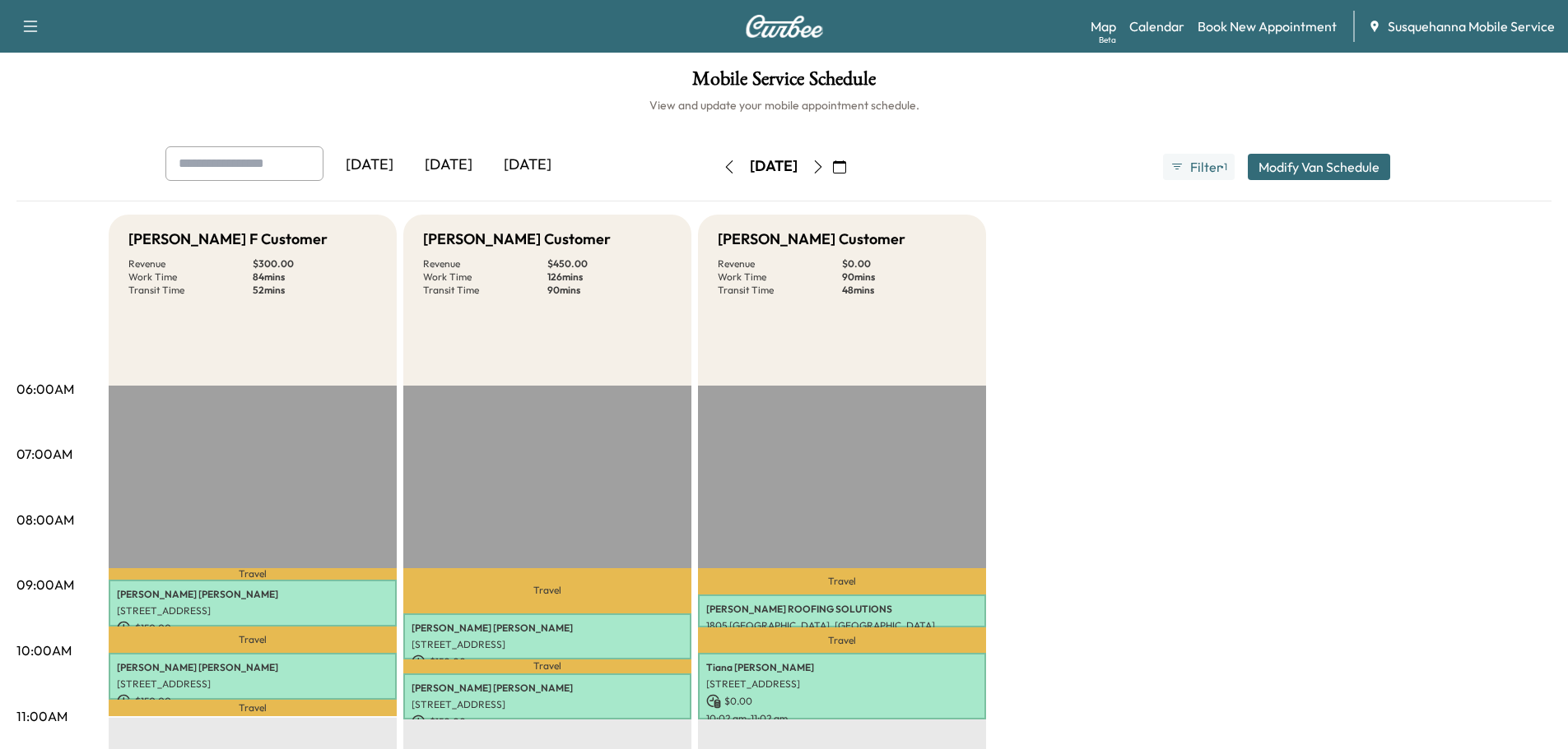
click at [821, 166] on icon "button" at bounding box center [818, 167] width 7 height 13
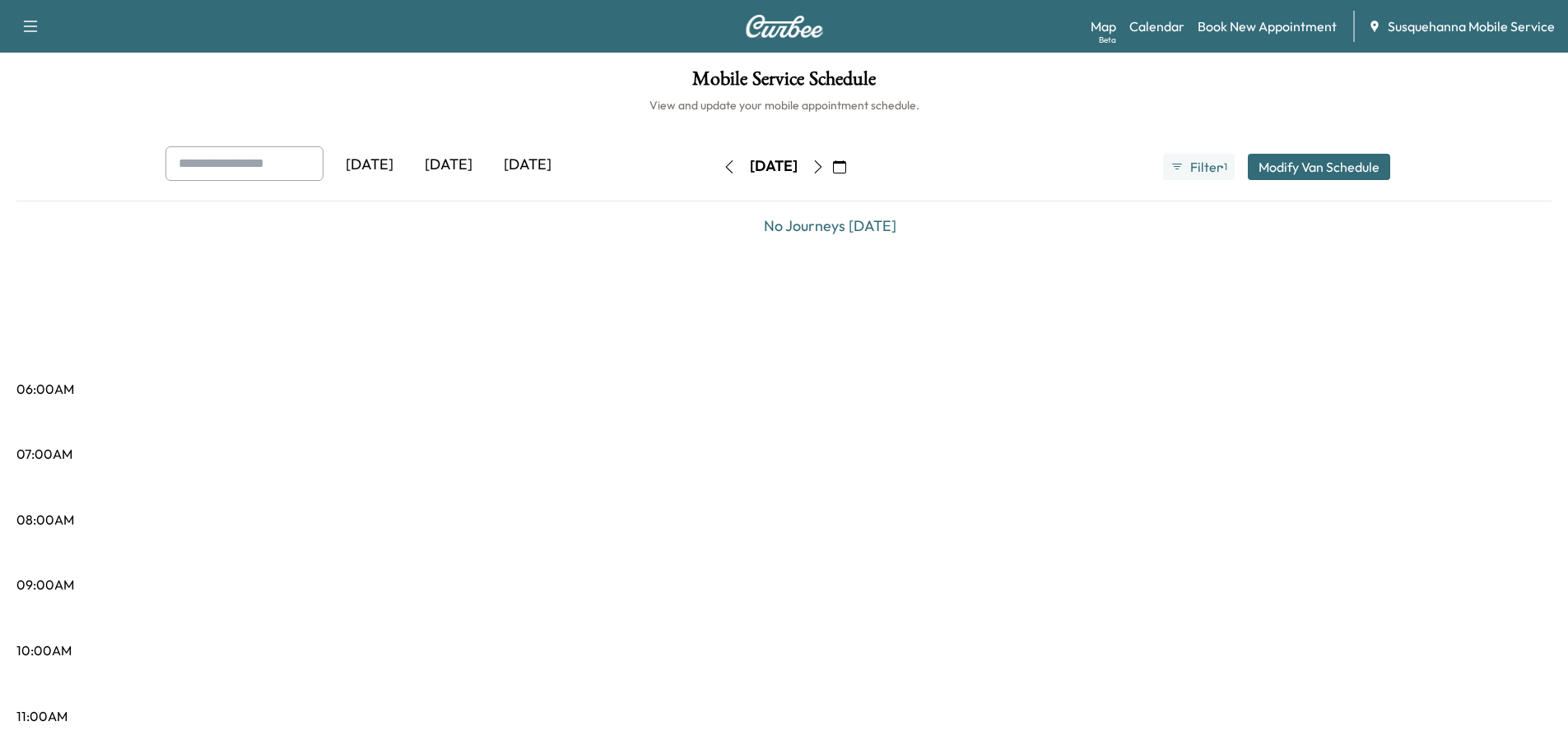
click at [723, 167] on icon "button" at bounding box center [729, 167] width 13 height 13
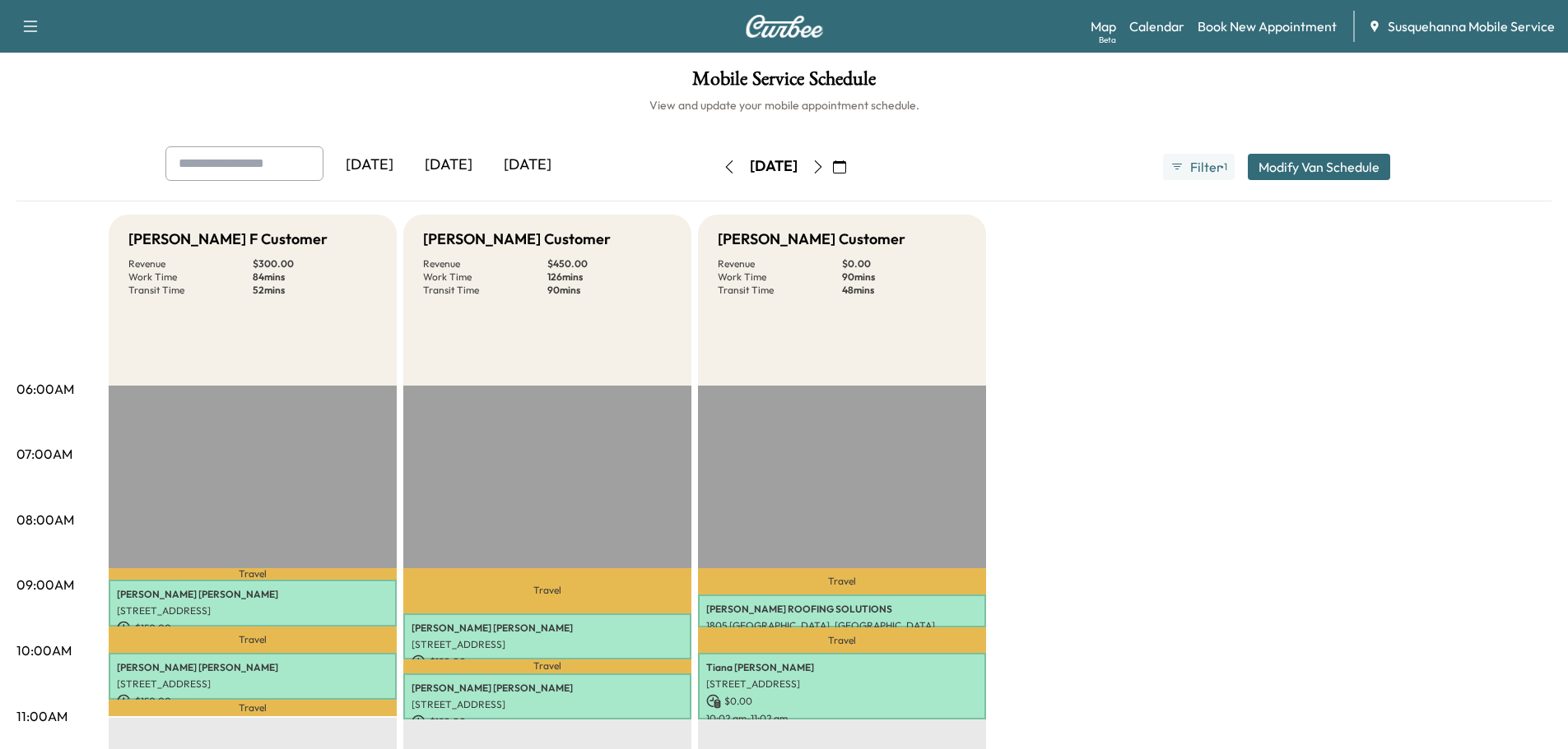
click at [715, 164] on button "button" at bounding box center [729, 166] width 28 height 26
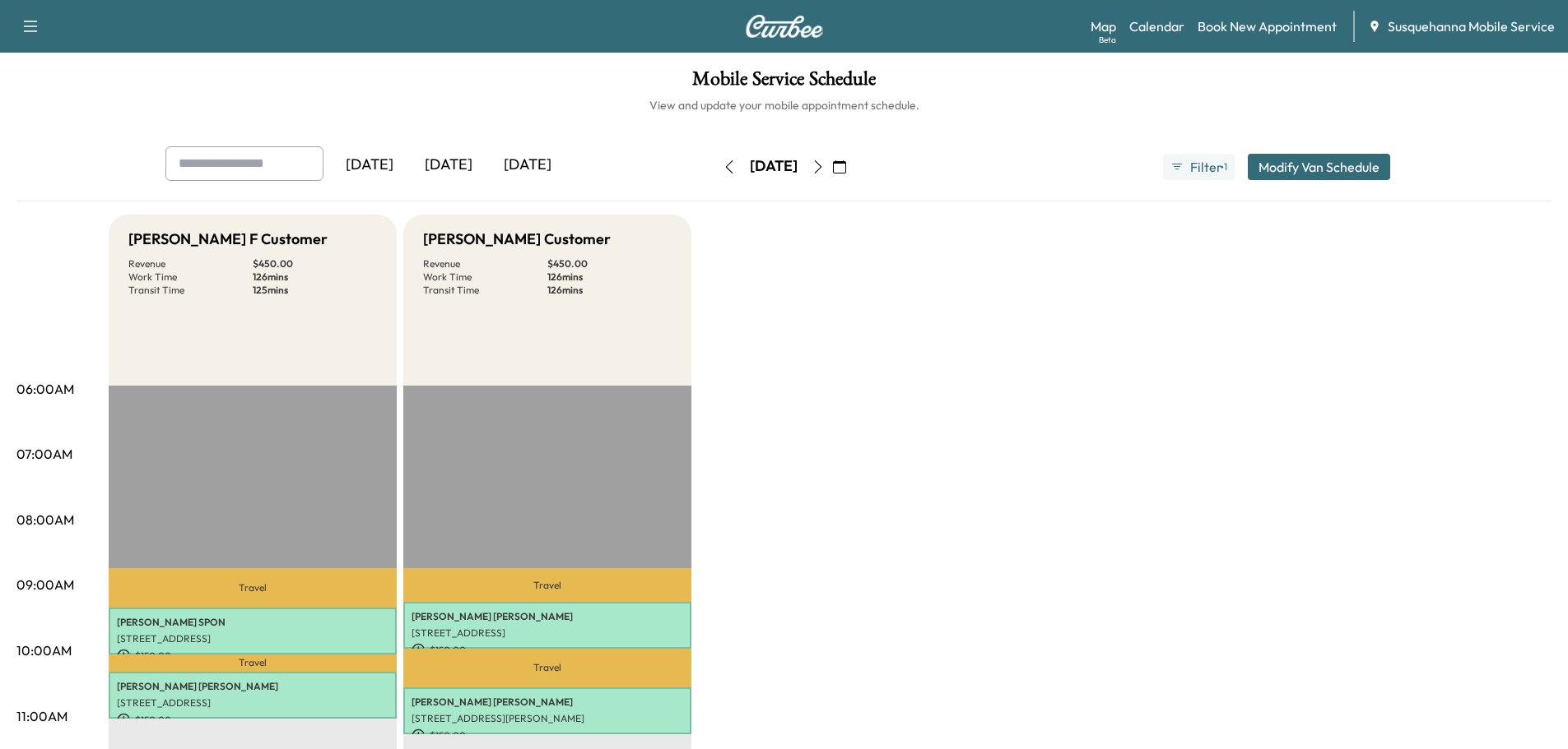
click at [723, 166] on icon "button" at bounding box center [729, 167] width 13 height 13
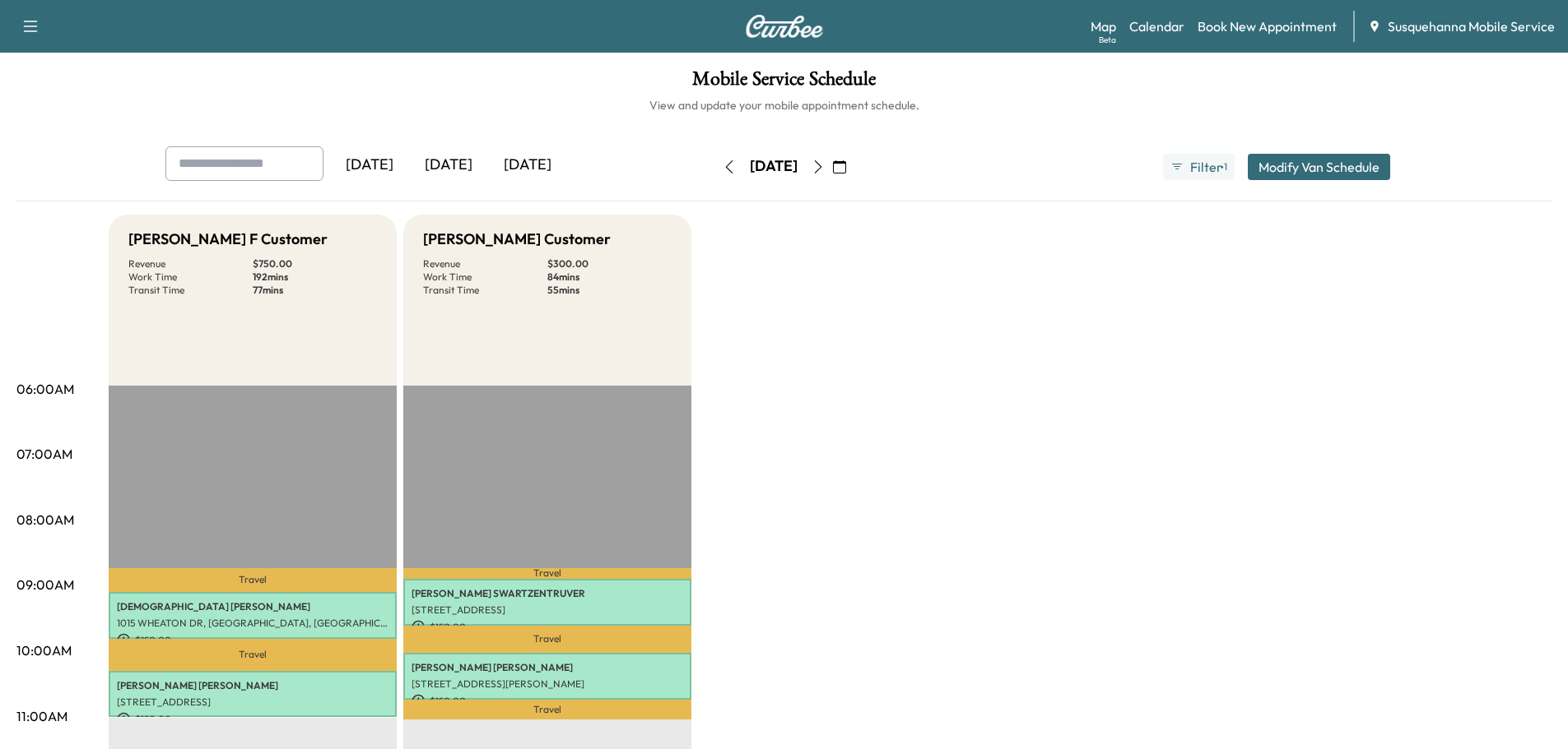
click at [715, 167] on button "button" at bounding box center [729, 166] width 28 height 26
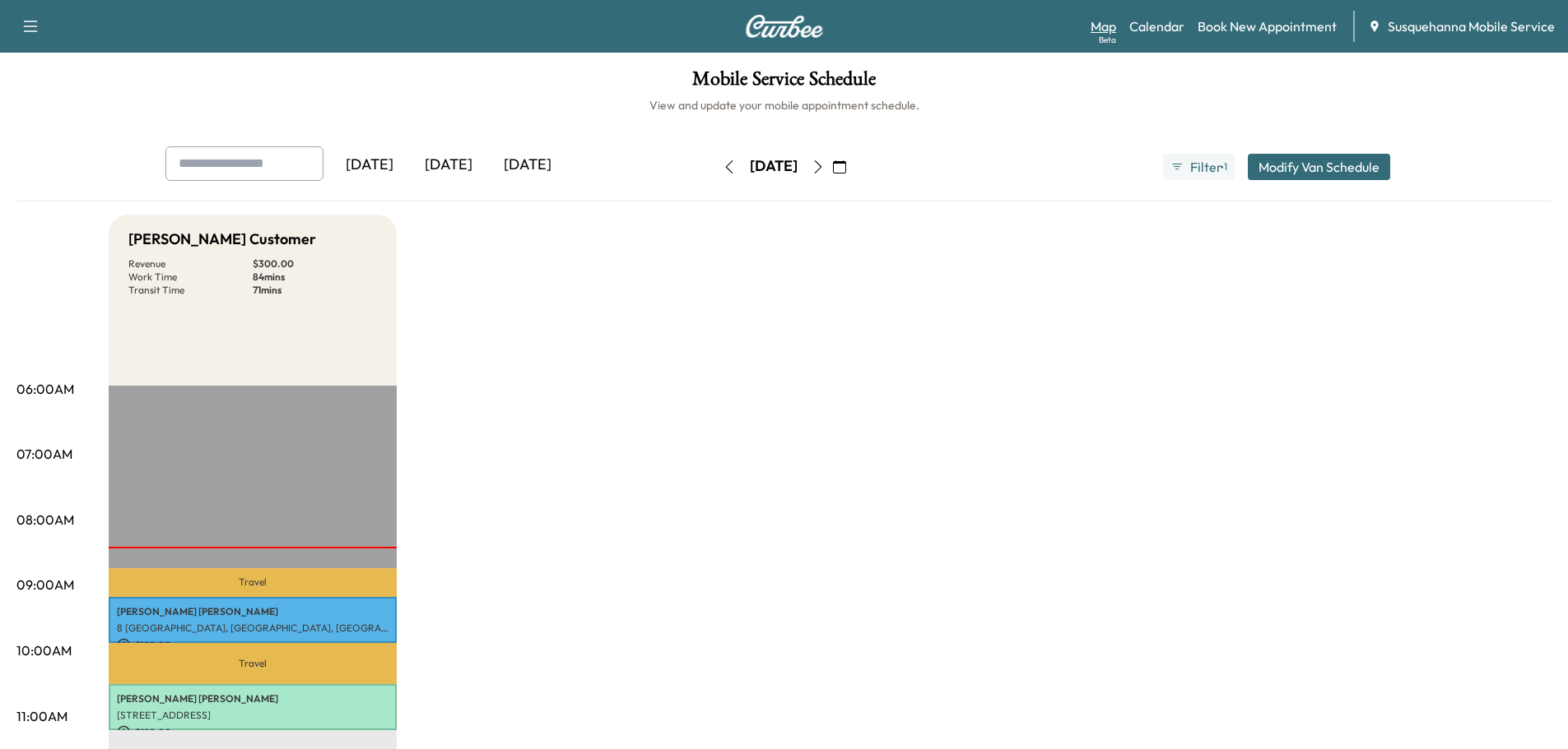
click at [1113, 35] on div "Beta" at bounding box center [1107, 40] width 17 height 13
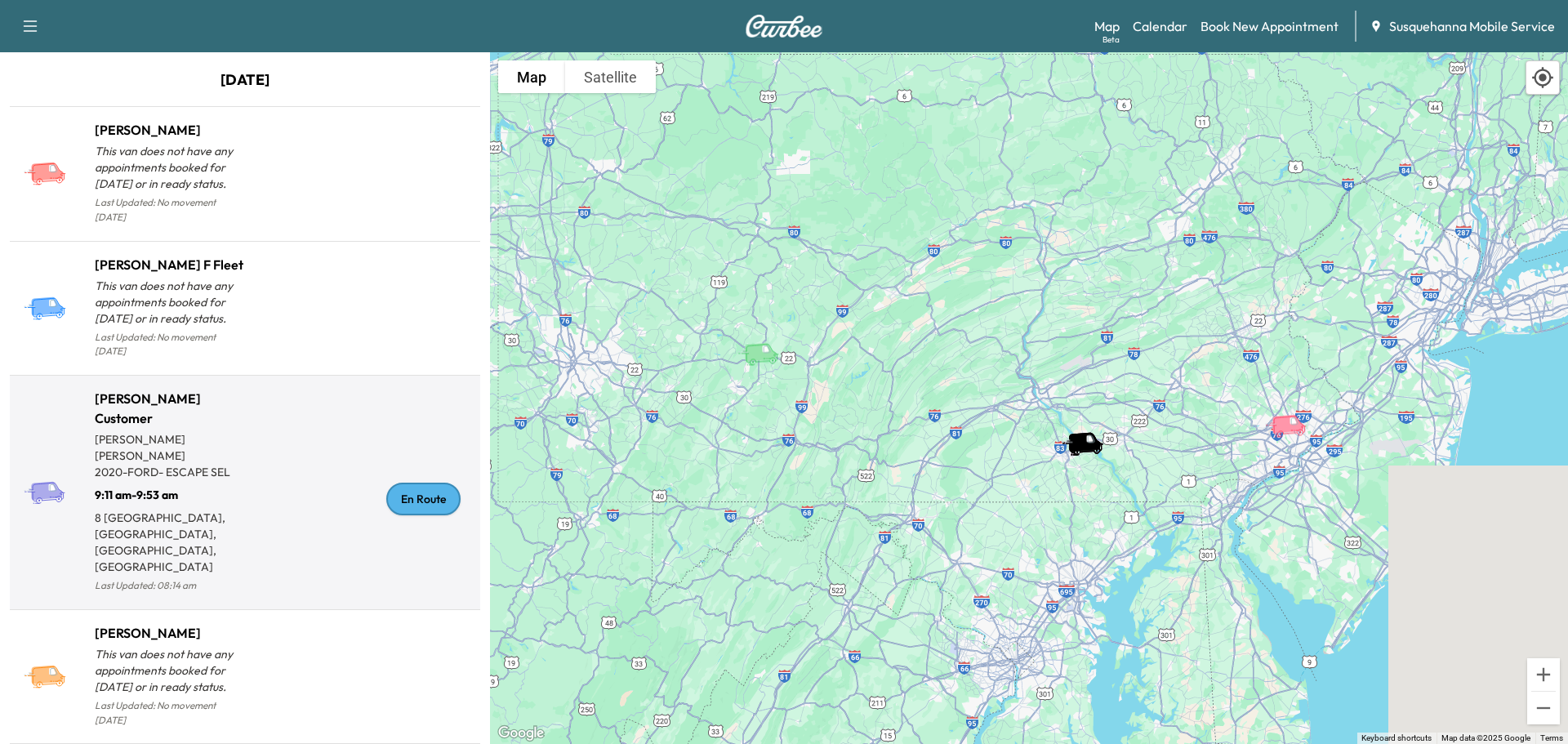
click at [405, 483] on div "En Route" at bounding box center [424, 499] width 74 height 33
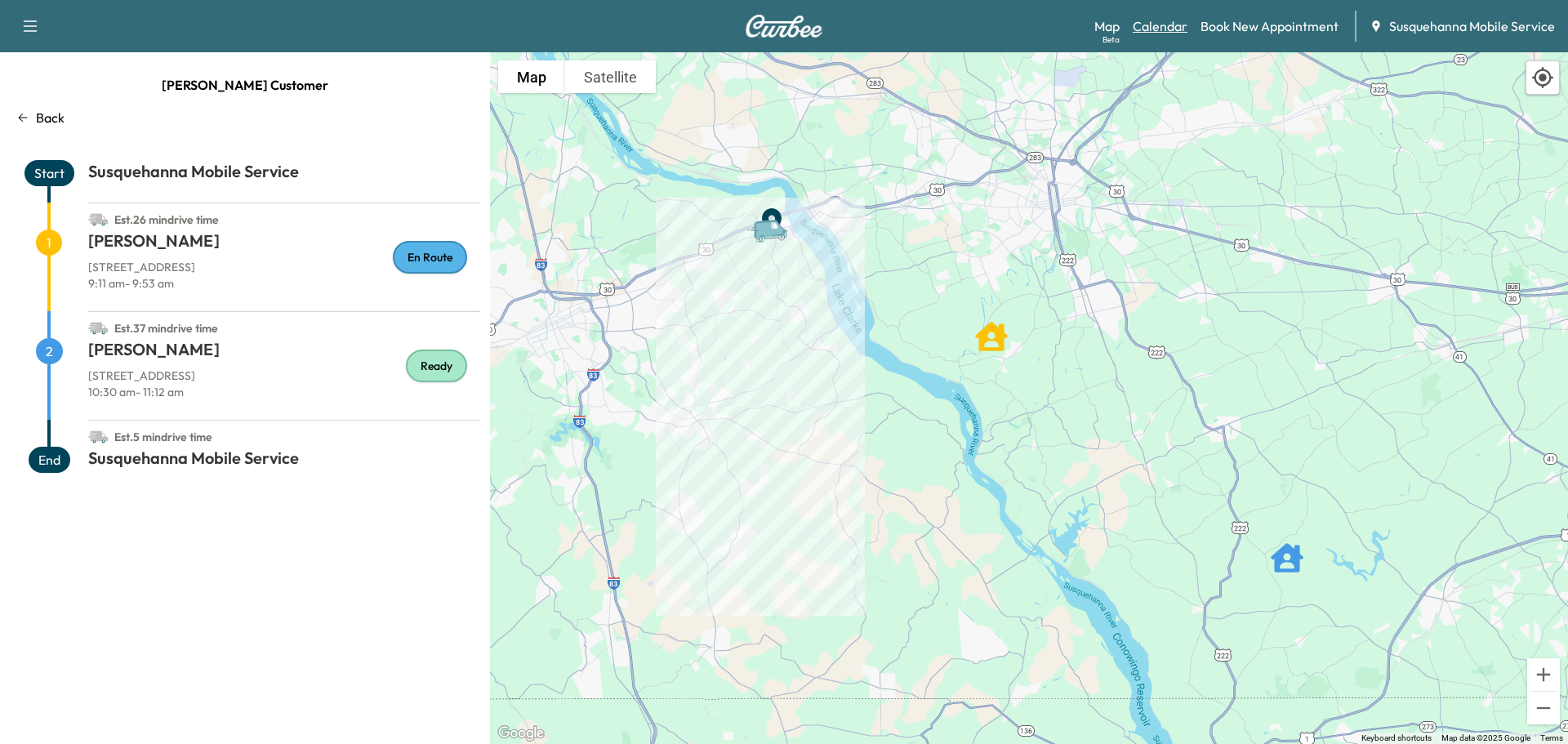
click at [1183, 22] on link "Calendar" at bounding box center [1160, 26] width 54 height 20
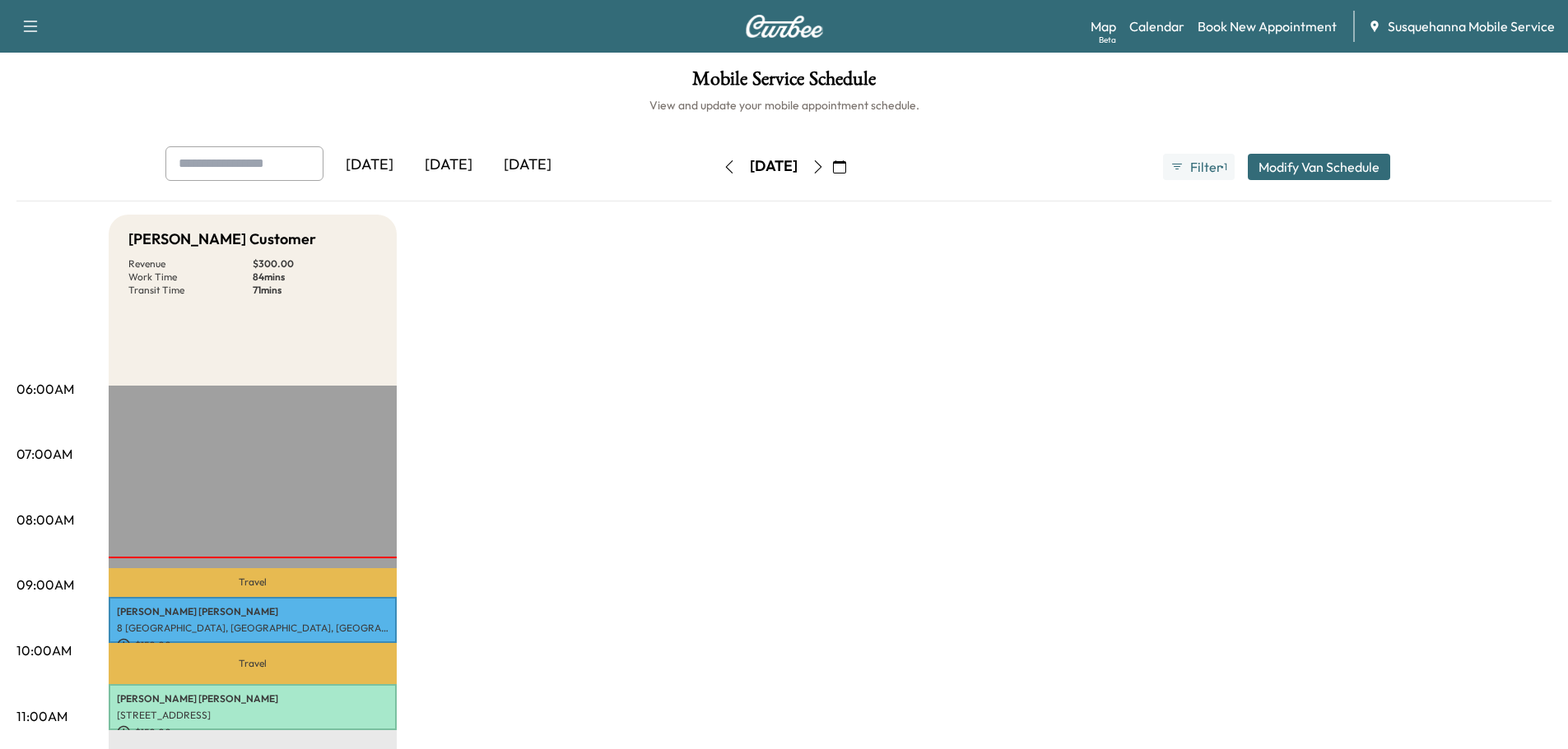
click at [824, 173] on icon "button" at bounding box center [818, 167] width 13 height 13
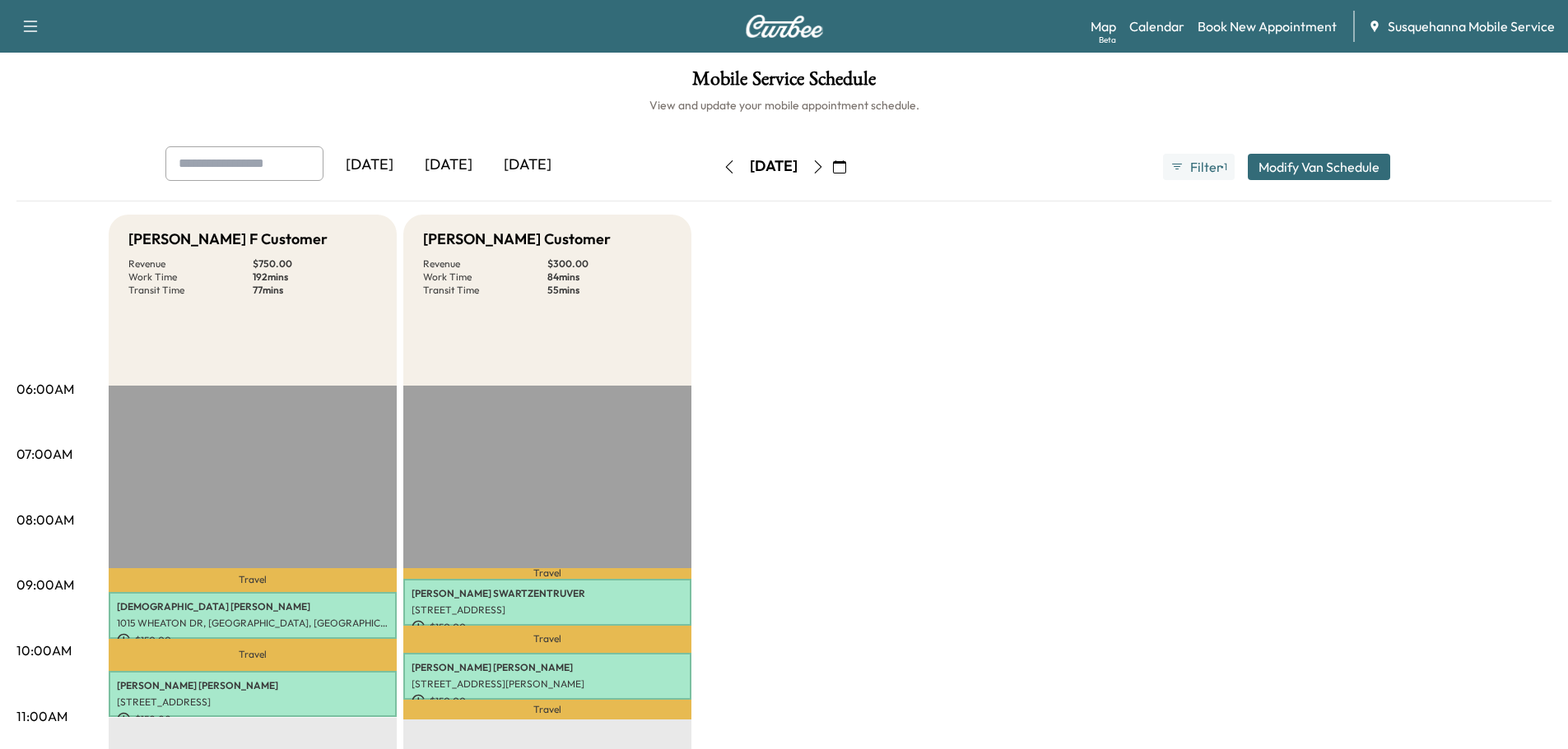
click at [832, 178] on button "button" at bounding box center [818, 166] width 28 height 26
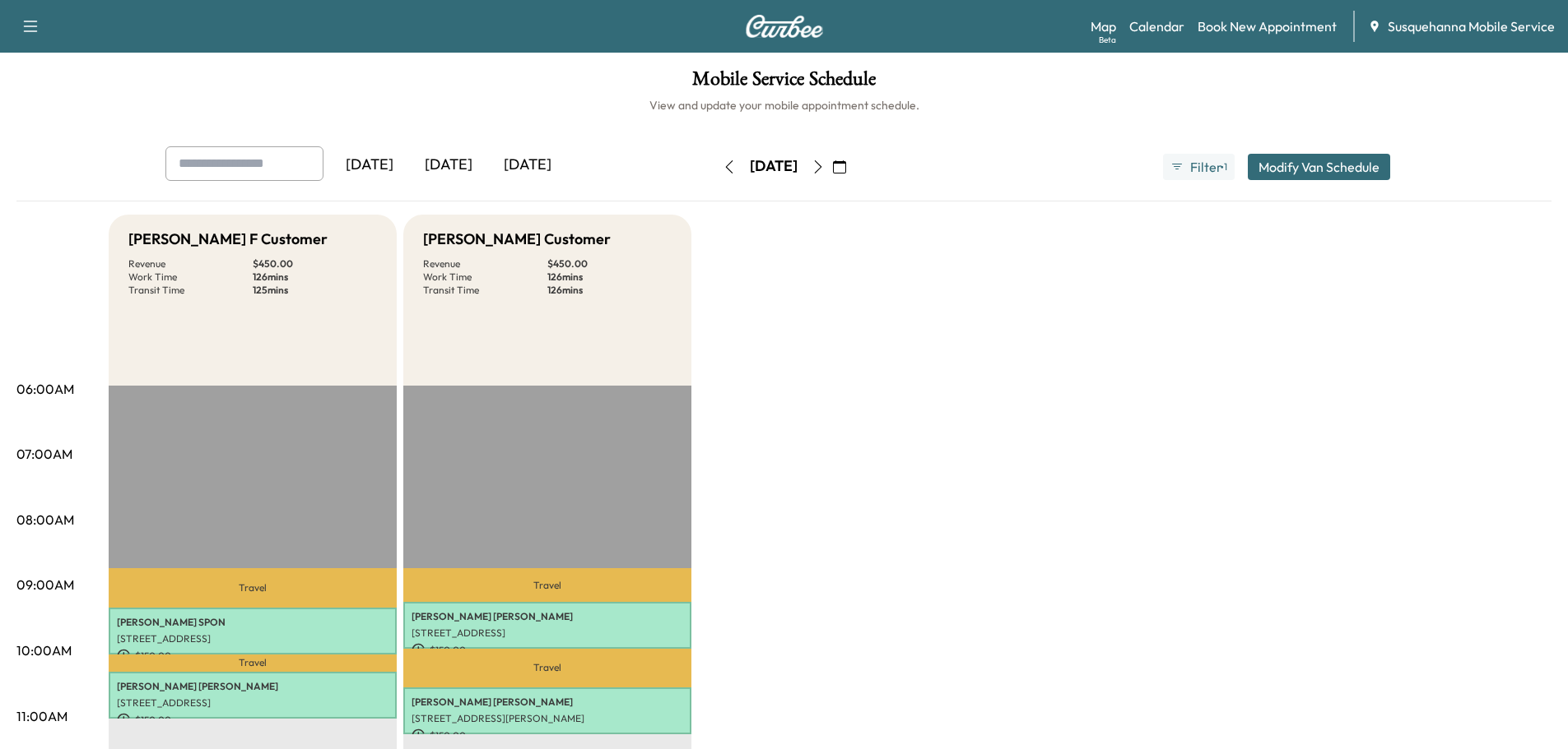
click at [824, 162] on icon "button" at bounding box center [818, 167] width 13 height 13
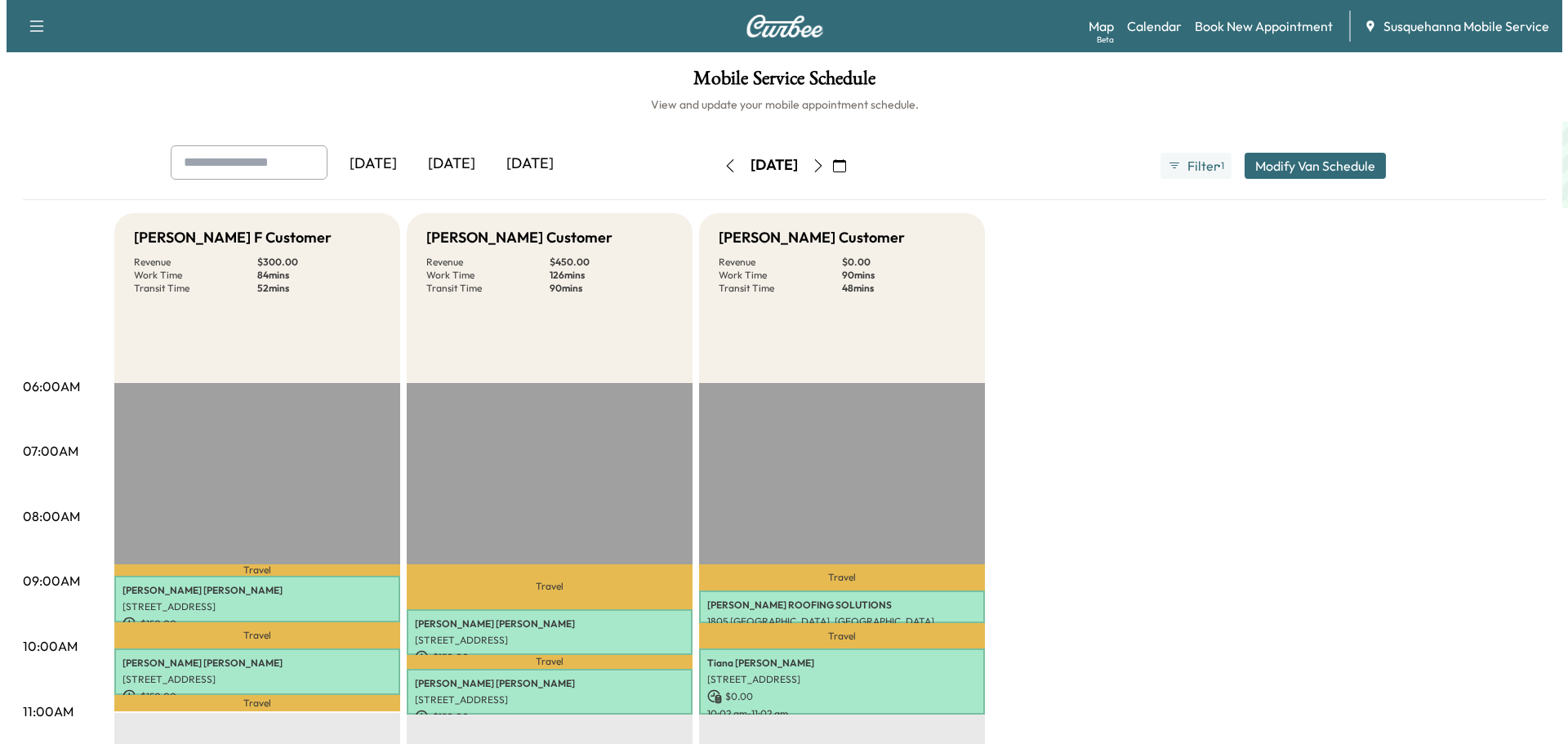
scroll to position [349, 0]
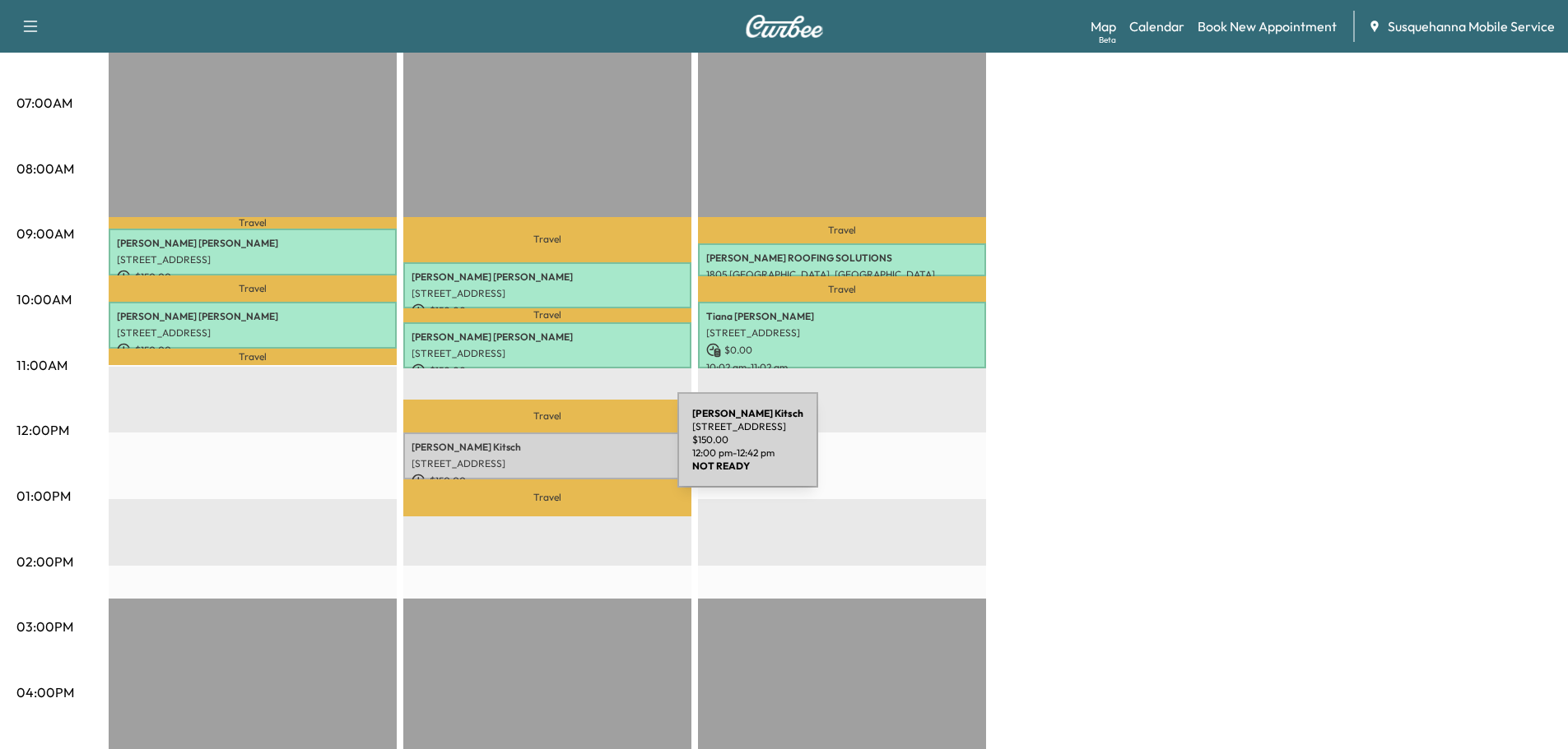
click at [554, 458] on p "[STREET_ADDRESS]" at bounding box center [546, 464] width 271 height 13
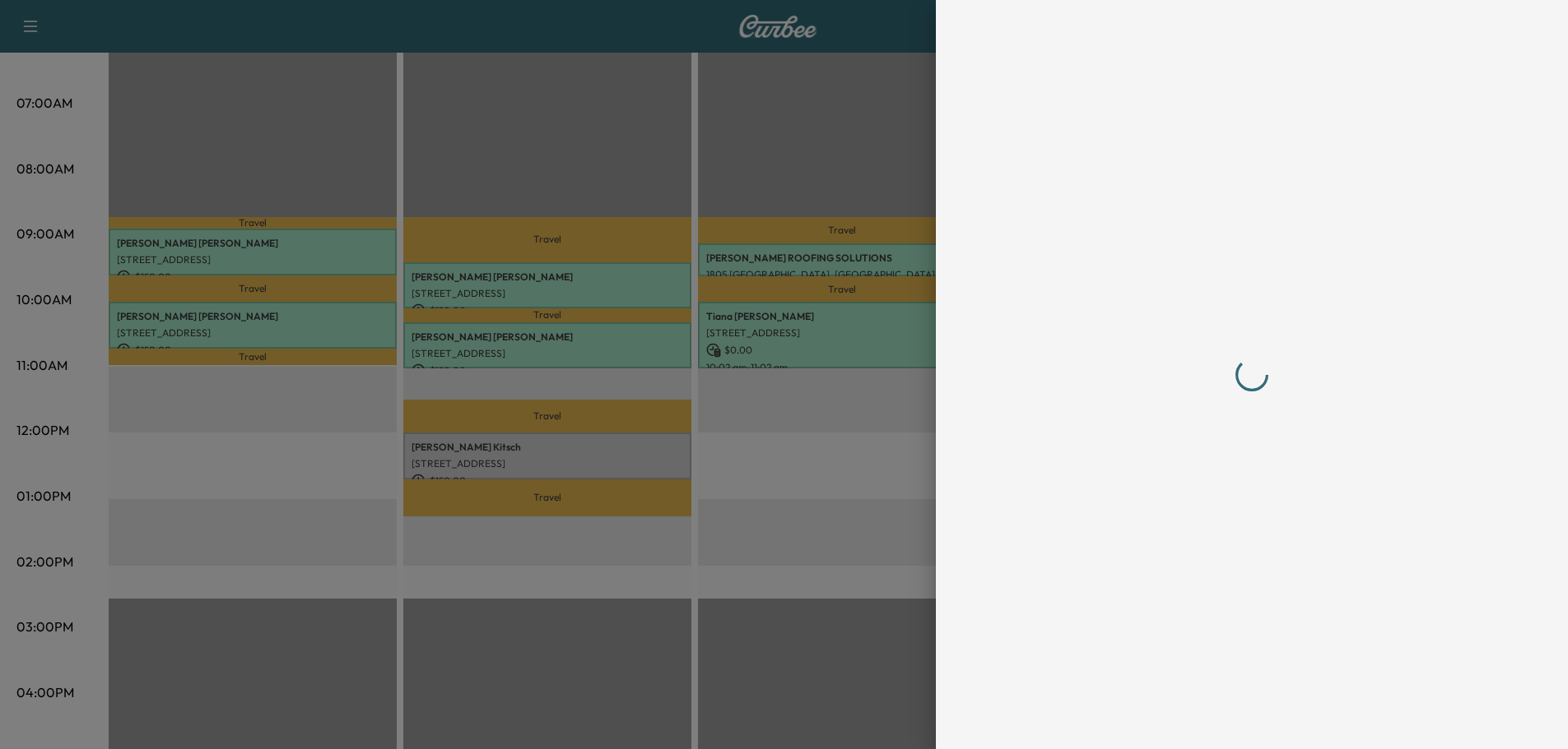
click at [554, 454] on div at bounding box center [784, 374] width 1568 height 749
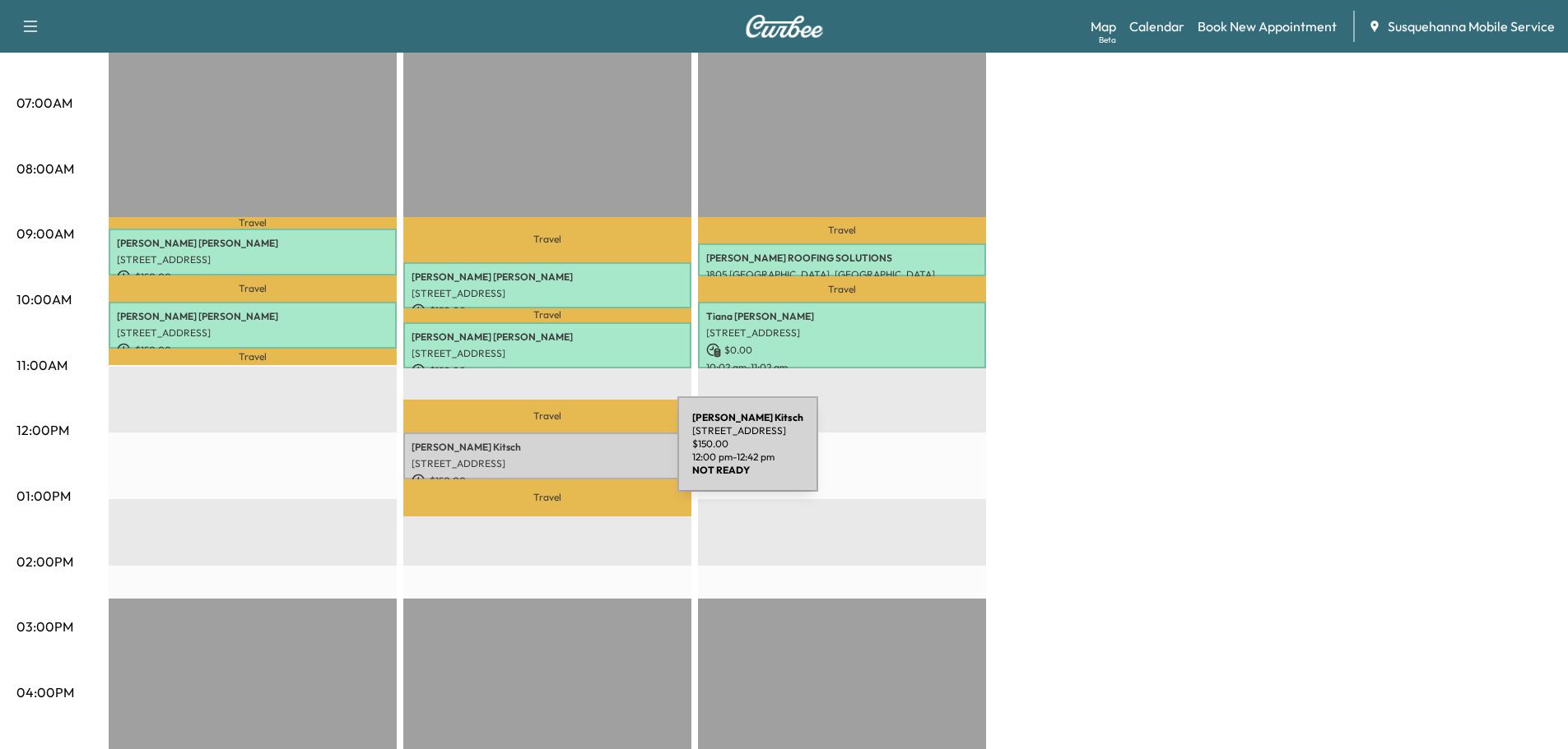
click at [554, 458] on p "[STREET_ADDRESS]" at bounding box center [546, 464] width 271 height 13
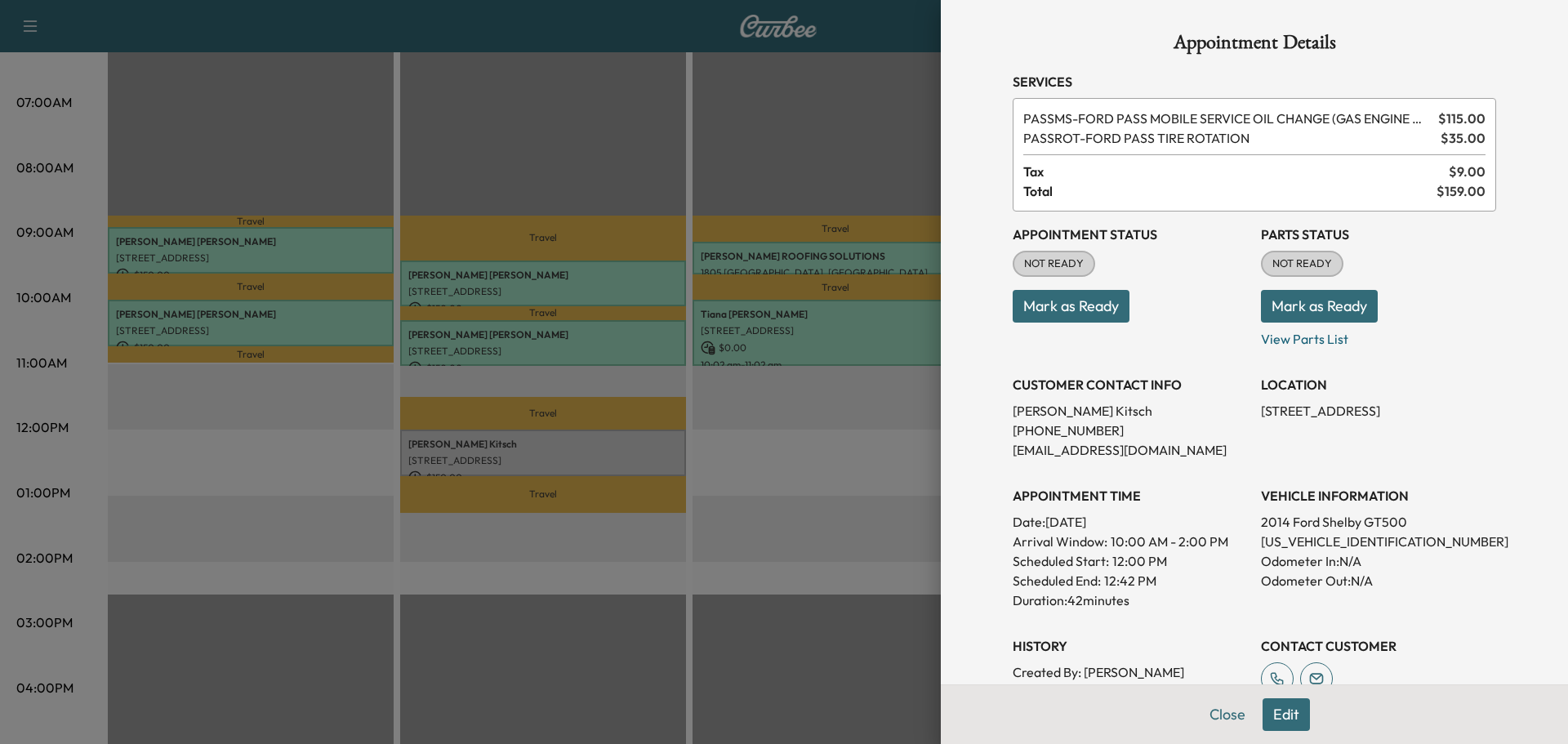
click at [1317, 540] on p "[US_VEHICLE_IDENTIFICATION_NUMBER]" at bounding box center [1378, 542] width 235 height 20
copy p "[US_VEHICLE_IDENTIFICATION_NUMBER]"
